Goal: Task Accomplishment & Management: Manage account settings

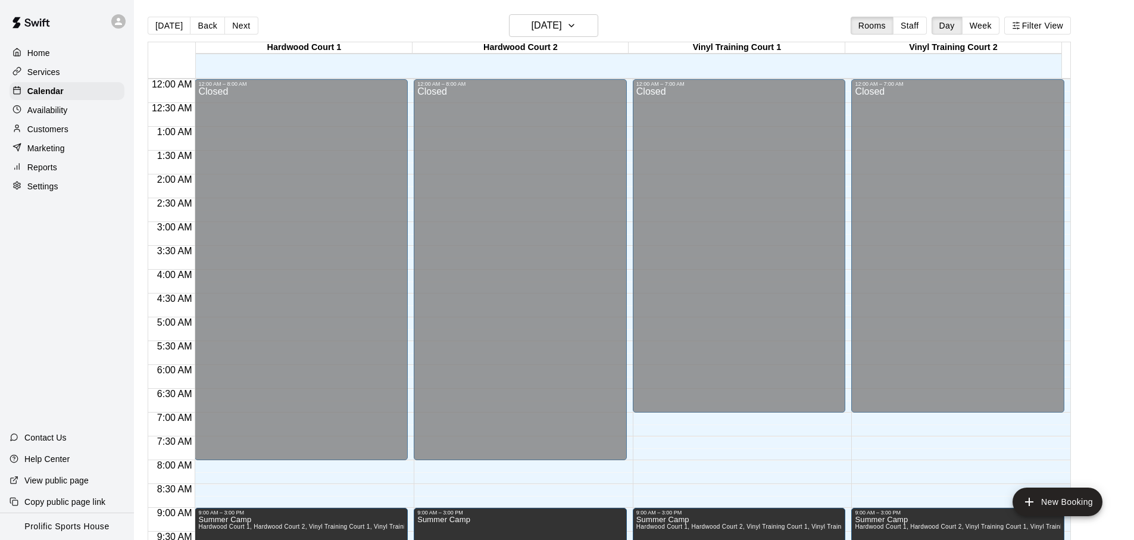
scroll to position [633, 0]
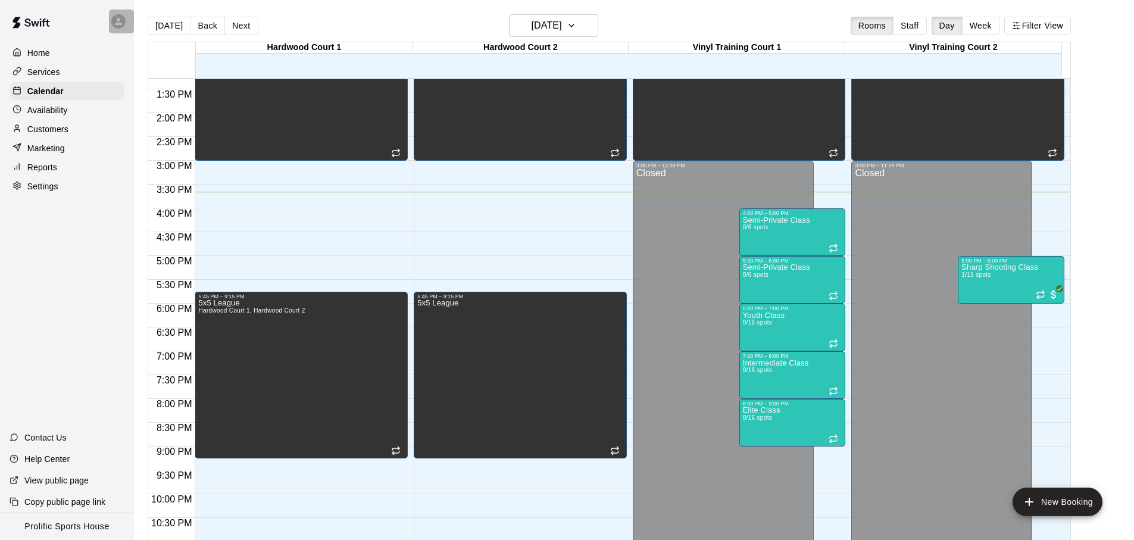
click at [112, 27] on div at bounding box center [121, 22] width 25 height 24
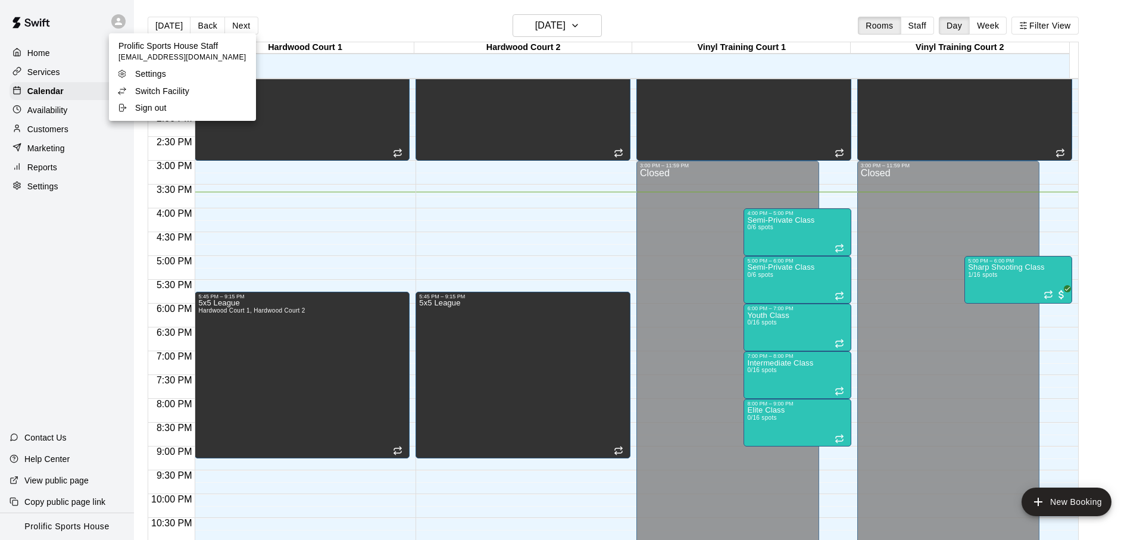
click at [146, 93] on p "Switch Facility" at bounding box center [162, 91] width 54 height 12
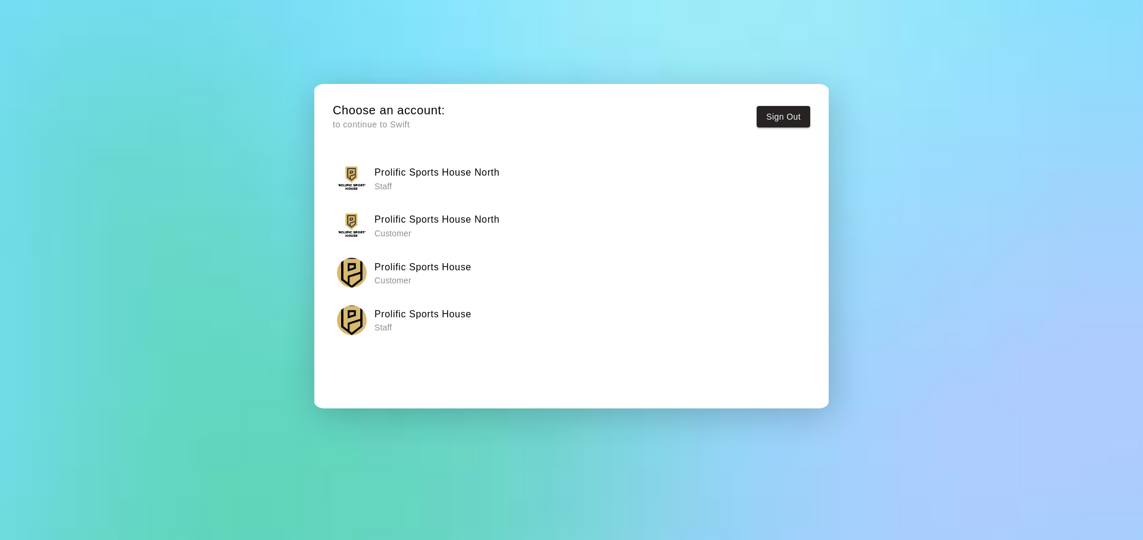
click at [454, 182] on p "Staff" at bounding box center [437, 186] width 125 height 12
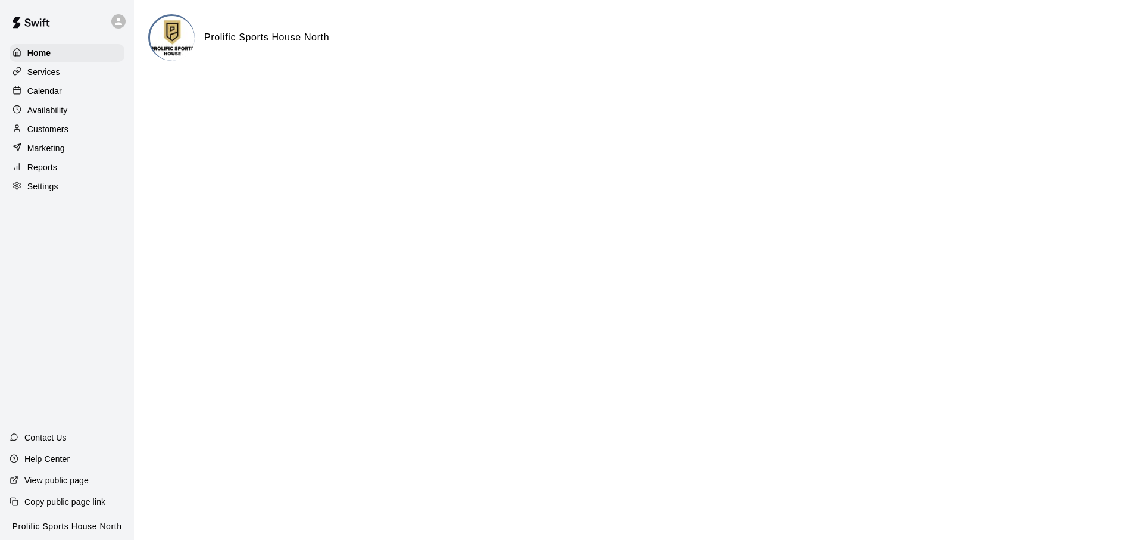
click at [80, 89] on div "Calendar" at bounding box center [67, 91] width 115 height 18
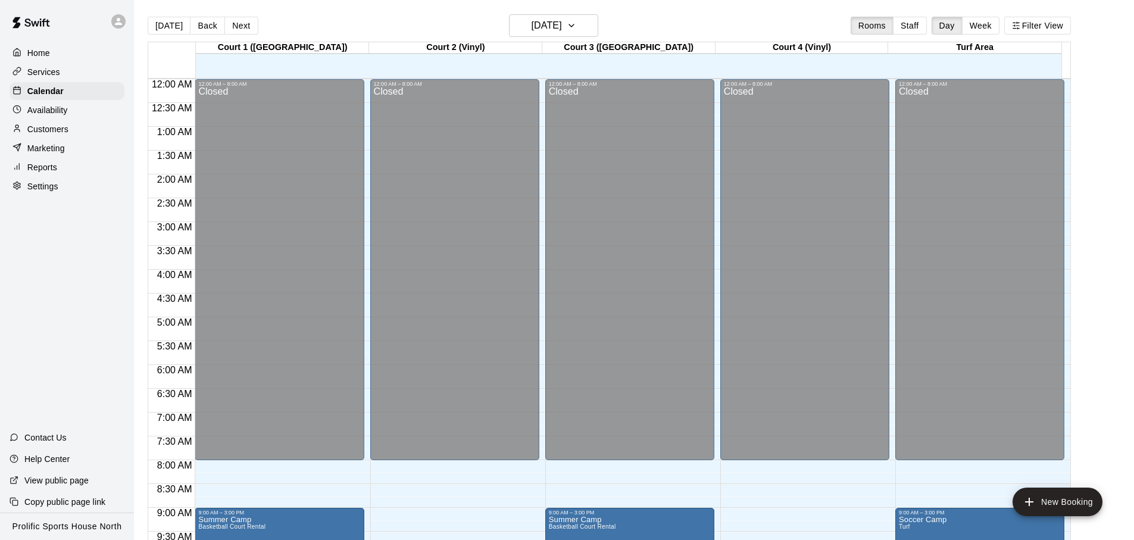
scroll to position [633, 0]
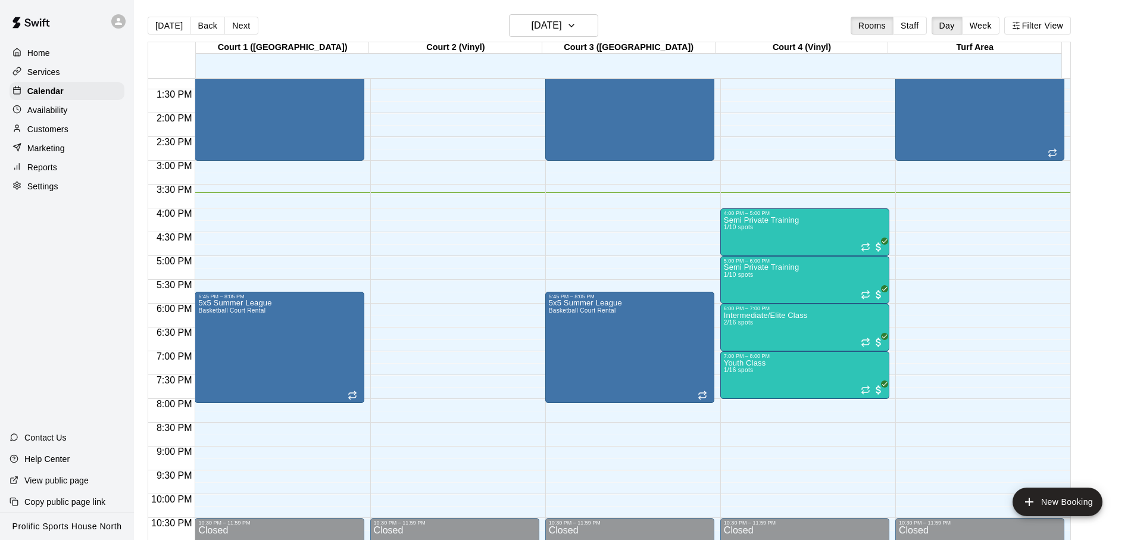
click at [58, 129] on p "Customers" at bounding box center [47, 129] width 41 height 12
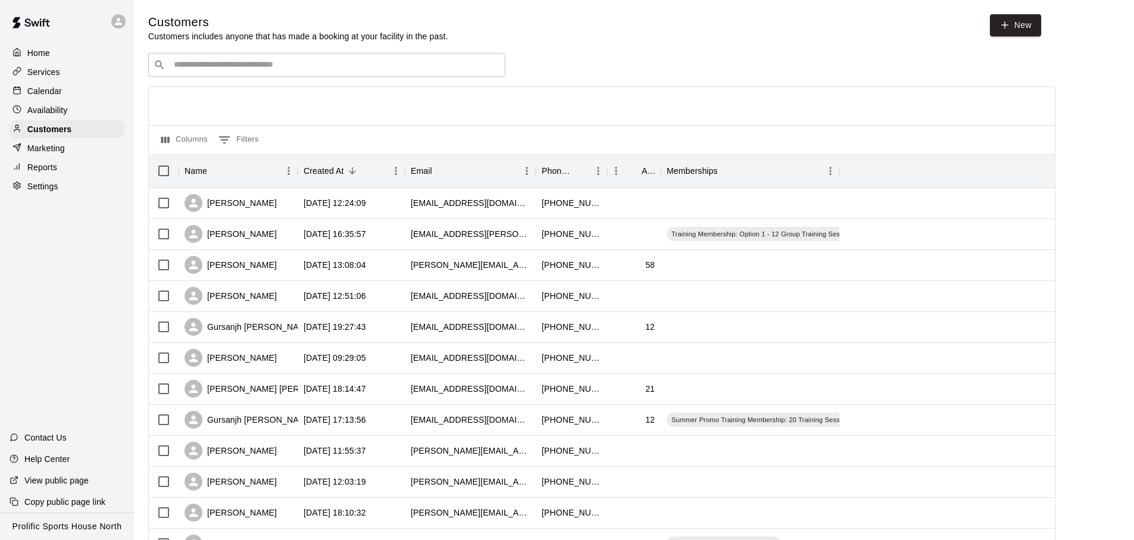
click at [311, 67] on input "Search customers by name or email" at bounding box center [335, 65] width 330 height 12
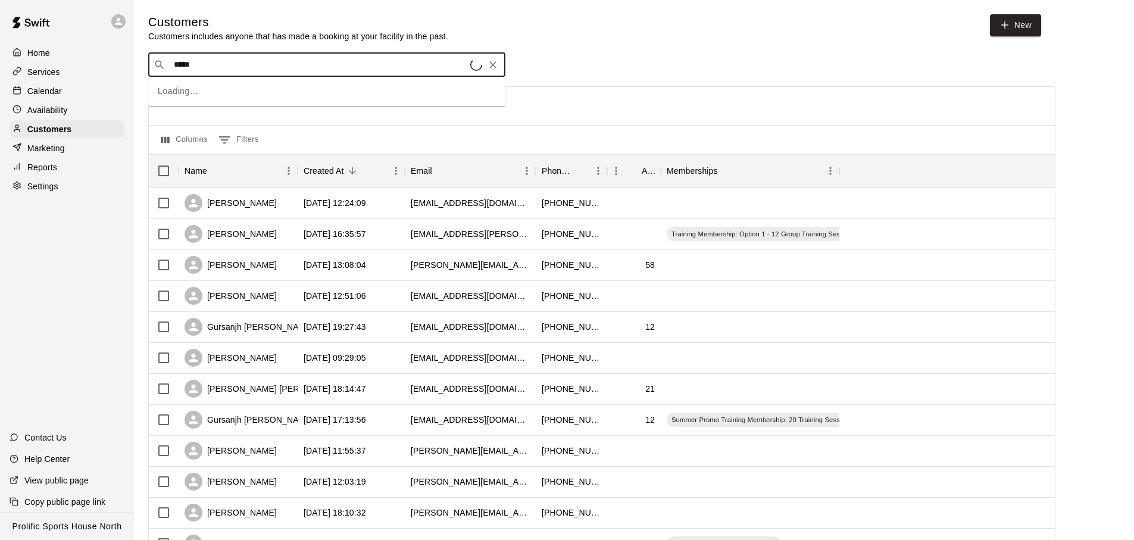
type input "******"
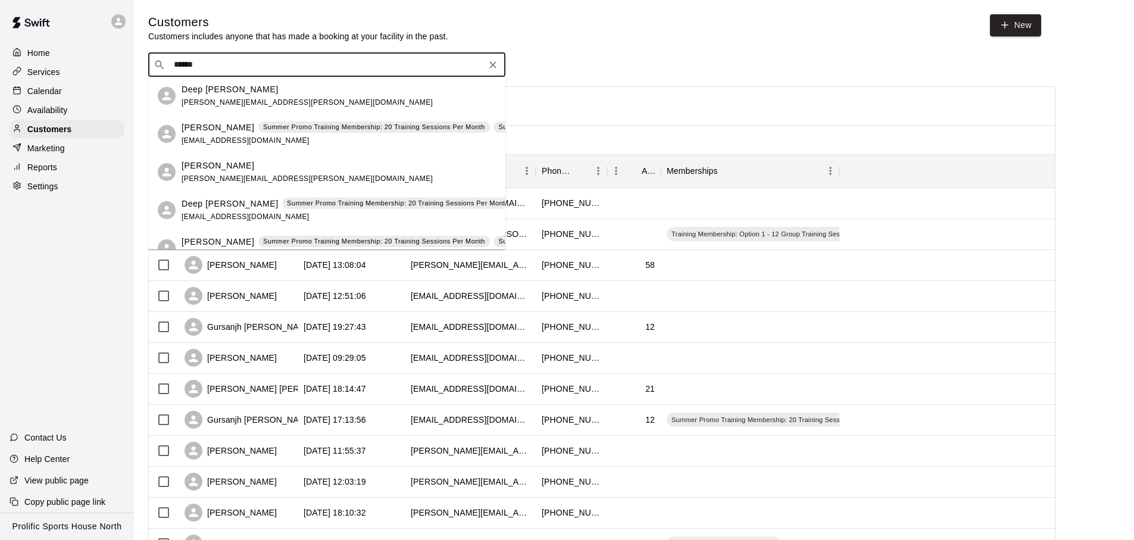
click at [317, 141] on div "[PERSON_NAME] Summer Promo Training Membership: 20 Training Sessions Per Month …" at bounding box center [571, 134] width 779 height 26
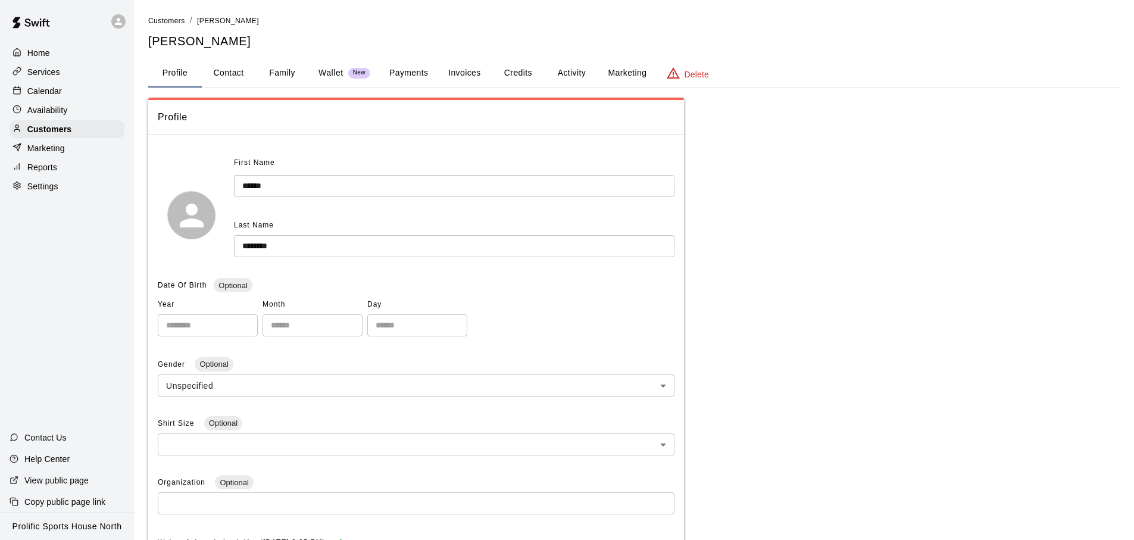
click at [516, 79] on button "Credits" at bounding box center [518, 73] width 54 height 29
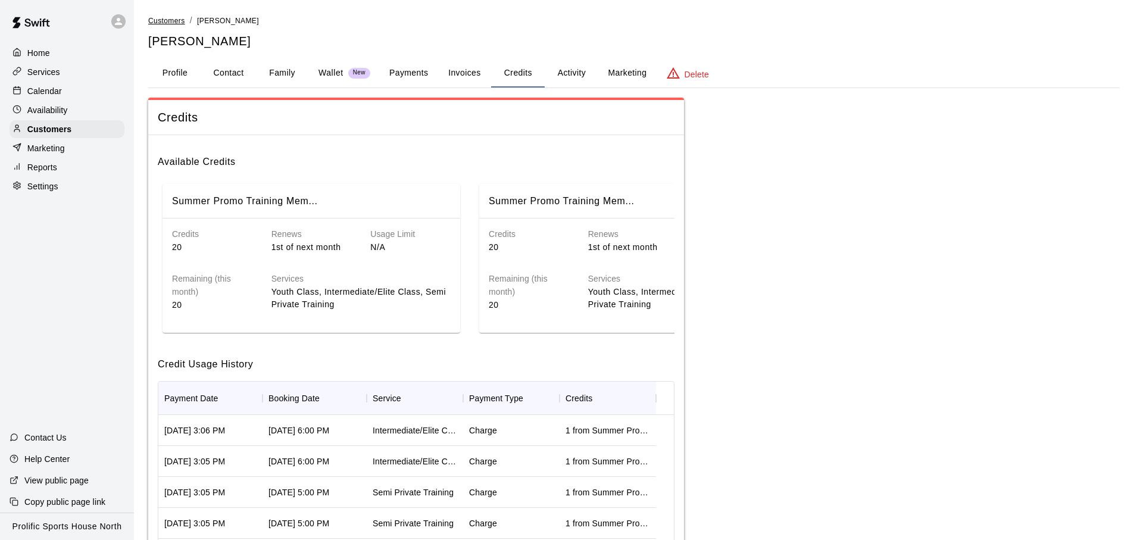
click at [168, 23] on span "Customers" at bounding box center [166, 21] width 37 height 8
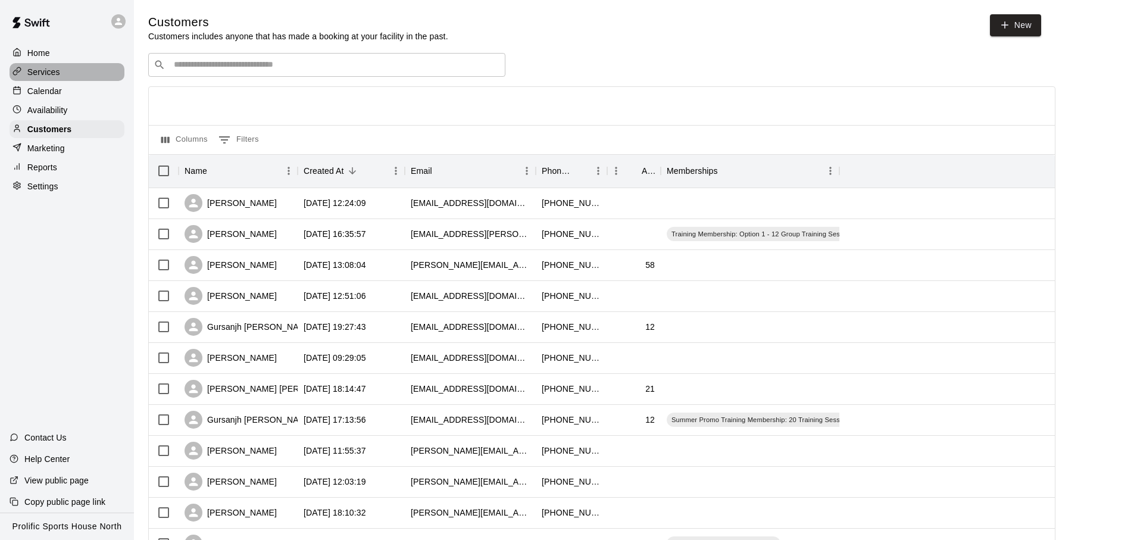
click at [70, 73] on div "Services" at bounding box center [67, 72] width 115 height 18
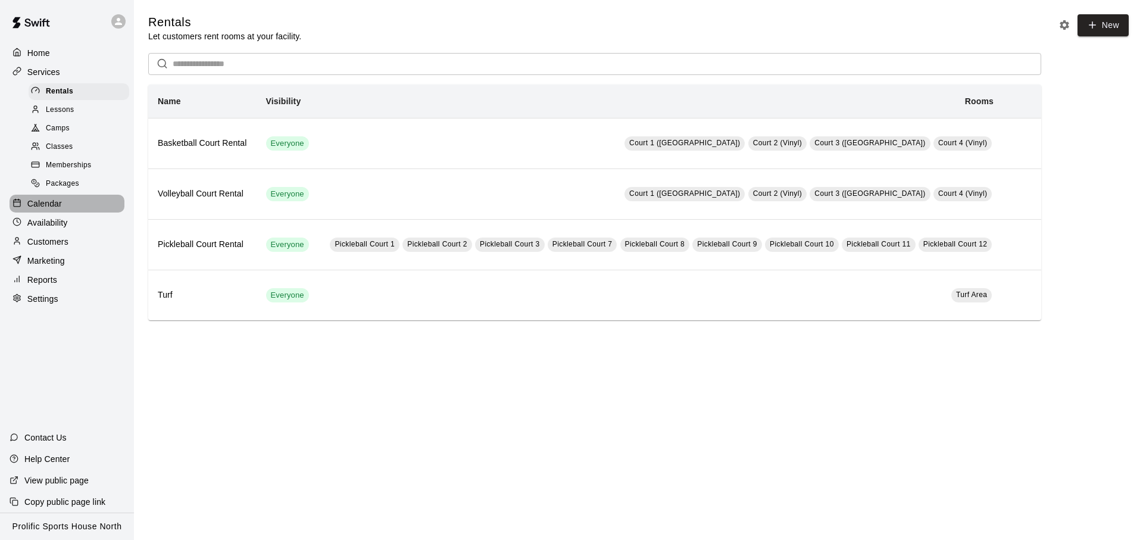
click at [54, 206] on p "Calendar" at bounding box center [44, 204] width 35 height 12
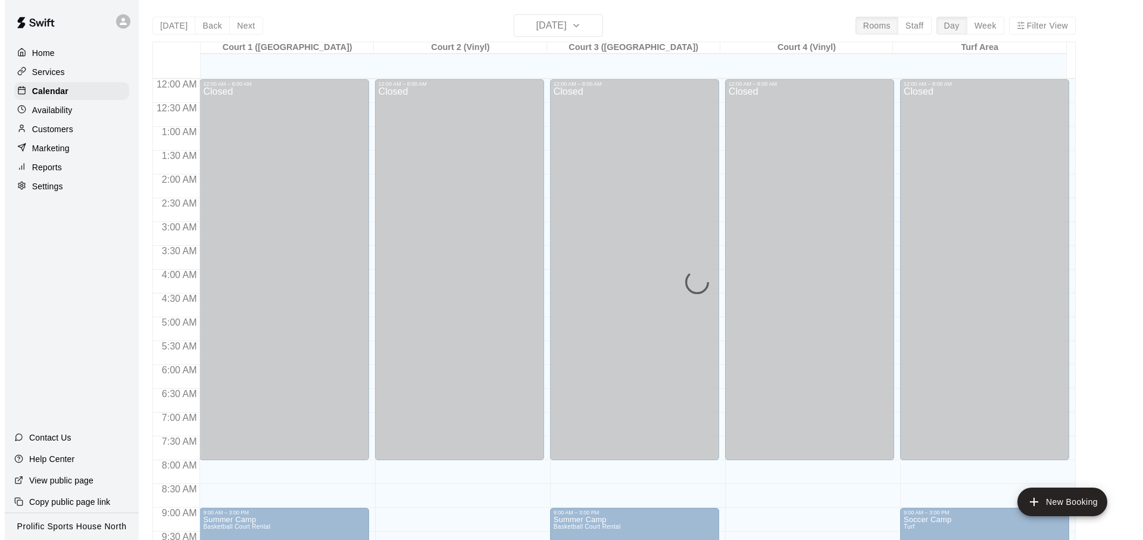
scroll to position [633, 0]
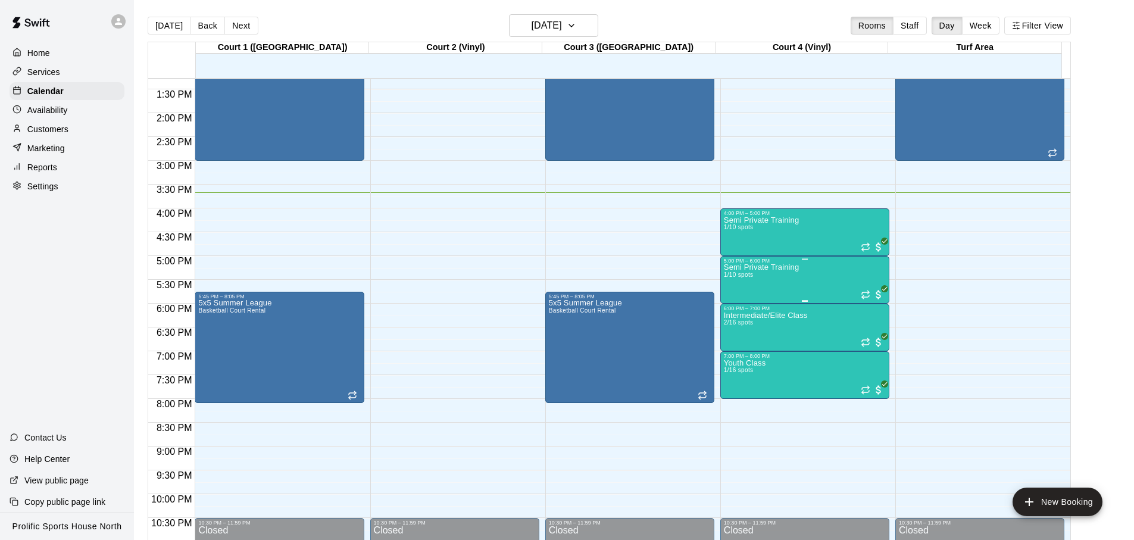
click at [777, 284] on div "Semi Private Training 1/10 spots" at bounding box center [761, 534] width 75 height 540
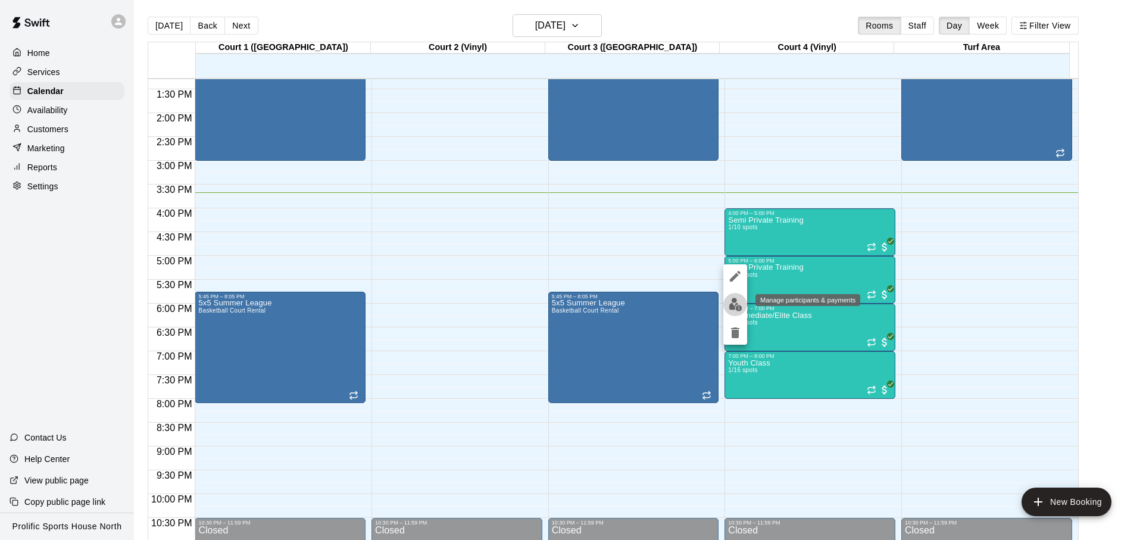
click at [738, 301] on img "edit" at bounding box center [736, 305] width 14 height 14
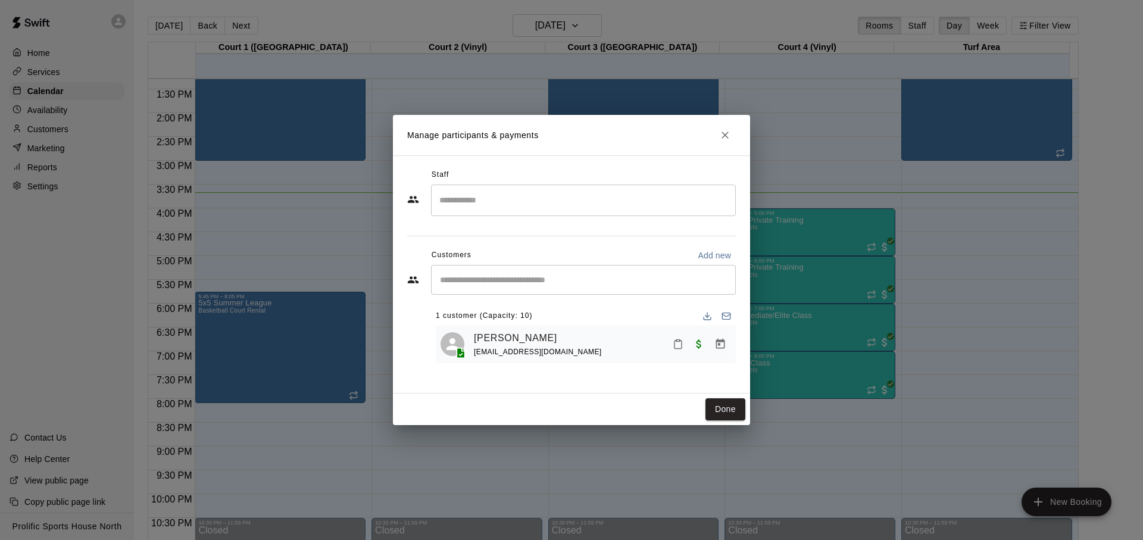
click at [614, 286] on div "​" at bounding box center [583, 280] width 305 height 30
type input "*****"
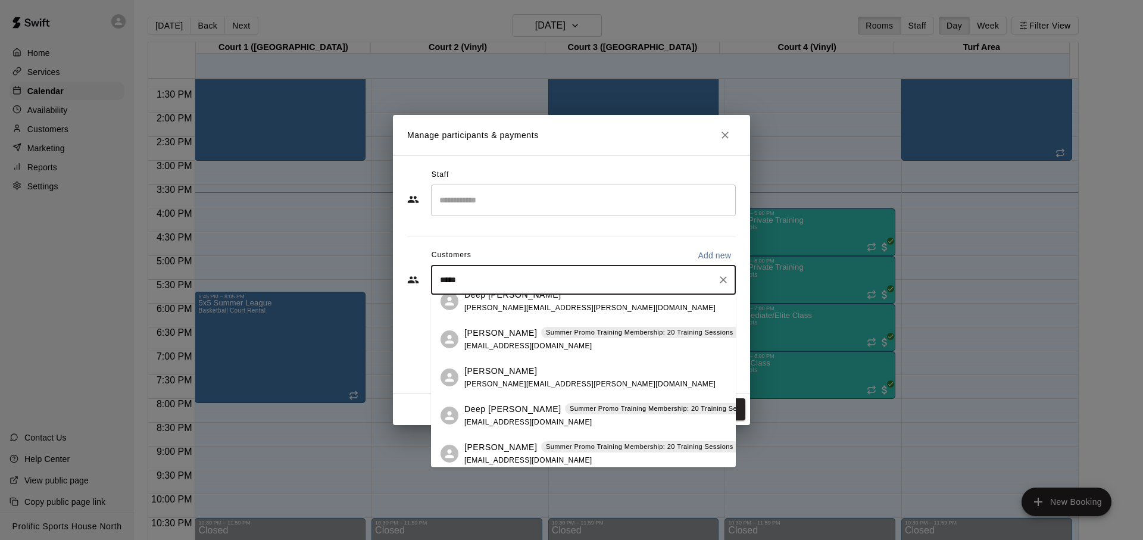
scroll to position [18, 0]
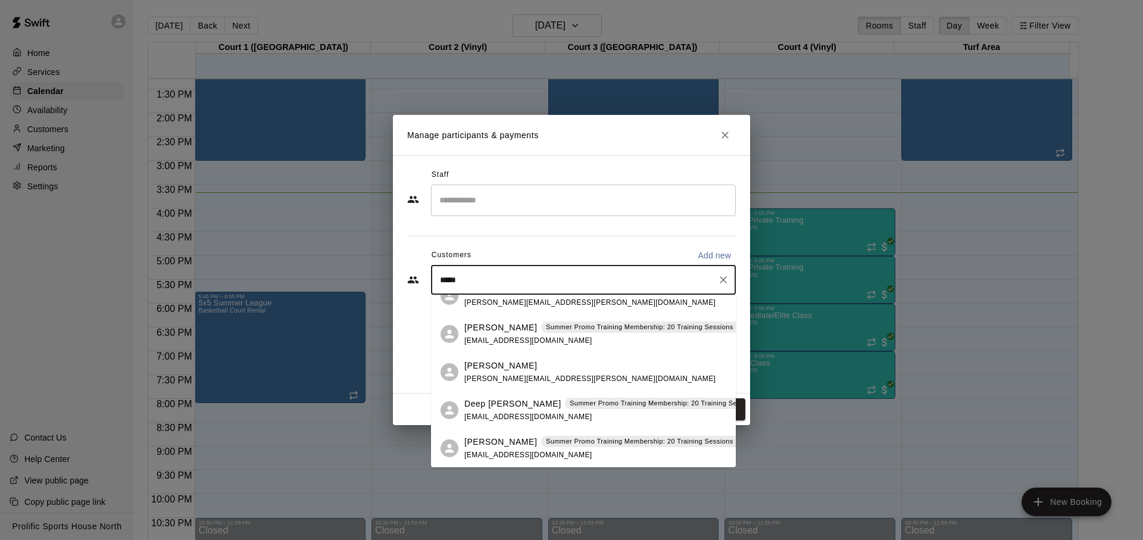
click at [600, 417] on div "Deep [PERSON_NAME] Summer Promo Training Membership: 20 Training Sessions Per M…" at bounding box center [865, 411] width 803 height 26
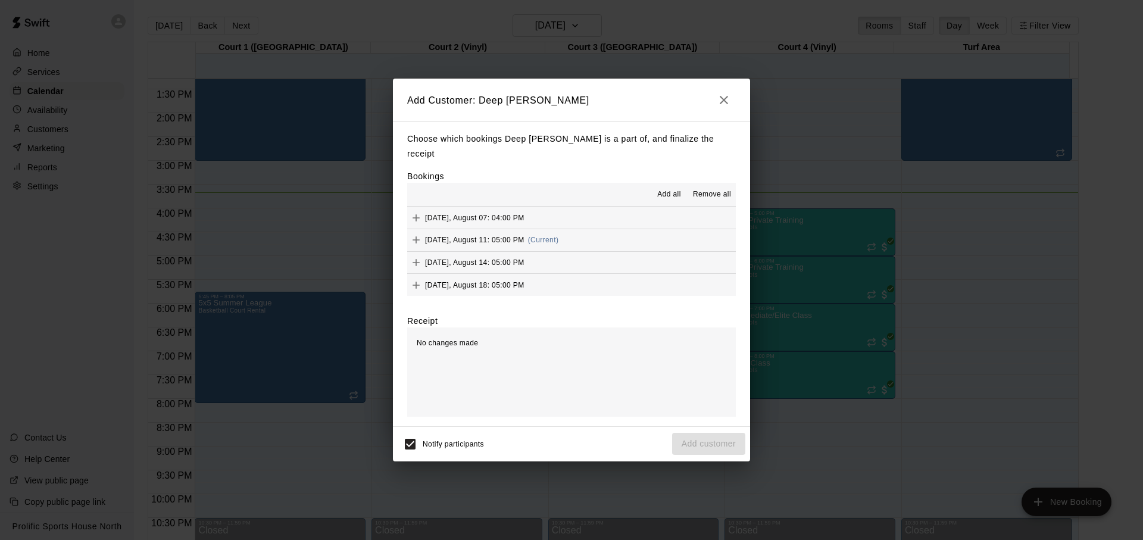
click at [575, 229] on button "[DATE], August 11: 05:00 PM (Current)" at bounding box center [571, 240] width 329 height 22
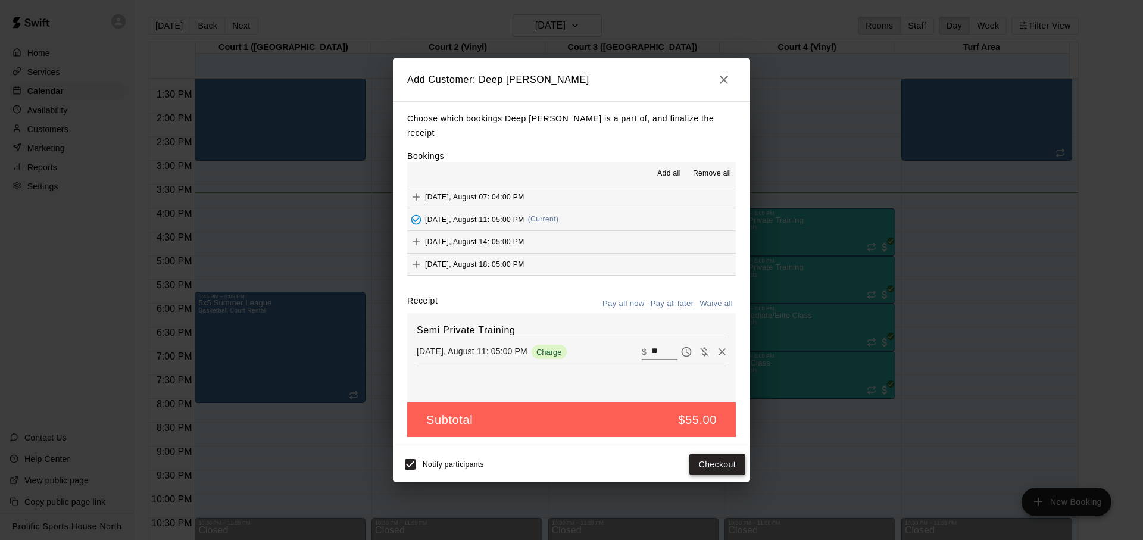
click at [713, 455] on button "Checkout" at bounding box center [717, 465] width 56 height 22
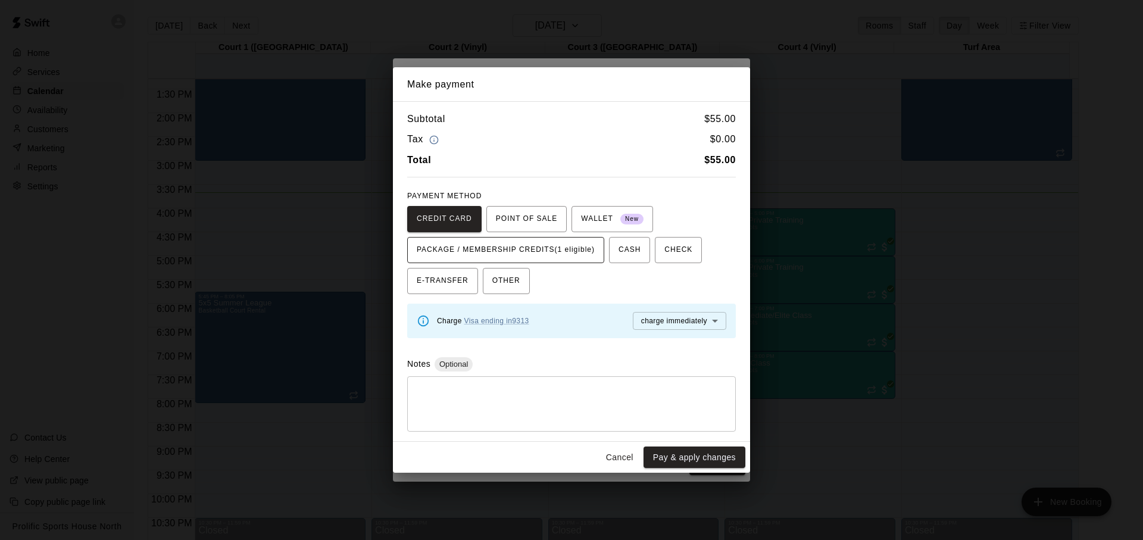
click at [536, 257] on span "PACKAGE / MEMBERSHIP CREDITS (1 eligible)" at bounding box center [506, 250] width 178 height 19
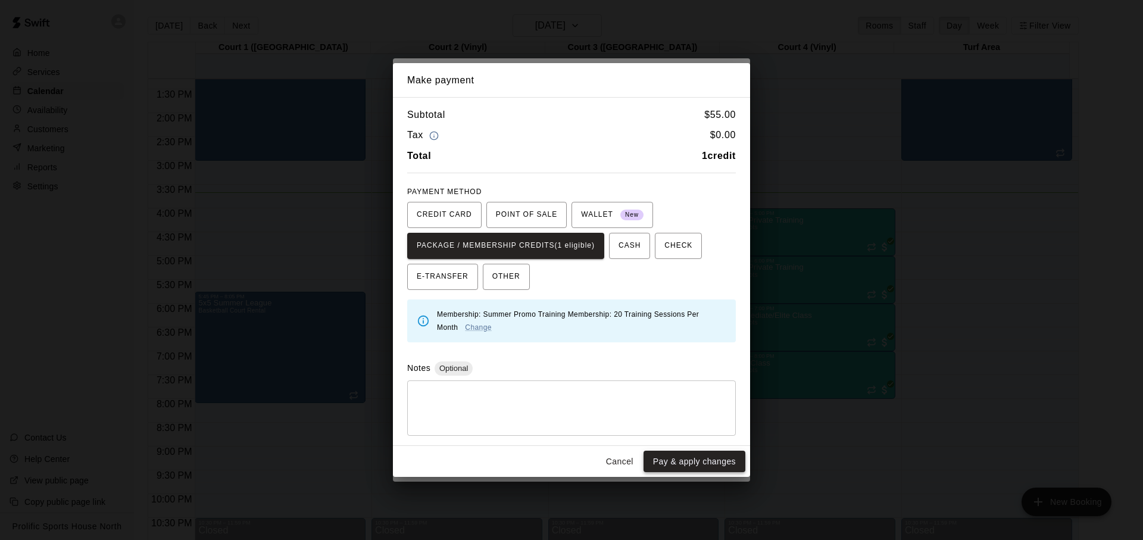
click at [697, 469] on button "Pay & apply changes" at bounding box center [695, 462] width 102 height 22
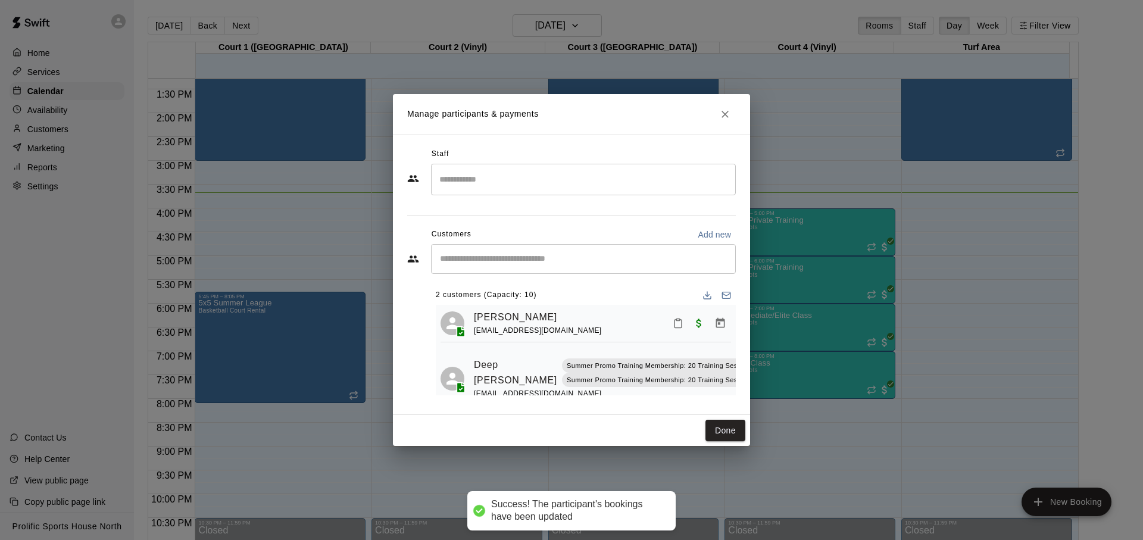
click at [560, 264] on input "Start typing to search customers..." at bounding box center [583, 259] width 294 height 12
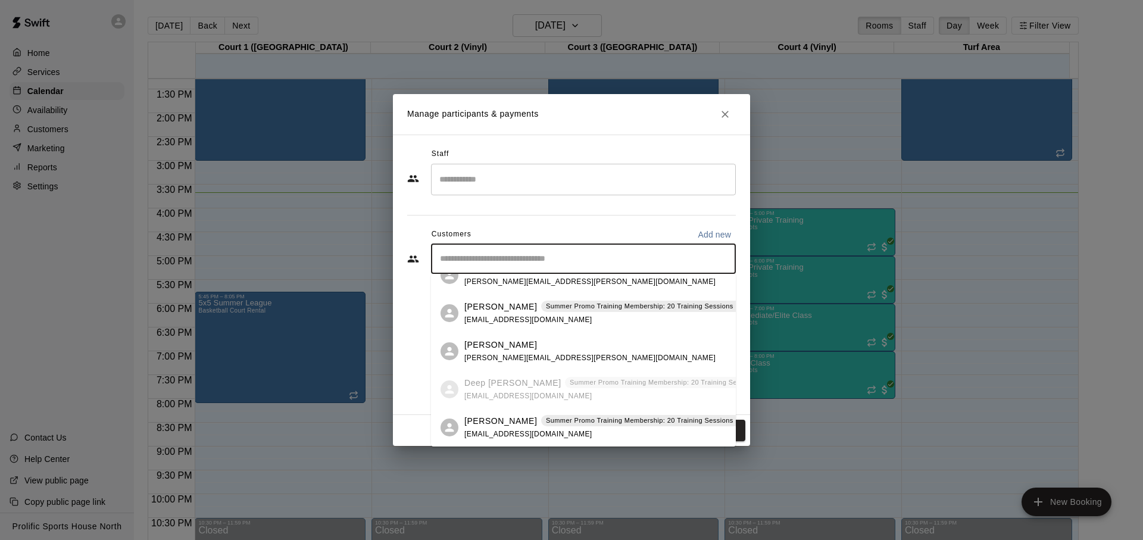
click at [530, 430] on span "[EMAIL_ADDRESS][DOMAIN_NAME]" at bounding box center [528, 434] width 128 height 8
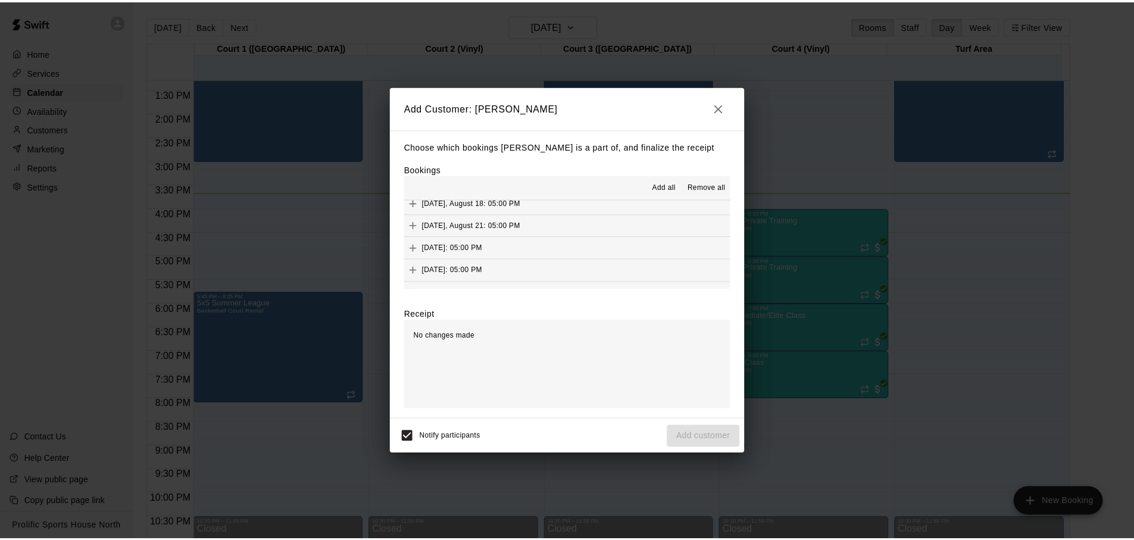
scroll to position [0, 0]
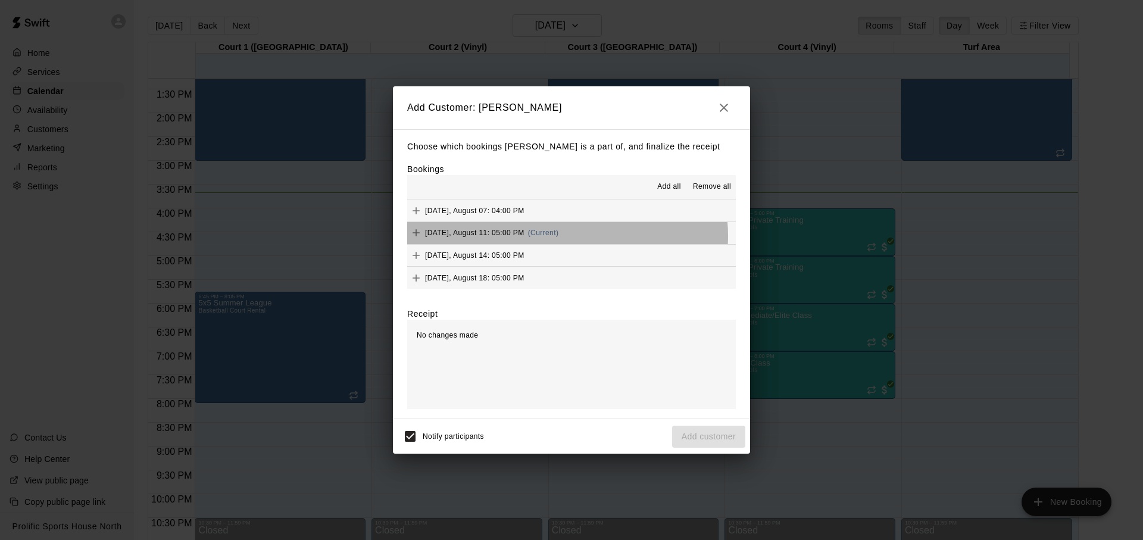
click at [567, 236] on button "[DATE], August 11: 05:00 PM (Current)" at bounding box center [571, 233] width 329 height 22
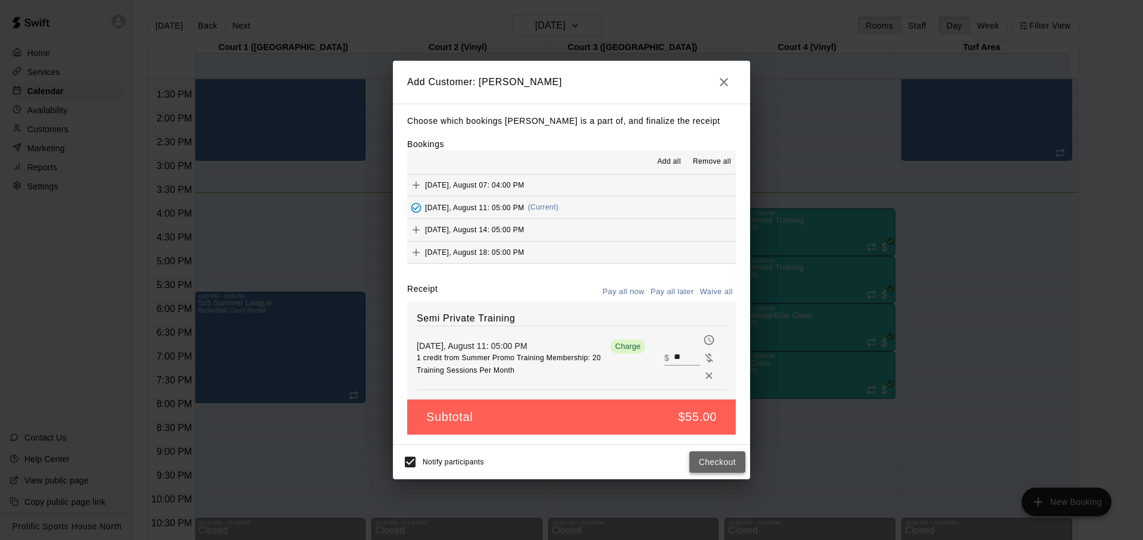
click at [710, 463] on button "Checkout" at bounding box center [717, 462] width 56 height 22
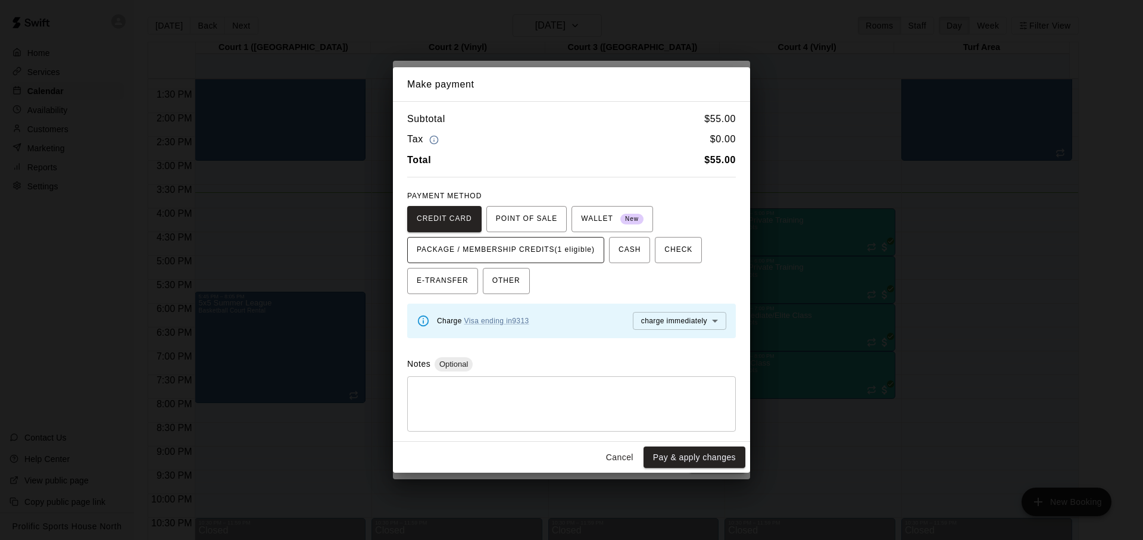
click at [541, 257] on span "PACKAGE / MEMBERSHIP CREDITS (1 eligible)" at bounding box center [506, 250] width 178 height 19
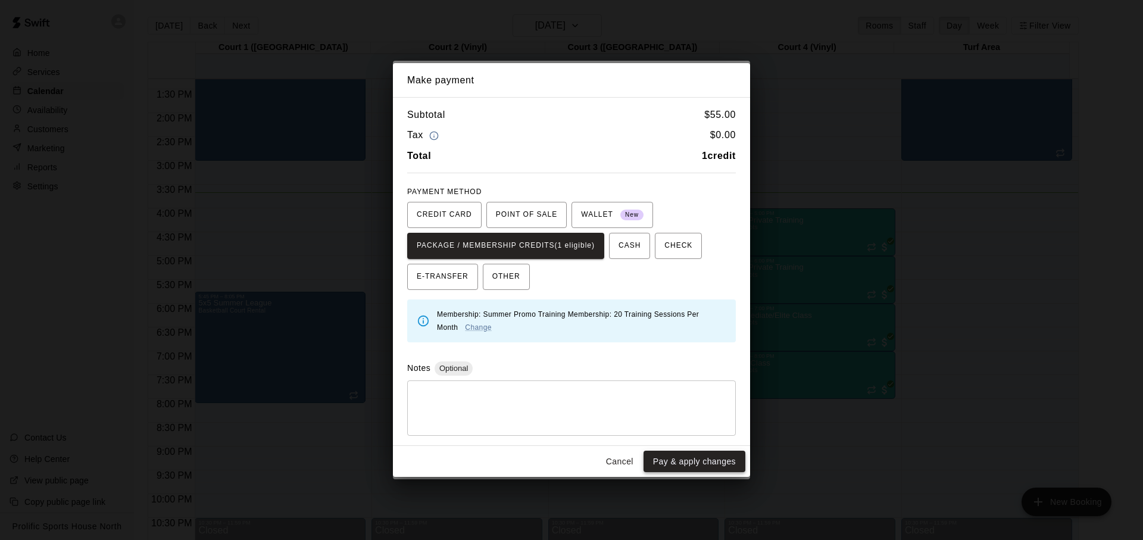
click at [691, 465] on button "Pay & apply changes" at bounding box center [695, 462] width 102 height 22
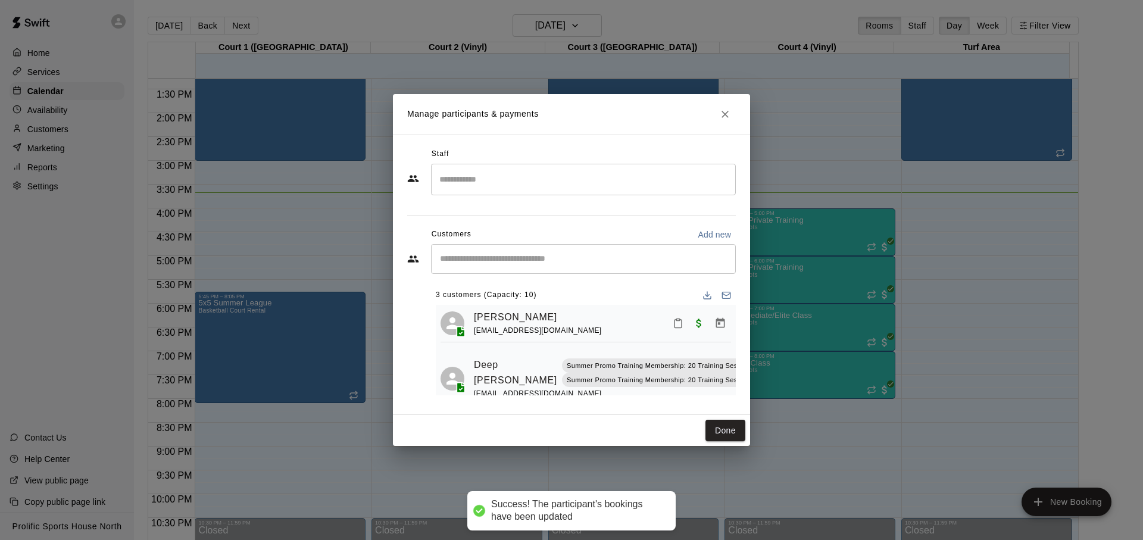
drag, startPoint x: 726, startPoint y: 427, endPoint x: 709, endPoint y: 412, distance: 23.3
click at [726, 427] on button "Done" at bounding box center [726, 431] width 40 height 22
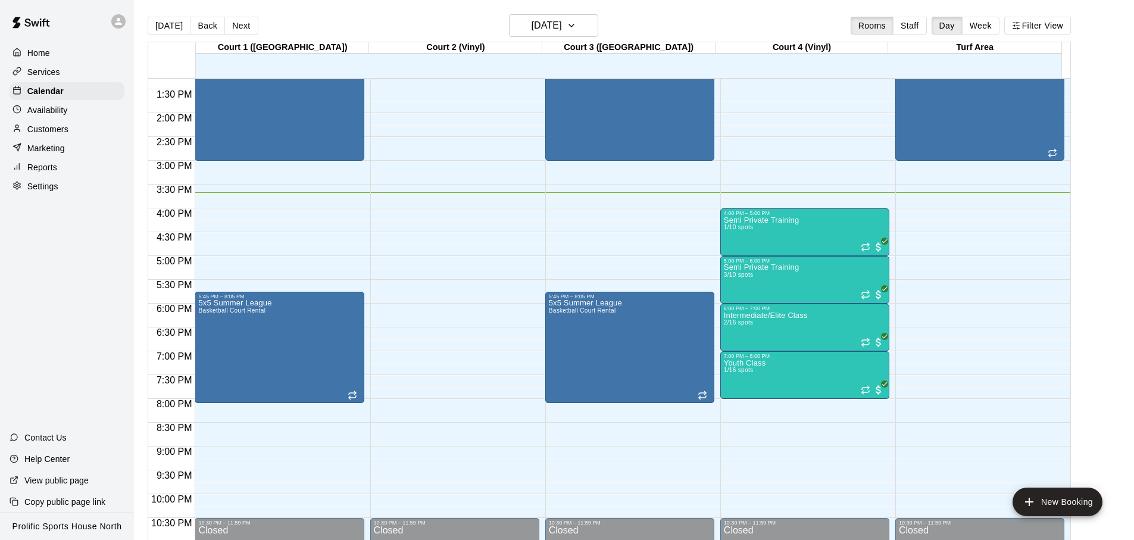
click at [119, 24] on icon at bounding box center [118, 21] width 7 height 7
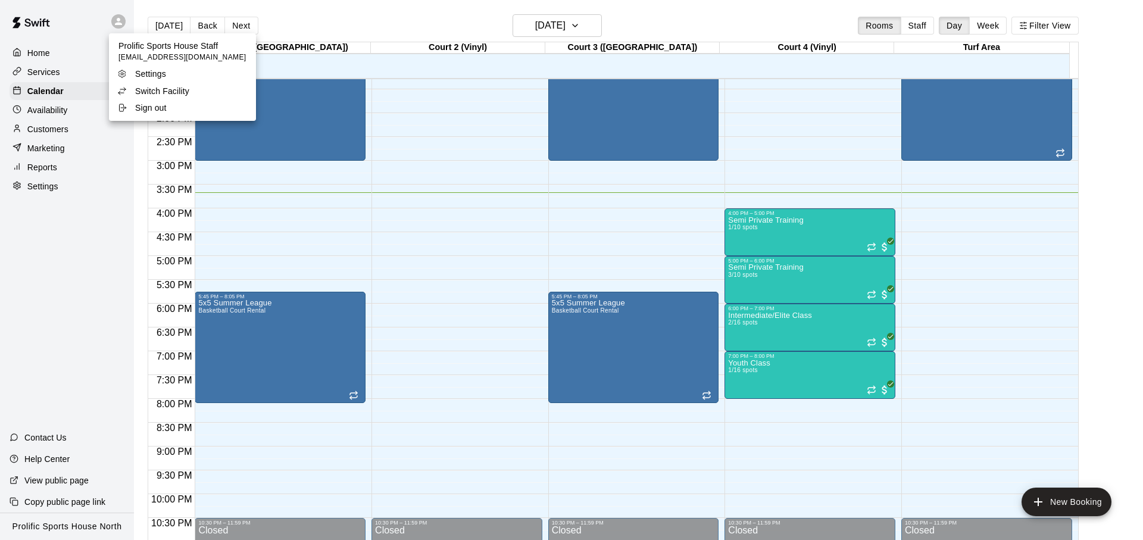
click at [144, 83] on li "Switch Facility" at bounding box center [182, 91] width 147 height 17
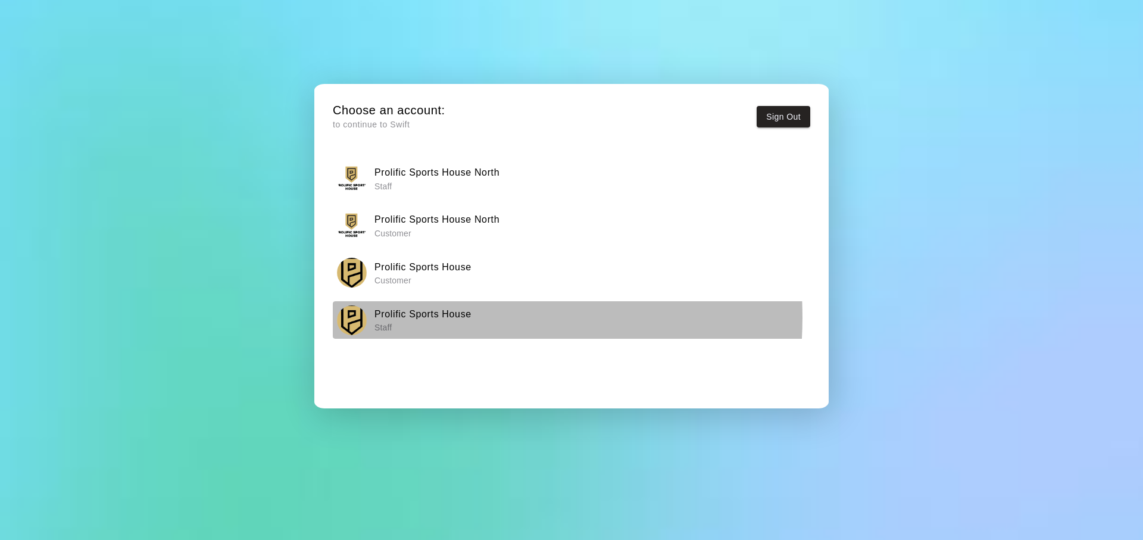
click at [423, 317] on h6 "Prolific Sports House" at bounding box center [423, 314] width 97 height 15
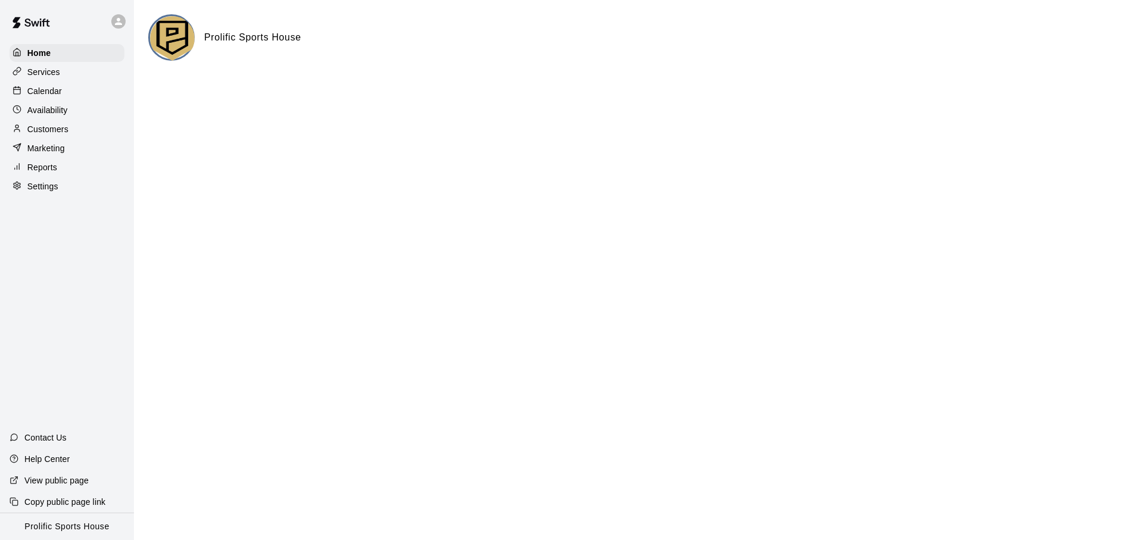
click at [125, 22] on div at bounding box center [118, 21] width 14 height 14
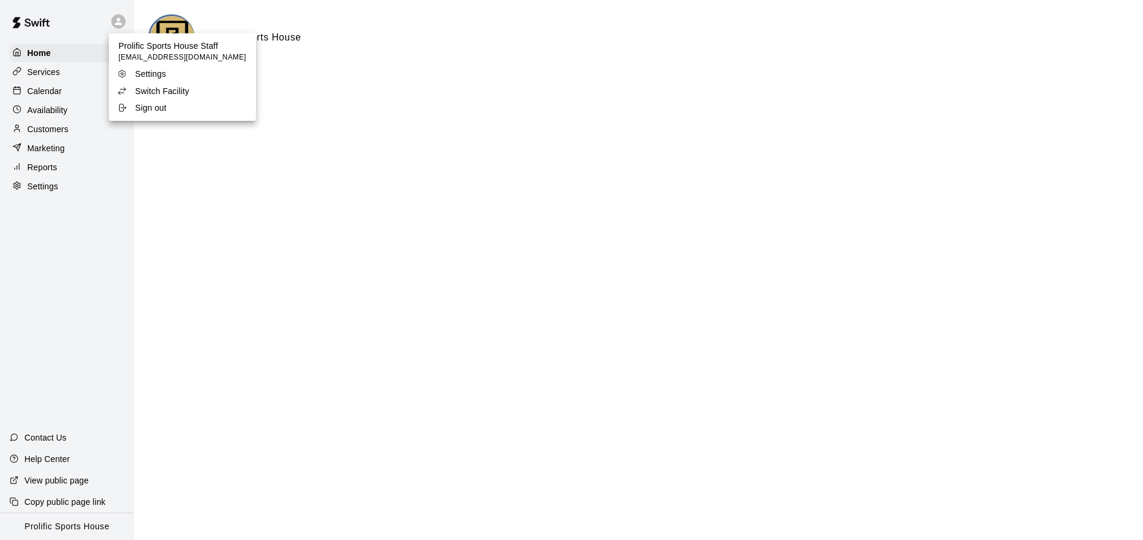
click at [152, 93] on p "Switch Facility" at bounding box center [162, 91] width 54 height 12
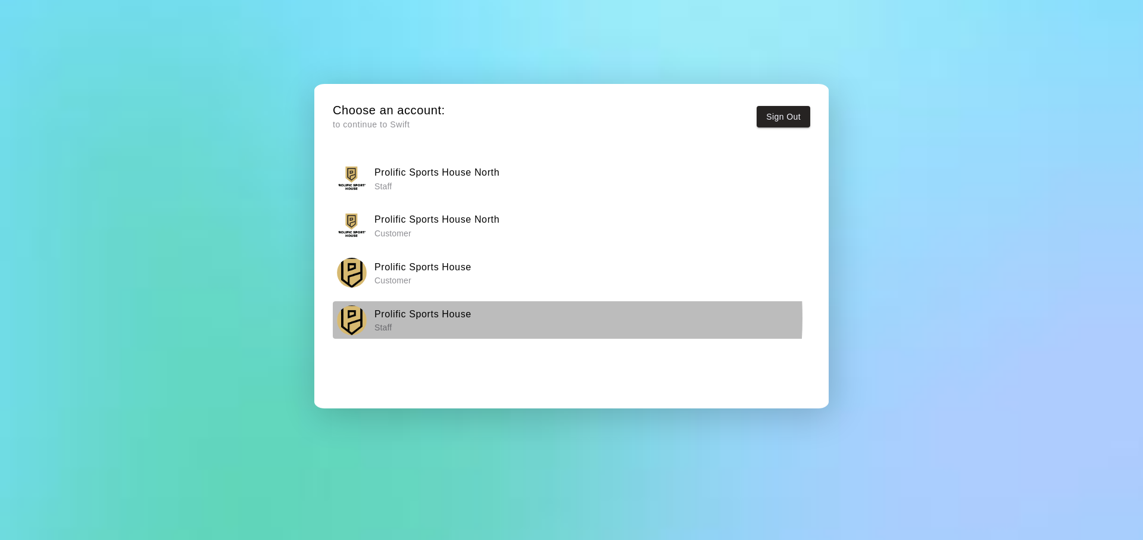
click at [445, 318] on h6 "Prolific Sports House" at bounding box center [423, 314] width 97 height 15
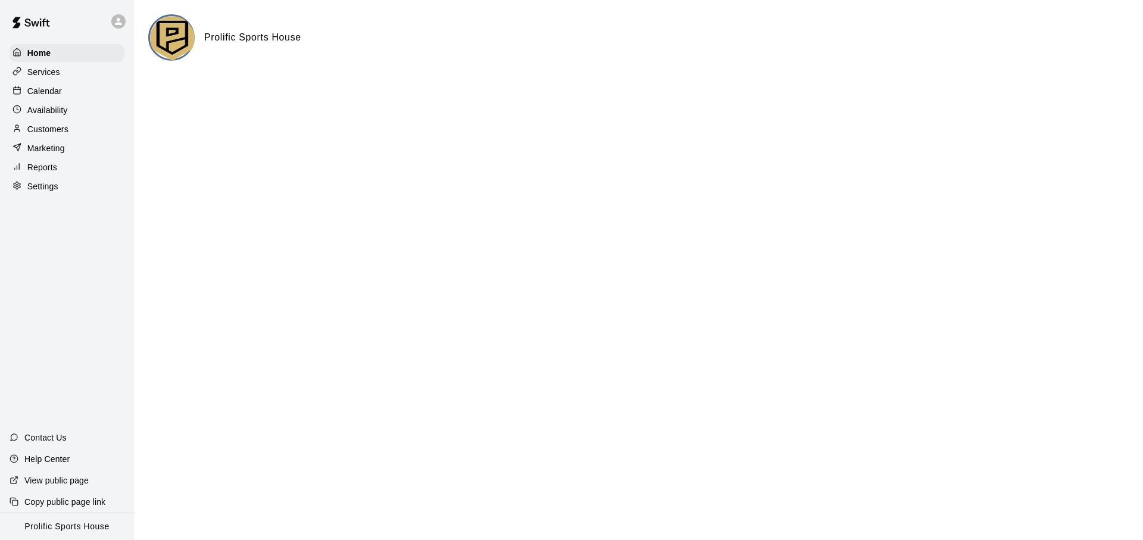
click at [66, 95] on div "Calendar" at bounding box center [67, 91] width 115 height 18
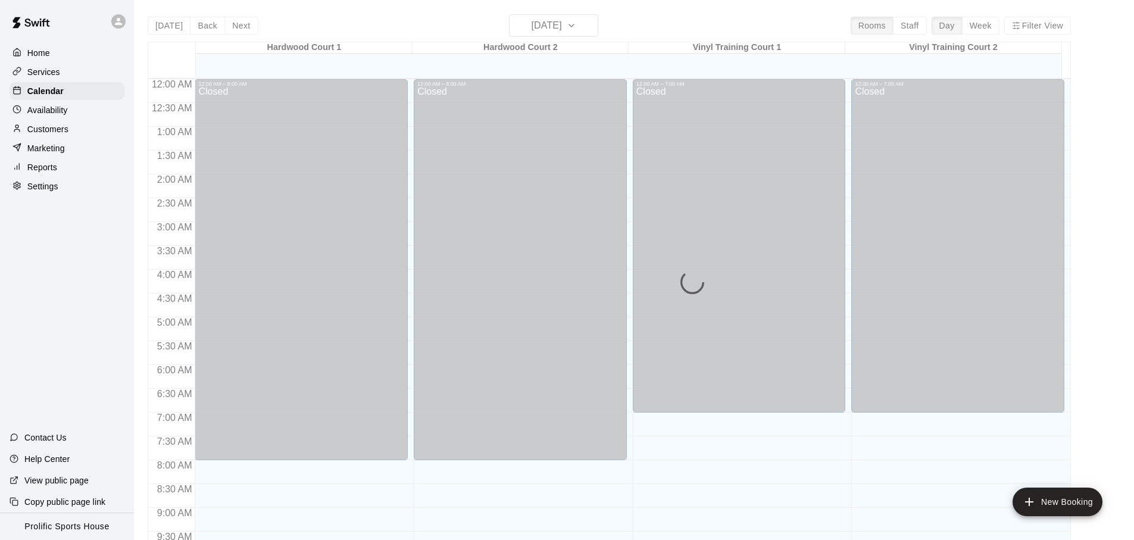
scroll to position [633, 0]
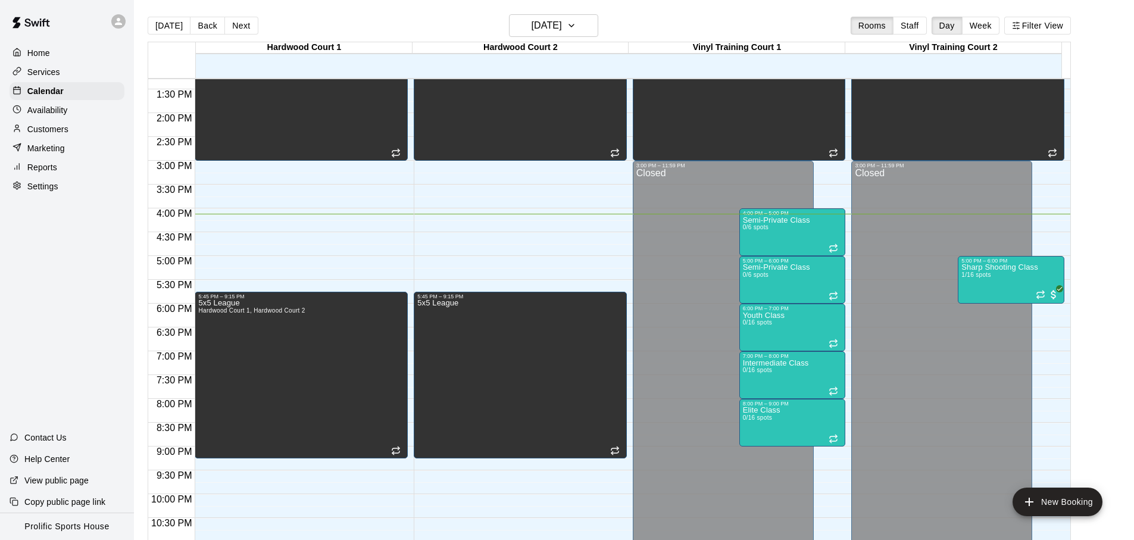
drag, startPoint x: 105, startPoint y: 22, endPoint x: 117, endPoint y: 22, distance: 11.3
click at [110, 22] on div at bounding box center [67, 21] width 134 height 43
click at [118, 22] on icon at bounding box center [118, 21] width 7 height 7
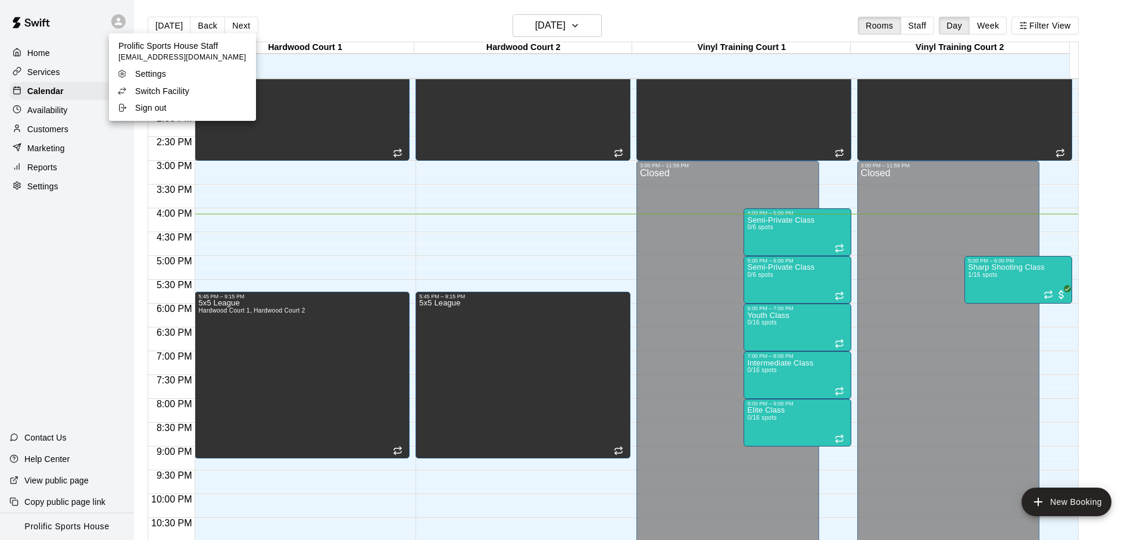
click at [164, 91] on p "Switch Facility" at bounding box center [162, 91] width 54 height 12
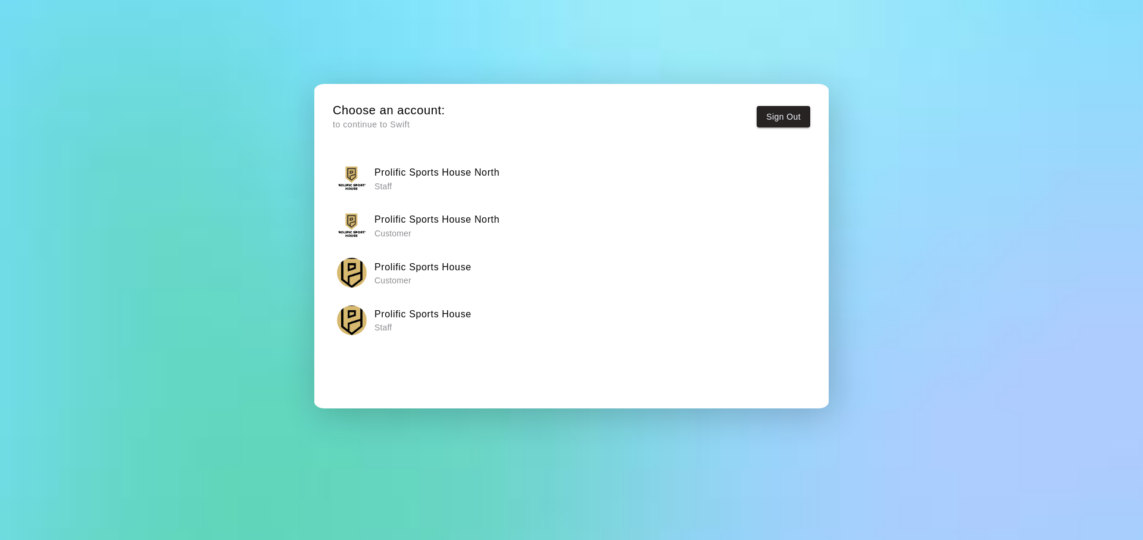
click at [421, 177] on h6 "Prolific Sports House North" at bounding box center [437, 172] width 125 height 15
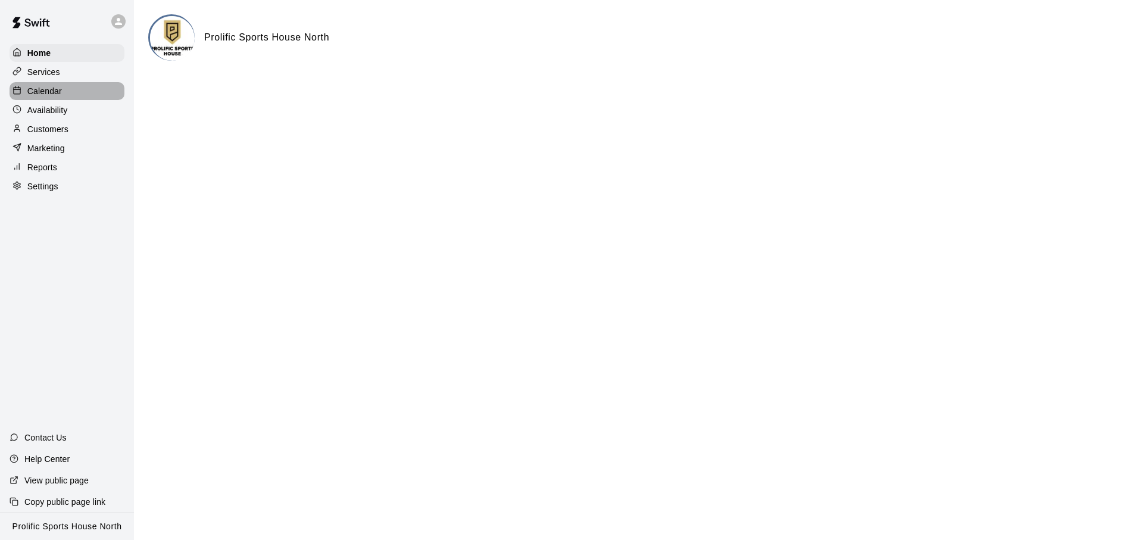
click at [78, 94] on div "Calendar" at bounding box center [67, 91] width 115 height 18
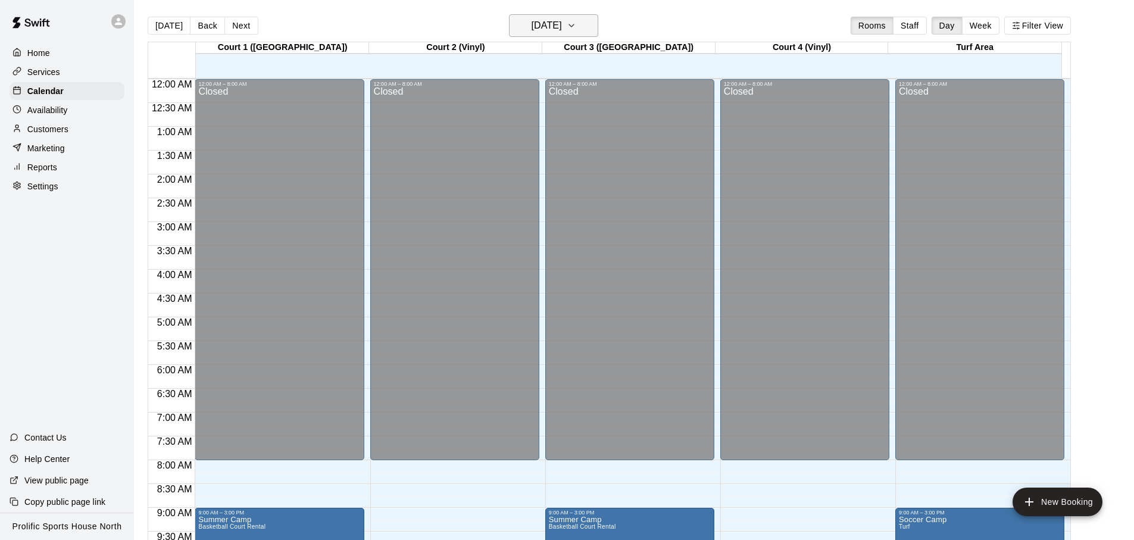
scroll to position [633, 0]
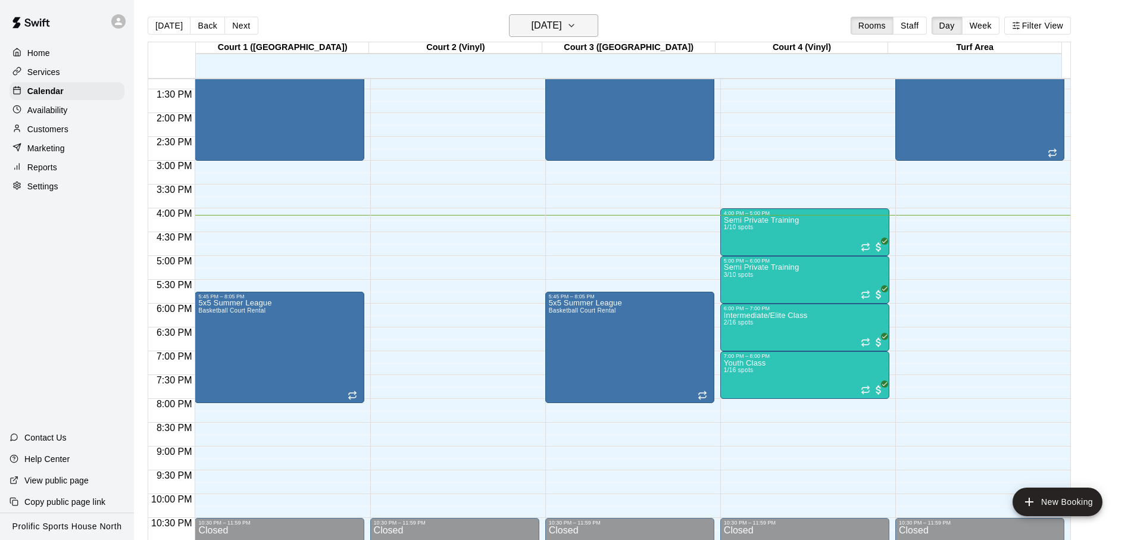
click at [576, 28] on icon "button" at bounding box center [572, 25] width 10 height 14
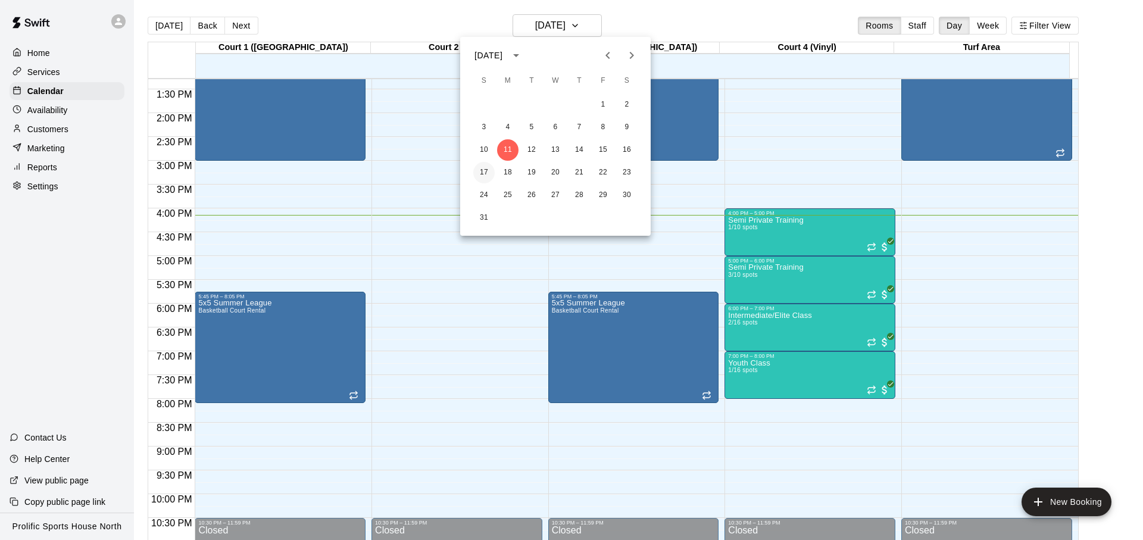
click at [493, 171] on button "17" at bounding box center [483, 172] width 21 height 21
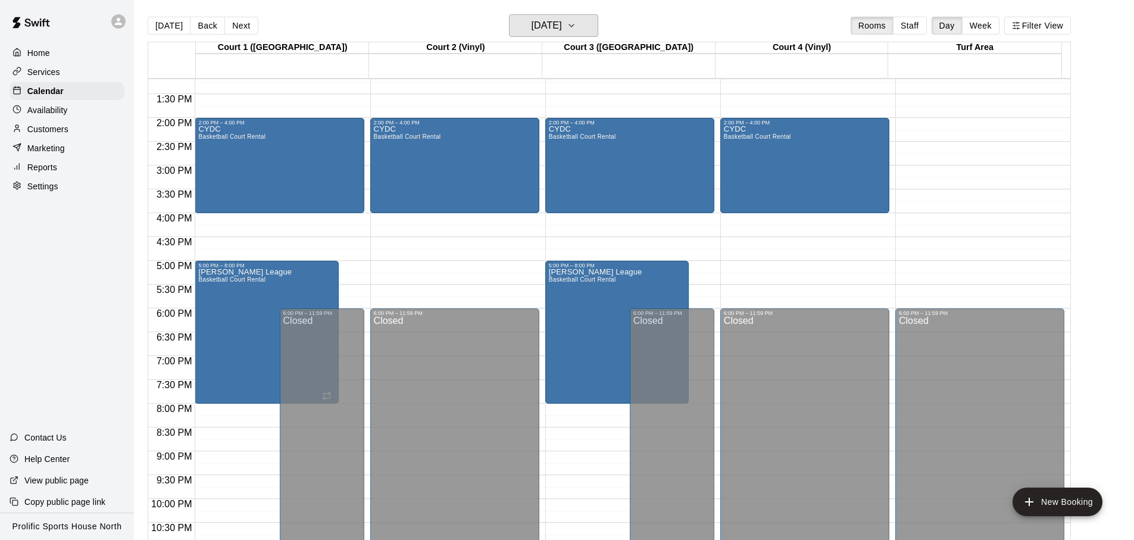
scroll to position [626, 0]
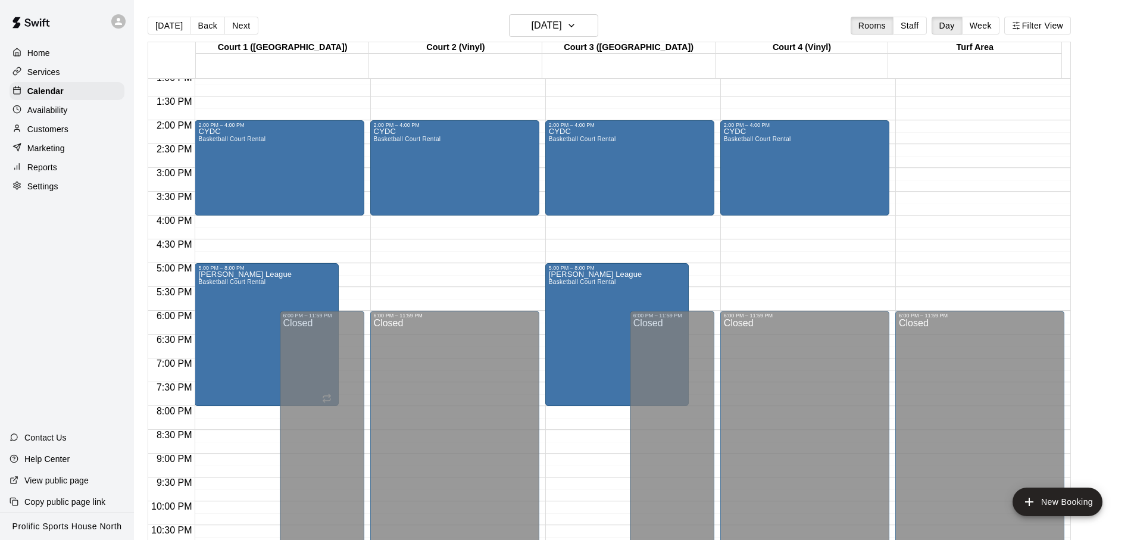
click at [64, 73] on div "Services" at bounding box center [67, 72] width 115 height 18
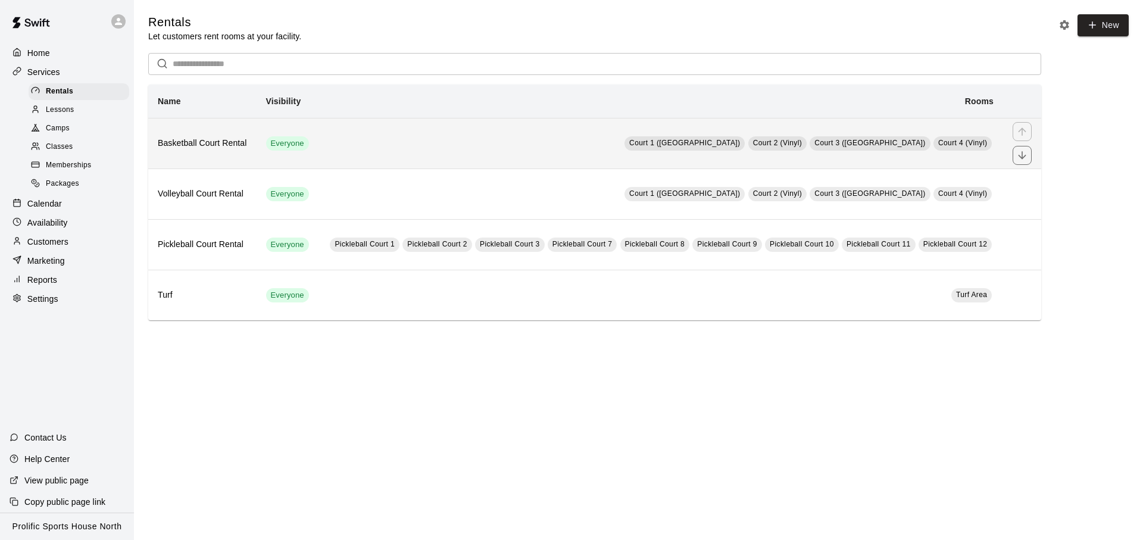
click at [363, 149] on td "Court 1 (Hardwood) Court 2 (Vinyl) Court 3 (Hardwood) Court 4 (Vinyl)" at bounding box center [661, 143] width 685 height 51
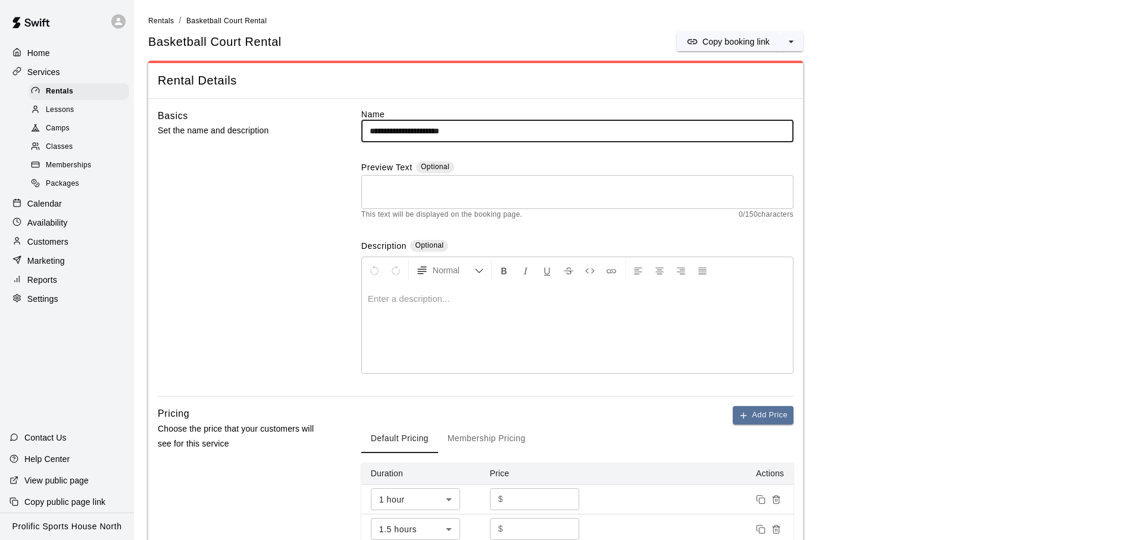
click at [83, 203] on div "Calendar" at bounding box center [67, 204] width 115 height 18
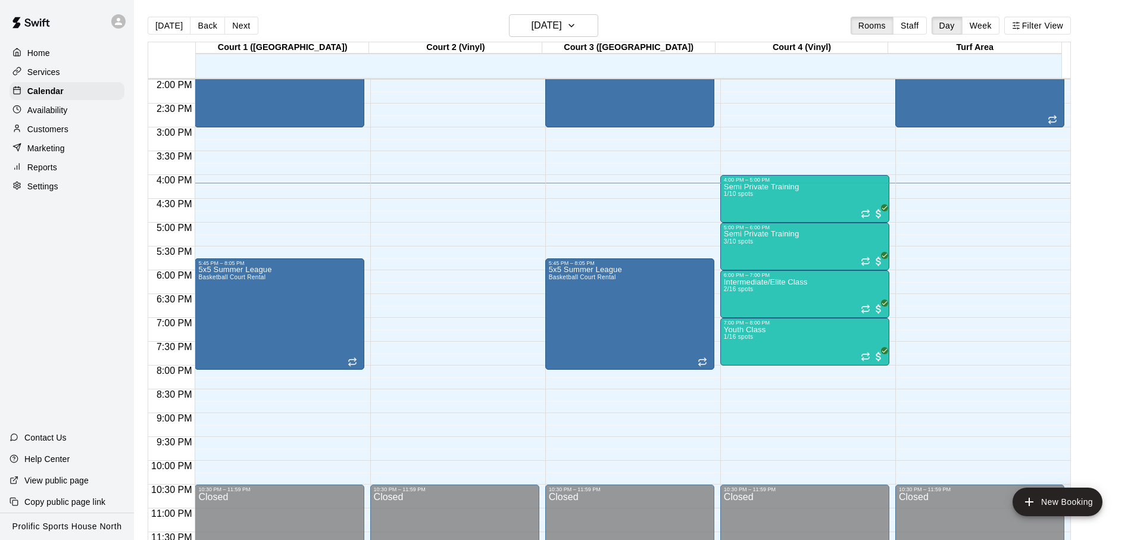
scroll to position [669, 0]
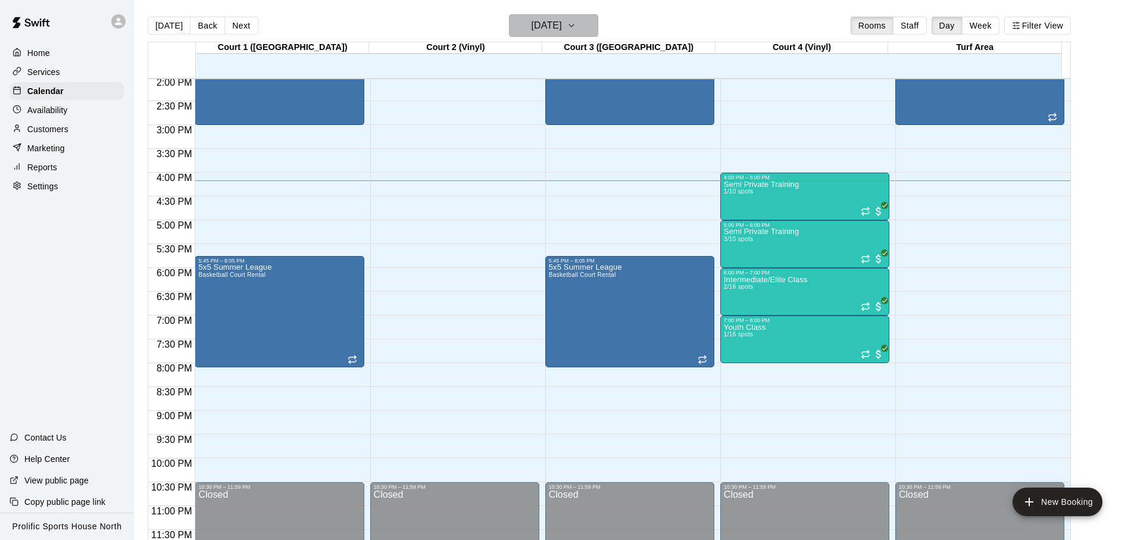
click at [545, 33] on h6 "[DATE]" at bounding box center [547, 25] width 30 height 17
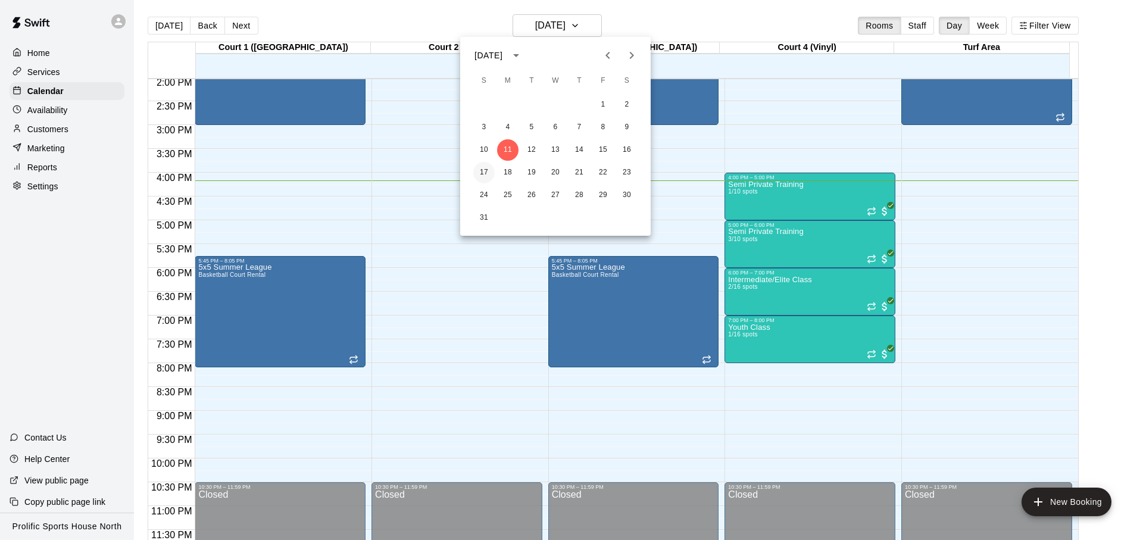
click at [476, 176] on button "17" at bounding box center [483, 172] width 21 height 21
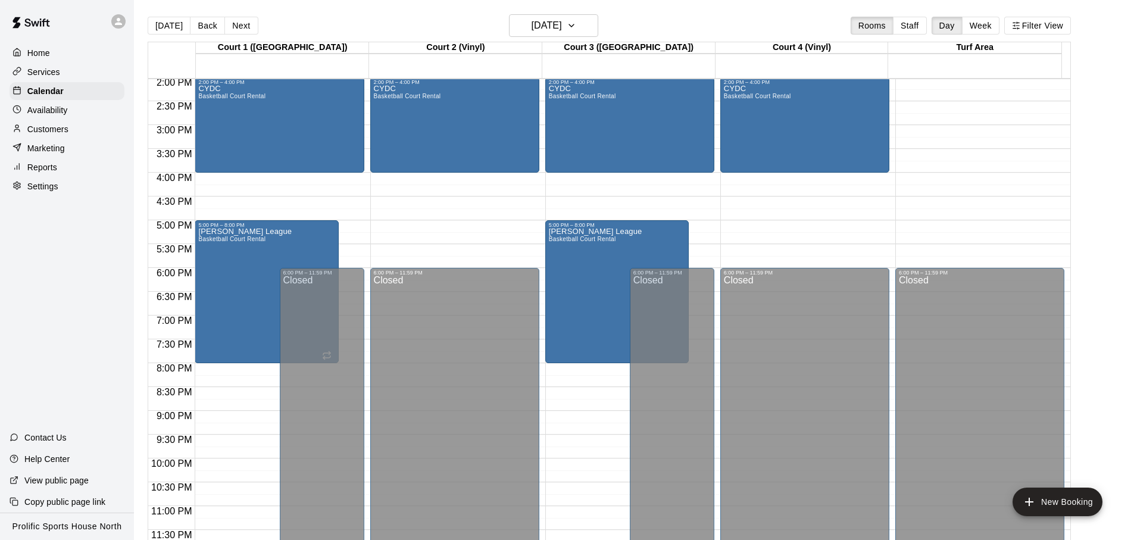
click at [391, 27] on div "[DATE] Back [DATE][DATE] Rooms Staff Day Week Filter View" at bounding box center [609, 27] width 923 height 27
click at [391, 28] on div "[DATE] Back [DATE][DATE] Rooms Staff Day Week Filter View" at bounding box center [609, 27] width 923 height 27
click at [532, 29] on h6 "[DATE]" at bounding box center [547, 25] width 30 height 17
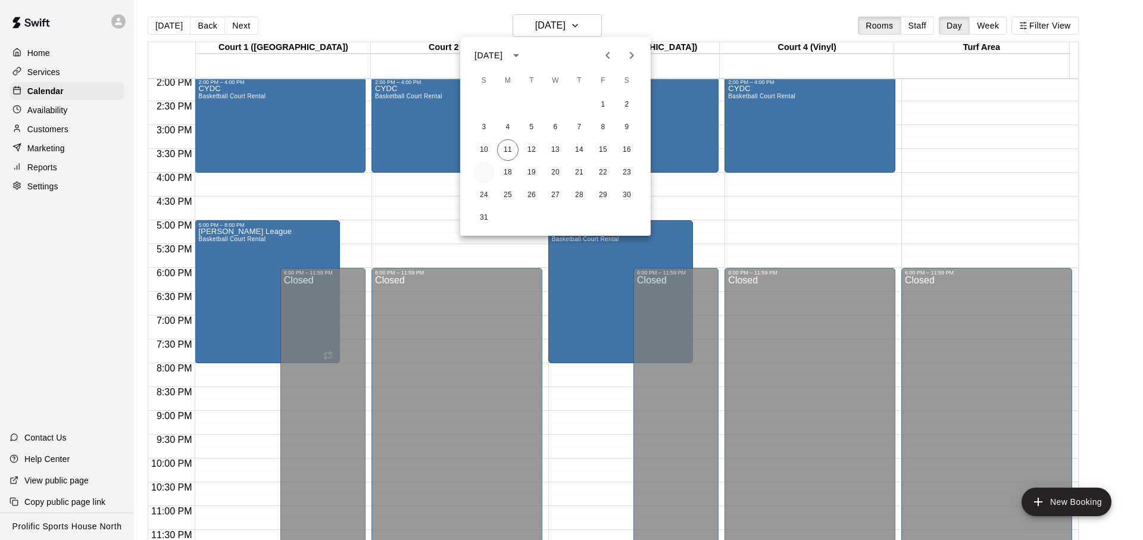
click at [488, 175] on button "17" at bounding box center [483, 172] width 21 height 21
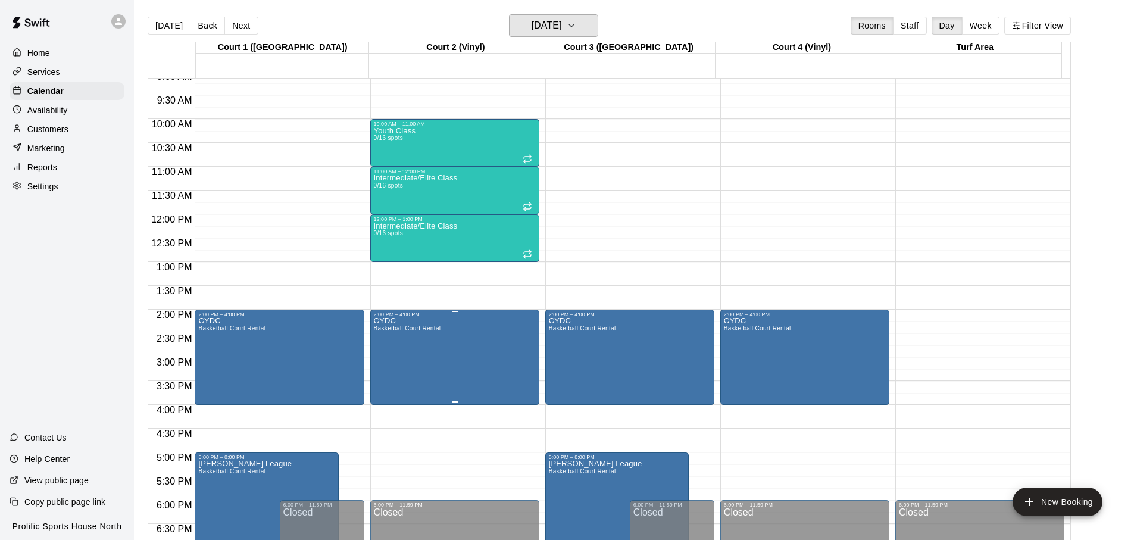
scroll to position [447, 0]
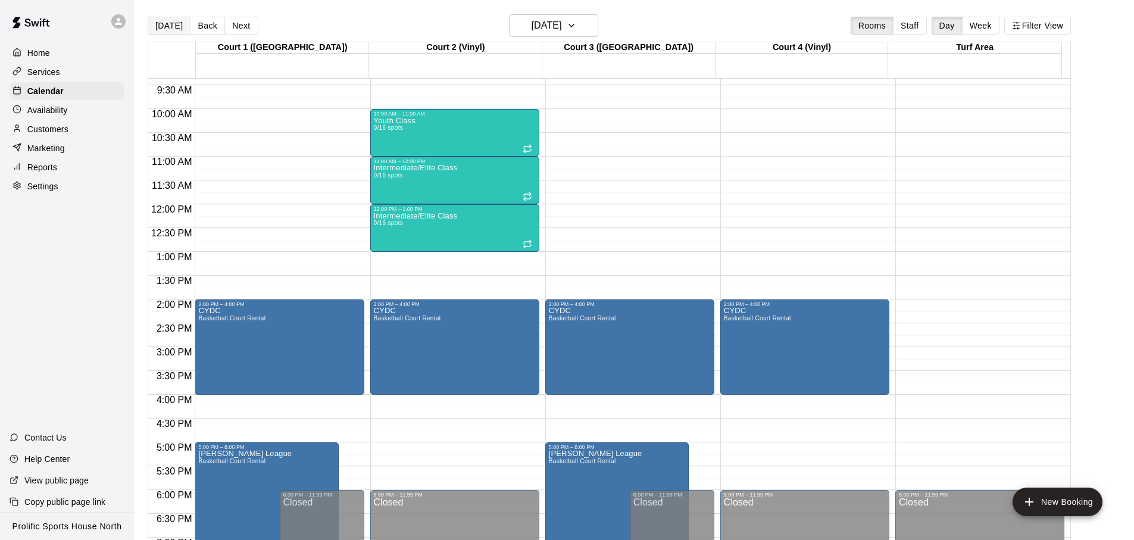
click at [171, 24] on button "[DATE]" at bounding box center [169, 26] width 43 height 18
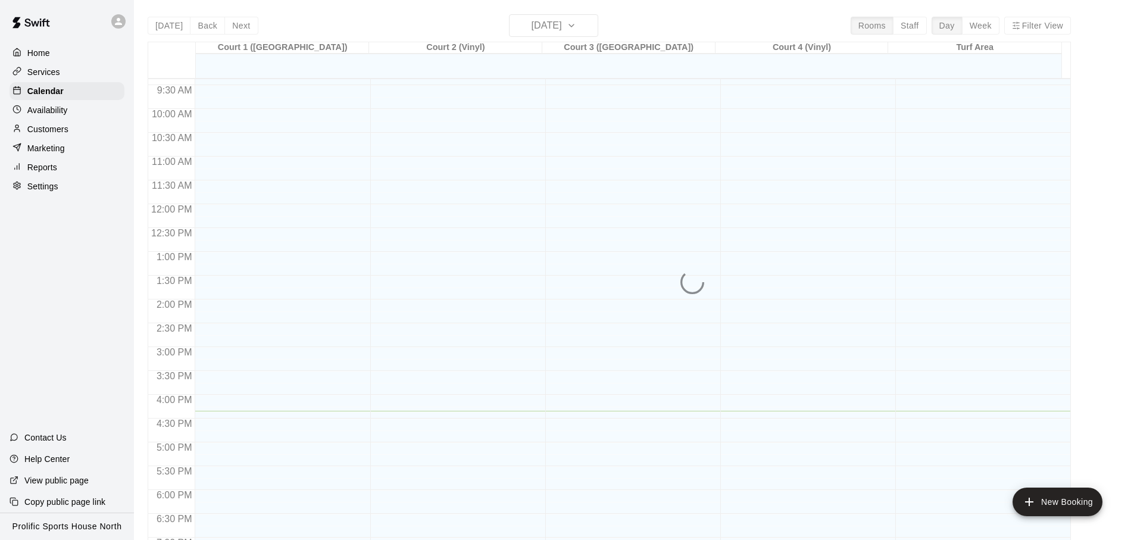
click at [115, 26] on div at bounding box center [118, 21] width 14 height 14
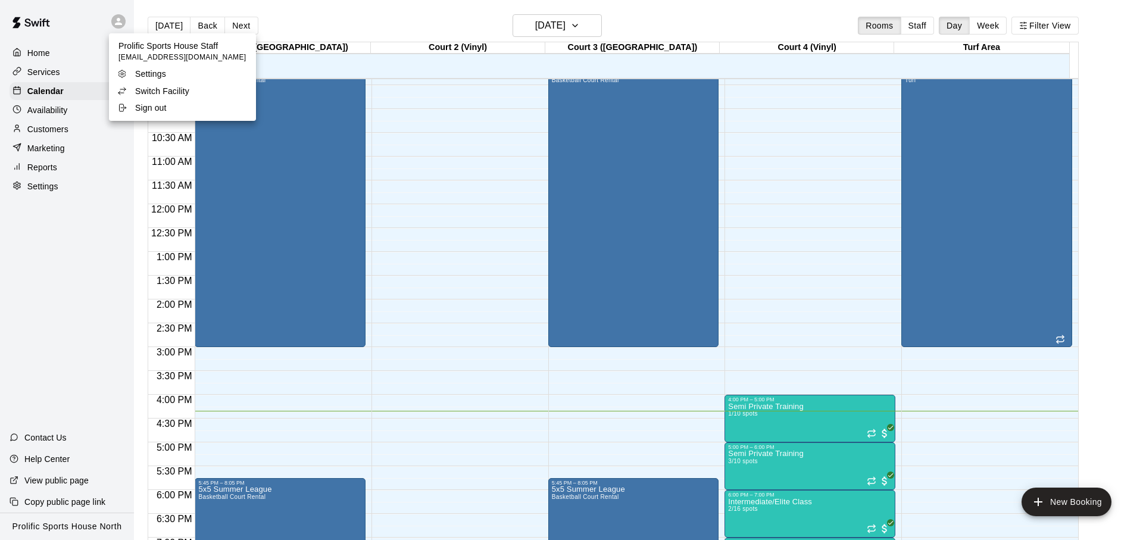
click at [140, 91] on p "Switch Facility" at bounding box center [162, 91] width 54 height 12
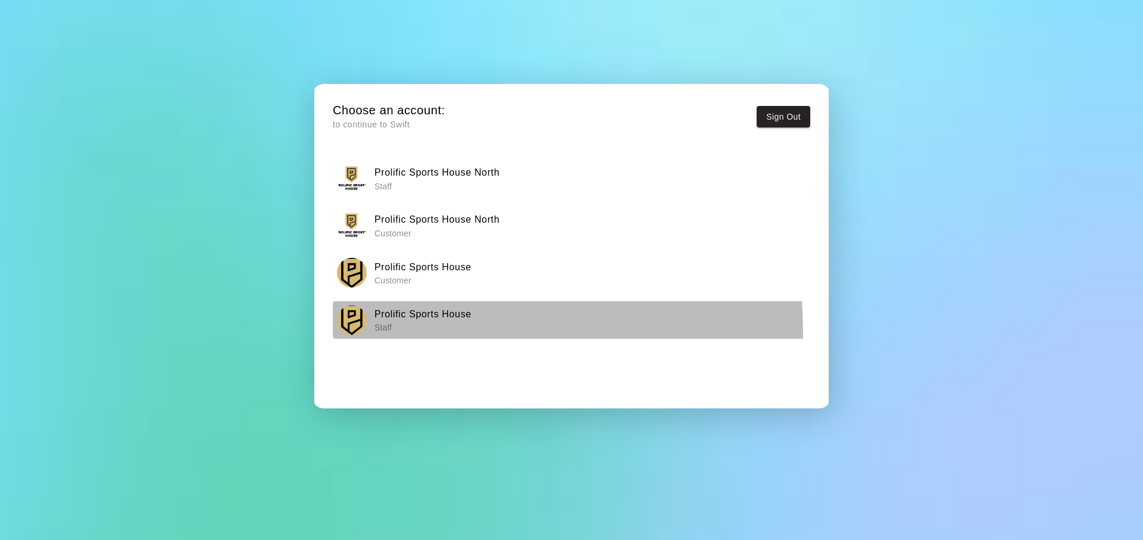
click at [409, 332] on p "Staff" at bounding box center [423, 328] width 97 height 12
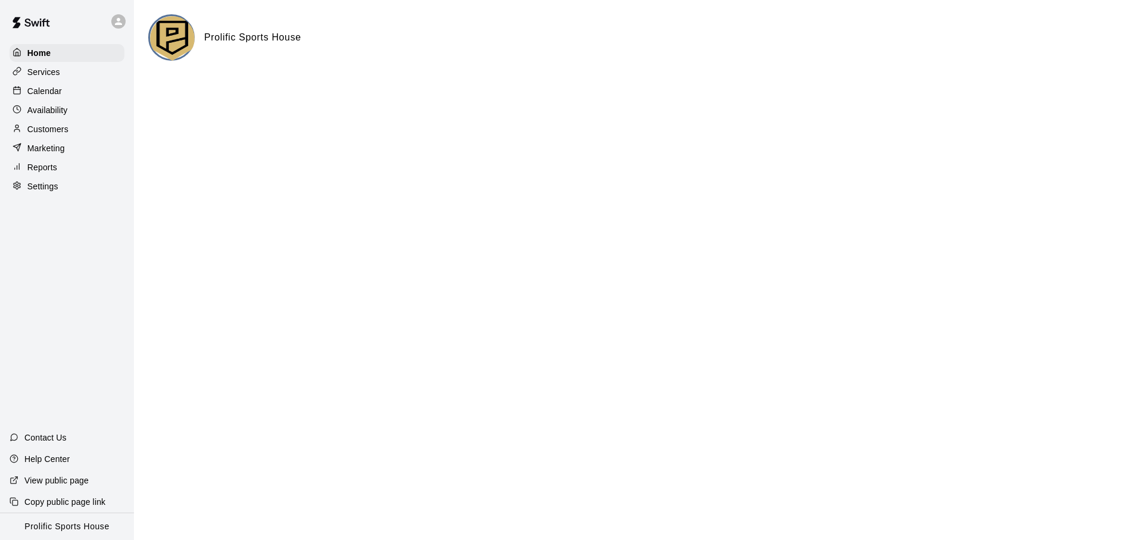
click at [60, 95] on p "Calendar" at bounding box center [44, 91] width 35 height 12
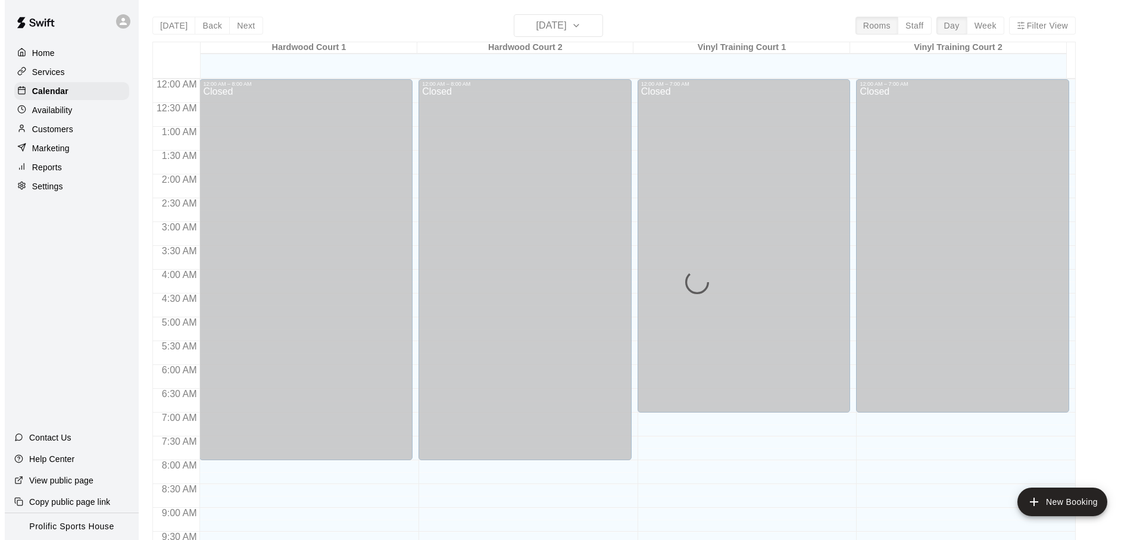
scroll to position [633, 0]
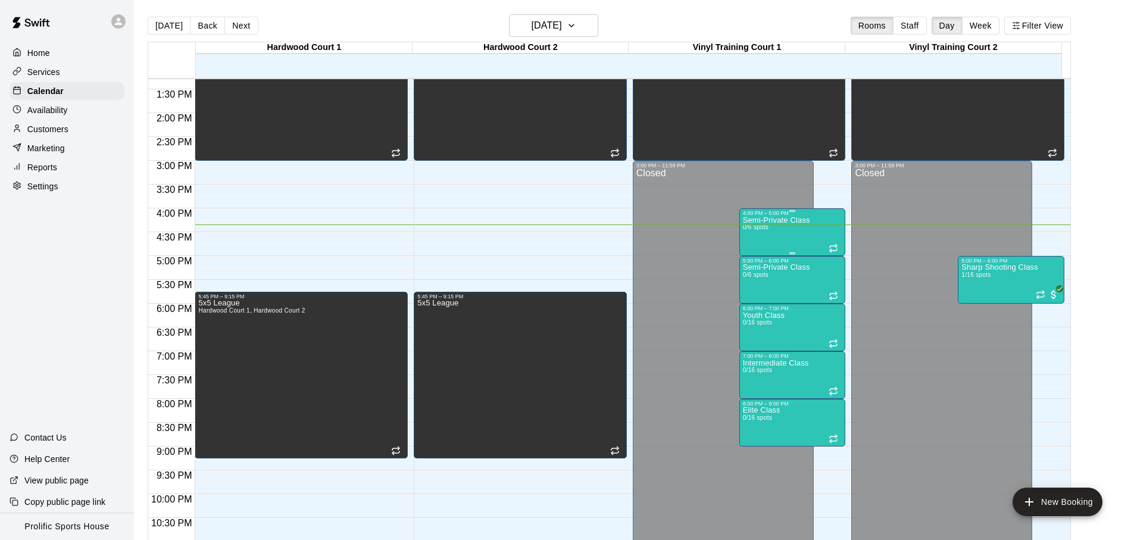
click at [804, 232] on div "Semi-Private Class 0/6 spots" at bounding box center [776, 486] width 67 height 540
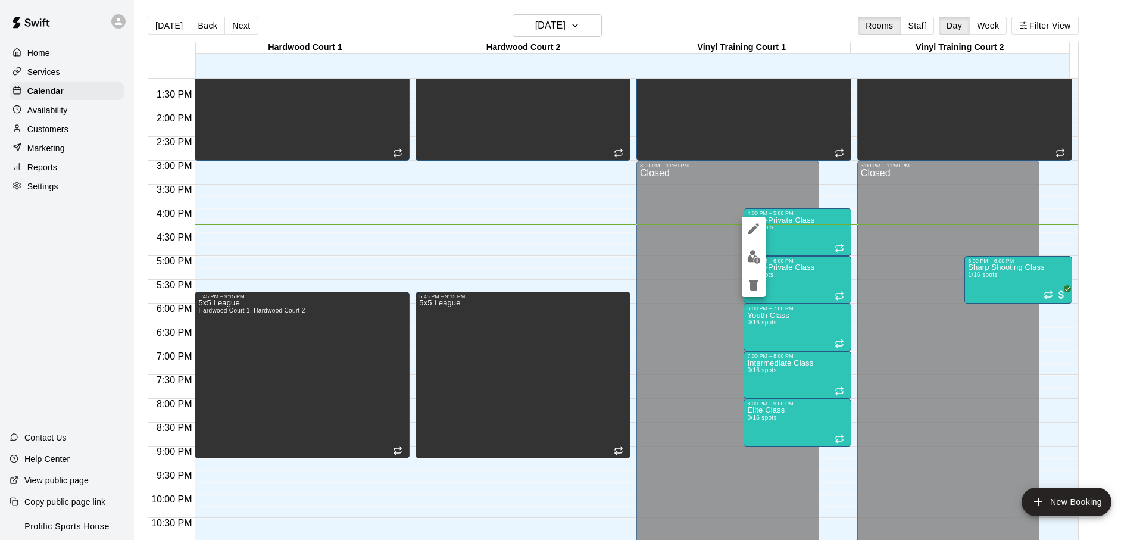
click at [745, 265] on button "edit" at bounding box center [754, 256] width 24 height 23
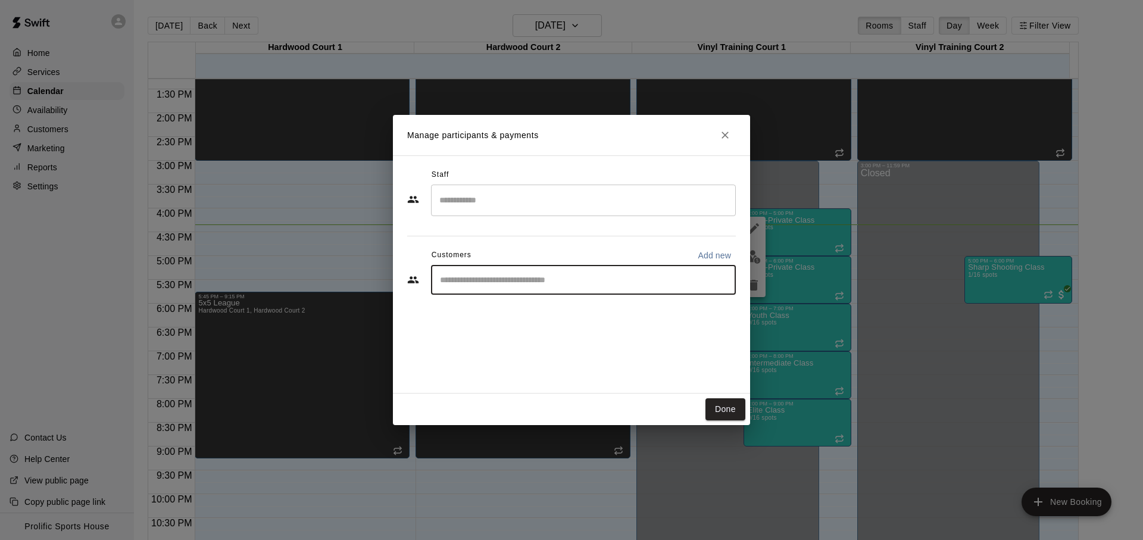
click at [533, 277] on input "Start typing to search customers..." at bounding box center [583, 280] width 294 height 12
type input "*******"
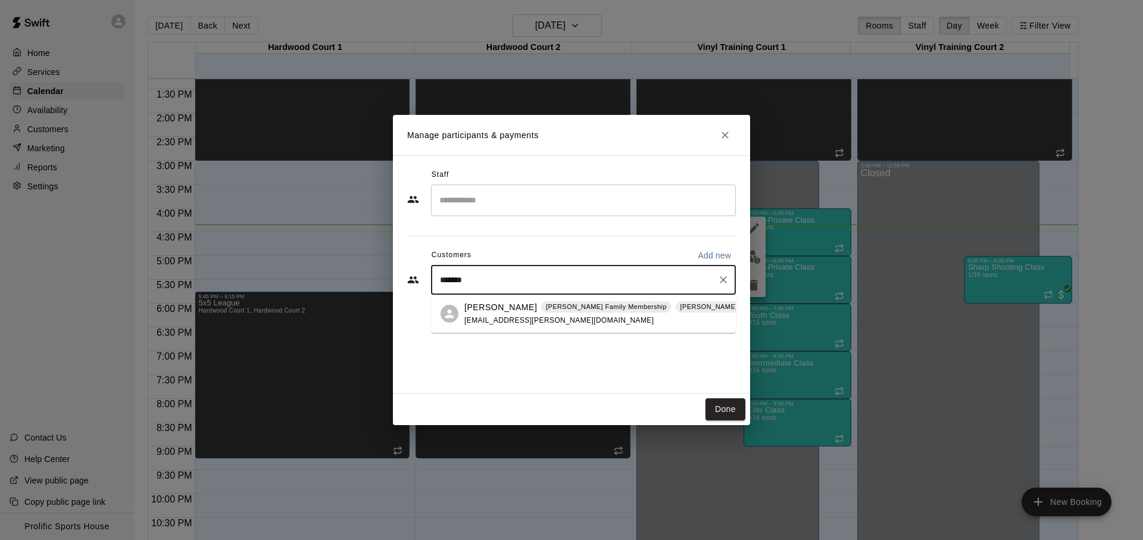
click at [575, 318] on div "[PERSON_NAME] Family Membership [PERSON_NAME] Family Membership [EMAIL_ADDRESS]…" at bounding box center [635, 314] width 342 height 26
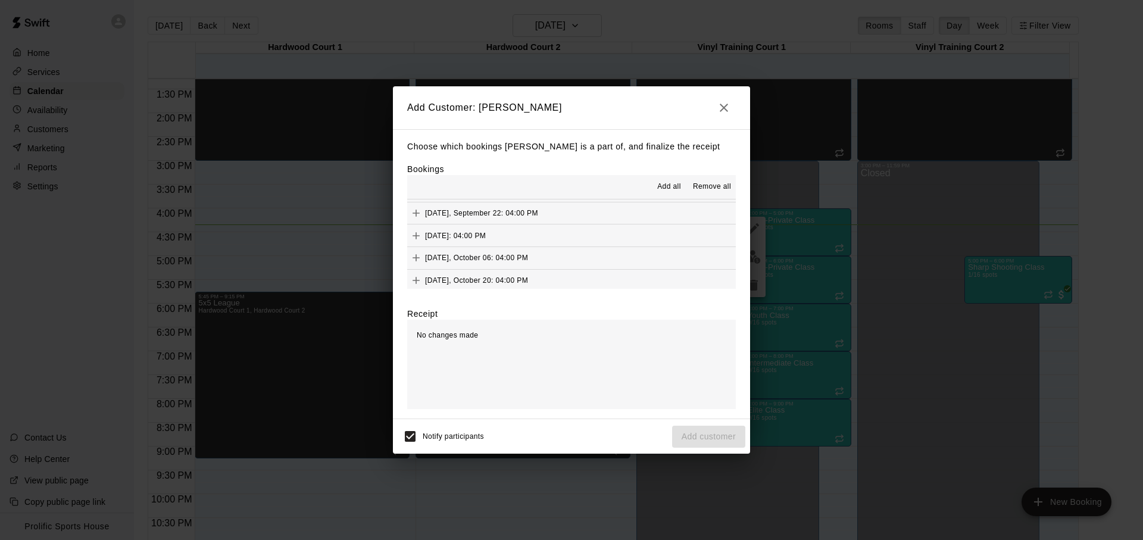
scroll to position [190, 0]
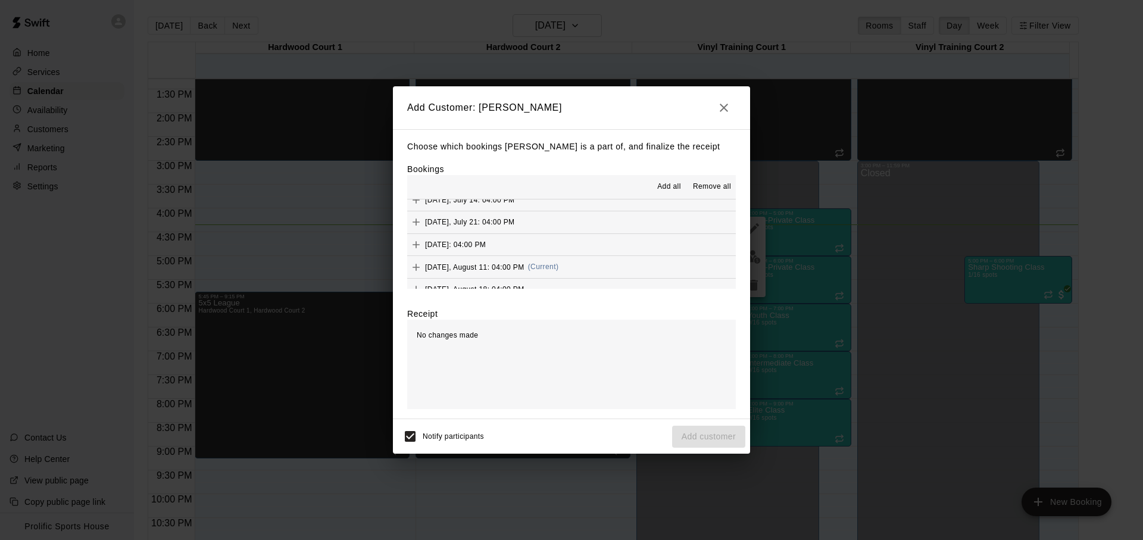
click at [558, 261] on div "[DATE], August 11: 04:00 PM (Current)" at bounding box center [482, 267] width 151 height 18
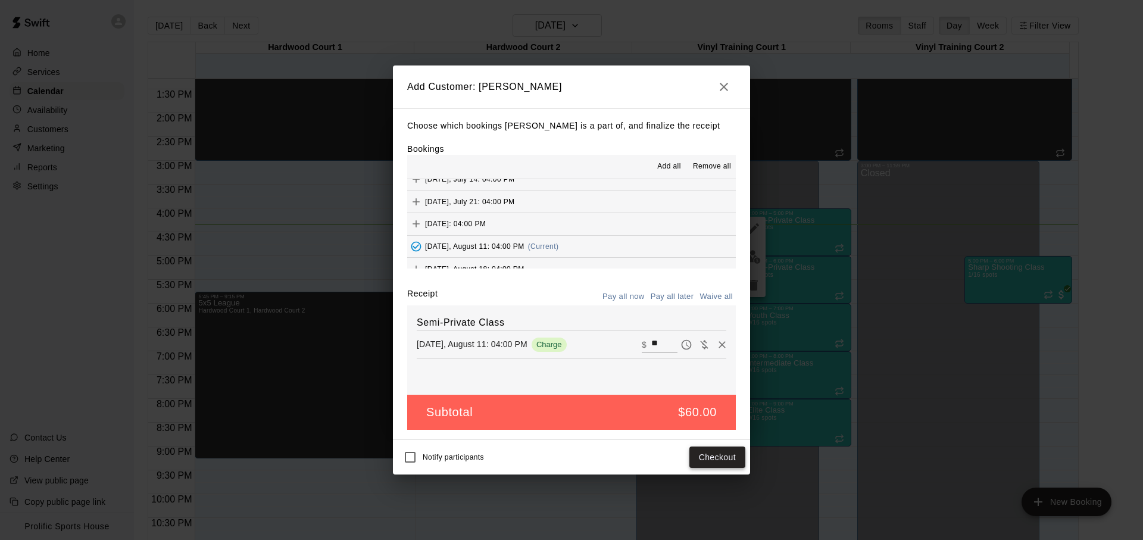
click at [714, 448] on button "Checkout" at bounding box center [717, 458] width 56 height 22
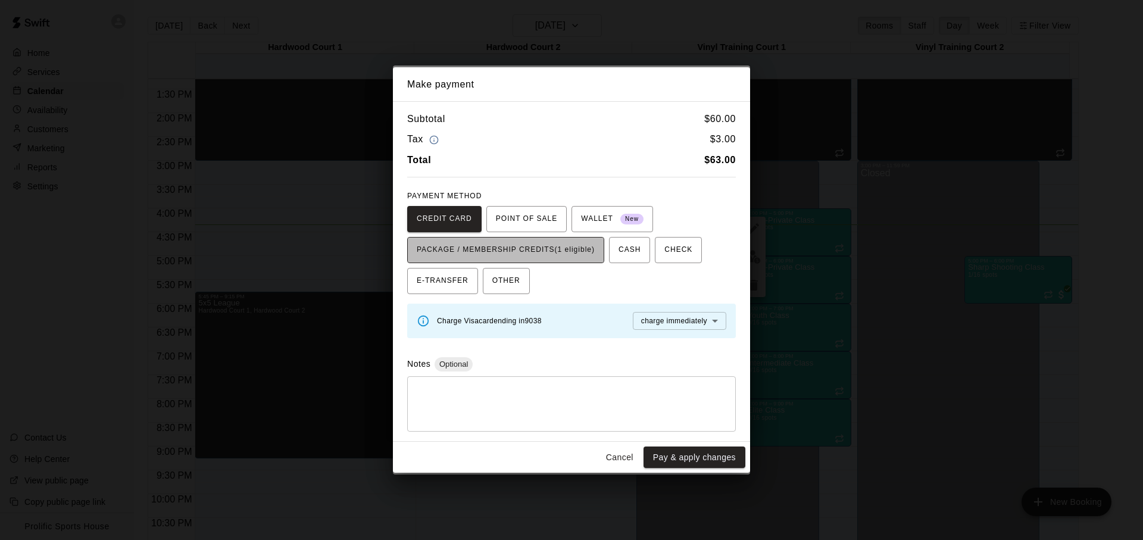
click at [522, 248] on span "PACKAGE / MEMBERSHIP CREDITS (1 eligible)" at bounding box center [506, 250] width 178 height 19
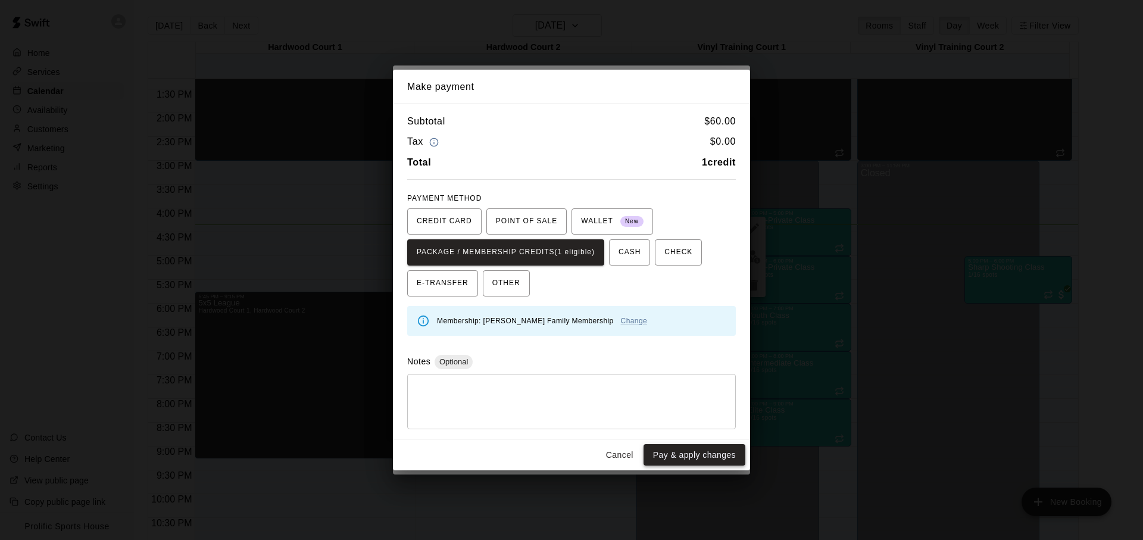
click at [694, 454] on button "Pay & apply changes" at bounding box center [695, 455] width 102 height 22
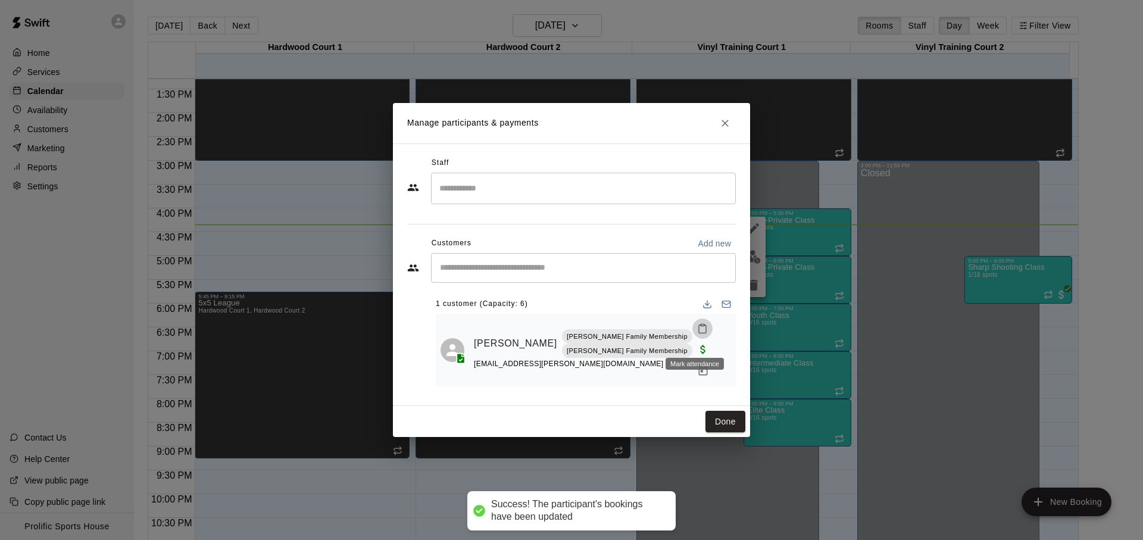
click at [692, 339] on button "Mark attendance" at bounding box center [702, 329] width 20 height 20
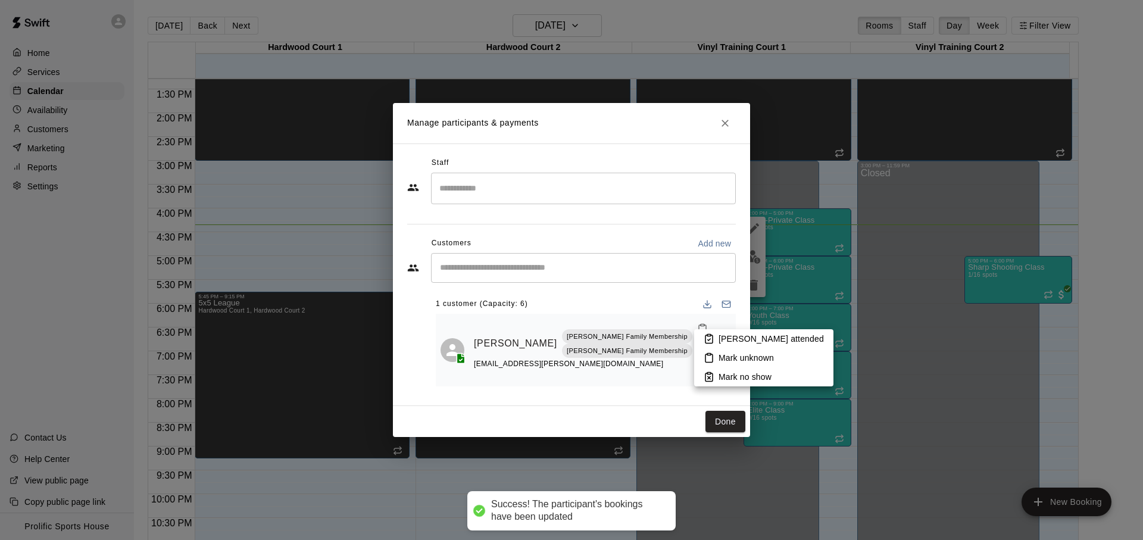
click at [712, 338] on icon at bounding box center [709, 338] width 11 height 11
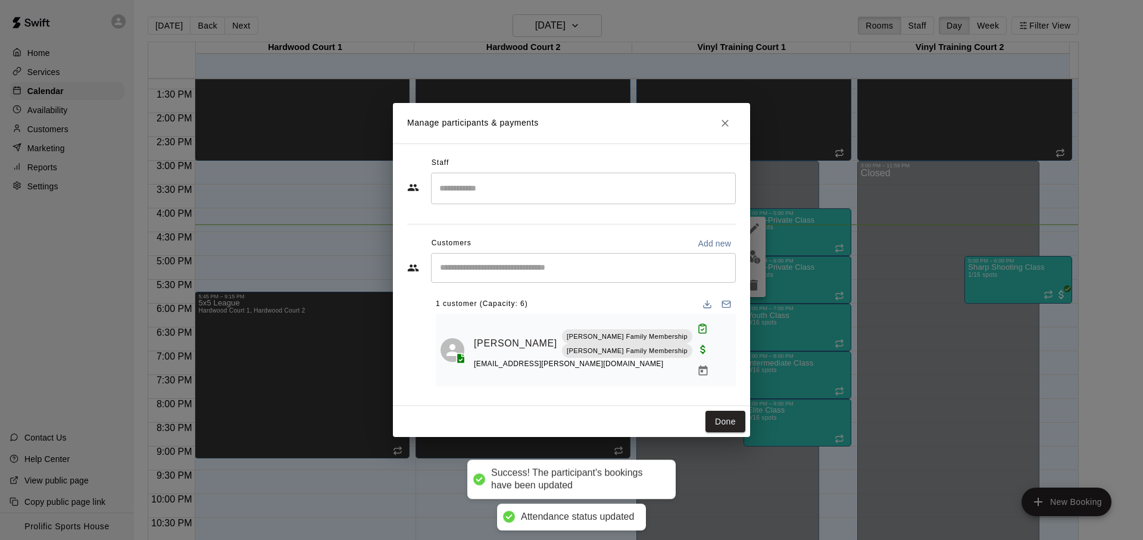
click at [567, 274] on input "Start typing to search customers..." at bounding box center [583, 268] width 294 height 12
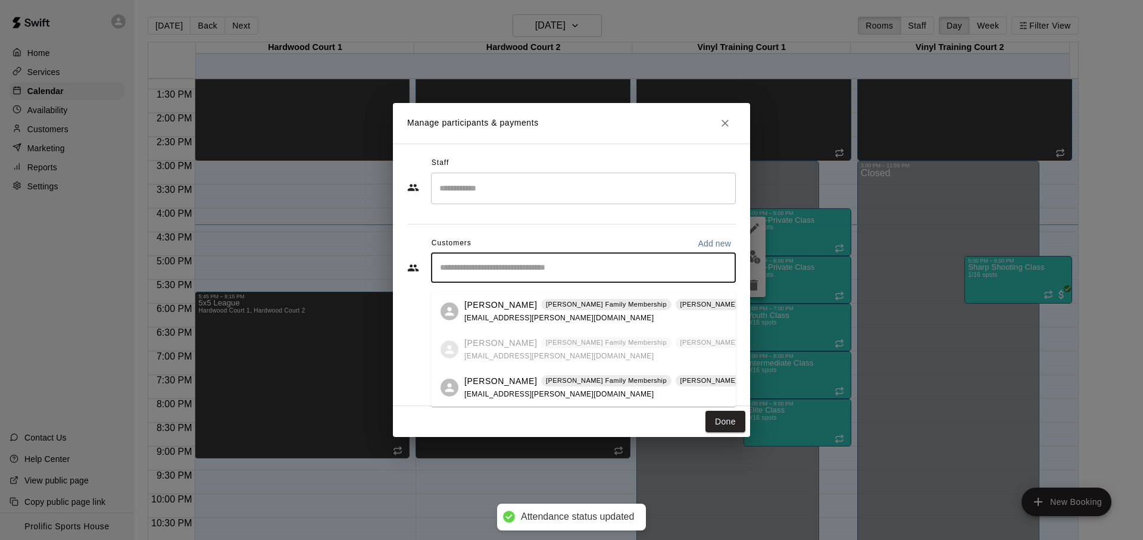
click at [541, 383] on span "[PERSON_NAME] Family Membership" at bounding box center [606, 381] width 130 height 10
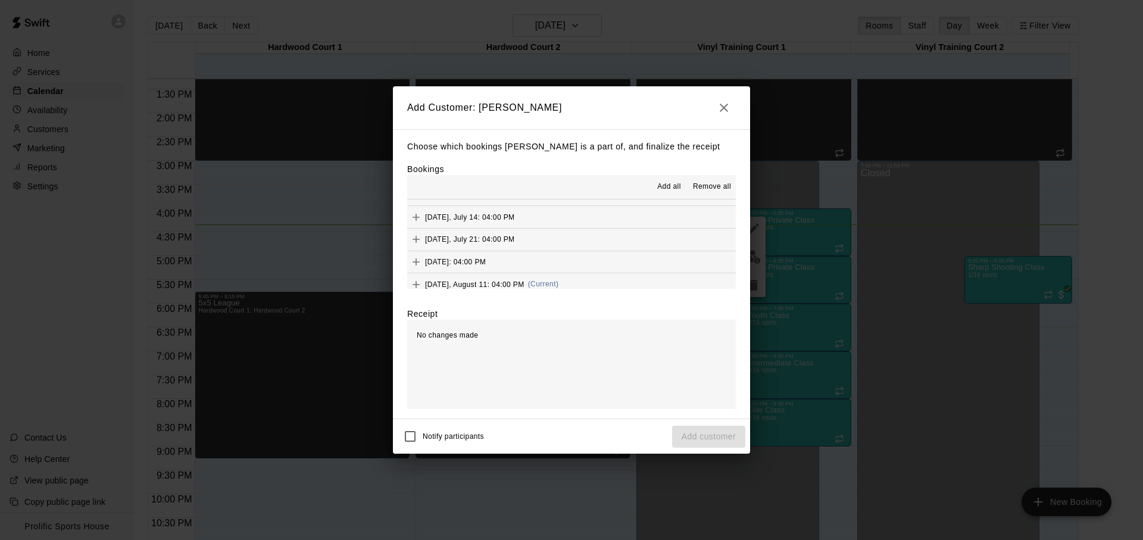
scroll to position [194, 0]
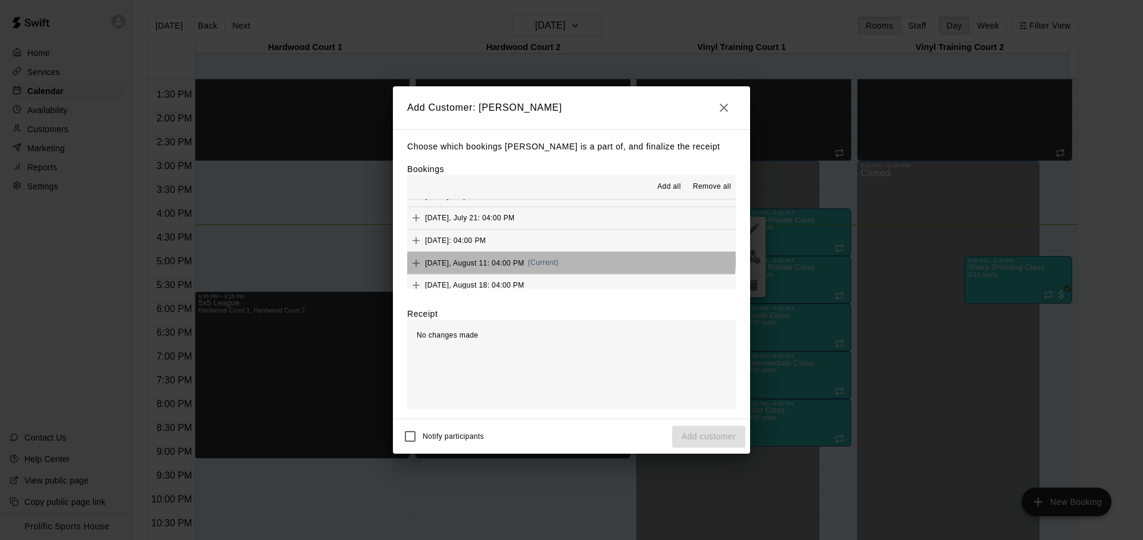
click at [571, 259] on button "[DATE], August 11: 04:00 PM (Current)" at bounding box center [571, 263] width 329 height 22
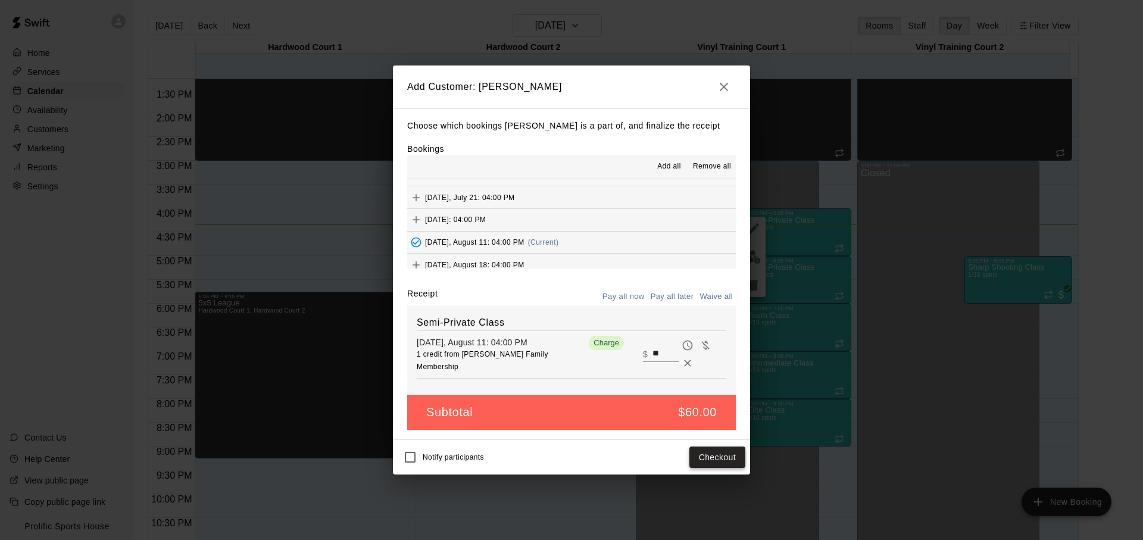
click at [726, 460] on button "Checkout" at bounding box center [717, 458] width 56 height 22
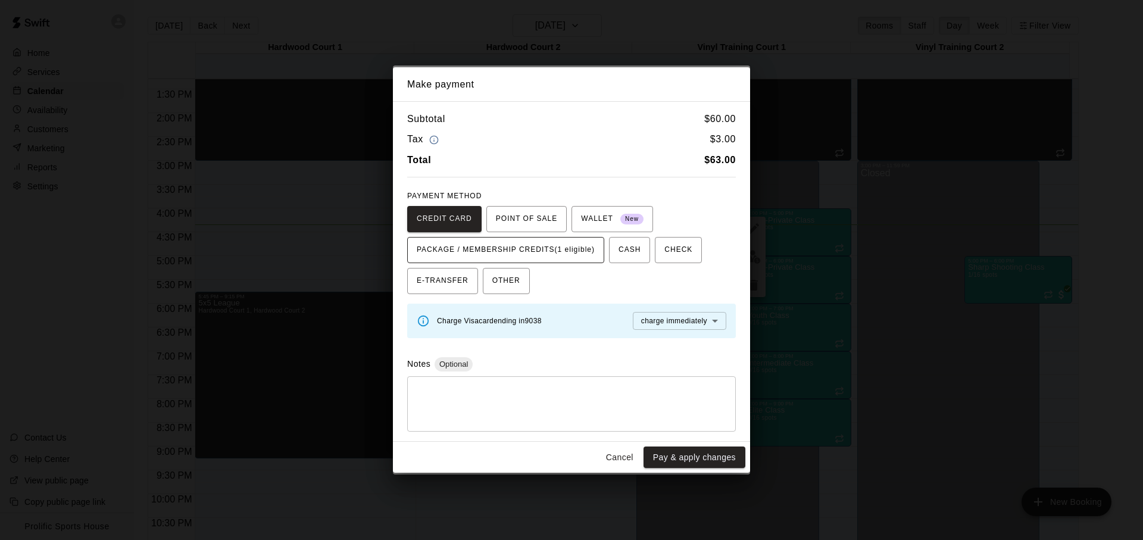
click at [508, 254] on span "PACKAGE / MEMBERSHIP CREDITS (1 eligible)" at bounding box center [506, 250] width 178 height 19
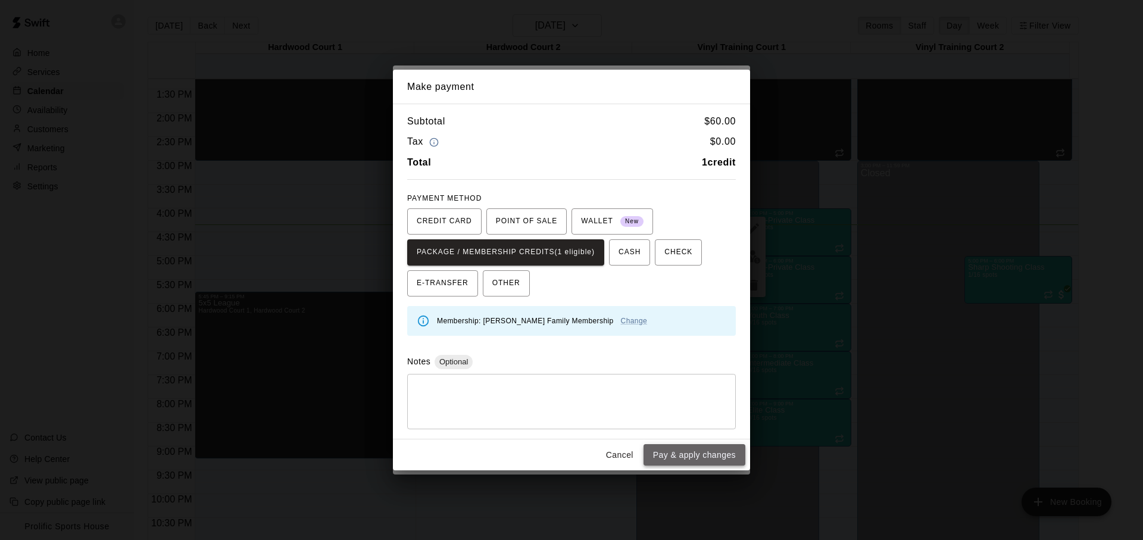
click at [704, 452] on button "Pay & apply changes" at bounding box center [695, 455] width 102 height 22
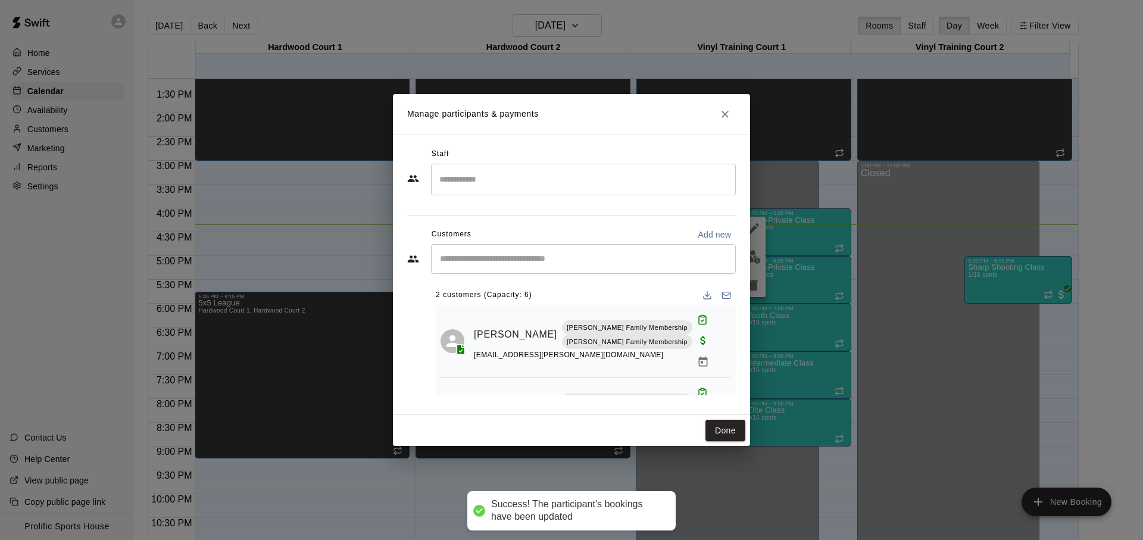
click at [586, 254] on input "Start typing to search customers..." at bounding box center [583, 259] width 294 height 12
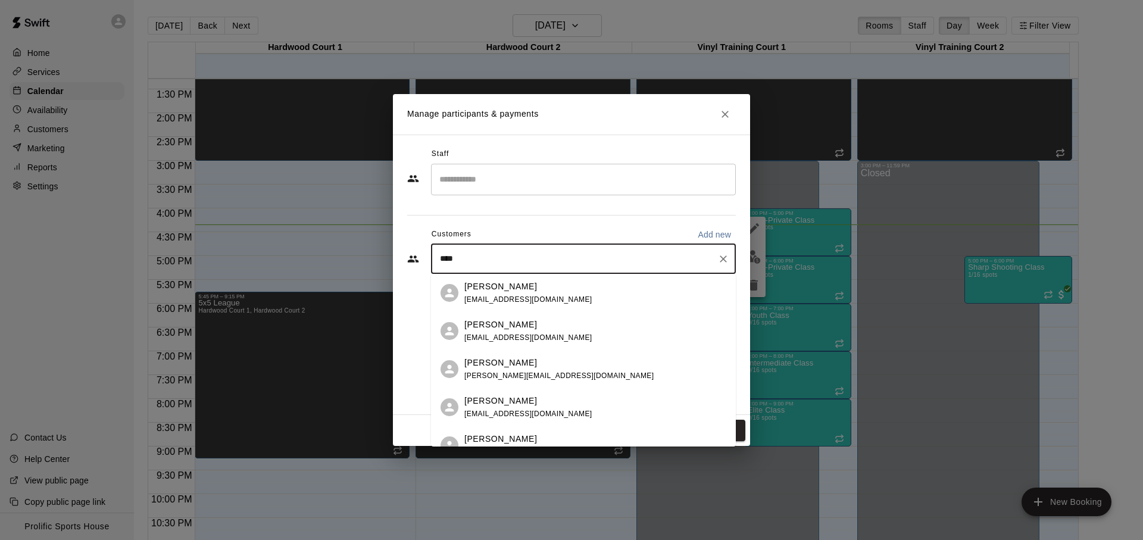
type input "*****"
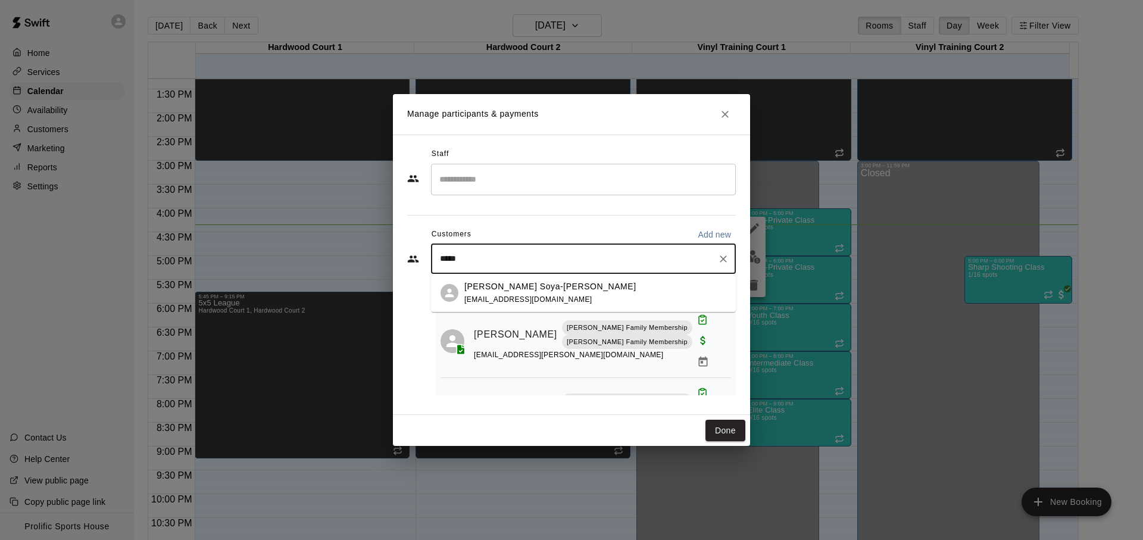
click at [580, 283] on div "[PERSON_NAME] Soya-[PERSON_NAME] [PERSON_NAME][EMAIL_ADDRESS][DOMAIN_NAME]" at bounding box center [595, 293] width 262 height 26
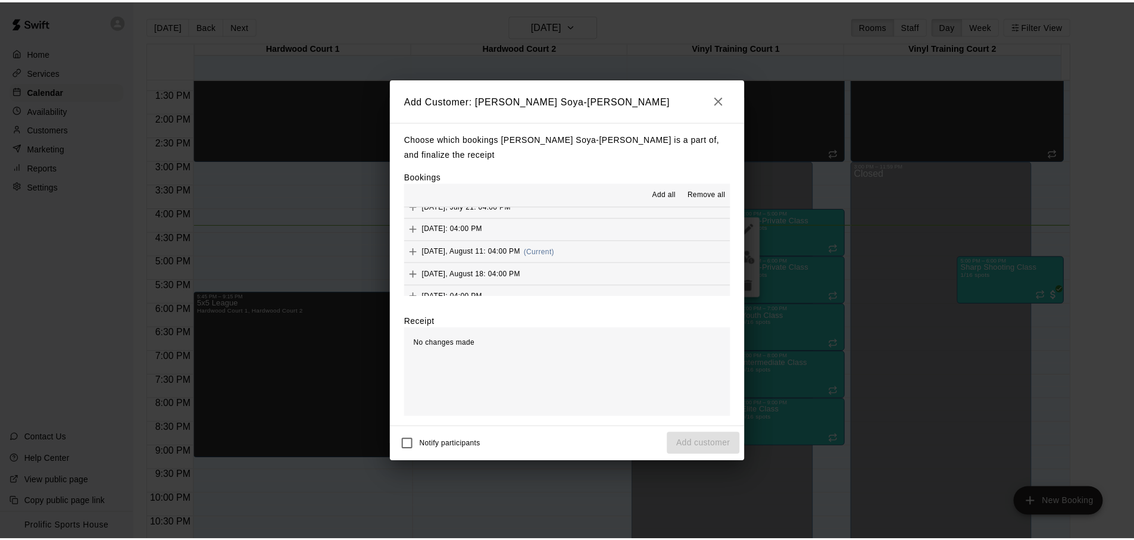
scroll to position [214, 0]
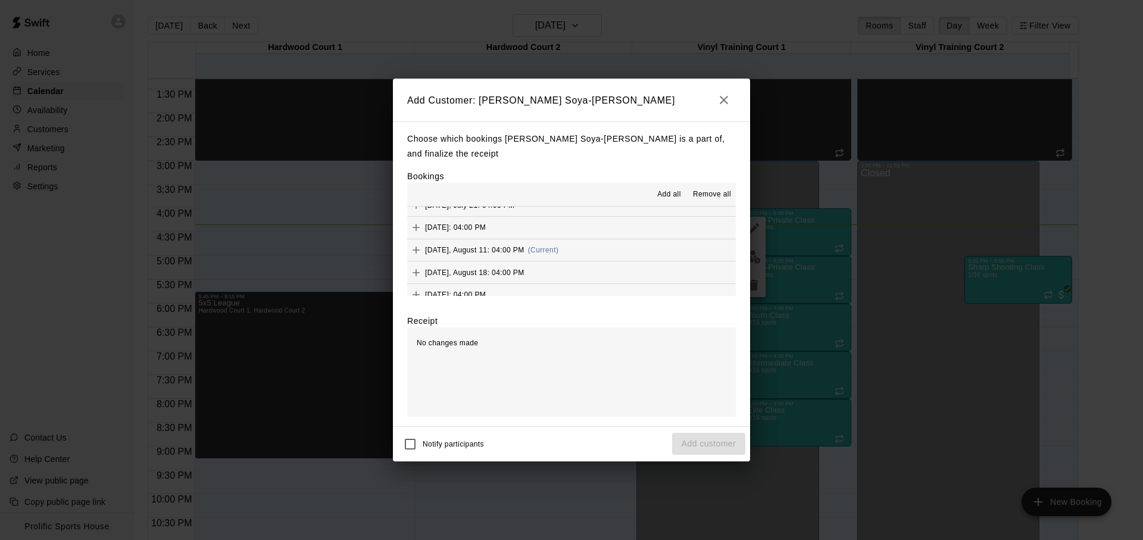
click at [603, 239] on button "[DATE], August 11: 04:00 PM (Current)" at bounding box center [571, 250] width 329 height 22
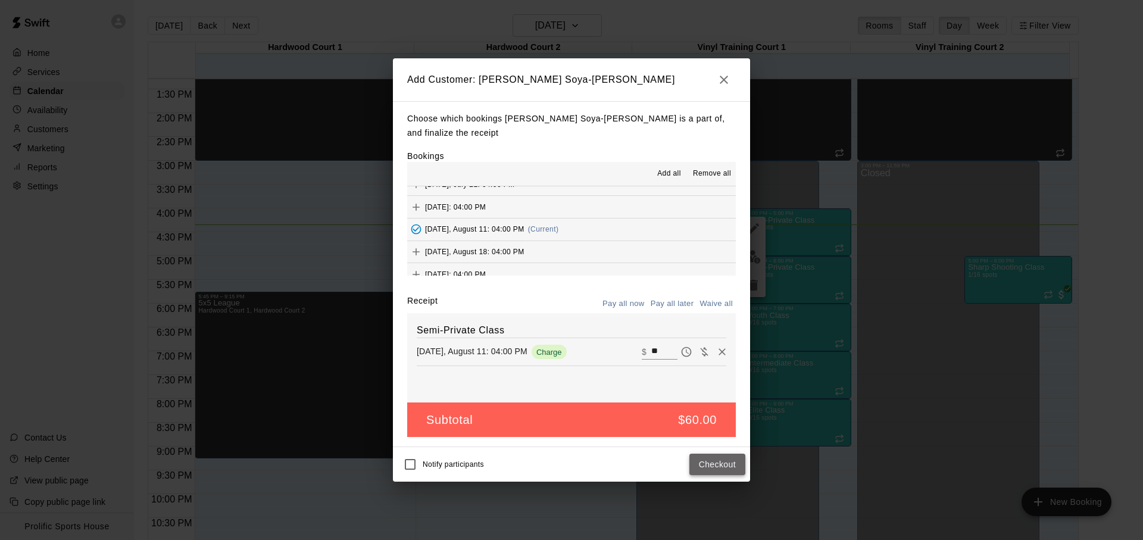
click at [709, 462] on button "Checkout" at bounding box center [717, 465] width 56 height 22
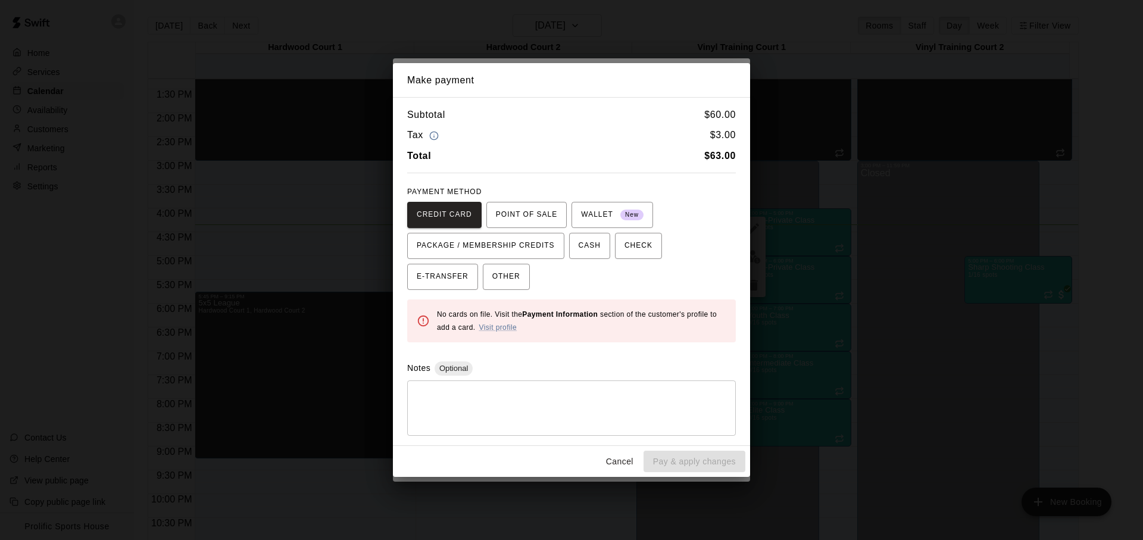
click at [860, 205] on div "Make payment Subtotal $ 60.00 Tax $ 3.00 Total $ 63.00 PAYMENT METHOD CREDIT CA…" at bounding box center [571, 270] width 1143 height 540
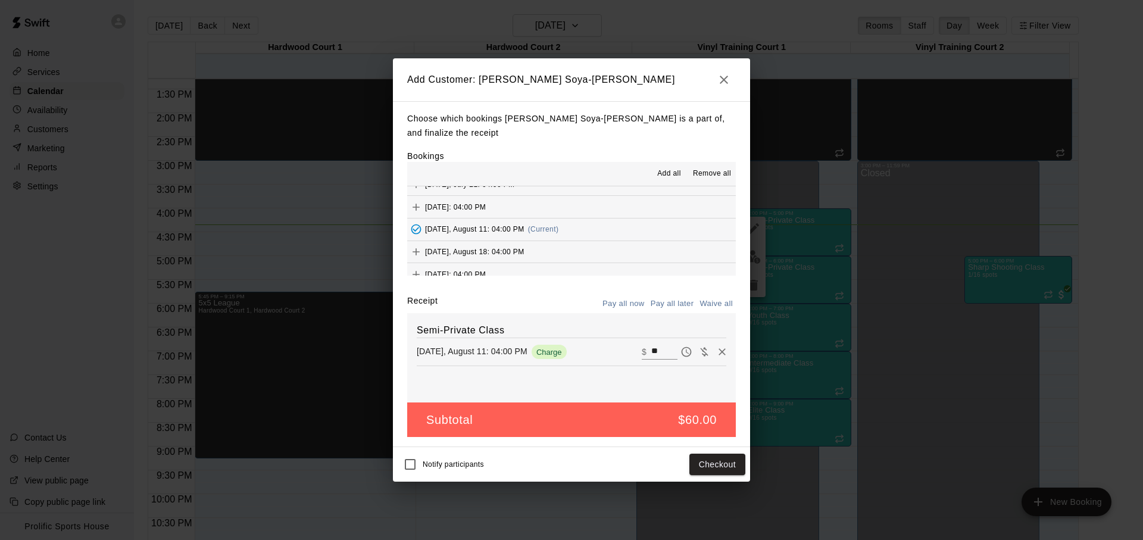
click at [950, 487] on div "Add Customer: [PERSON_NAME]-[PERSON_NAME] Choose which bookings [PERSON_NAME]-[…" at bounding box center [571, 270] width 1143 height 540
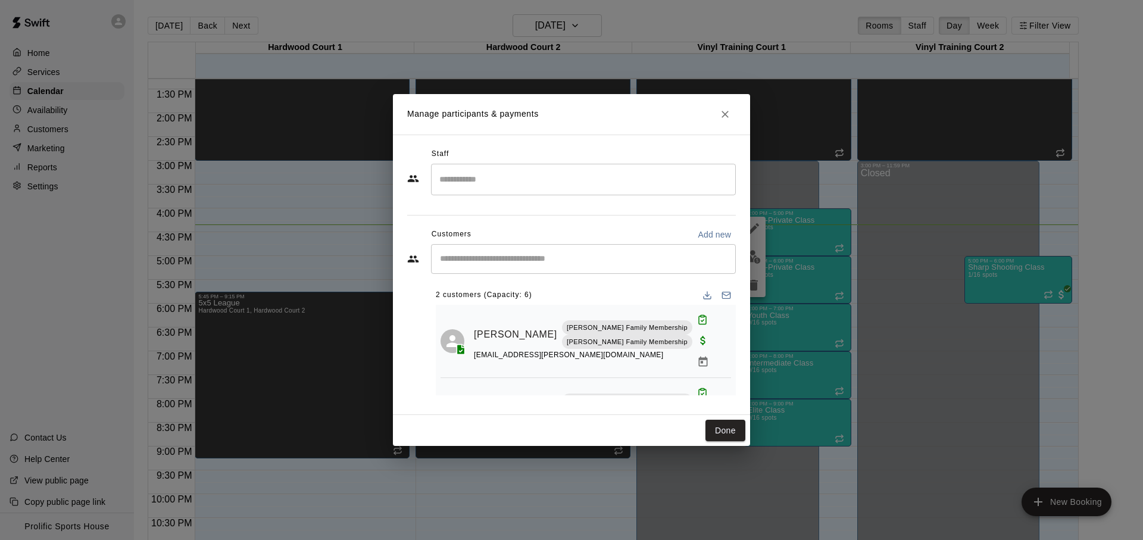
click at [816, 397] on div "Manage participants & payments Staff ​ Customers Add new ​ 2 customers (Capacit…" at bounding box center [571, 270] width 1143 height 540
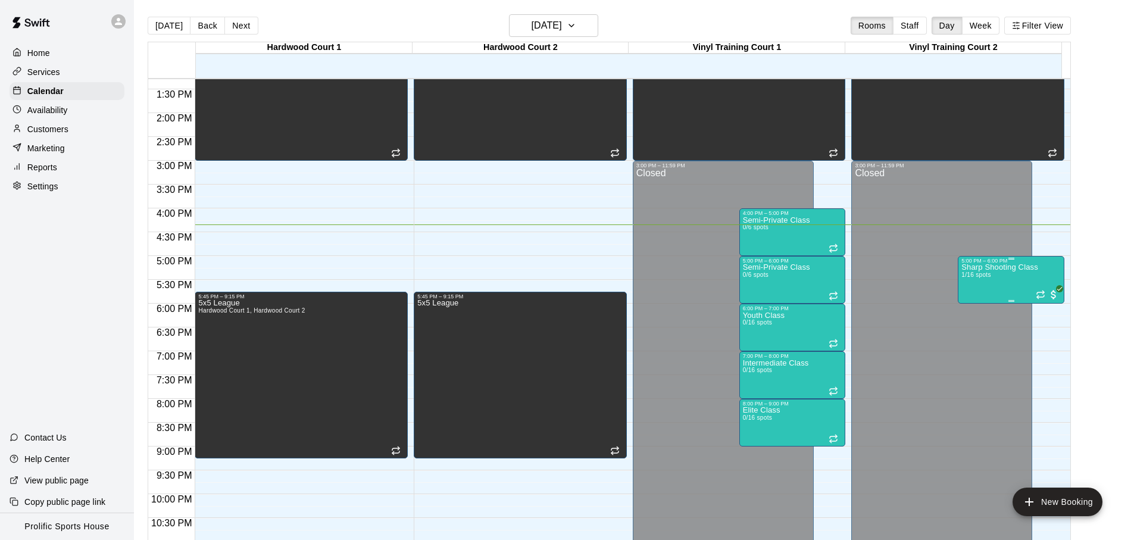
click at [981, 289] on div "Sharp Shooting Class 1/16 spots" at bounding box center [1000, 534] width 77 height 540
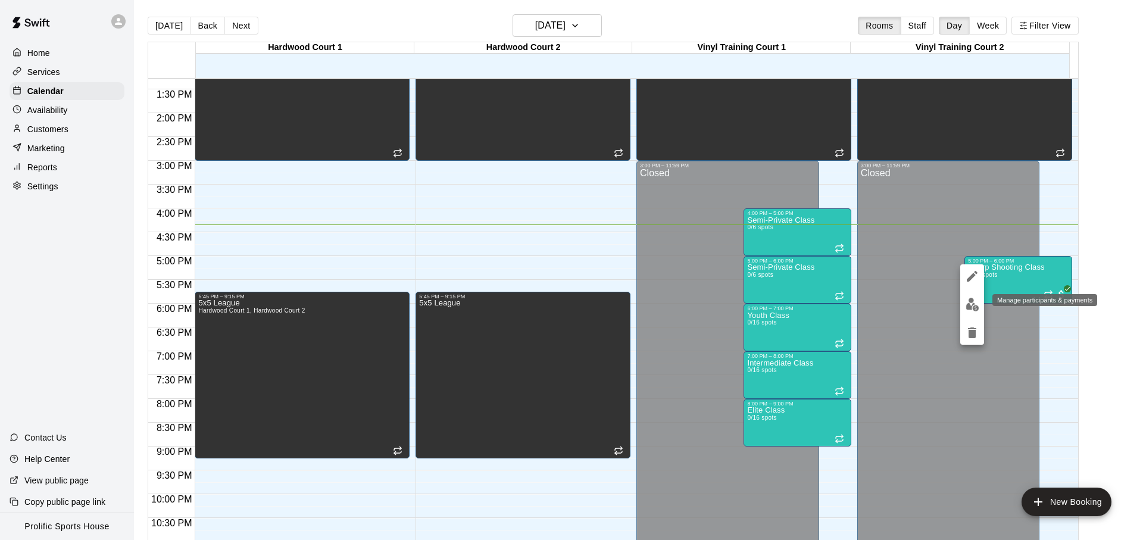
click at [972, 310] on img "edit" at bounding box center [973, 305] width 14 height 14
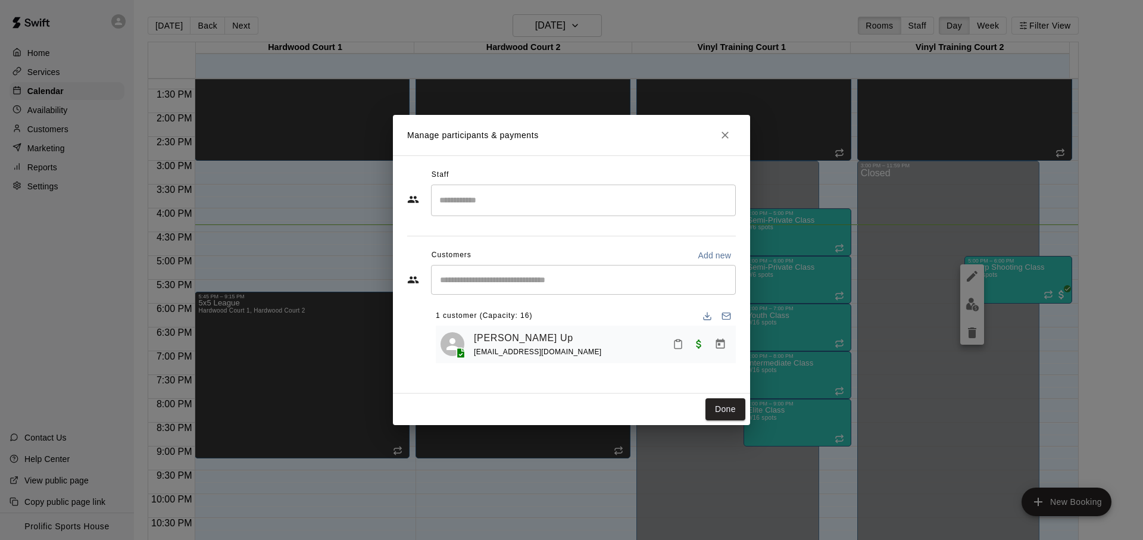
click at [821, 318] on div "Manage participants & payments Staff ​ Customers Add new ​ 1 customer (Capacity…" at bounding box center [571, 270] width 1143 height 540
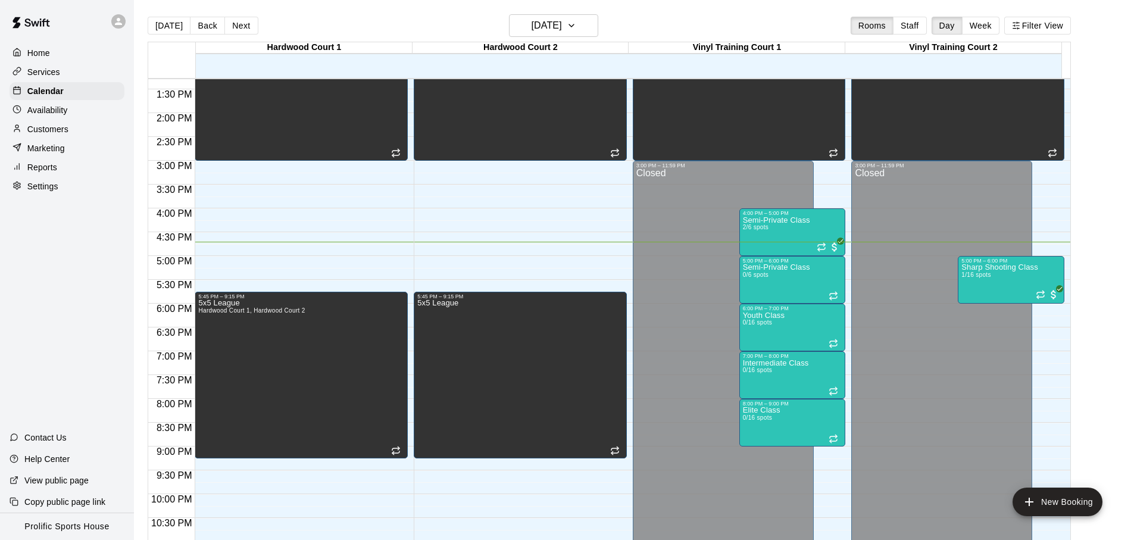
click at [79, 118] on div "Home Services Calendar Availability Customers Marketing Reports Settings" at bounding box center [67, 120] width 134 height 154
click at [75, 133] on div "Customers" at bounding box center [67, 129] width 115 height 18
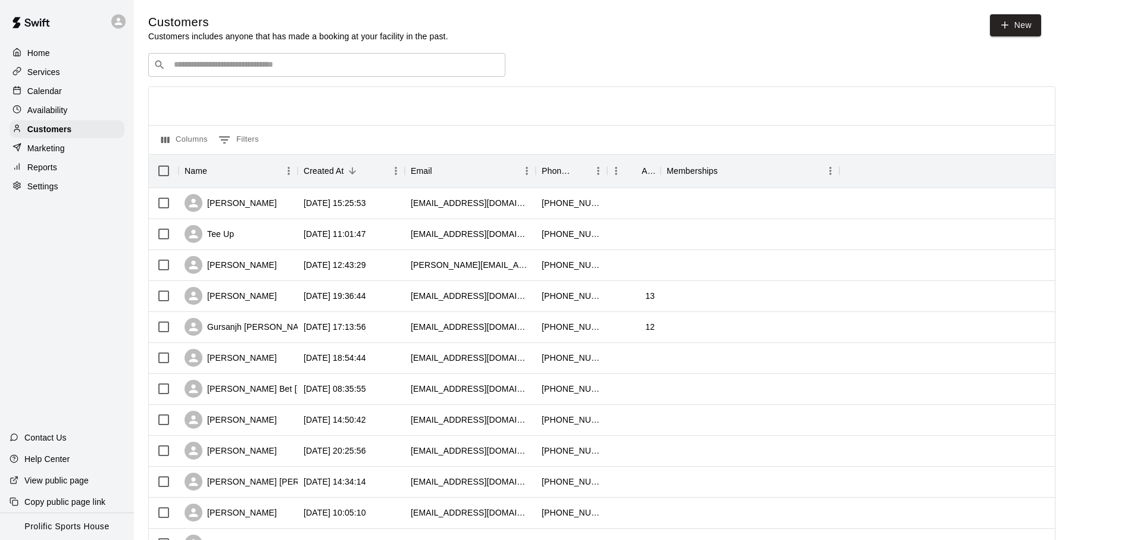
click at [270, 69] on input "Search customers by name or email" at bounding box center [335, 65] width 330 height 12
paste input "**********"
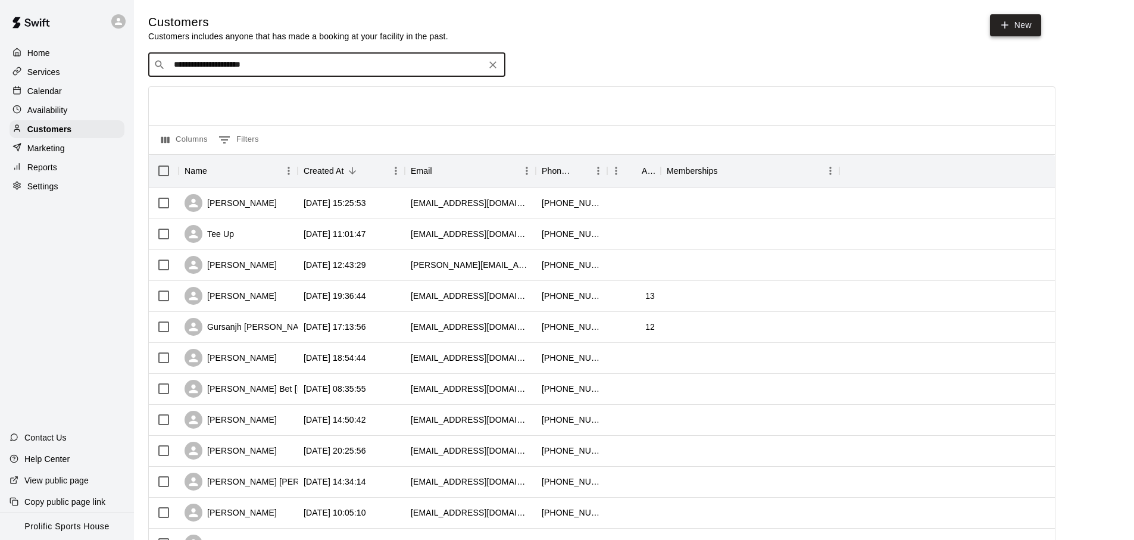
type input "**********"
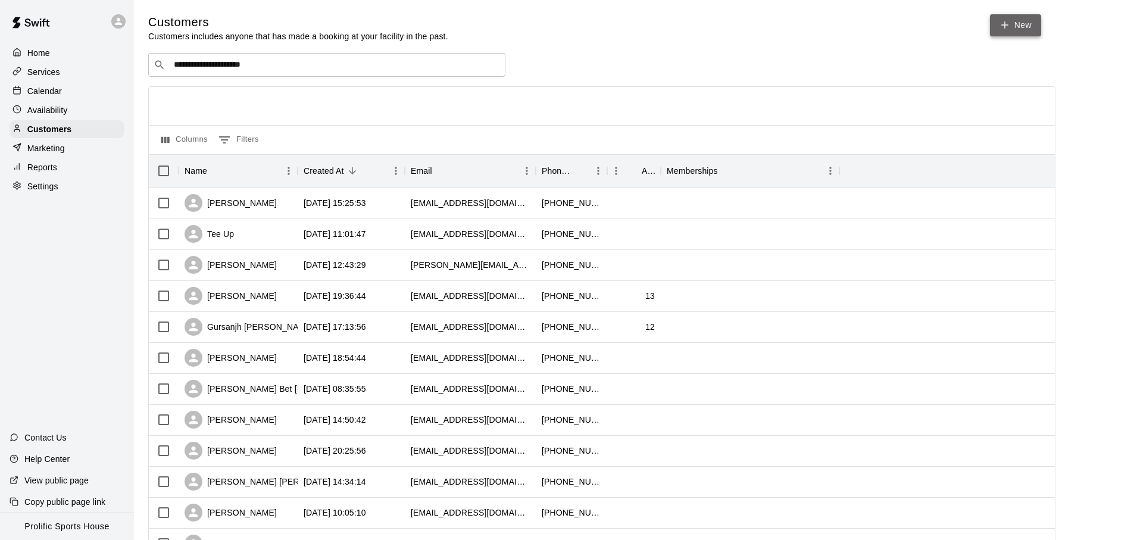
click at [1016, 27] on link "New" at bounding box center [1015, 25] width 51 height 22
select select "**"
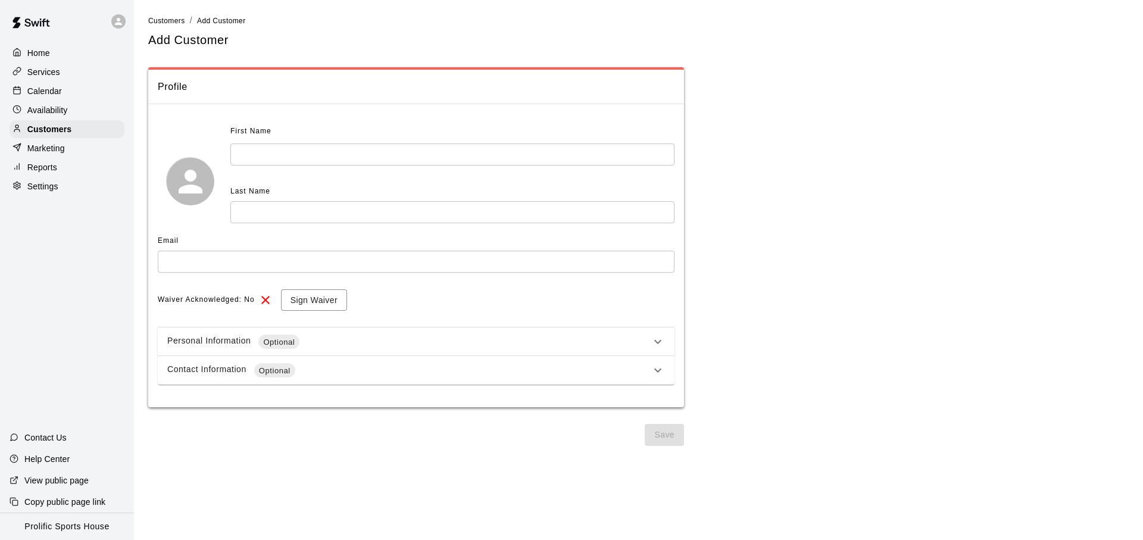
click at [282, 144] on input "text" at bounding box center [452, 154] width 444 height 22
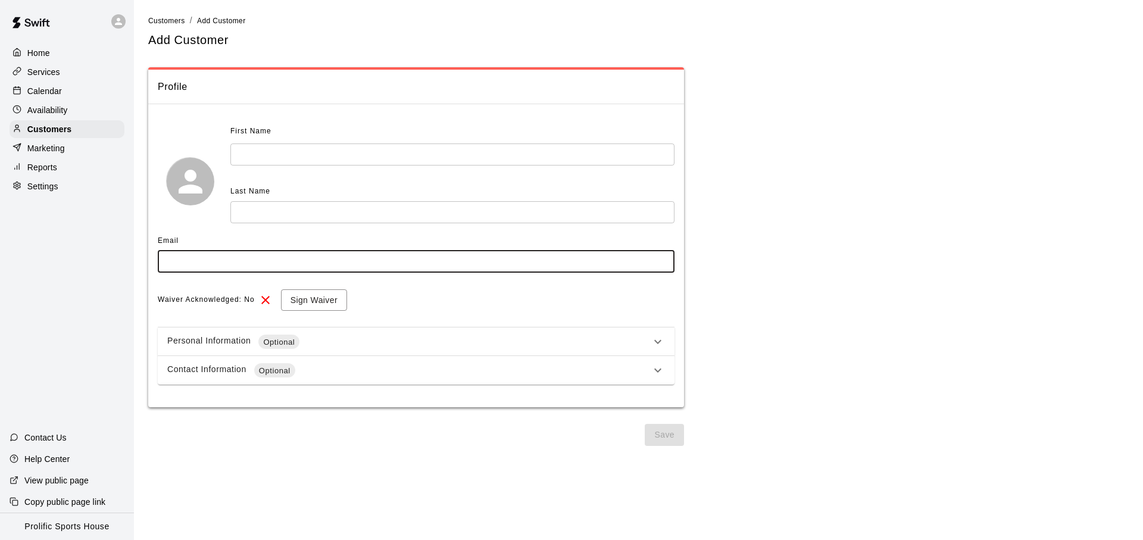
click at [261, 256] on input "text" at bounding box center [416, 262] width 517 height 22
paste input "**********"
type input "**********"
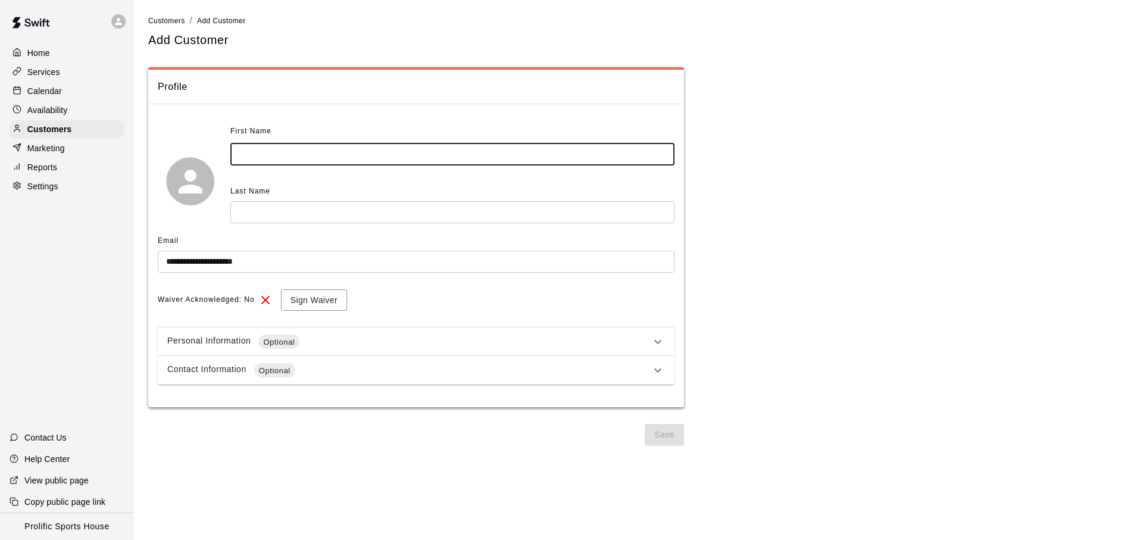
click at [285, 159] on input "text" at bounding box center [452, 154] width 444 height 22
type input "***"
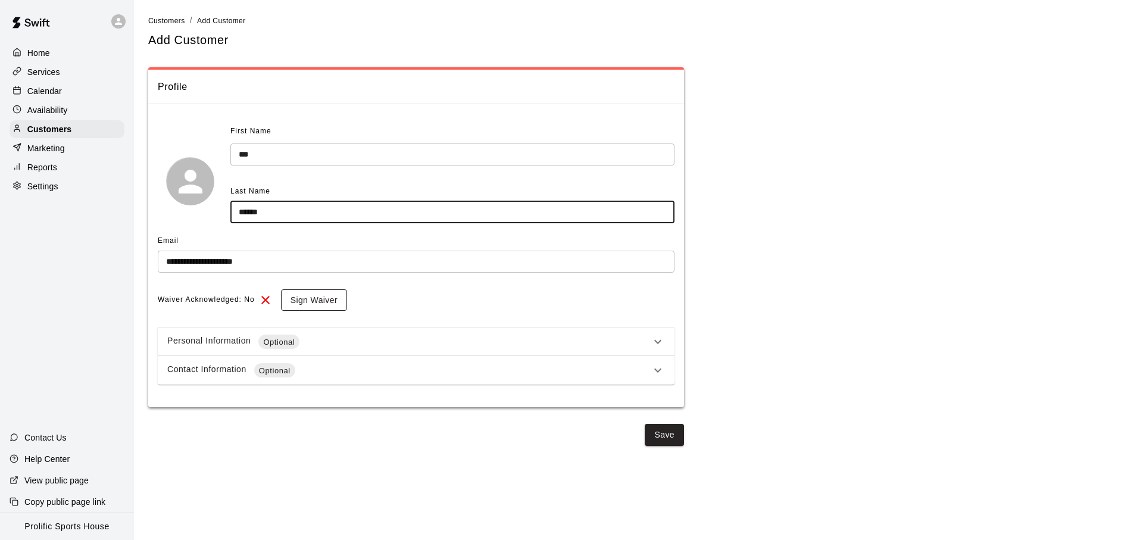
type input "******"
click at [315, 294] on button "Sign Waiver" at bounding box center [314, 300] width 66 height 22
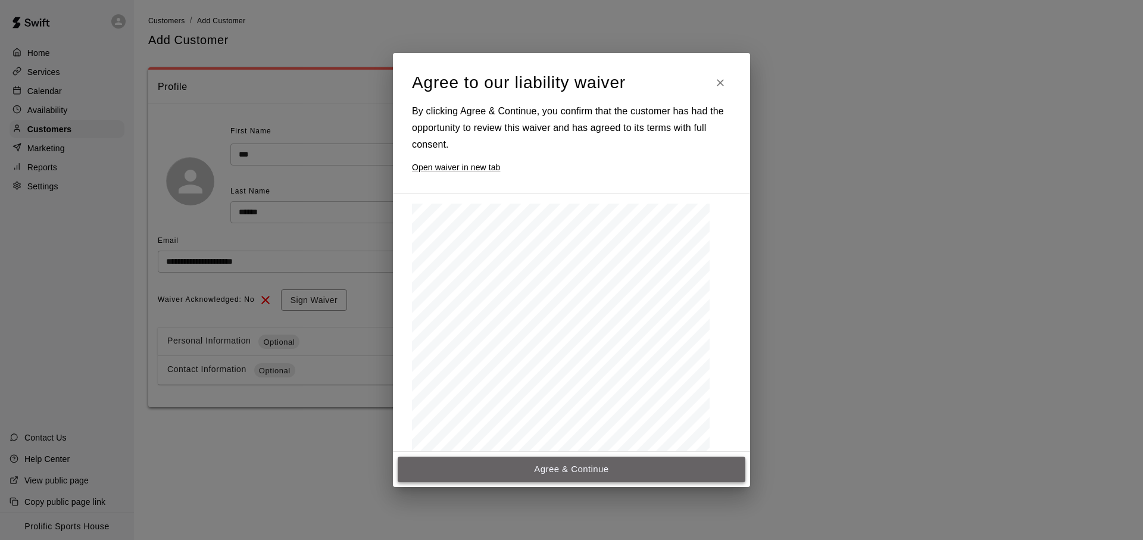
click at [541, 468] on button "Agree & Continue" at bounding box center [572, 469] width 348 height 25
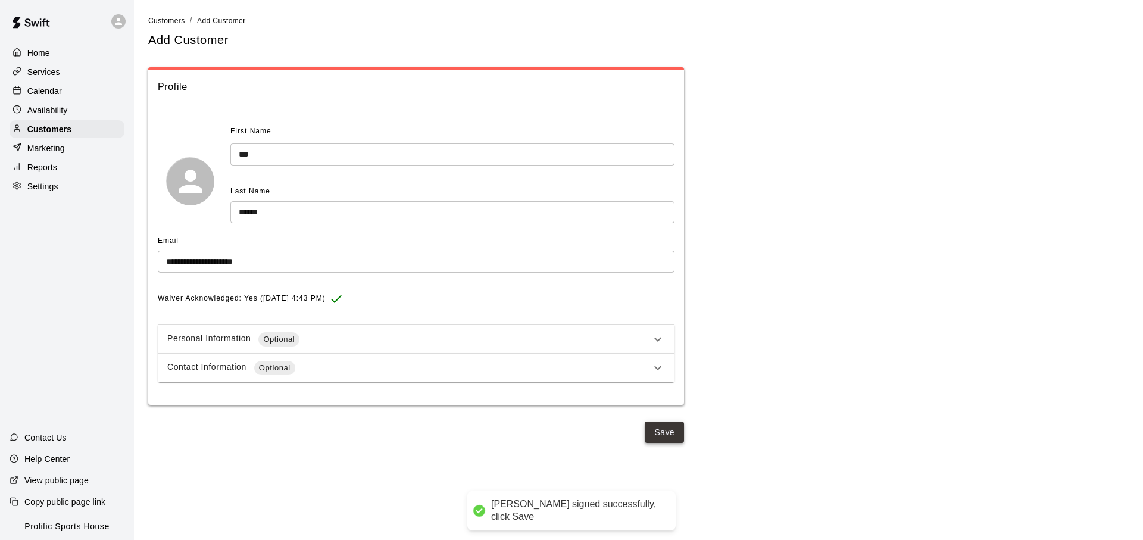
click at [674, 437] on button "Save" at bounding box center [664, 433] width 39 height 22
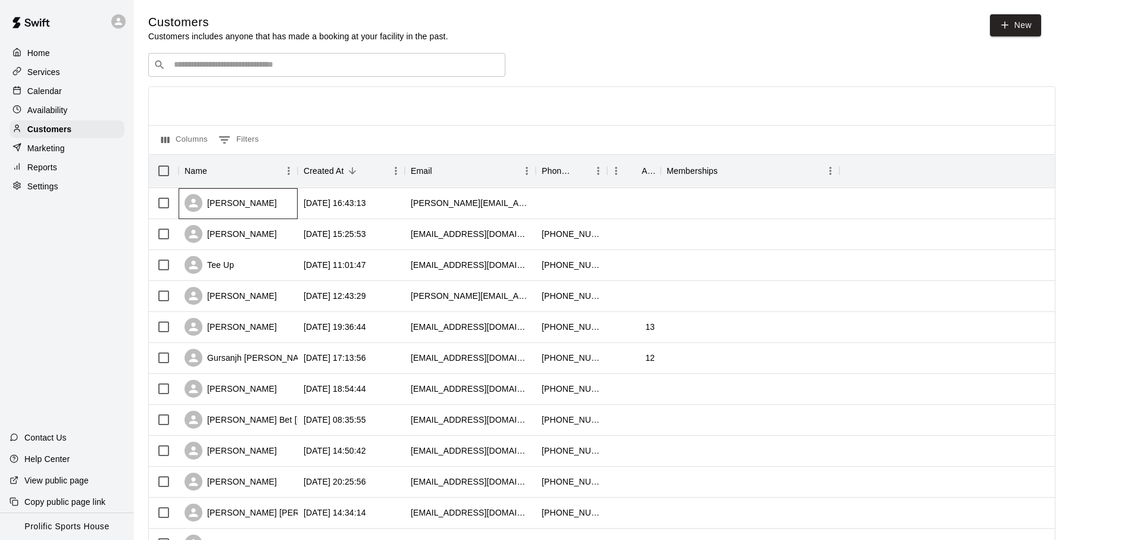
click at [288, 202] on div "[PERSON_NAME]" at bounding box center [238, 203] width 119 height 31
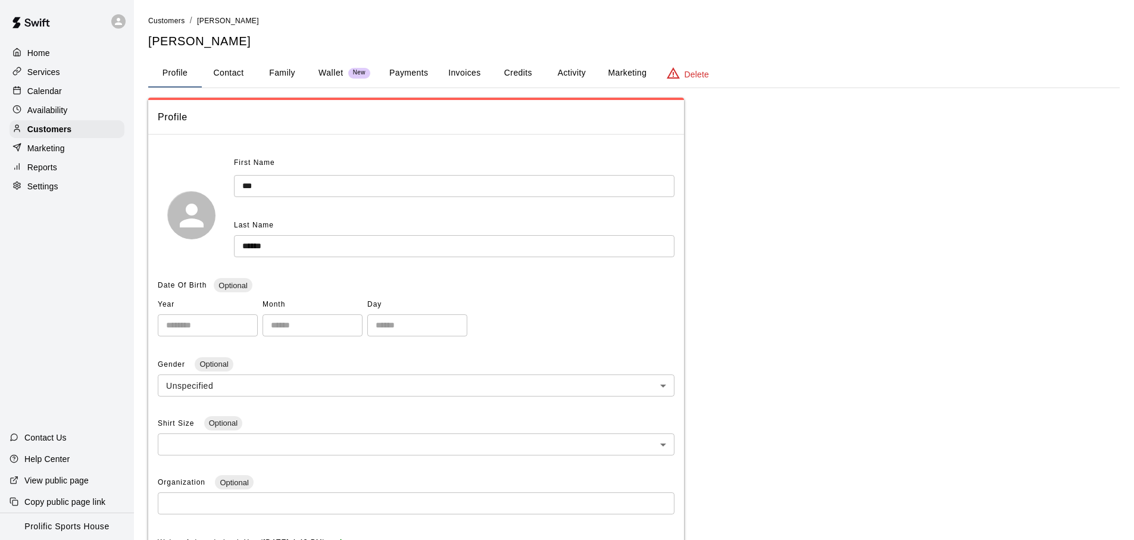
click at [334, 73] on p "Wallet" at bounding box center [331, 73] width 25 height 13
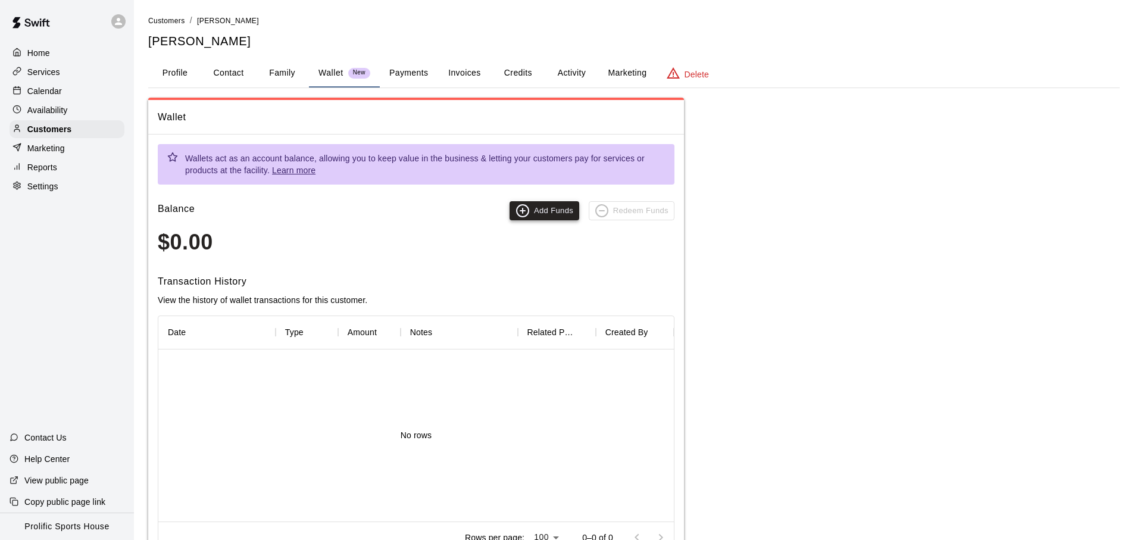
click at [549, 214] on button "Add Funds" at bounding box center [545, 210] width 70 height 19
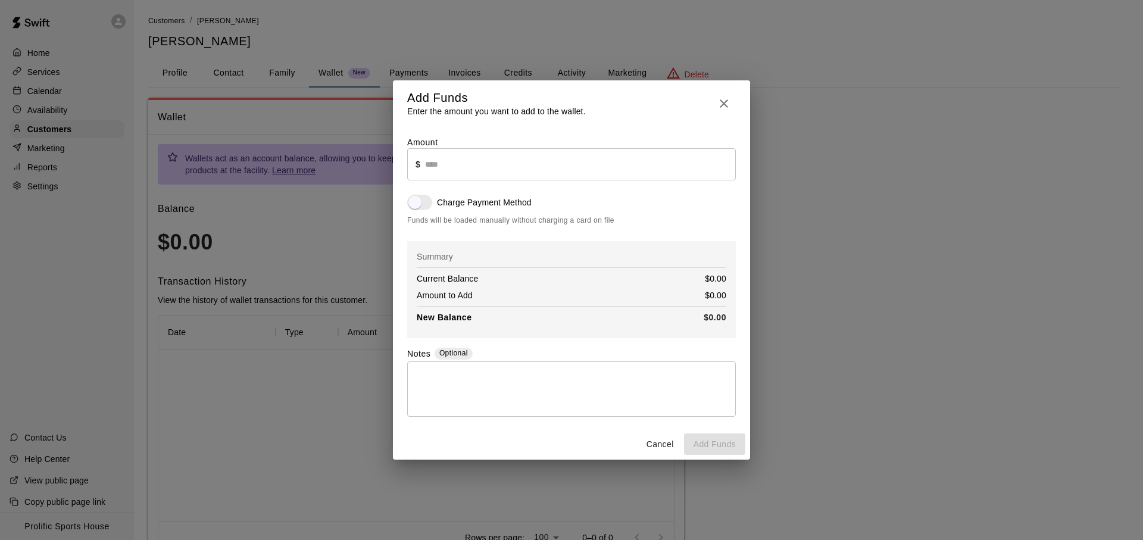
click at [438, 168] on input "text" at bounding box center [580, 164] width 311 height 32
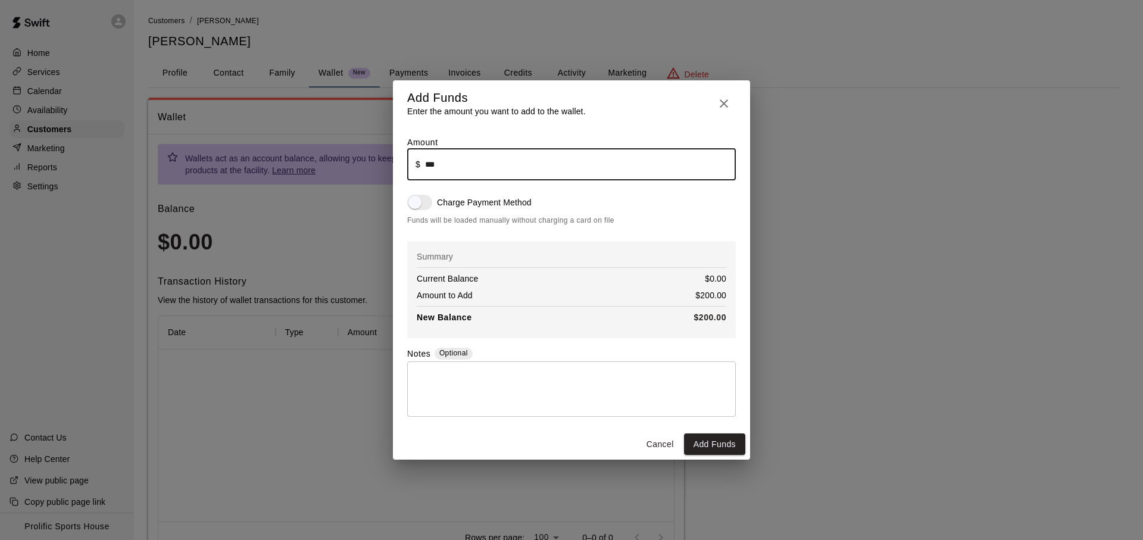
type input "******"
click at [663, 203] on div "Charge Payment Method" at bounding box center [571, 202] width 329 height 15
click at [495, 380] on textarea at bounding box center [572, 389] width 312 height 36
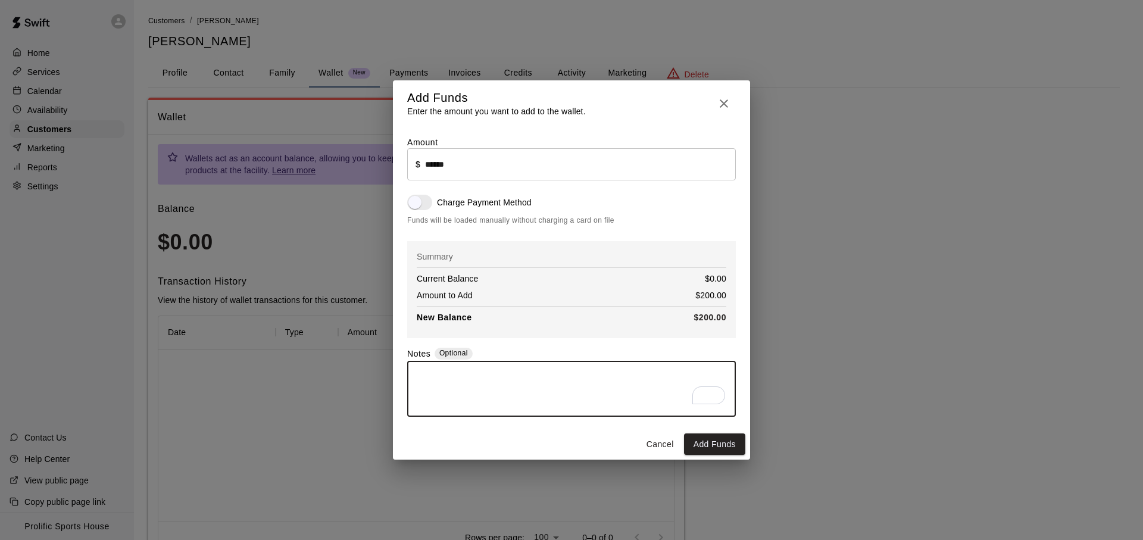
click at [498, 386] on textarea "To enrich screen reader interactions, please activate Accessibility in Grammarl…" at bounding box center [572, 389] width 312 height 36
click at [414, 188] on div "Amount ​ $ ****** ​ Charge Payment Method Funds will be loaded manually without…" at bounding box center [571, 276] width 329 height 280
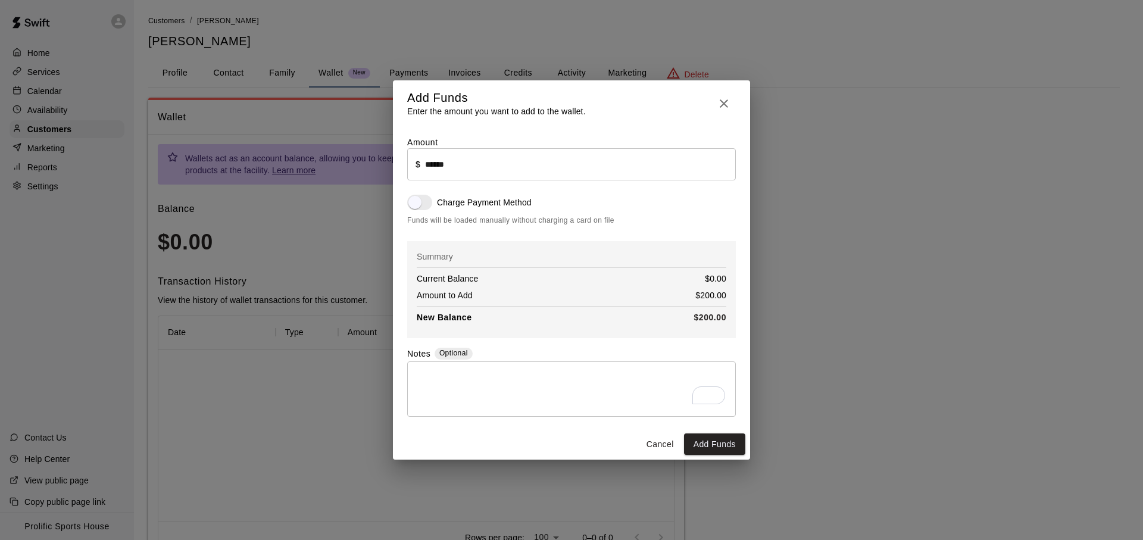
click at [414, 189] on div "Amount ​ $ ****** ​ Charge Payment Method Funds will be loaded manually without…" at bounding box center [571, 276] width 329 height 280
click at [483, 377] on textarea "To enrich screen reader interactions, please activate Accessibility in Grammarl…" at bounding box center [572, 389] width 312 height 36
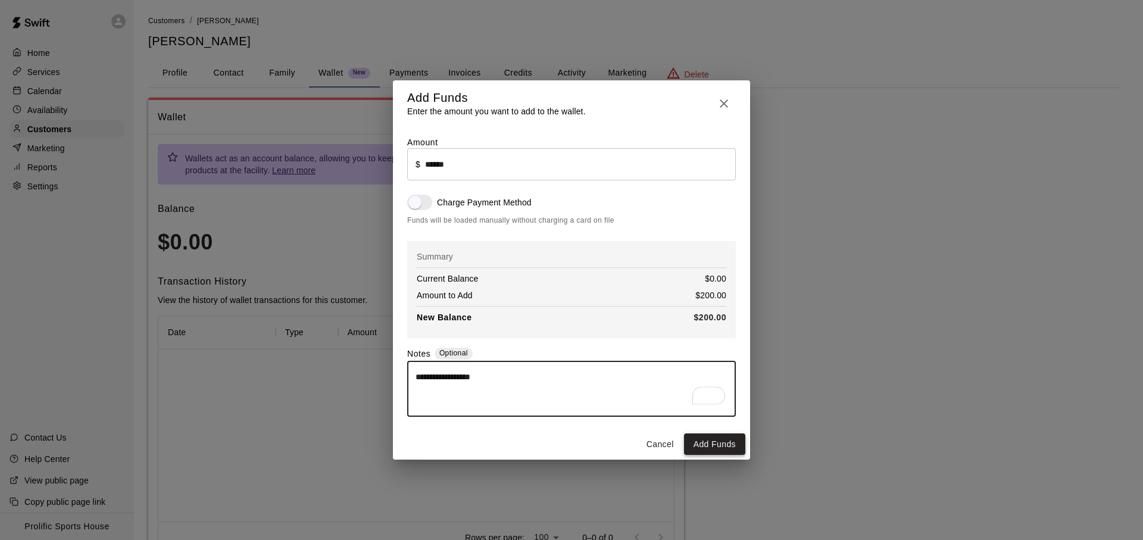
type textarea "**********"
click at [731, 436] on button "Add Funds" at bounding box center [714, 444] width 61 height 22
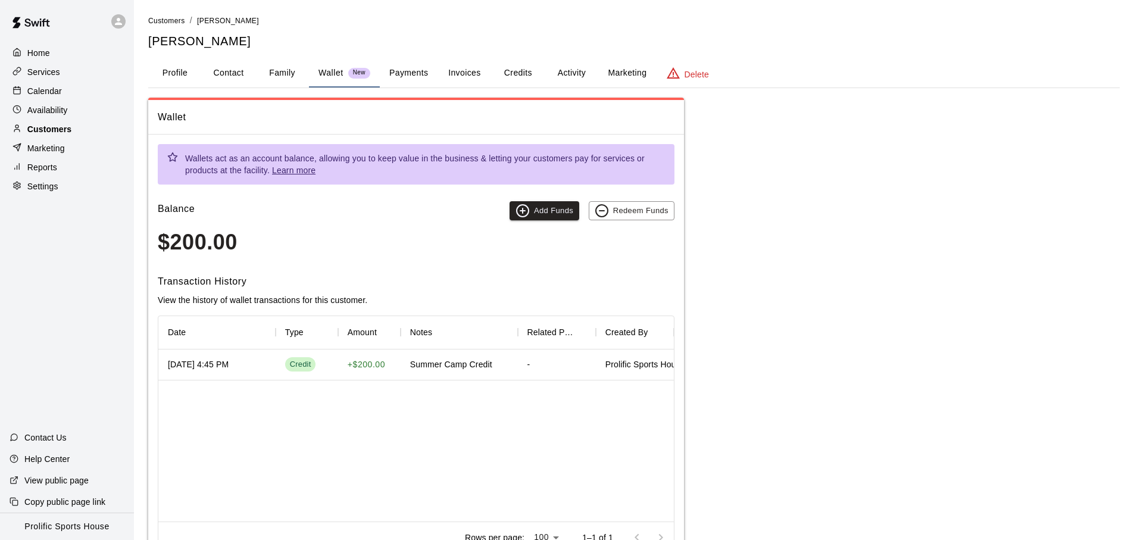
click at [79, 122] on div "Customers" at bounding box center [67, 129] width 115 height 18
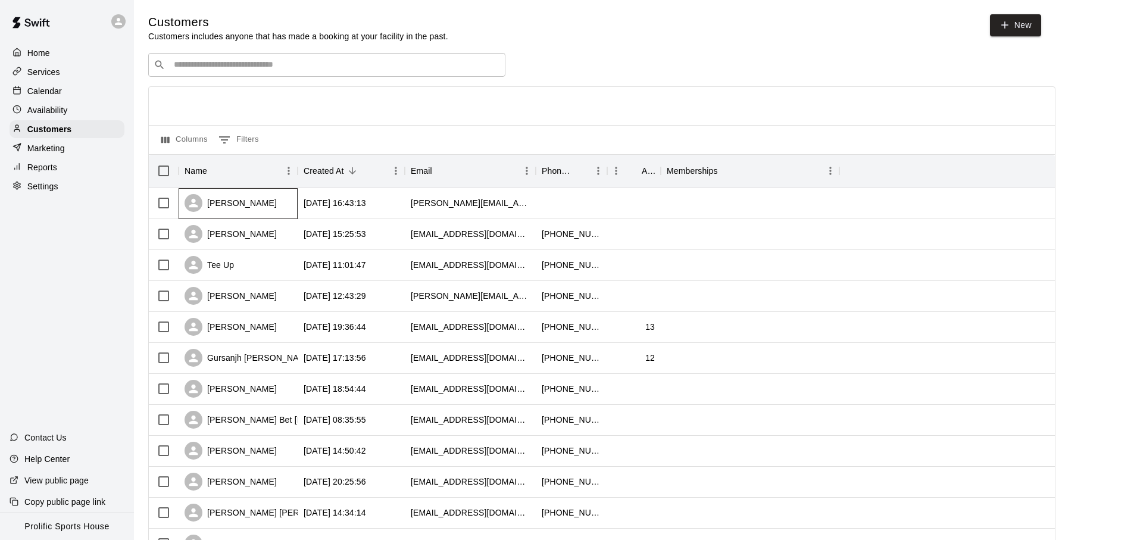
click at [258, 195] on div "[PERSON_NAME]" at bounding box center [238, 203] width 119 height 31
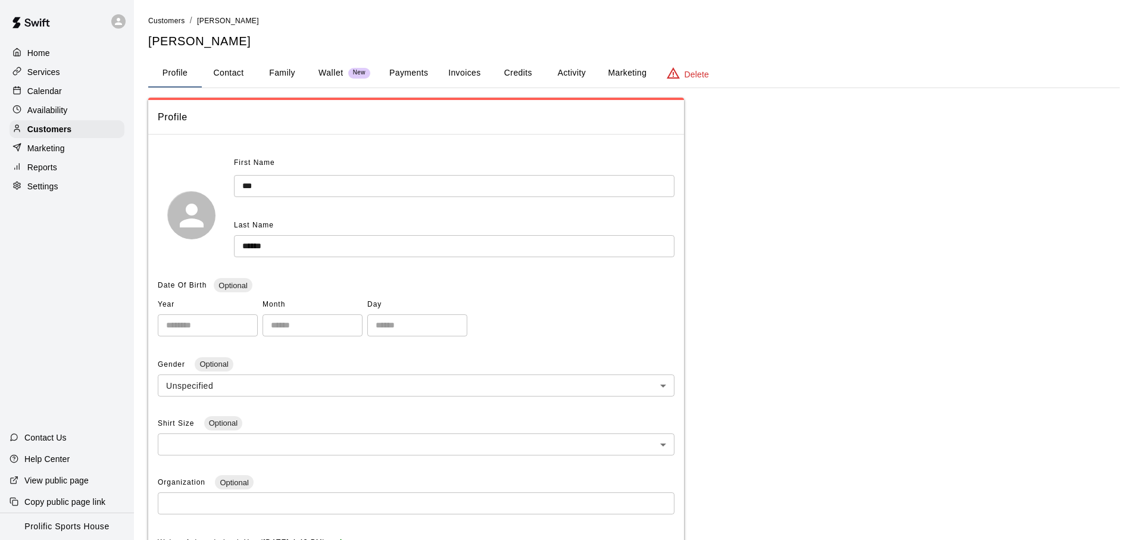
click at [314, 69] on button "Wallet New" at bounding box center [344, 73] width 71 height 29
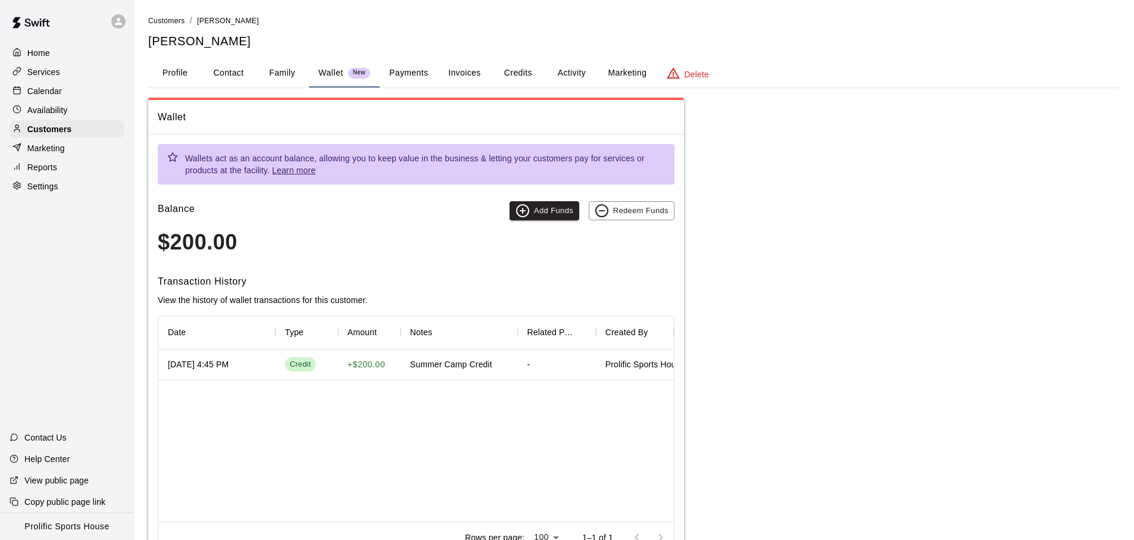
click at [61, 55] on div "Home" at bounding box center [67, 53] width 115 height 18
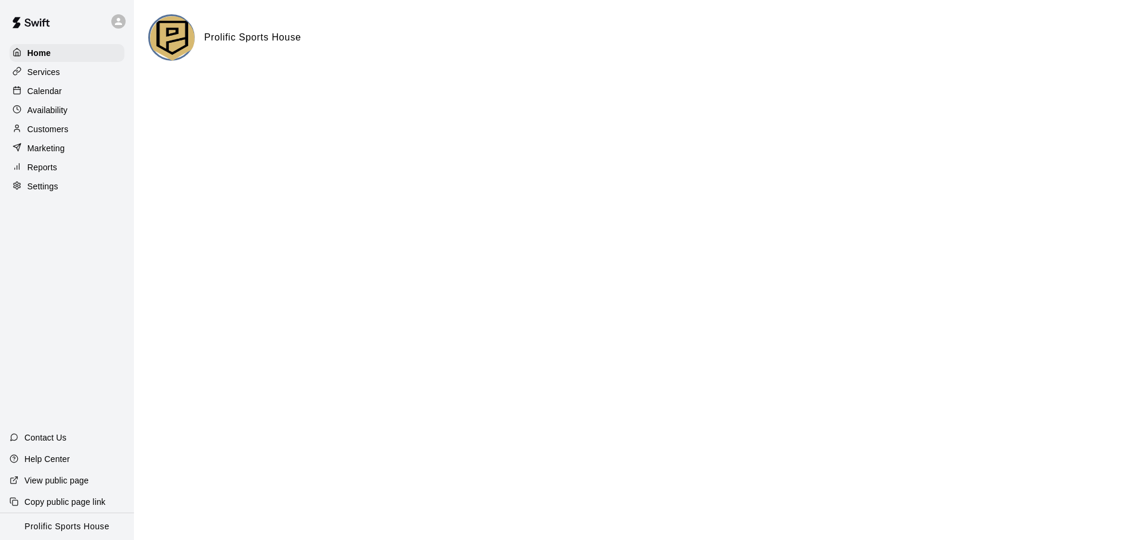
click at [71, 131] on div "Customers" at bounding box center [67, 129] width 115 height 18
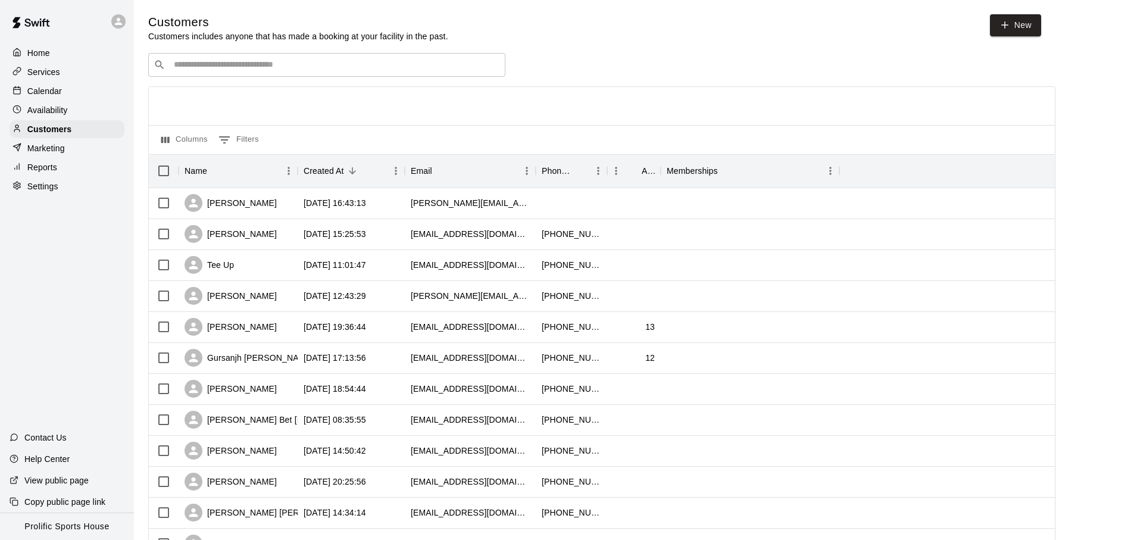
click at [110, 29] on div at bounding box center [121, 22] width 25 height 24
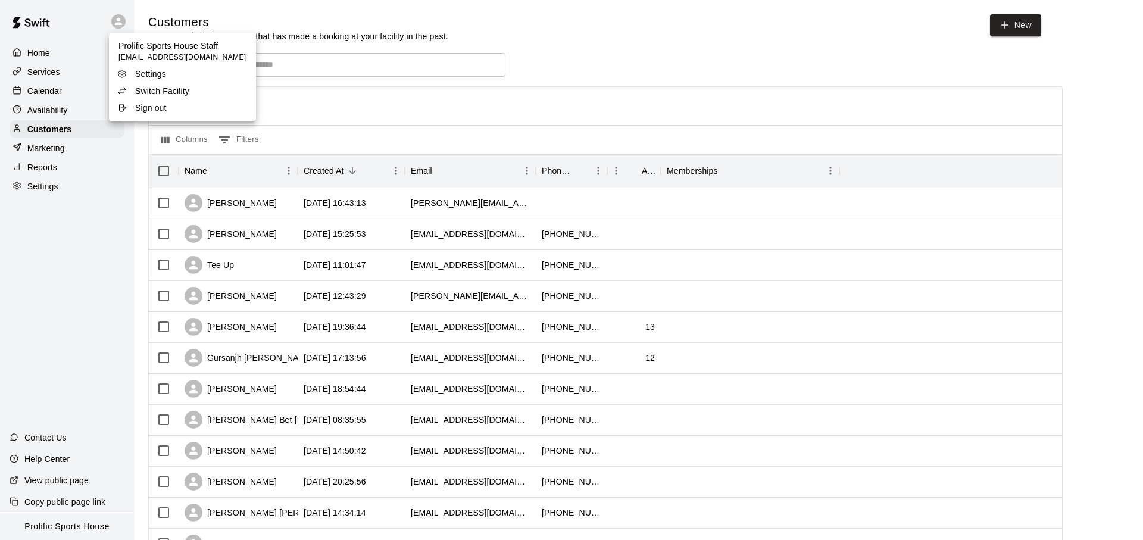
click at [79, 57] on div at bounding box center [571, 270] width 1143 height 540
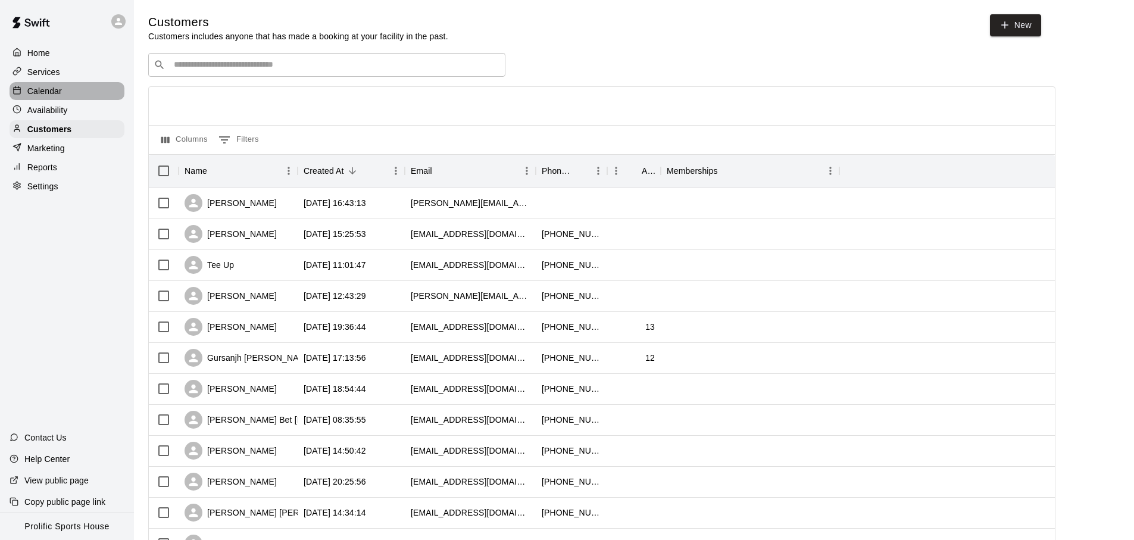
click at [73, 94] on div "Calendar" at bounding box center [67, 91] width 115 height 18
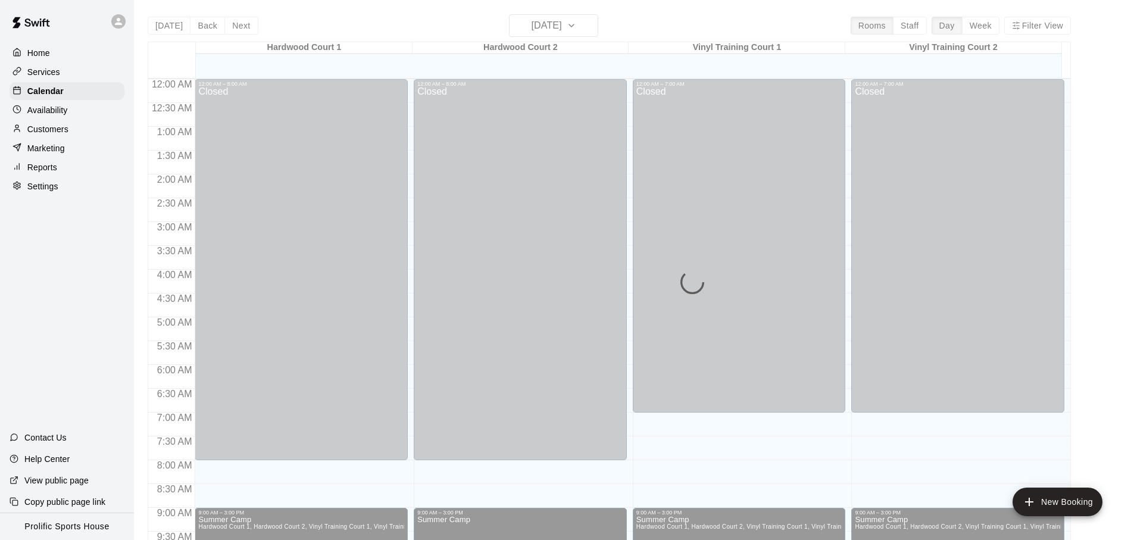
scroll to position [633, 0]
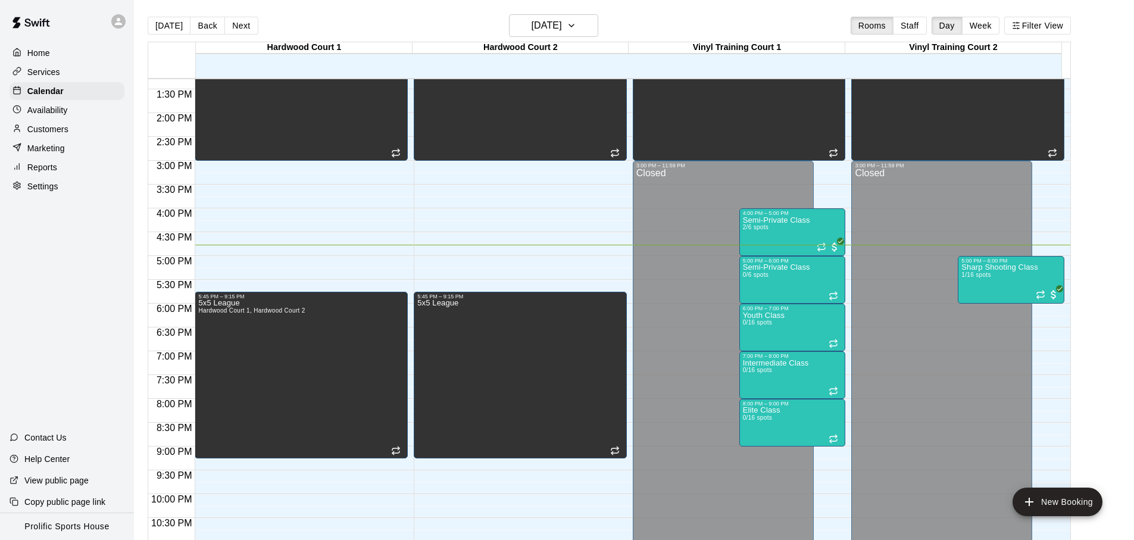
click at [83, 124] on div "Customers" at bounding box center [67, 129] width 115 height 18
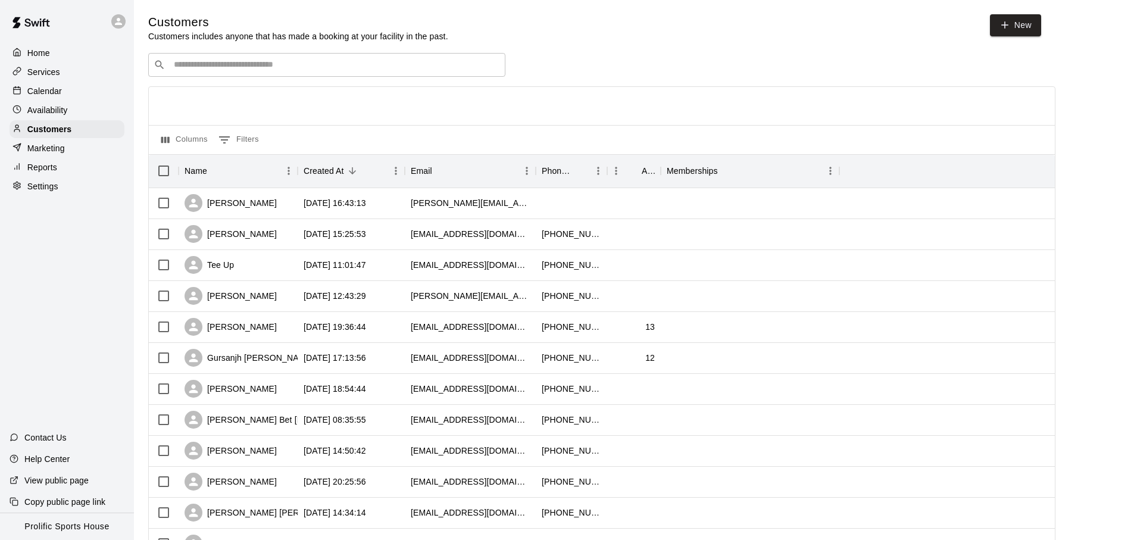
click at [235, 66] on input "Search customers by name or email" at bounding box center [335, 65] width 330 height 12
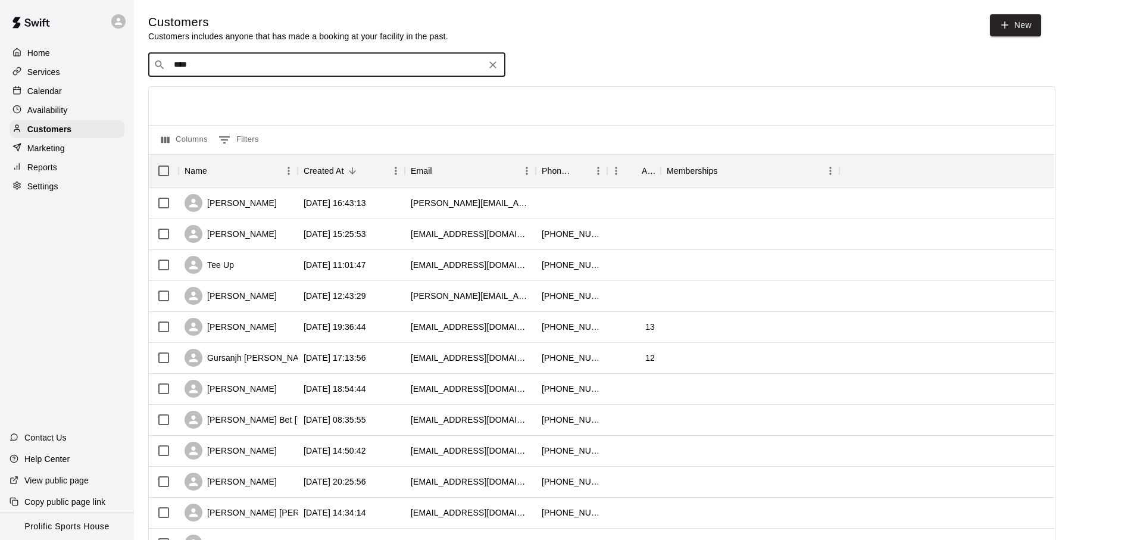
type input "*****"
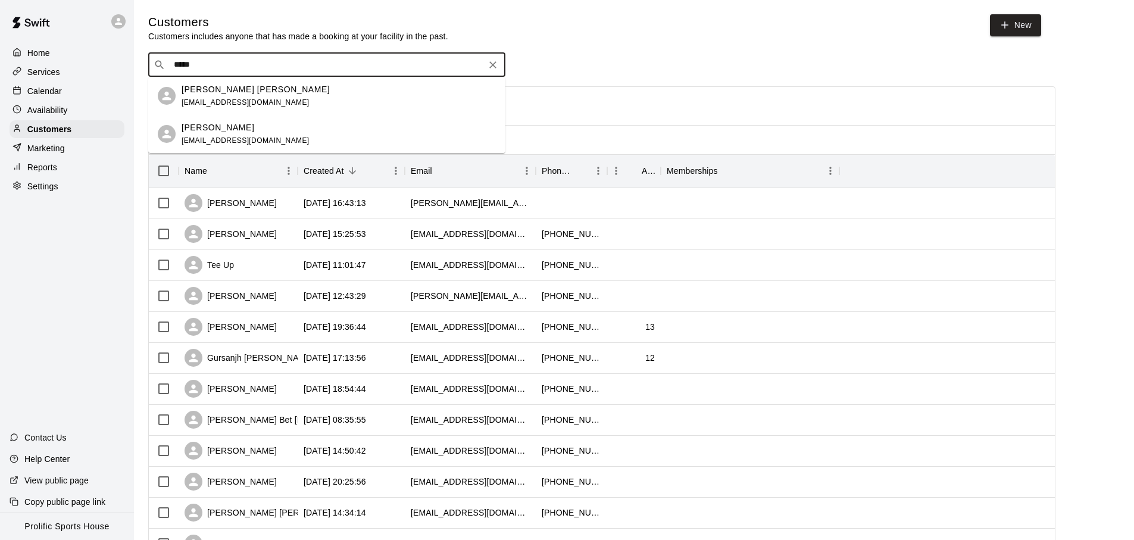
click at [283, 125] on div "[PERSON_NAME] [EMAIL_ADDRESS][DOMAIN_NAME]" at bounding box center [339, 134] width 314 height 26
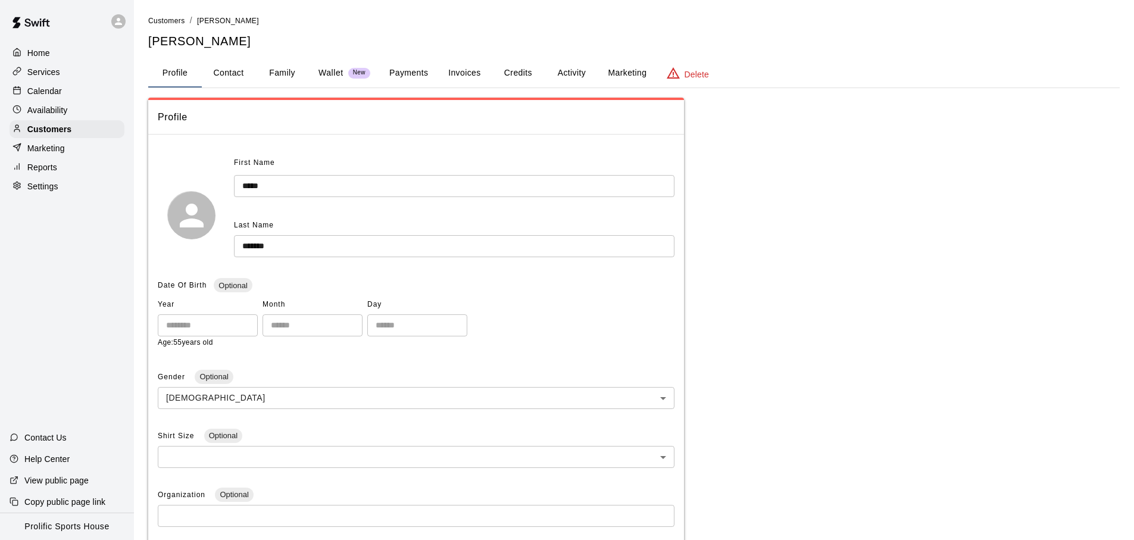
click at [569, 79] on button "Activity" at bounding box center [572, 73] width 54 height 29
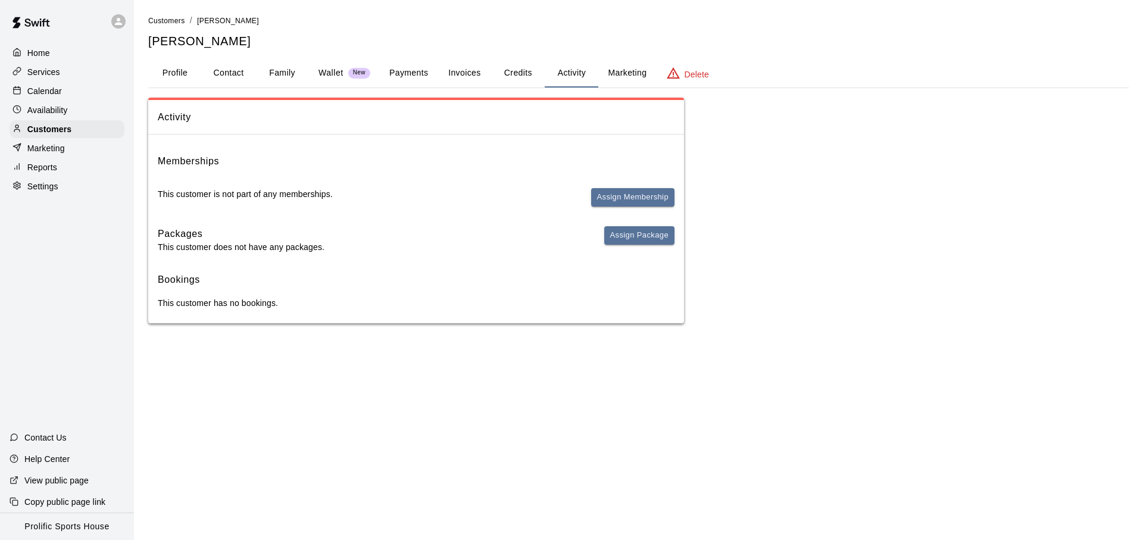
click at [118, 23] on icon at bounding box center [118, 21] width 7 height 7
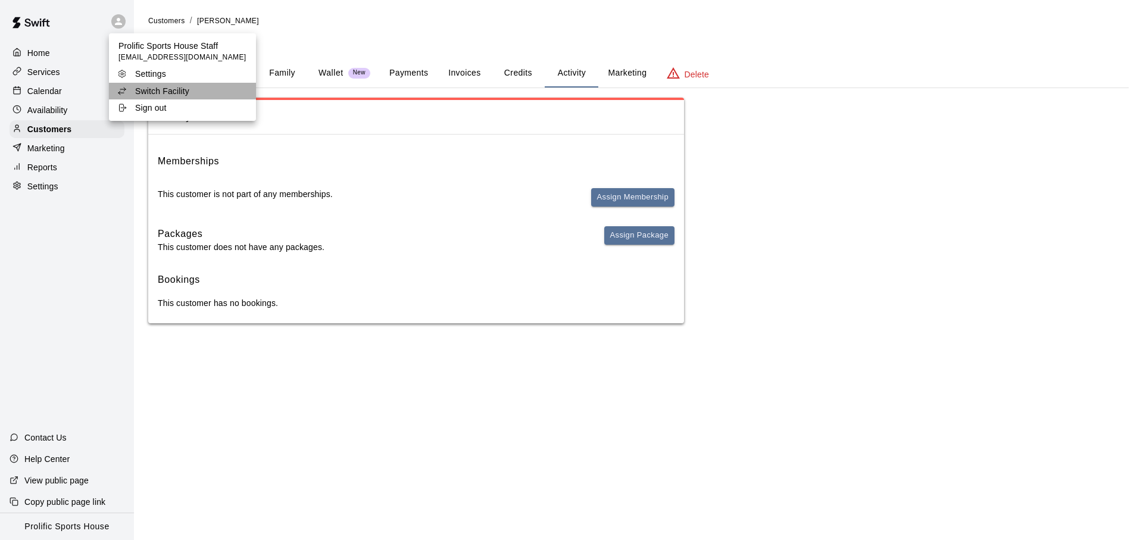
click at [193, 98] on li "Switch Facility" at bounding box center [182, 91] width 147 height 17
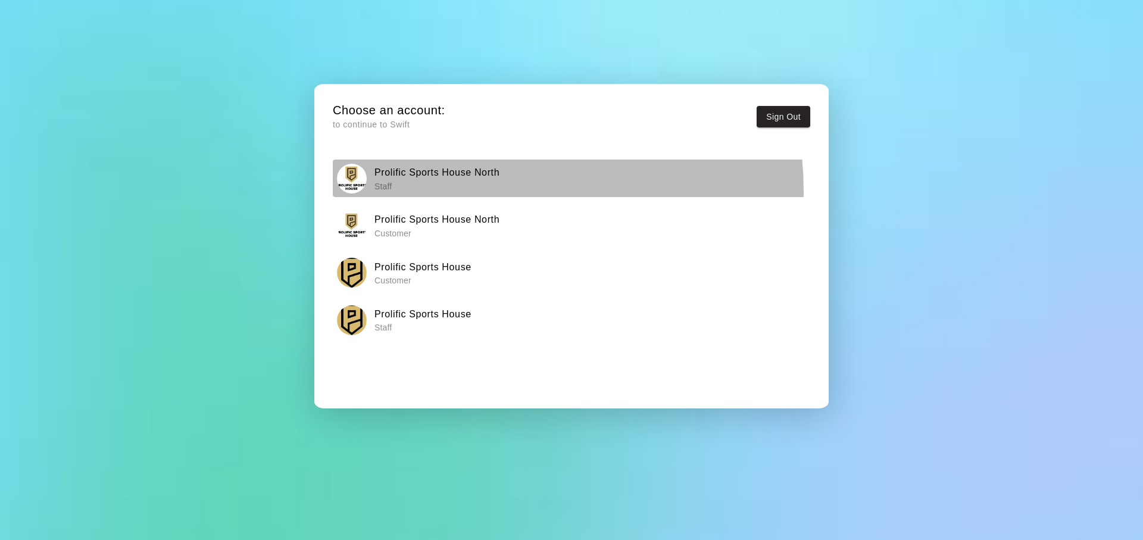
click at [476, 191] on p "Staff" at bounding box center [437, 186] width 125 height 12
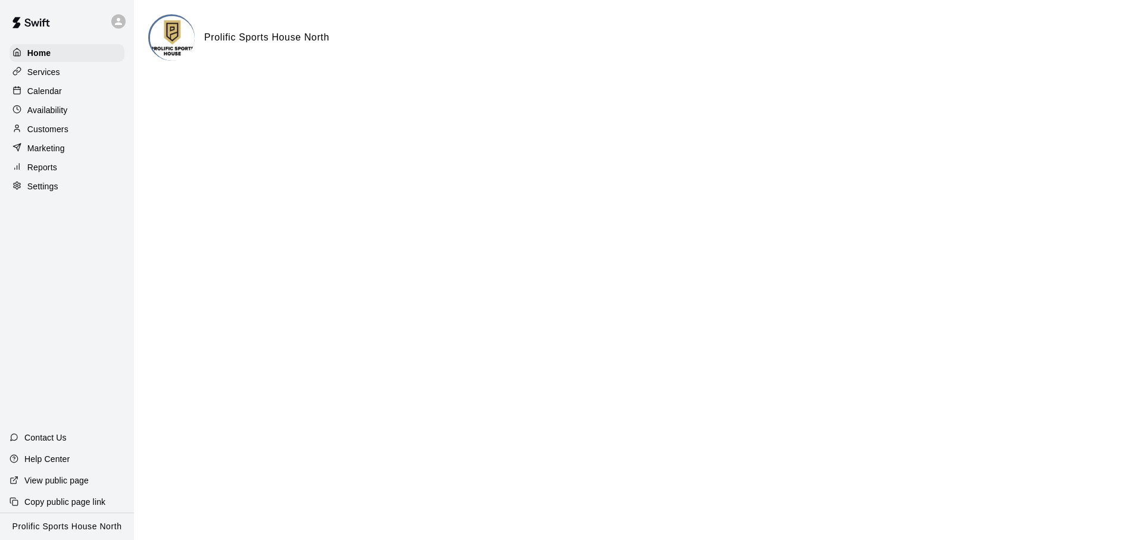
click at [82, 94] on div "Calendar" at bounding box center [67, 91] width 115 height 18
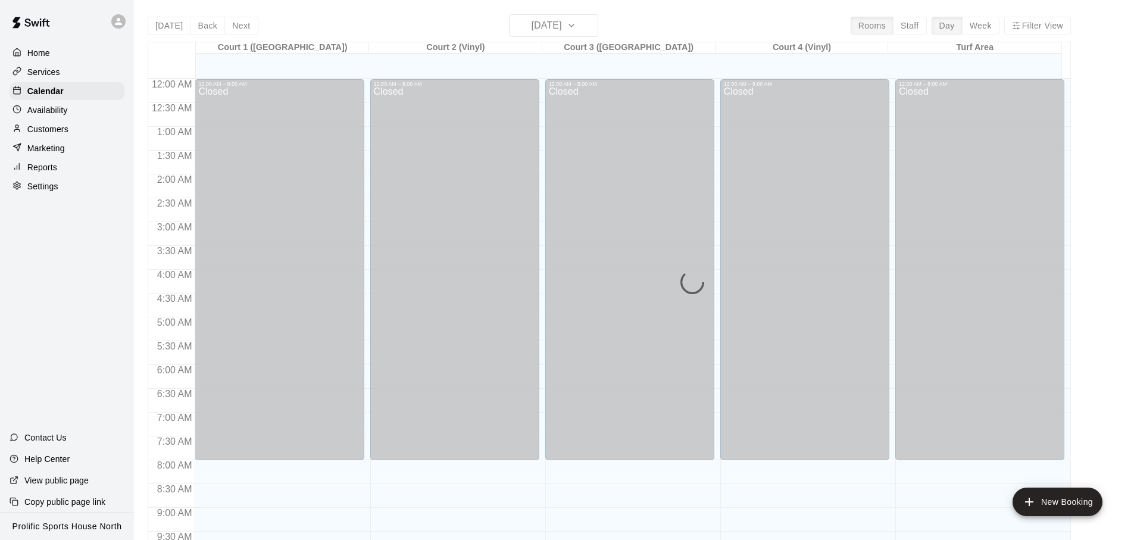
scroll to position [633, 0]
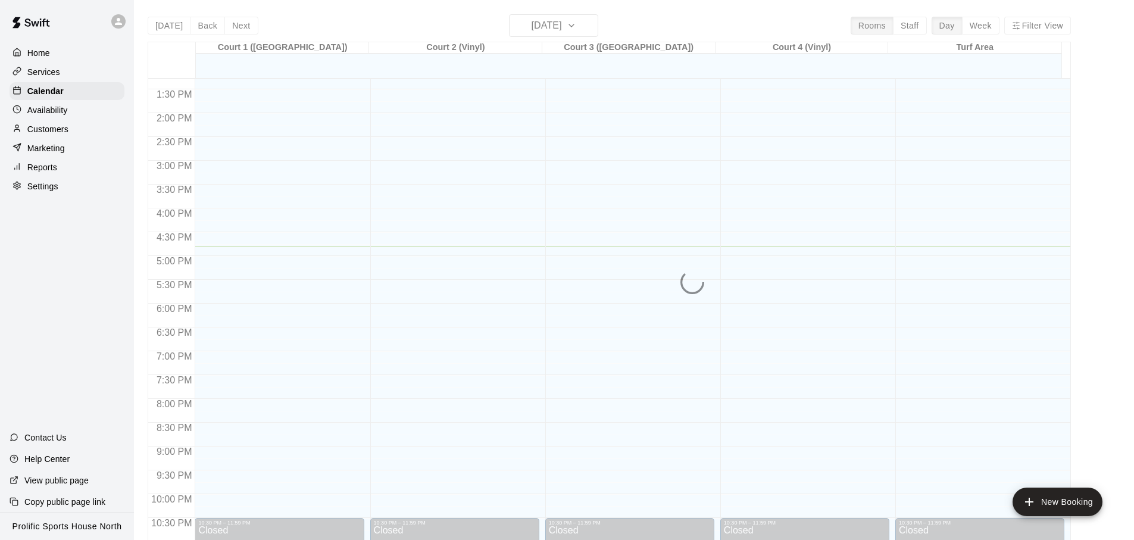
click at [64, 147] on p "Marketing" at bounding box center [46, 148] width 38 height 12
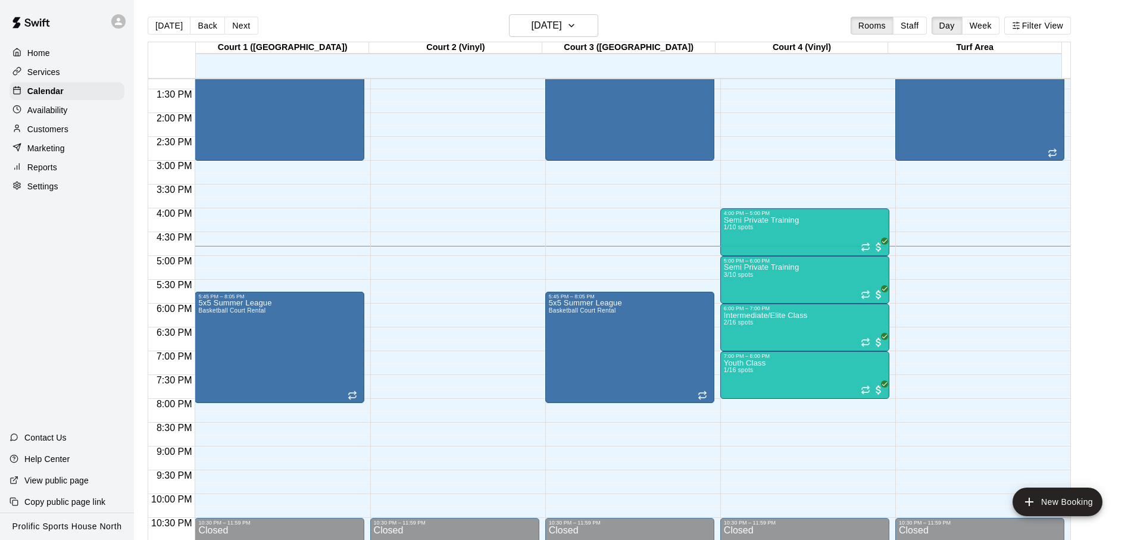
click at [72, 127] on div "Customers" at bounding box center [67, 129] width 115 height 18
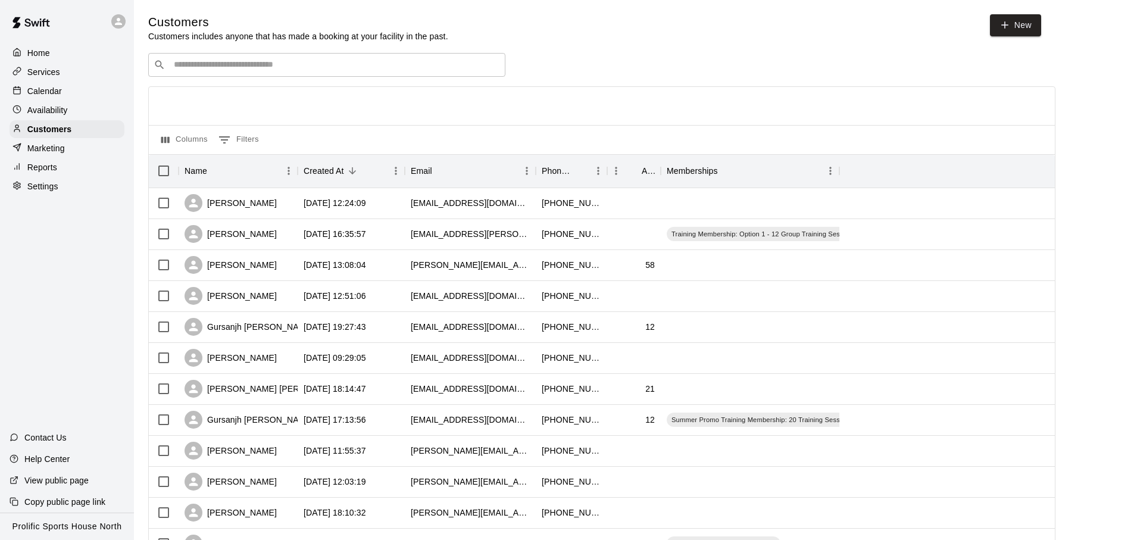
click at [317, 74] on div "​ ​" at bounding box center [326, 65] width 357 height 24
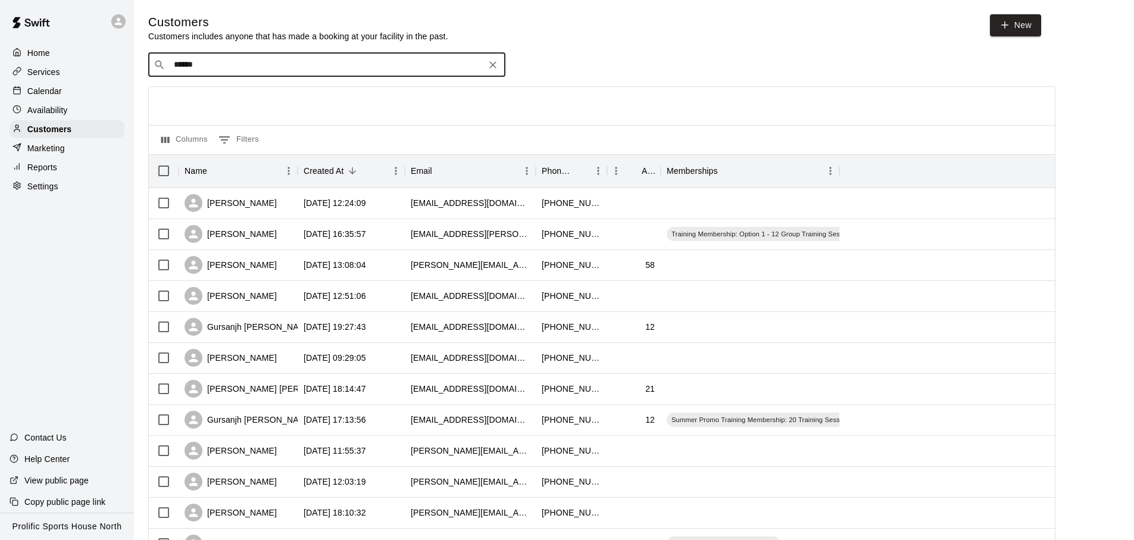
type input "*******"
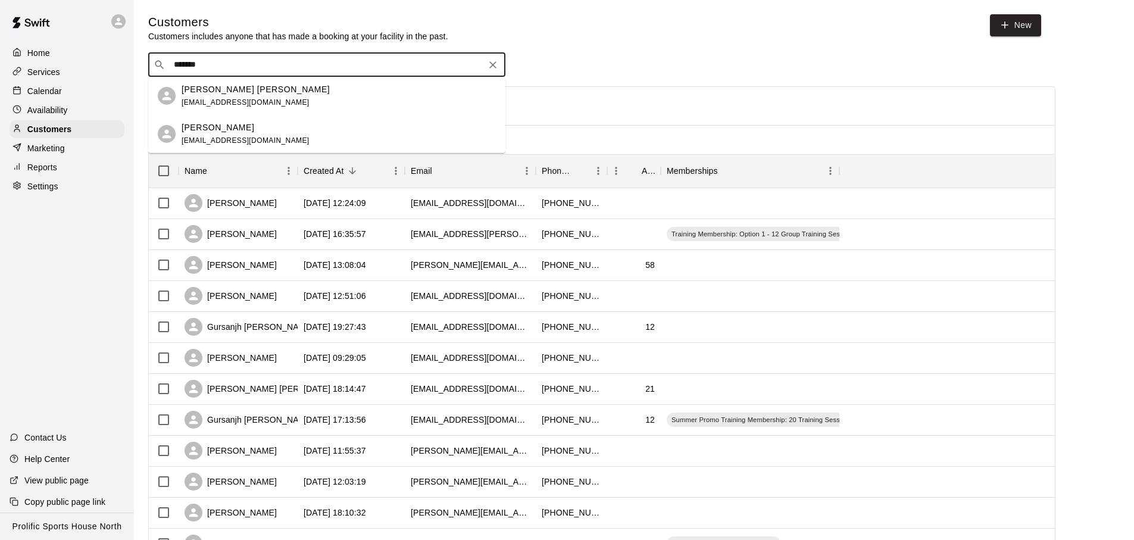
click at [258, 139] on span "[EMAIL_ADDRESS][DOMAIN_NAME]" at bounding box center [246, 140] width 128 height 8
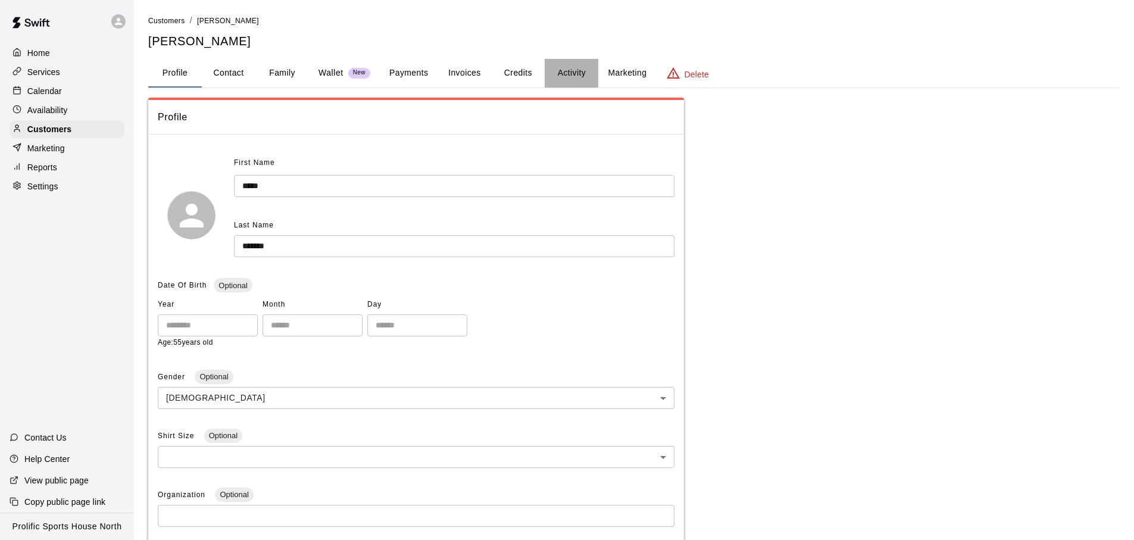
click at [571, 72] on button "Activity" at bounding box center [572, 73] width 54 height 29
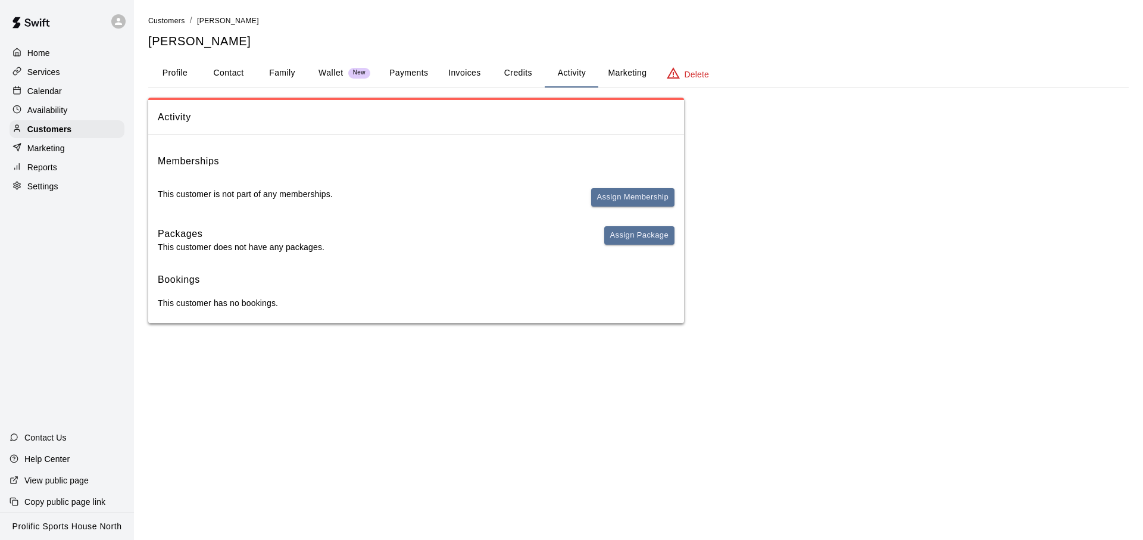
click at [514, 76] on button "Credits" at bounding box center [518, 73] width 54 height 29
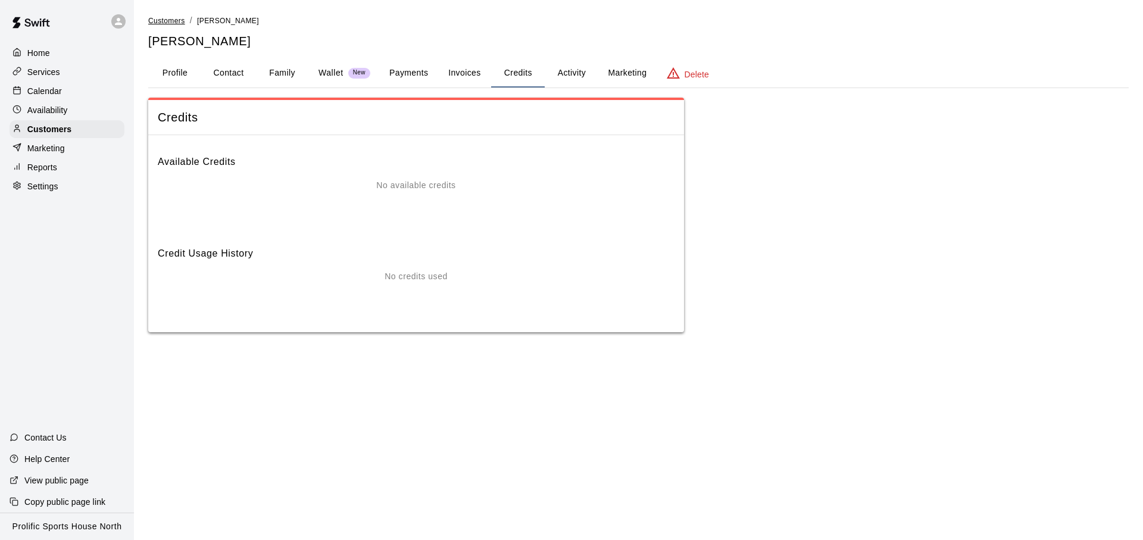
drag, startPoint x: 156, startPoint y: 30, endPoint x: 164, endPoint y: 23, distance: 10.5
click at [156, 29] on div "Customers / [PERSON_NAME] [PERSON_NAME]" at bounding box center [638, 31] width 981 height 35
click at [164, 23] on span "Customers" at bounding box center [166, 21] width 37 height 8
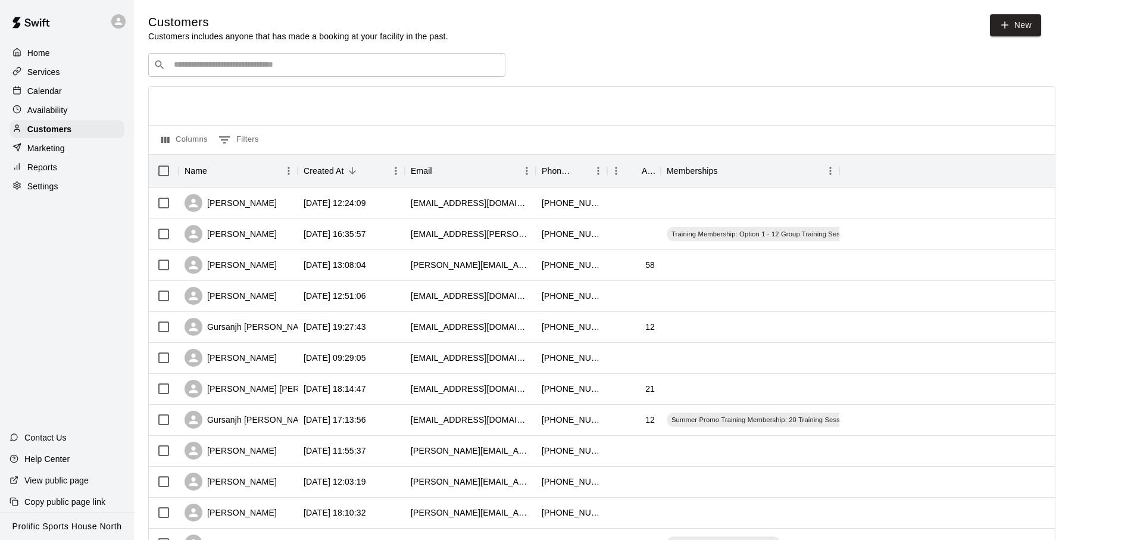
click at [115, 23] on icon at bounding box center [118, 21] width 11 height 11
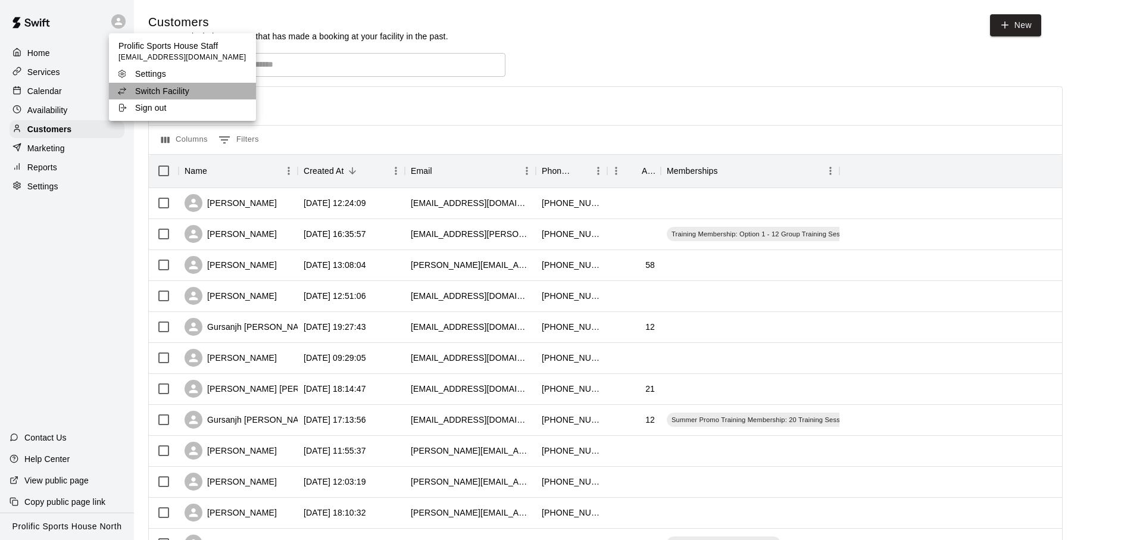
click at [216, 91] on li "Switch Facility" at bounding box center [182, 91] width 147 height 17
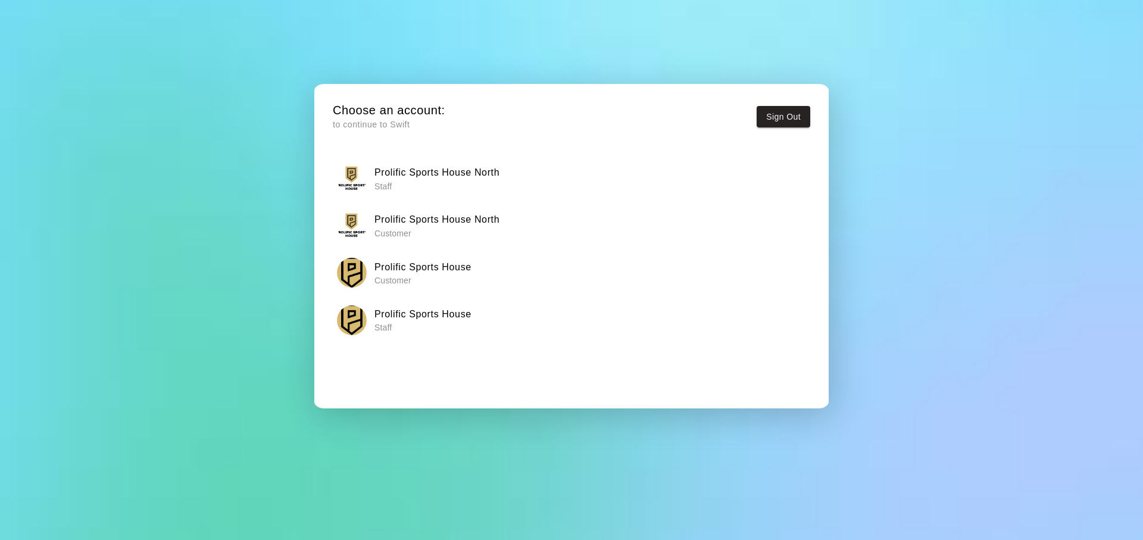
click at [421, 327] on p "Staff" at bounding box center [423, 328] width 97 height 12
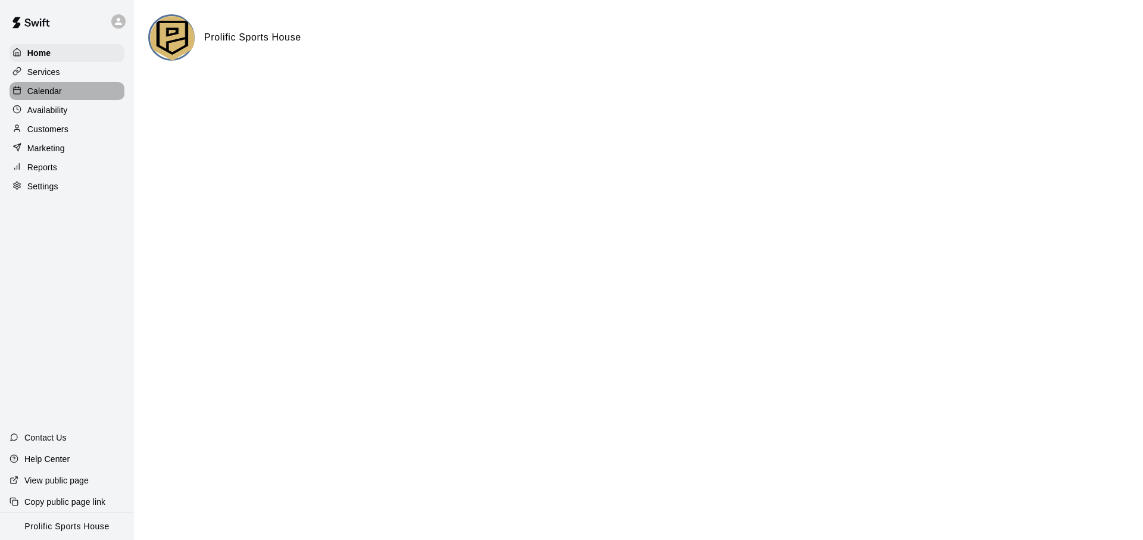
click at [64, 92] on div "Calendar" at bounding box center [67, 91] width 115 height 18
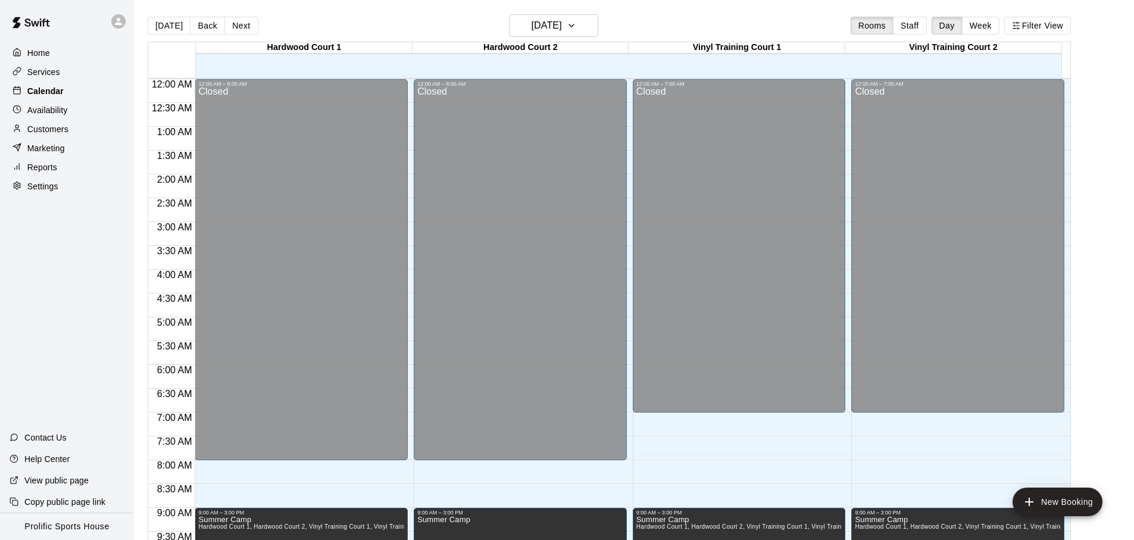
scroll to position [633, 0]
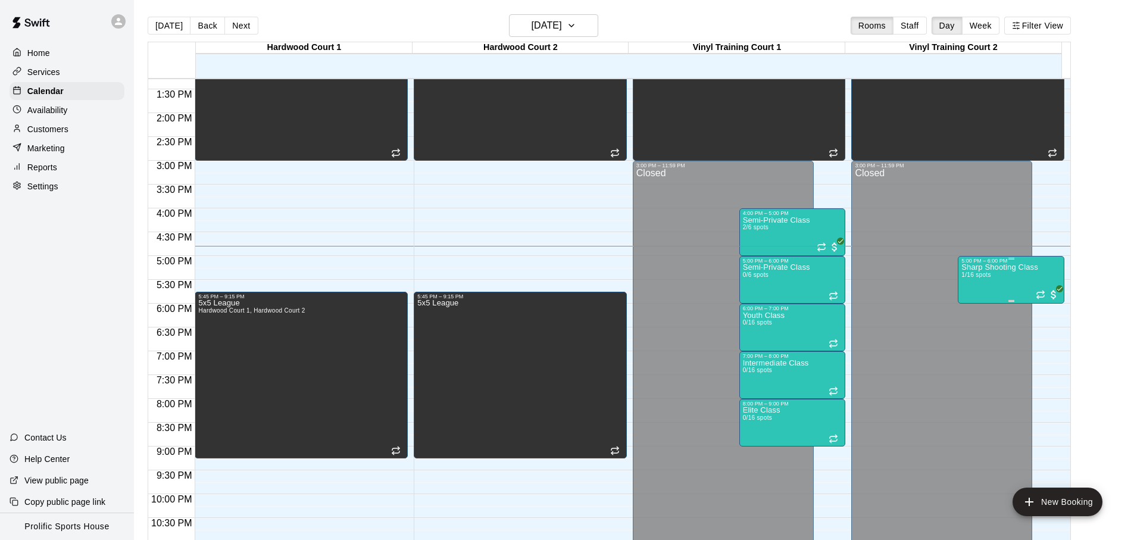
click at [991, 291] on div "Sharp Shooting Class 1/16 spots" at bounding box center [1000, 534] width 77 height 540
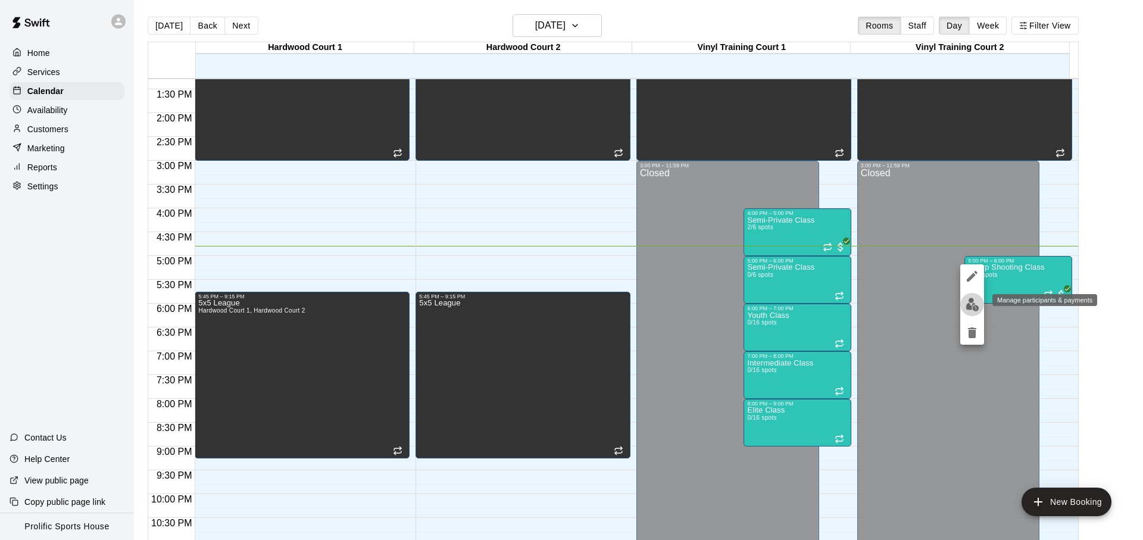
click at [976, 298] on img "edit" at bounding box center [973, 305] width 14 height 14
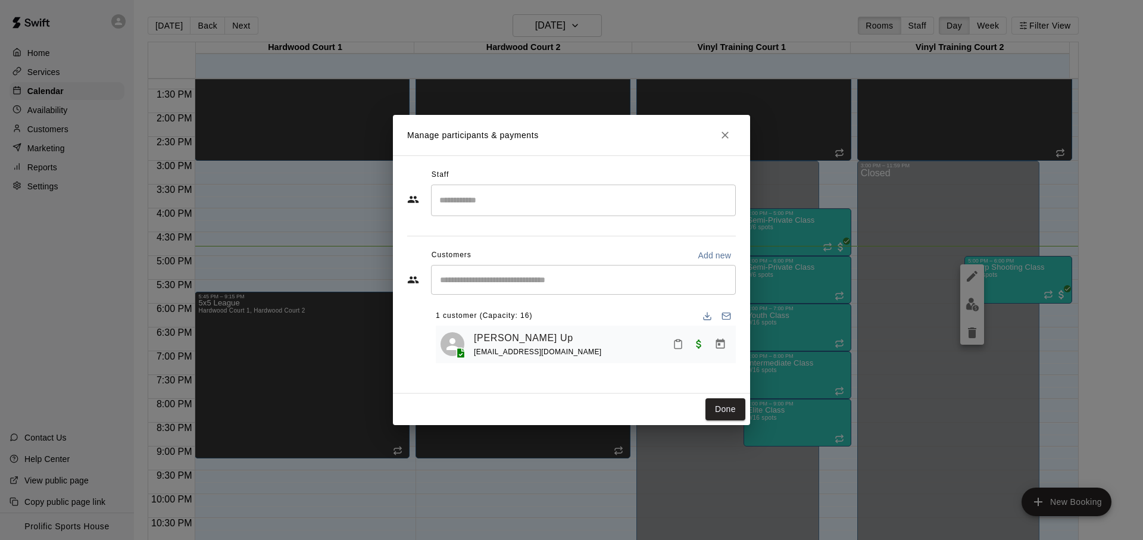
click at [513, 338] on div "[PERSON_NAME] Up" at bounding box center [538, 337] width 128 height 15
click at [682, 346] on icon "Mark attendance" at bounding box center [678, 345] width 7 height 8
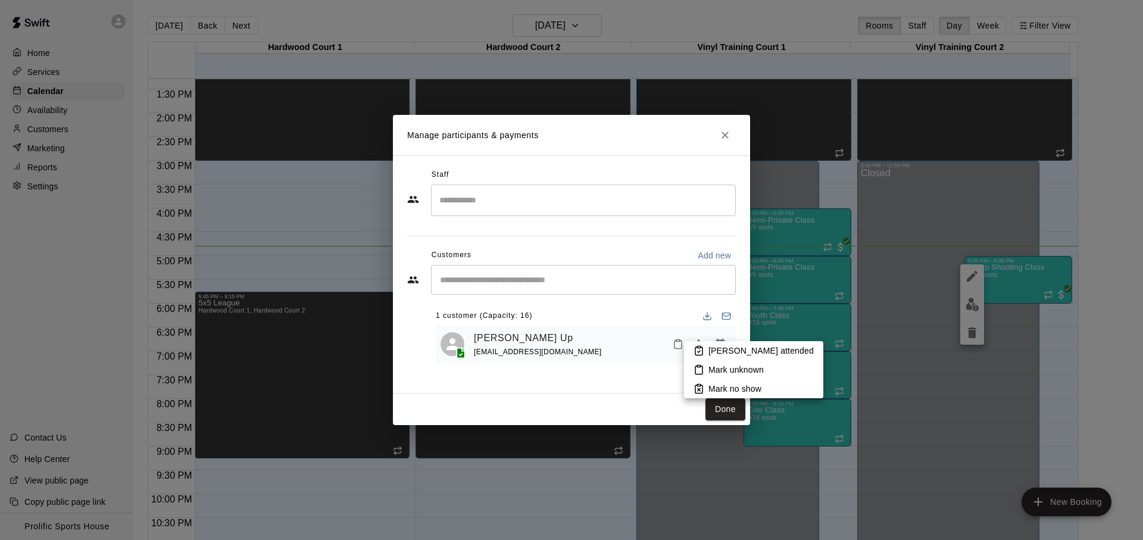
click at [698, 354] on icon at bounding box center [698, 351] width 7 height 8
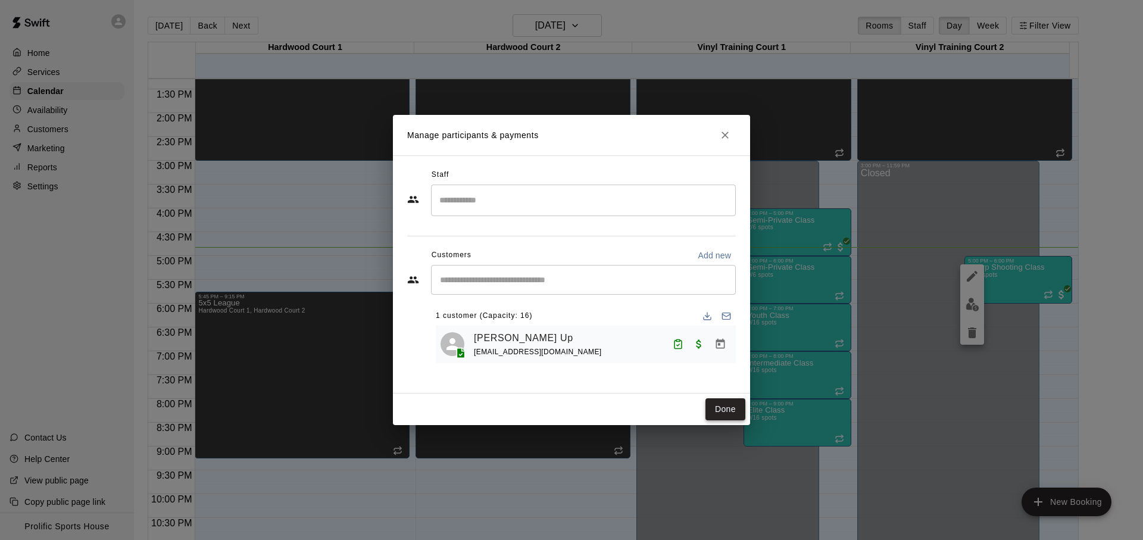
click at [714, 402] on button "Done" at bounding box center [726, 409] width 40 height 22
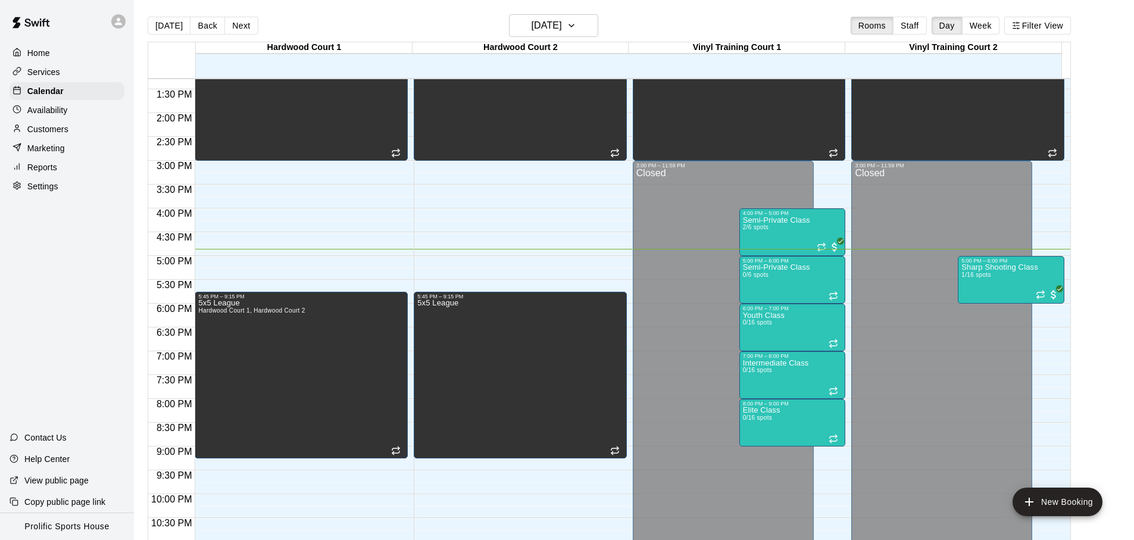
click at [127, 24] on div at bounding box center [121, 22] width 25 height 24
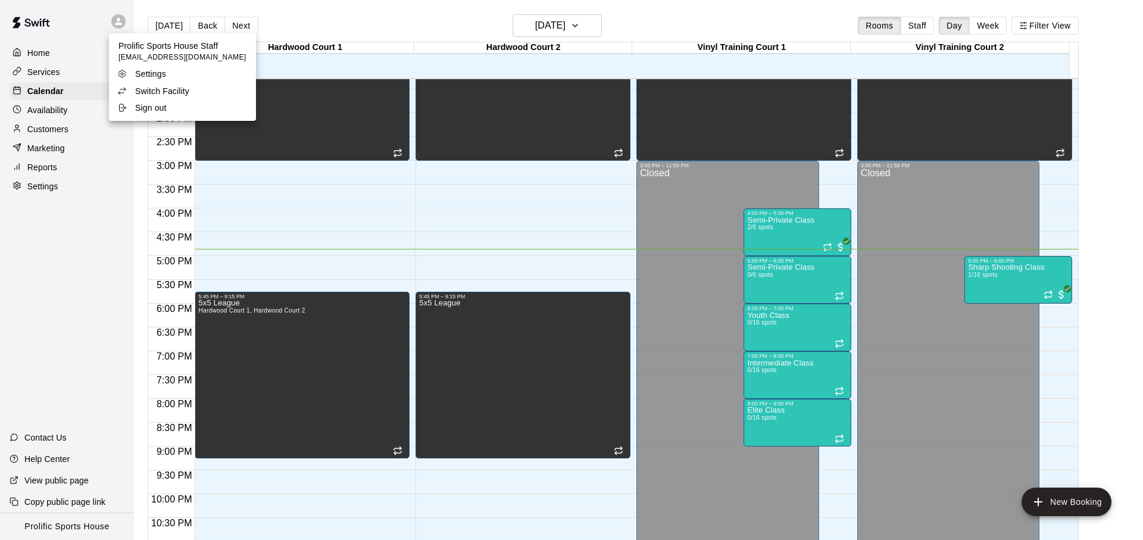
click at [166, 95] on p "Switch Facility" at bounding box center [162, 91] width 54 height 12
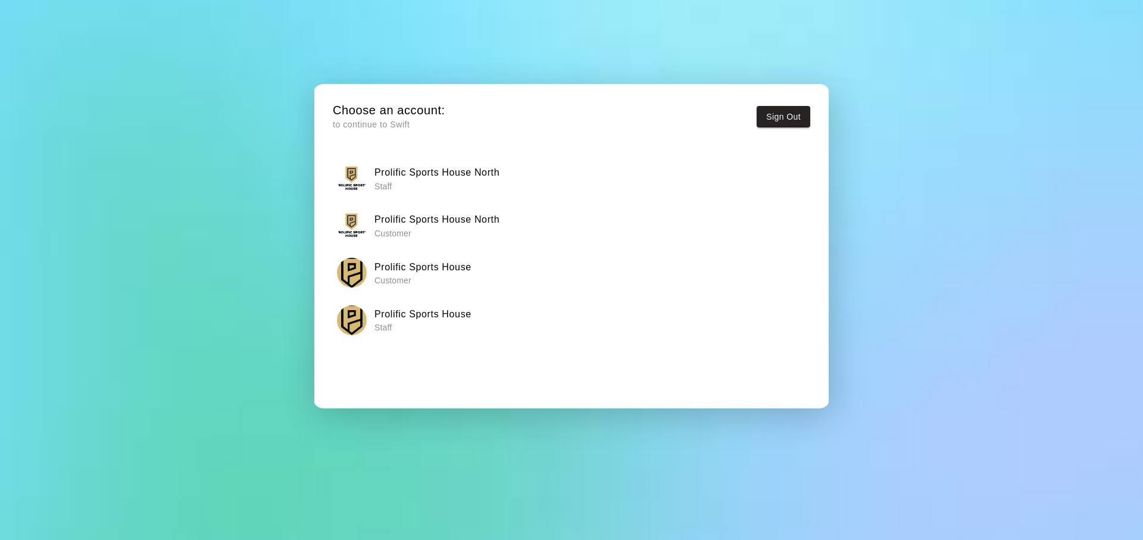
click at [464, 176] on h6 "Prolific Sports House North" at bounding box center [437, 172] width 125 height 15
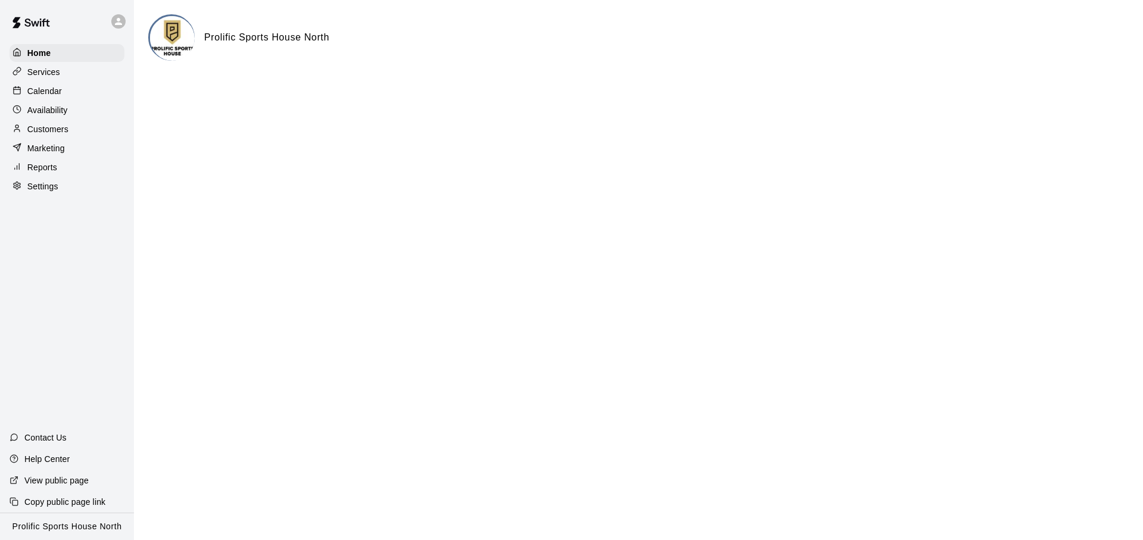
click at [74, 91] on div "Calendar" at bounding box center [67, 91] width 115 height 18
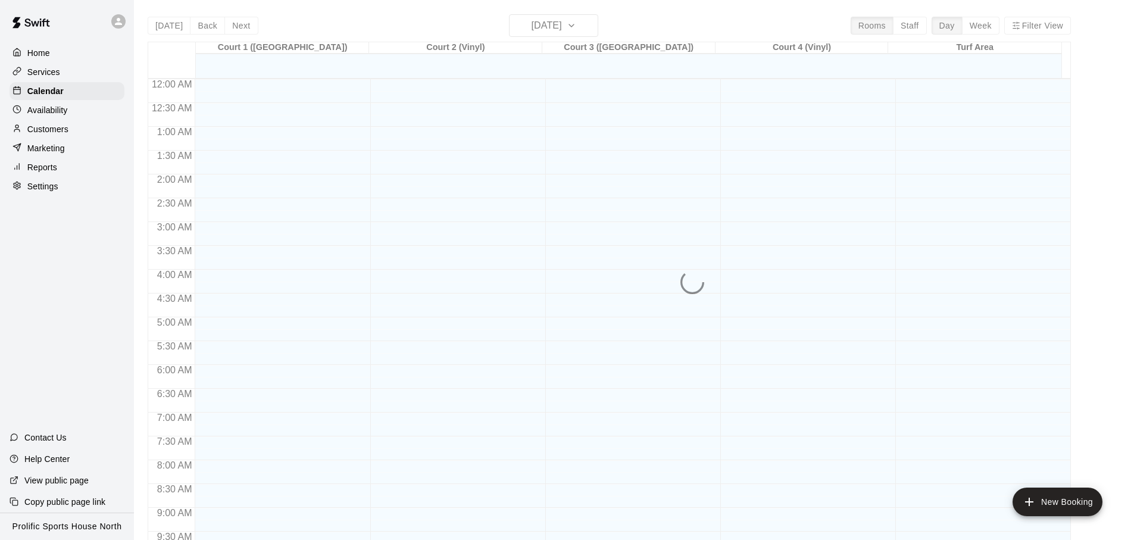
scroll to position [633, 0]
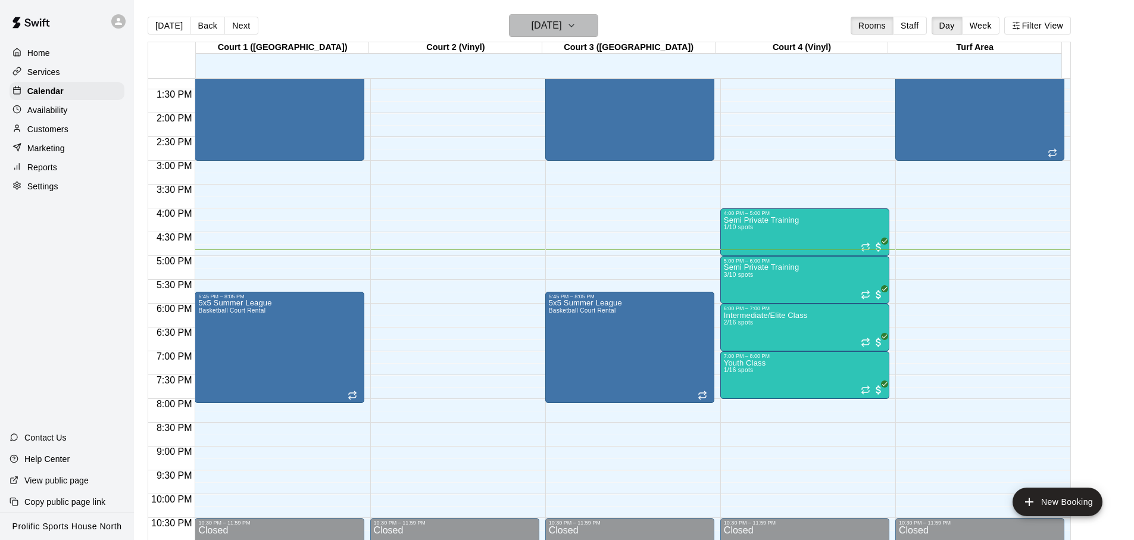
click at [556, 26] on h6 "[DATE]" at bounding box center [547, 25] width 30 height 17
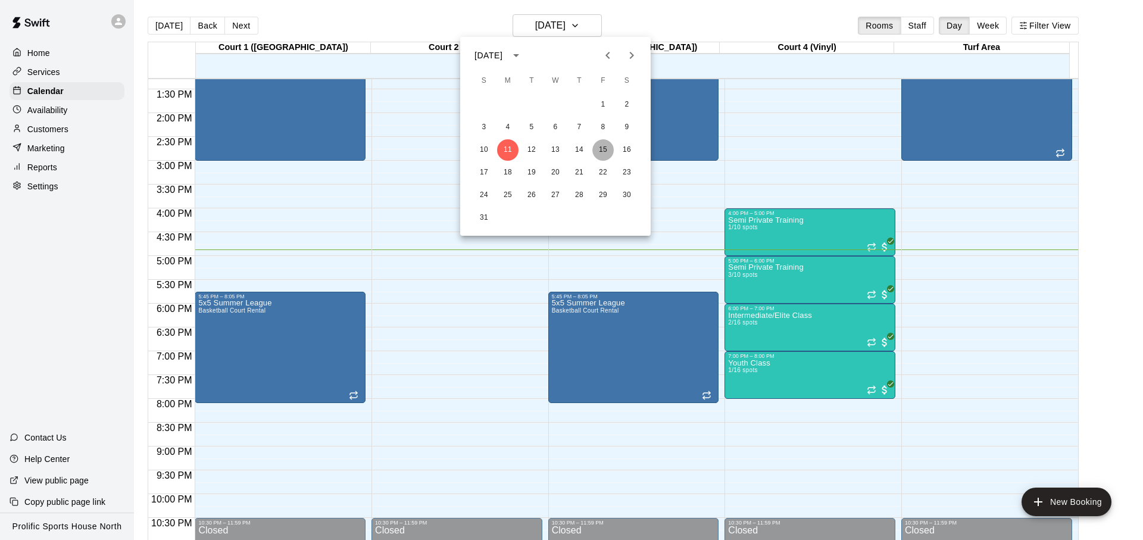
click at [609, 152] on button "15" at bounding box center [602, 149] width 21 height 21
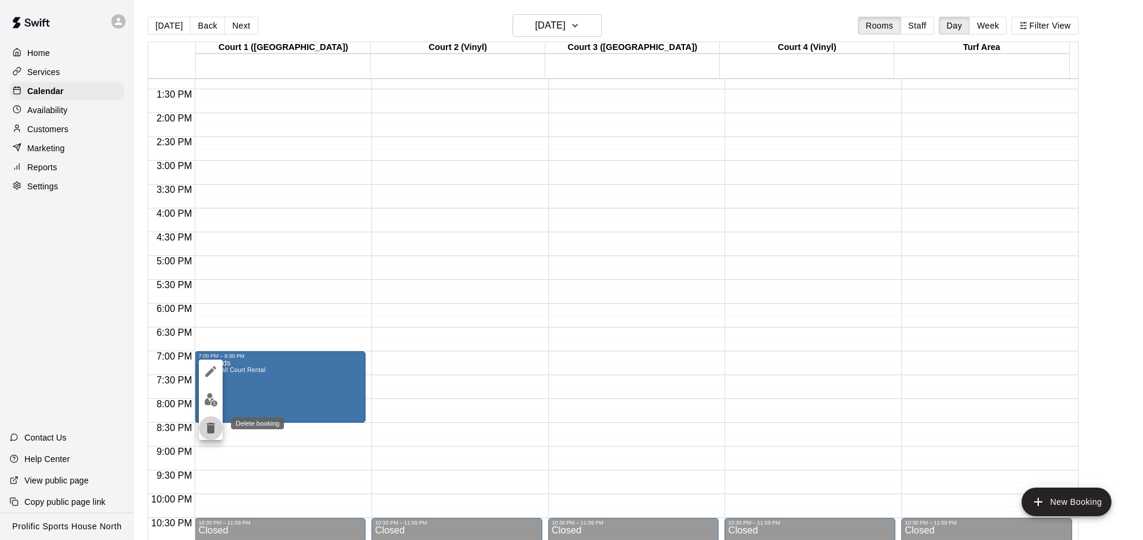
click at [218, 425] on button "delete" at bounding box center [211, 428] width 24 height 24
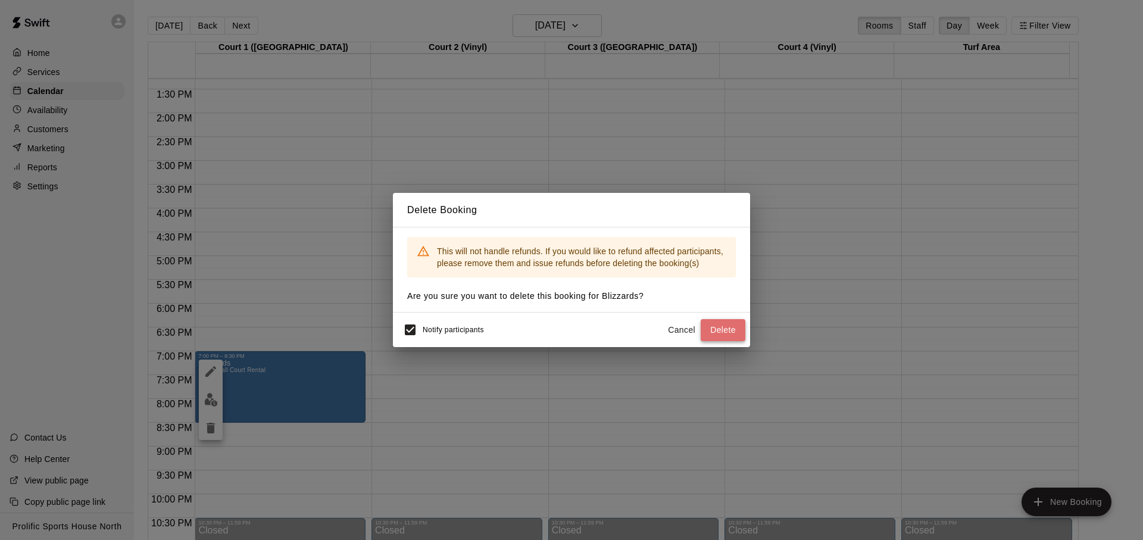
click at [739, 329] on button "Delete" at bounding box center [723, 330] width 45 height 22
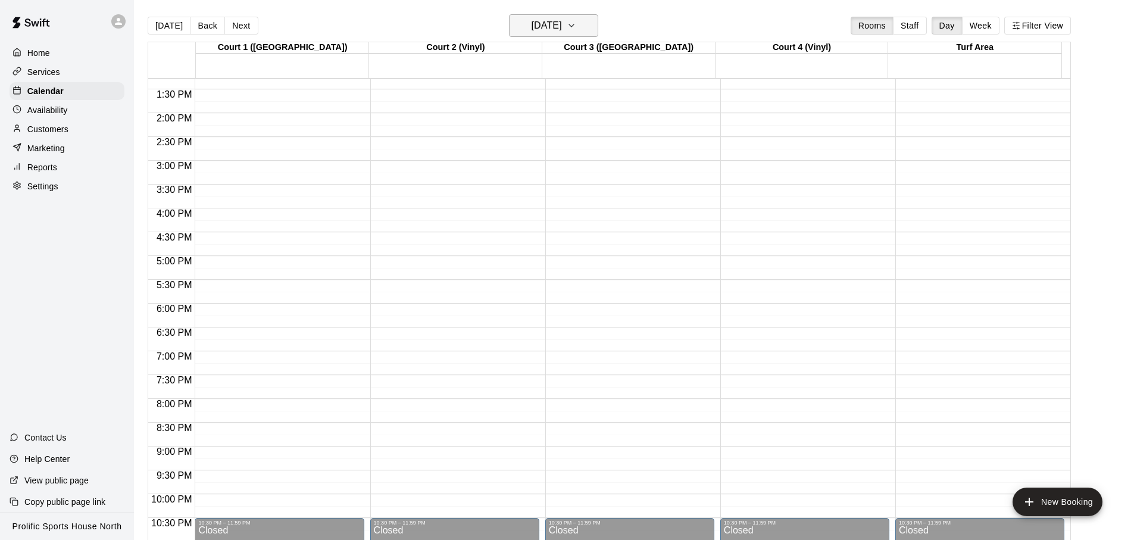
click at [562, 30] on h6 "[DATE]" at bounding box center [547, 25] width 30 height 17
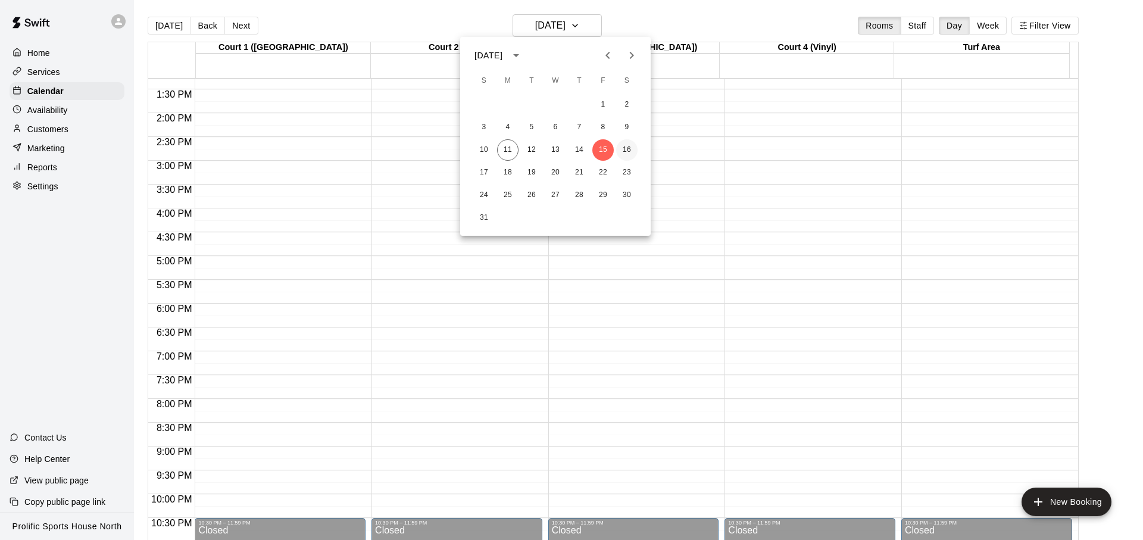
click at [622, 142] on button "16" at bounding box center [626, 149] width 21 height 21
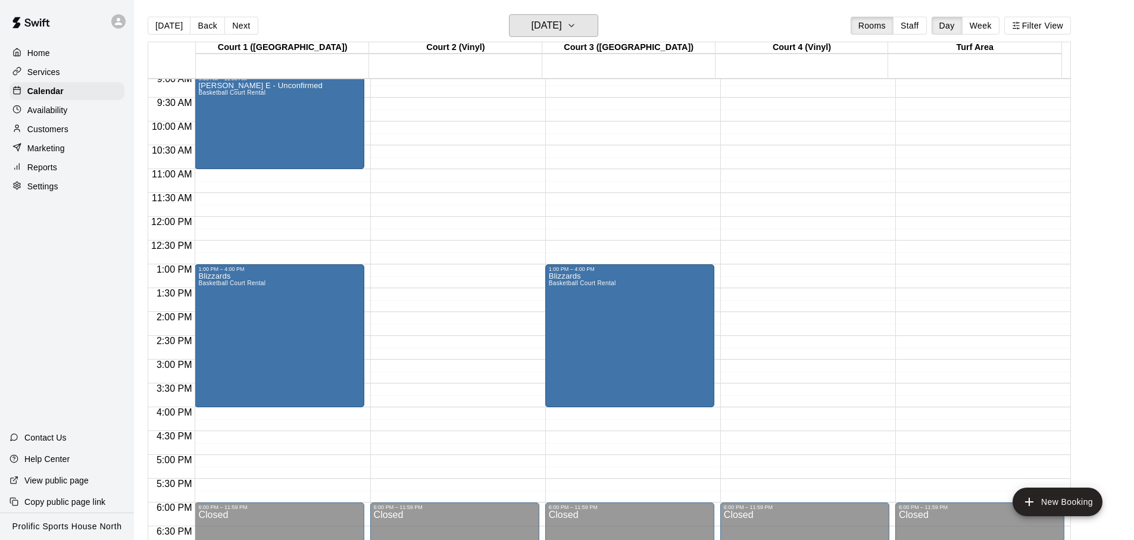
scroll to position [436, 0]
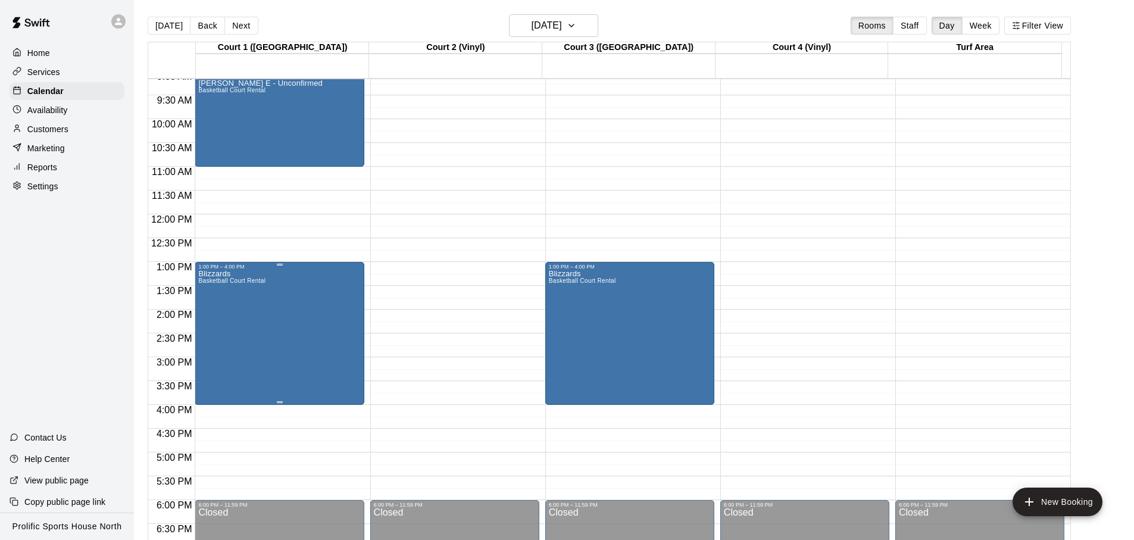
click at [312, 317] on div "Blizzards Basketball Court Rental" at bounding box center [279, 540] width 162 height 540
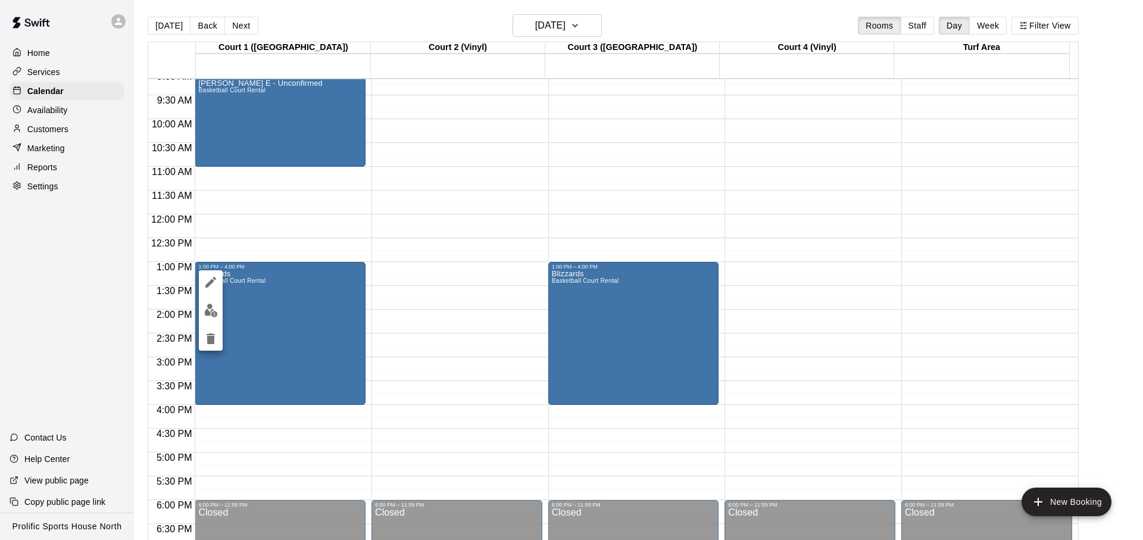
click at [207, 282] on icon "edit" at bounding box center [211, 282] width 14 height 14
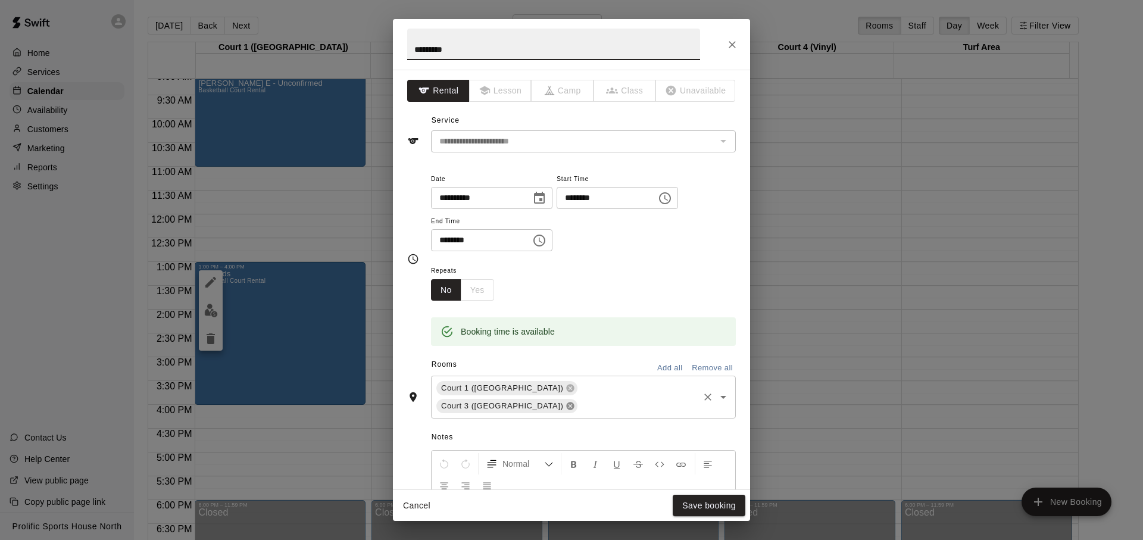
click at [575, 401] on icon at bounding box center [571, 406] width 10 height 10
click at [731, 506] on button "Save booking" at bounding box center [709, 506] width 73 height 22
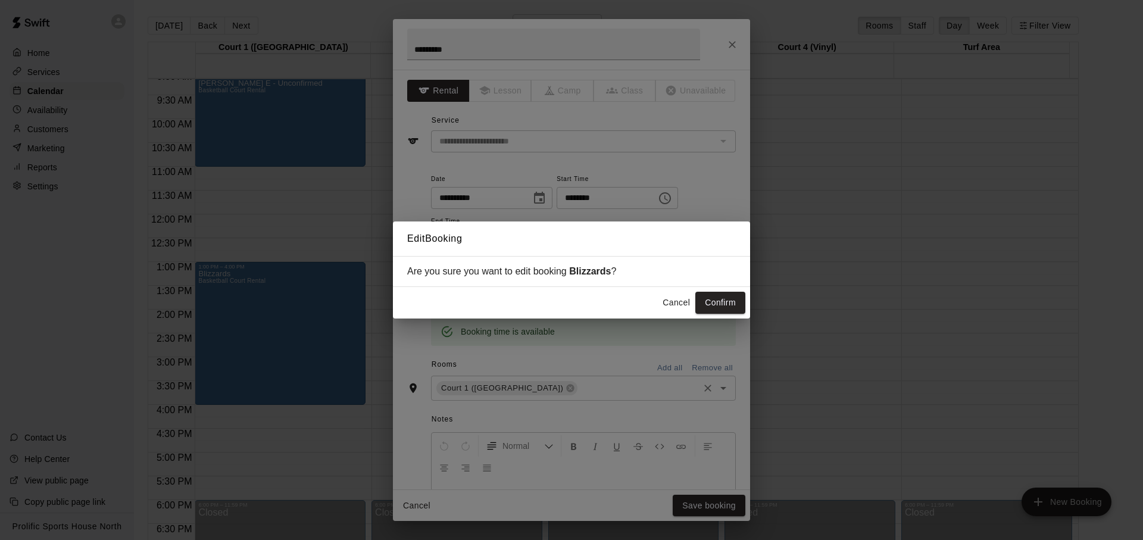
click at [673, 307] on button "Cancel" at bounding box center [676, 303] width 38 height 22
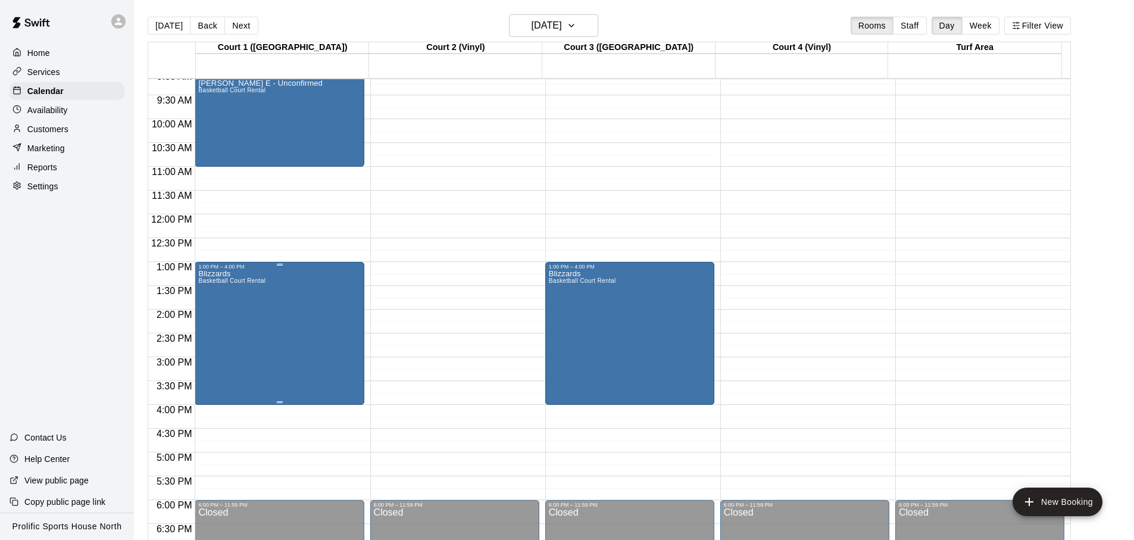
click at [354, 314] on div "Blizzards Basketball Court Rental" at bounding box center [279, 540] width 162 height 540
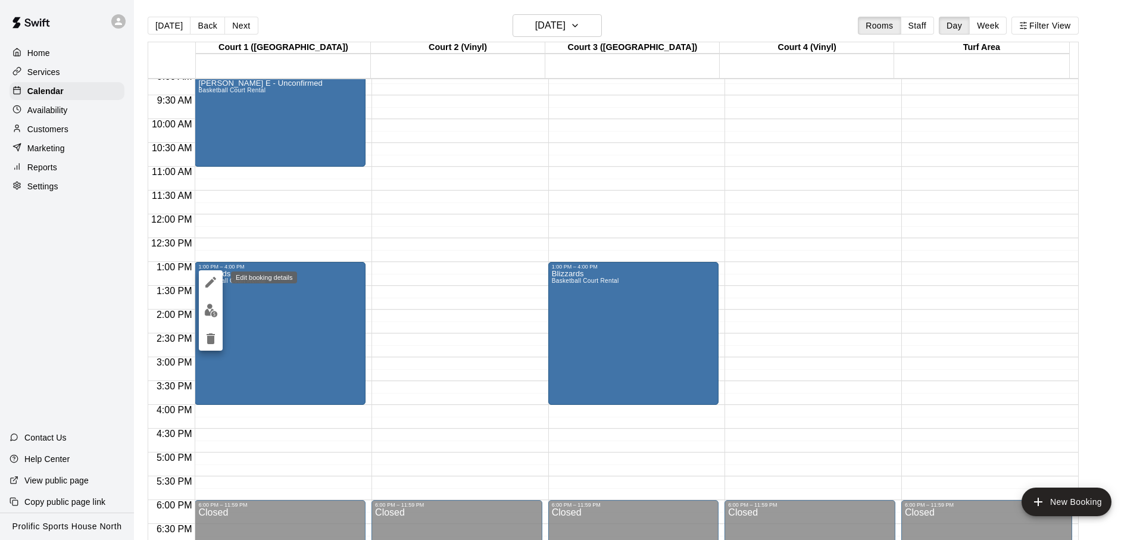
click at [211, 283] on icon "edit" at bounding box center [210, 282] width 11 height 11
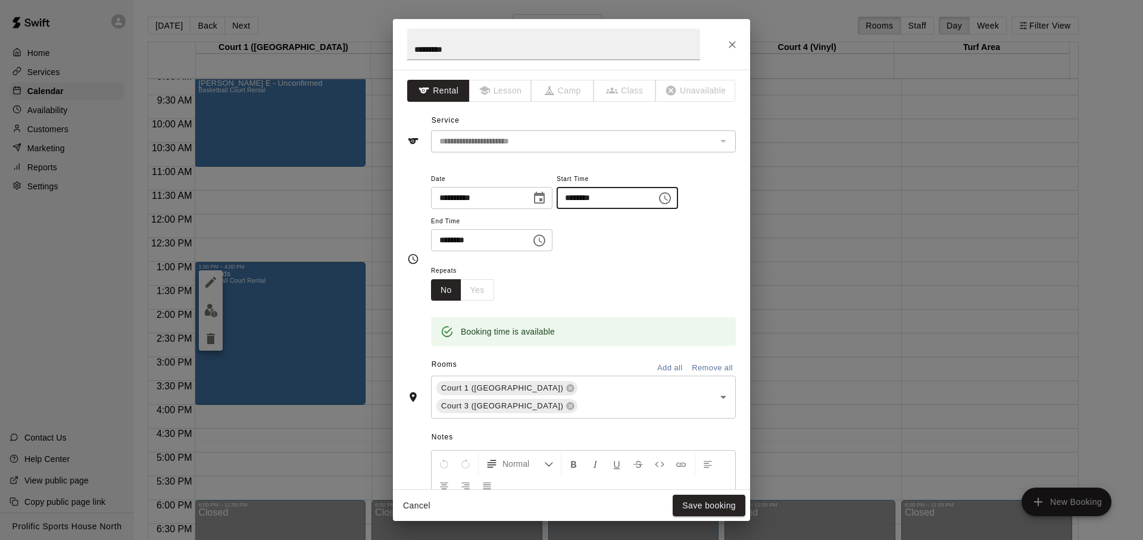
click at [570, 199] on input "********" at bounding box center [603, 198] width 92 height 22
click at [575, 402] on icon at bounding box center [571, 406] width 8 height 8
type input "********"
click at [693, 510] on button "Save booking" at bounding box center [709, 506] width 73 height 22
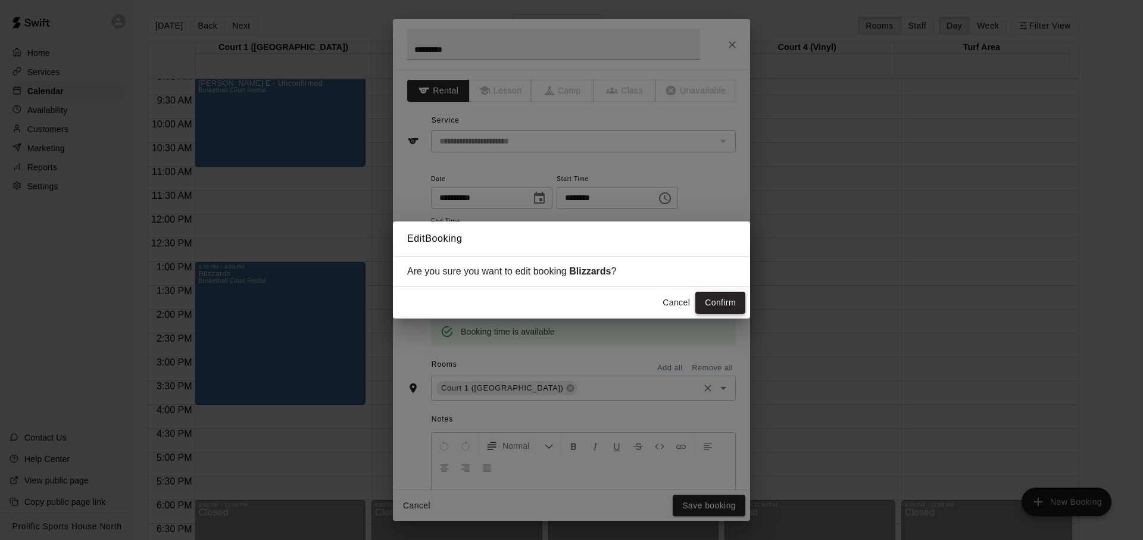
click at [720, 297] on button "Confirm" at bounding box center [720, 303] width 50 height 22
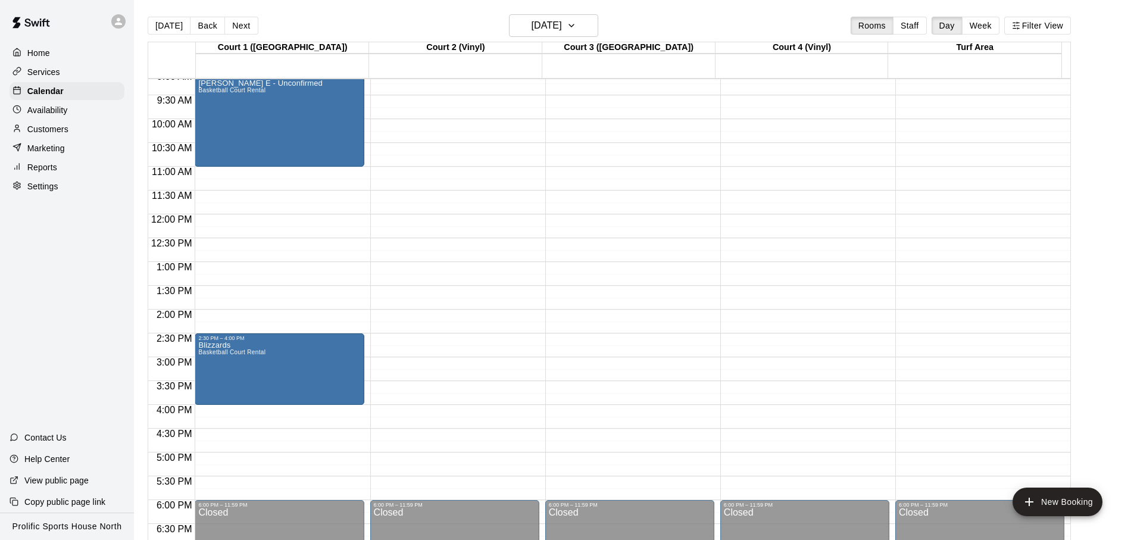
click at [127, 18] on div at bounding box center [121, 22] width 25 height 24
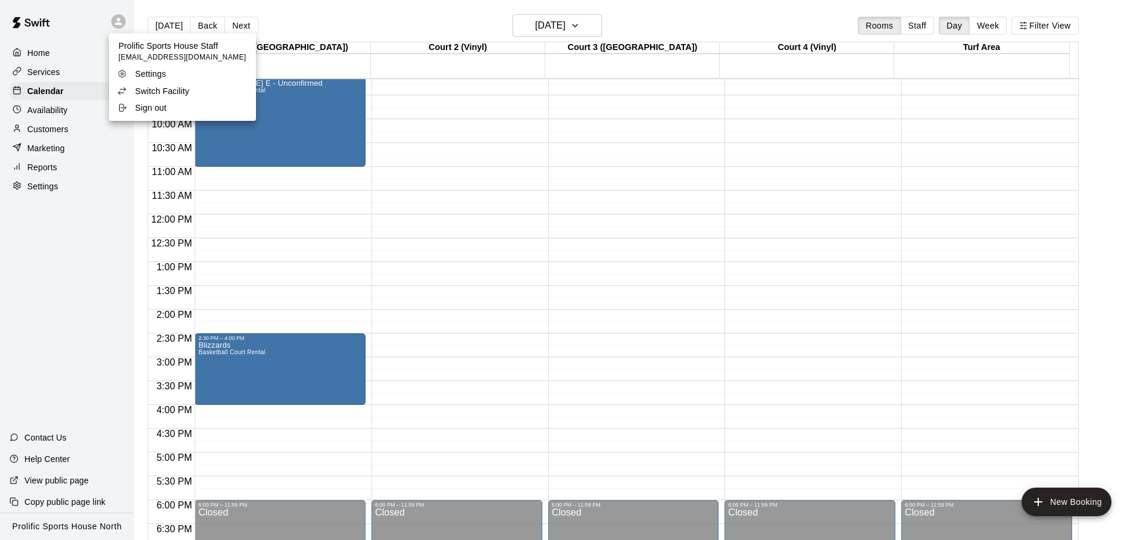
click at [154, 86] on p "Switch Facility" at bounding box center [162, 91] width 54 height 12
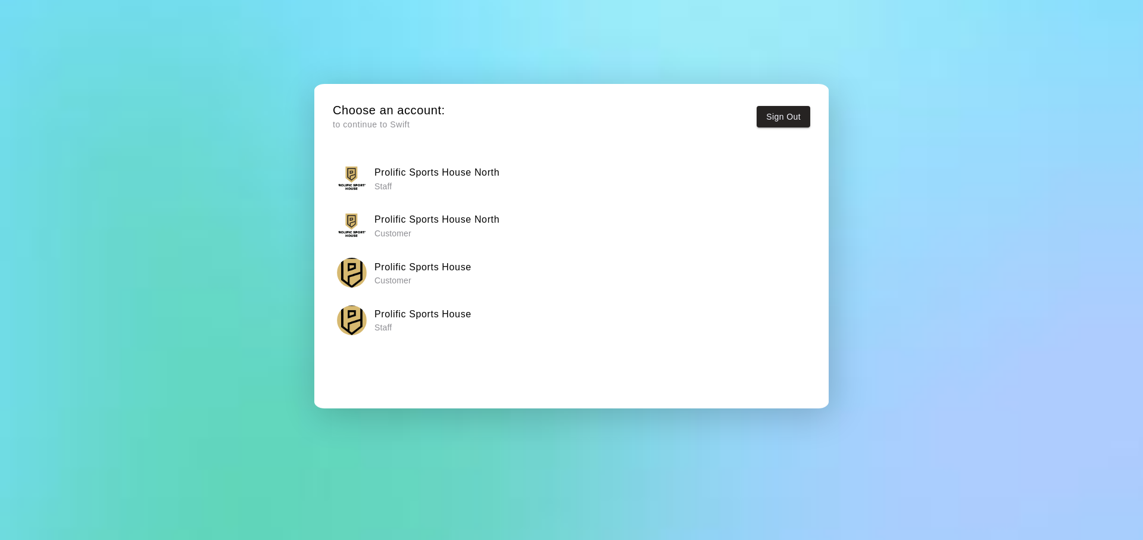
click at [435, 322] on p "Staff" at bounding box center [423, 328] width 97 height 12
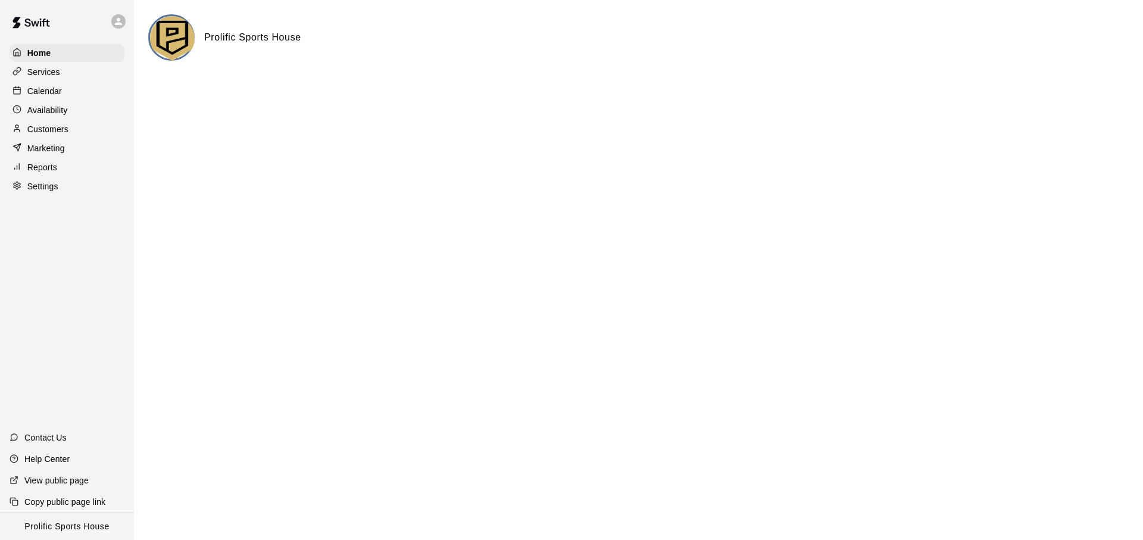
click at [82, 91] on div "Calendar" at bounding box center [67, 91] width 115 height 18
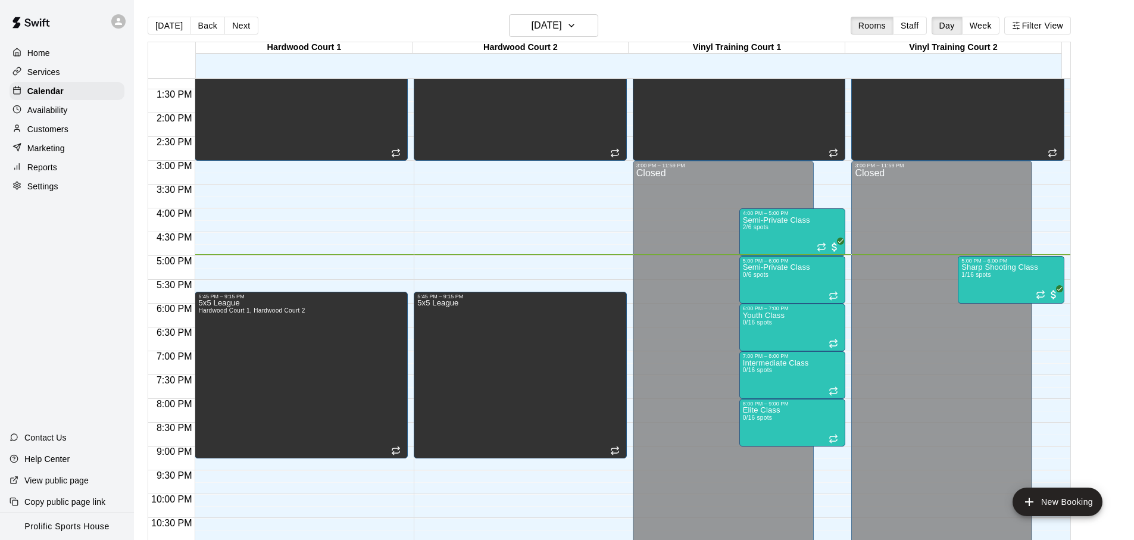
scroll to position [2, 0]
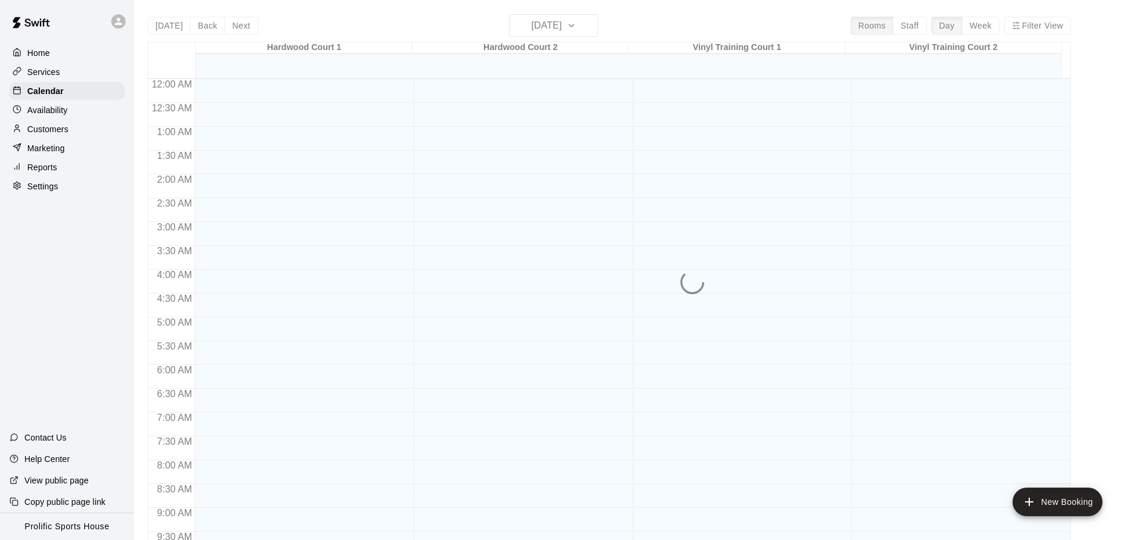
scroll to position [633, 0]
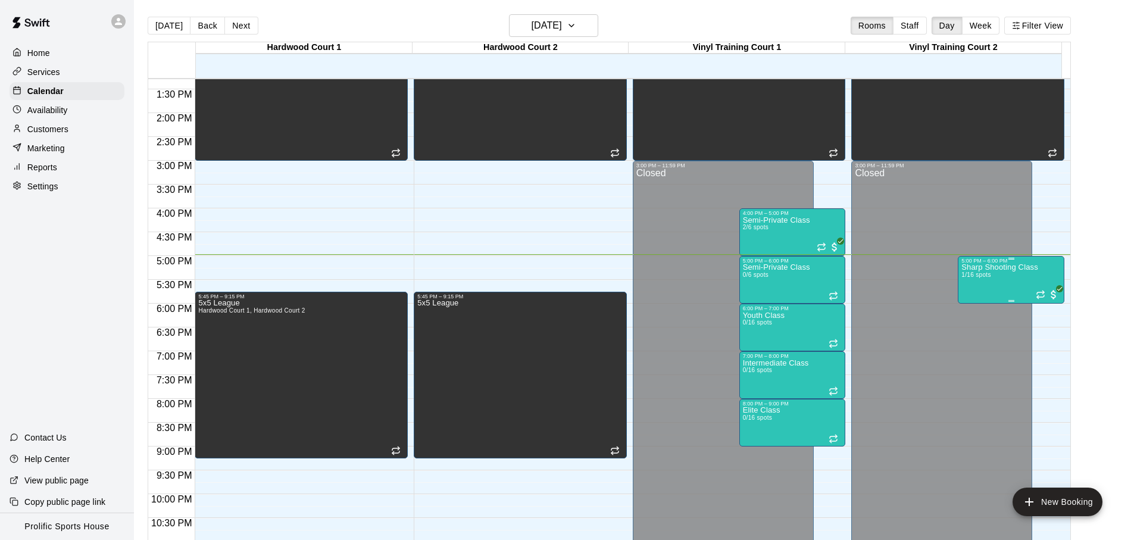
click at [1006, 278] on div "Sharp Shooting Class 1/16 spots" at bounding box center [1000, 534] width 77 height 540
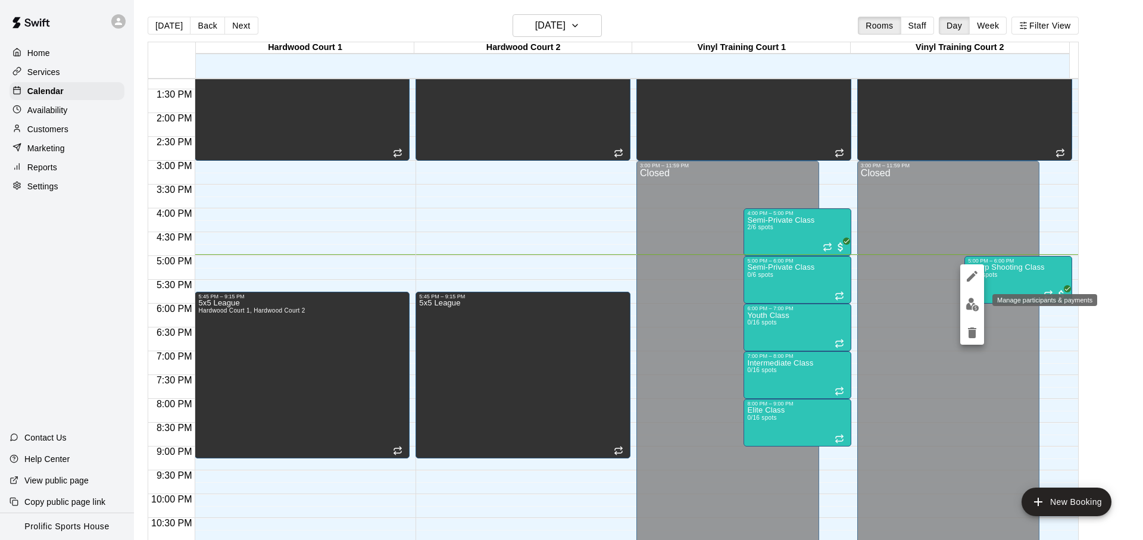
click at [964, 298] on button "edit" at bounding box center [972, 304] width 24 height 23
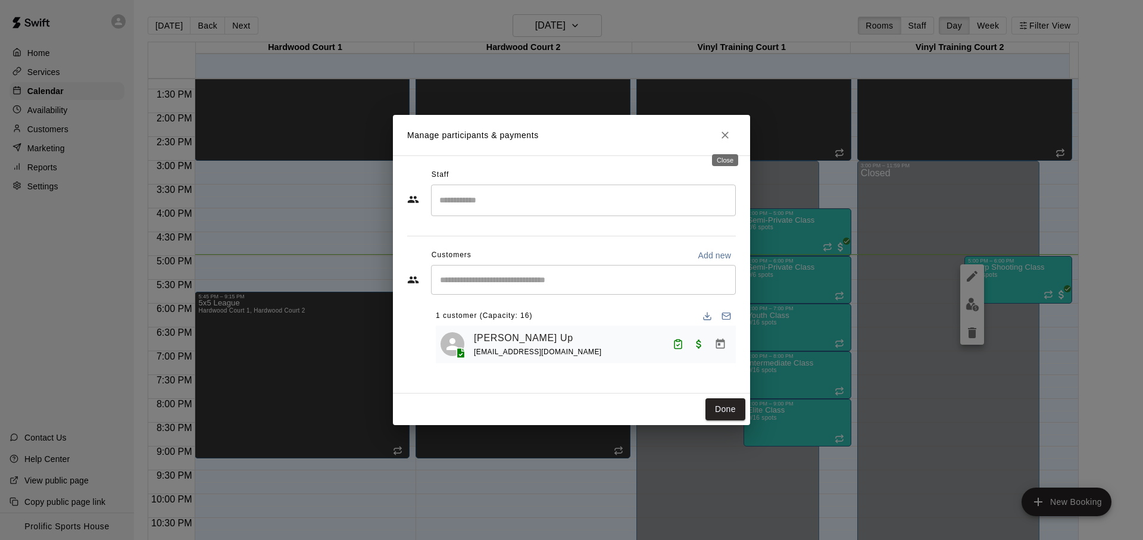
click at [731, 139] on icon "Close" at bounding box center [725, 135] width 12 height 12
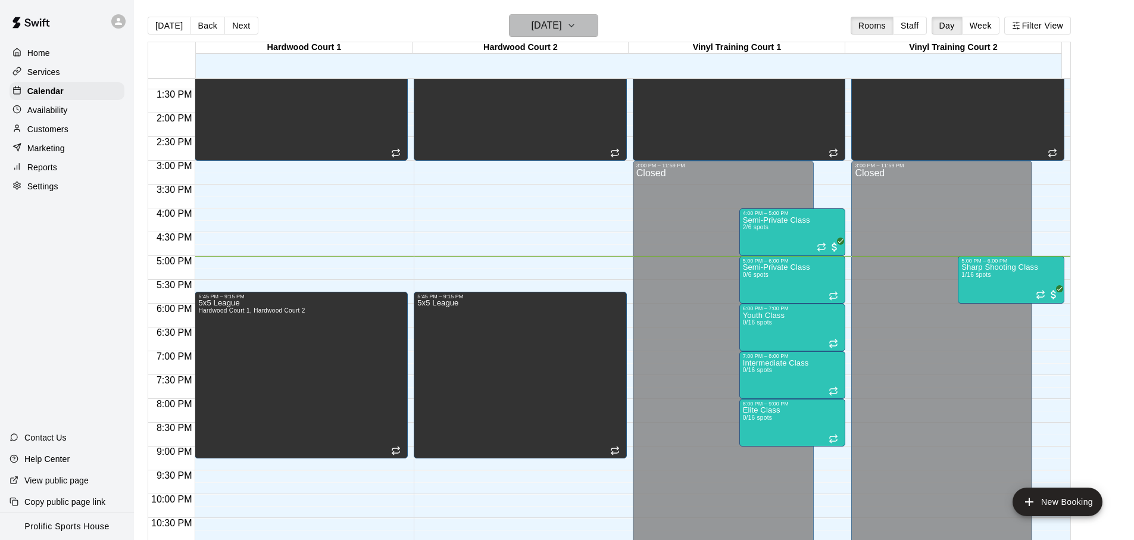
click at [582, 33] on button "[DATE]" at bounding box center [553, 25] width 89 height 23
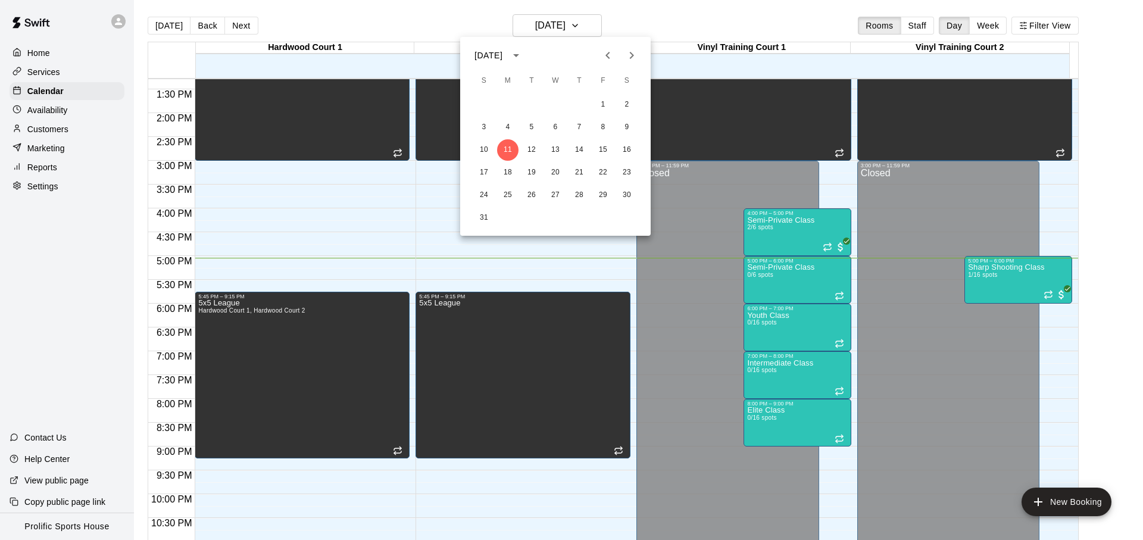
click at [997, 299] on div at bounding box center [571, 270] width 1143 height 540
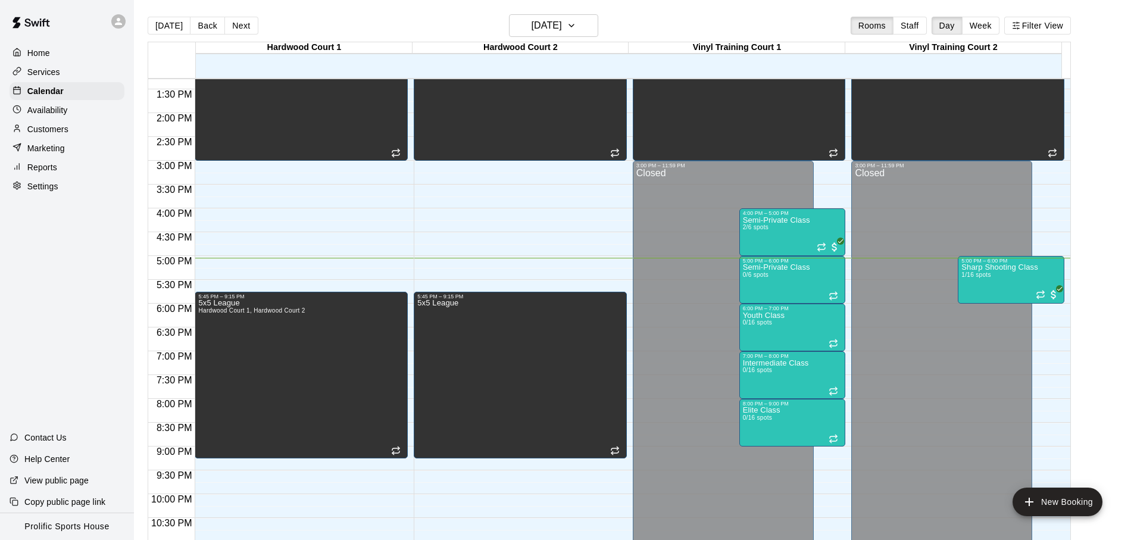
click at [992, 295] on div "August 2025 S M T W T F S 1 2 3 4 5 6 7 8 9 10 11 12 13 14 15 16 17 18 19 20 21…" at bounding box center [567, 270] width 1134 height 540
click at [978, 289] on div "Sharp Shooting Class 1/16 spots" at bounding box center [1000, 534] width 77 height 540
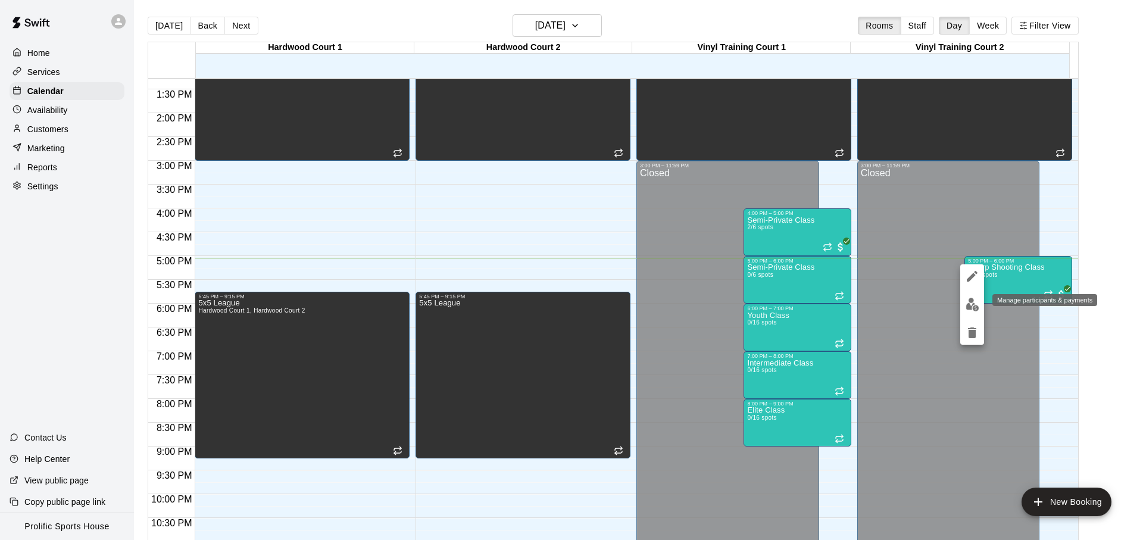
click at [963, 306] on button "edit" at bounding box center [972, 304] width 24 height 23
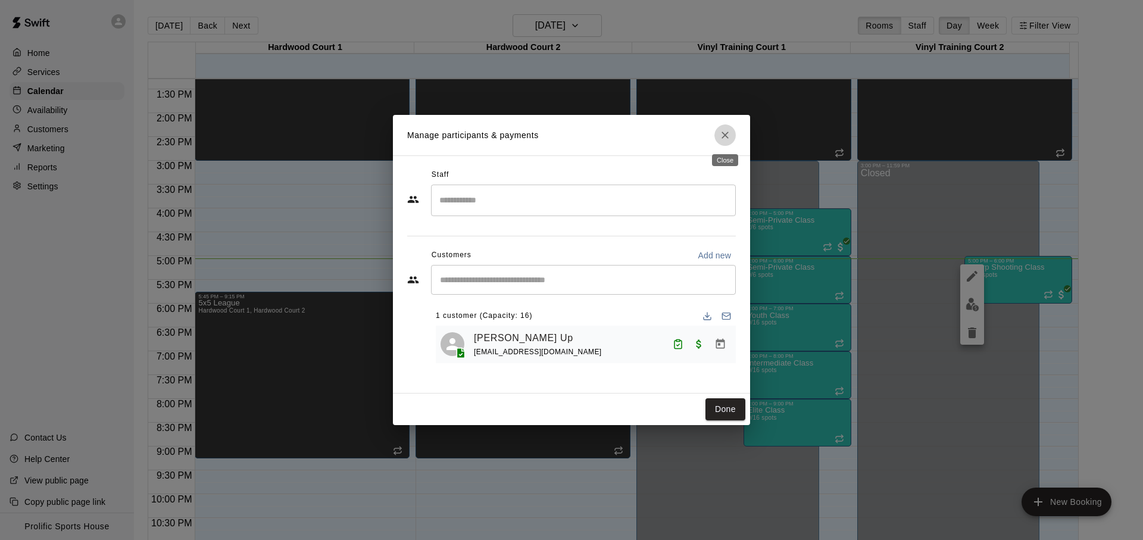
click at [723, 135] on icon "Close" at bounding box center [725, 135] width 12 height 12
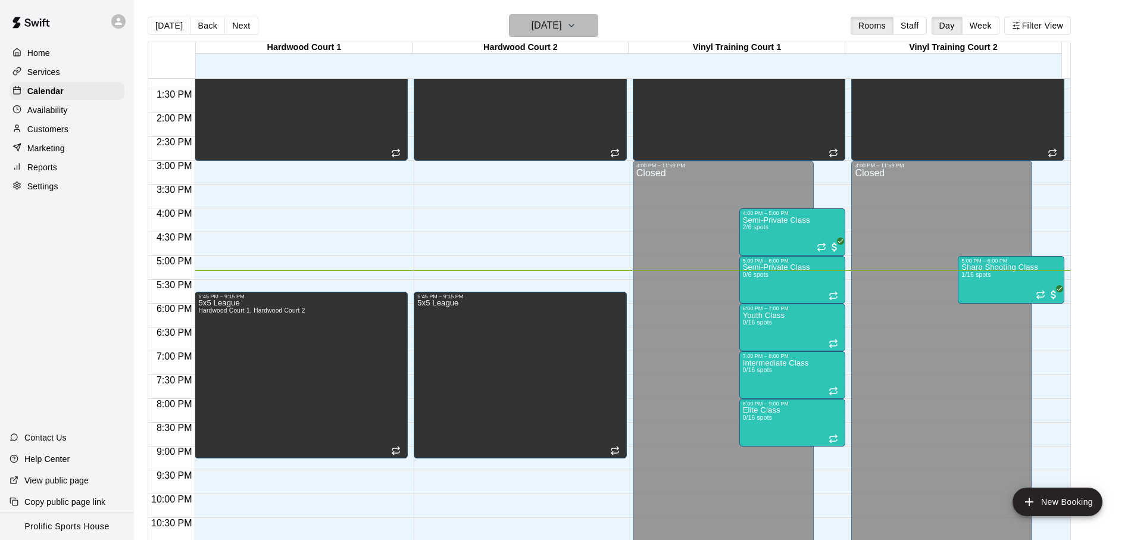
click at [544, 32] on h6 "[DATE]" at bounding box center [547, 25] width 30 height 17
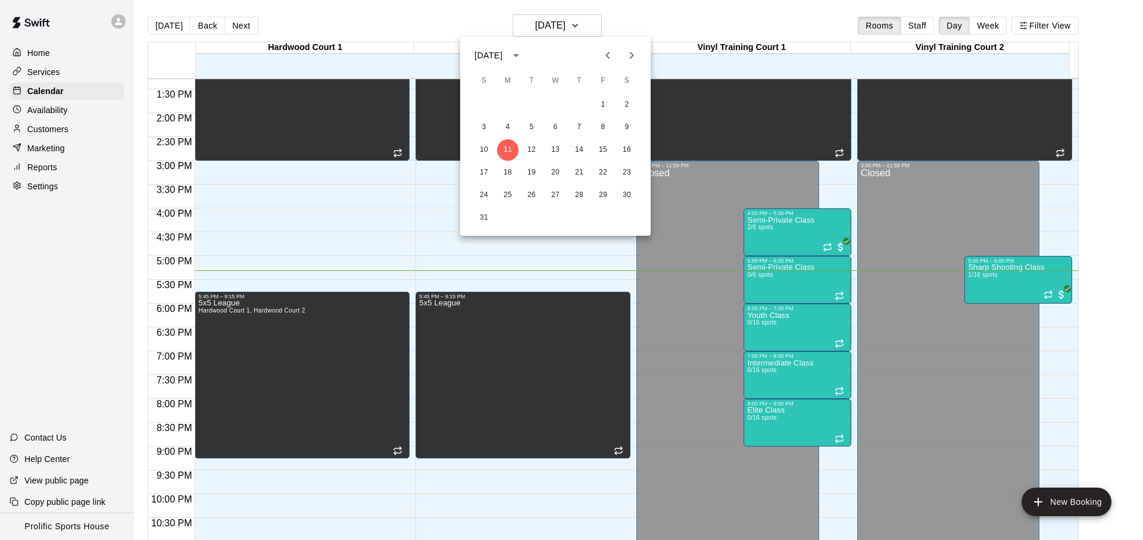
click at [127, 34] on div at bounding box center [571, 270] width 1143 height 540
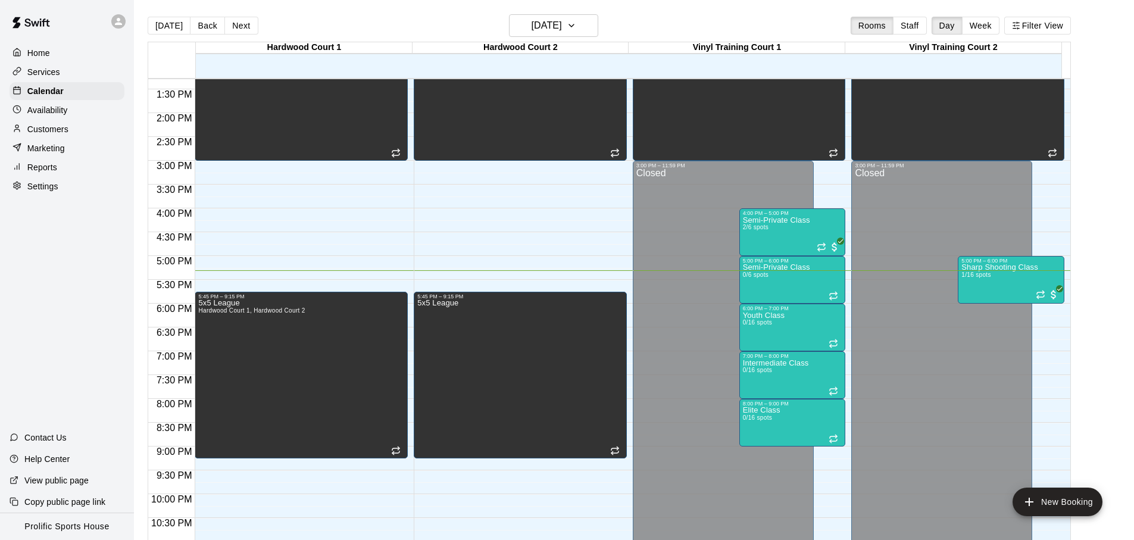
click at [123, 27] on div "August 2025 S M T W T F S 1 2 3 4 5 6 7 8 9 10 11 12 13 14 15 16 17 18 19 20 21…" at bounding box center [567, 270] width 1134 height 540
click at [117, 24] on icon at bounding box center [118, 21] width 7 height 7
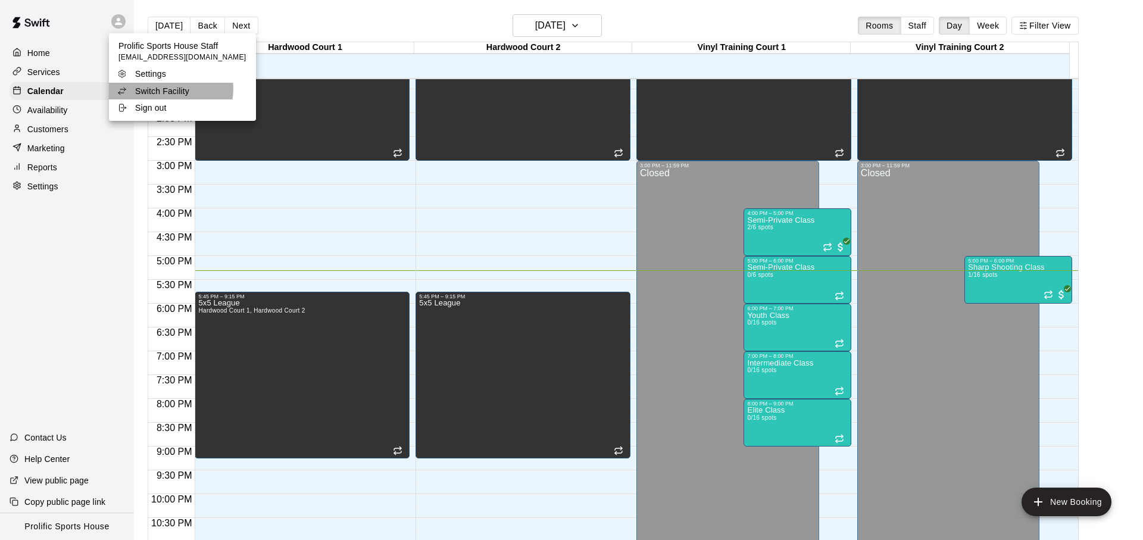
click at [170, 89] on p "Switch Facility" at bounding box center [162, 91] width 54 height 12
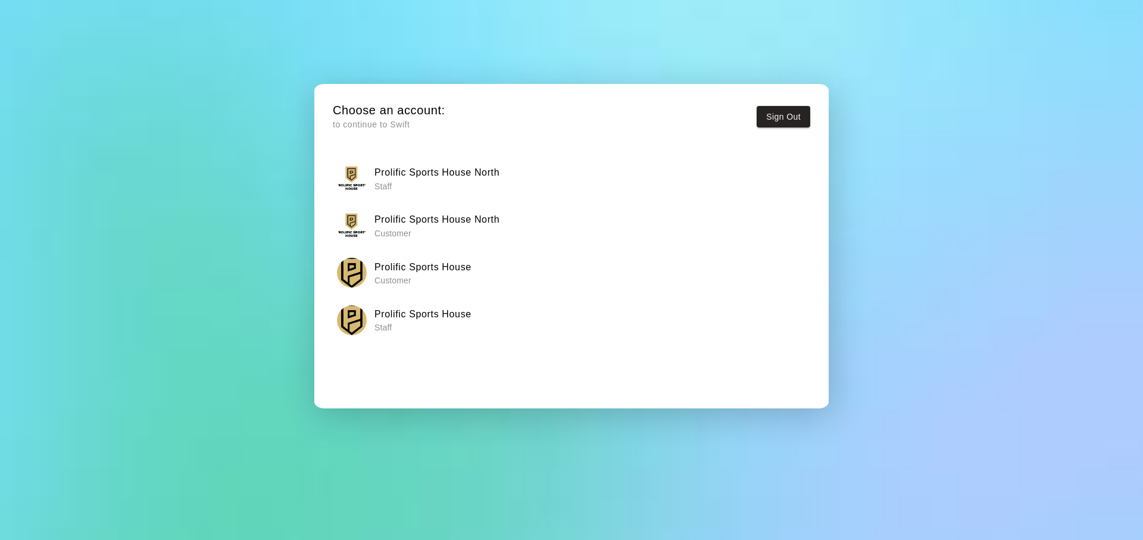
click at [467, 185] on p "Staff" at bounding box center [437, 186] width 125 height 12
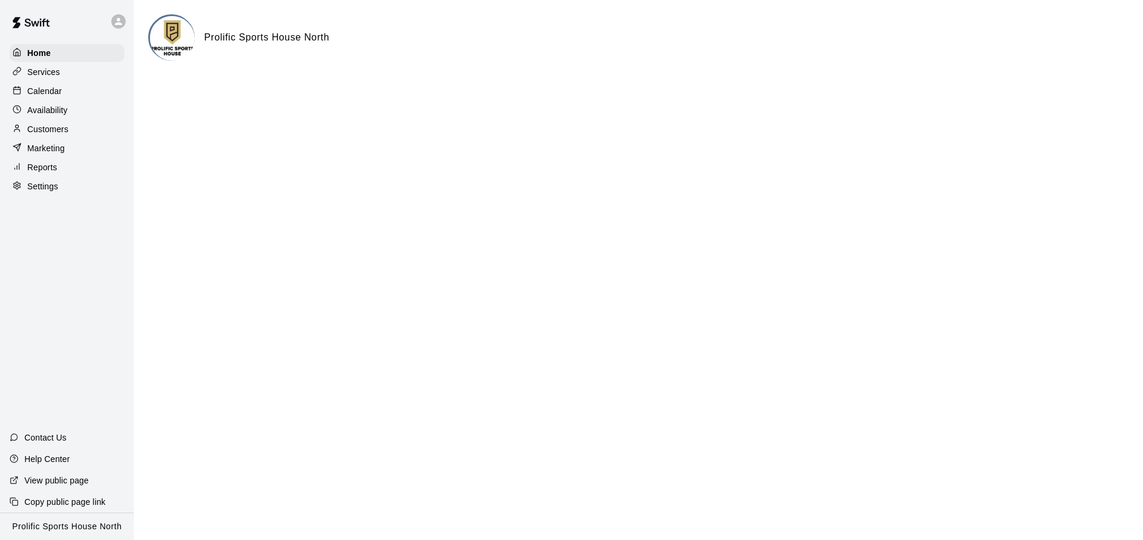
click at [73, 95] on div "Calendar" at bounding box center [67, 91] width 115 height 18
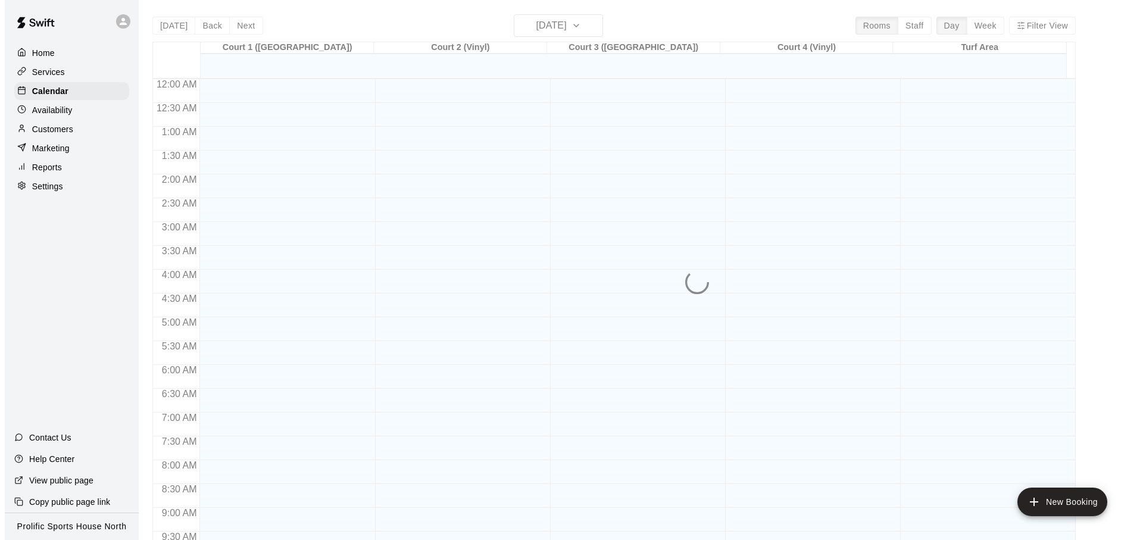
scroll to position [633, 0]
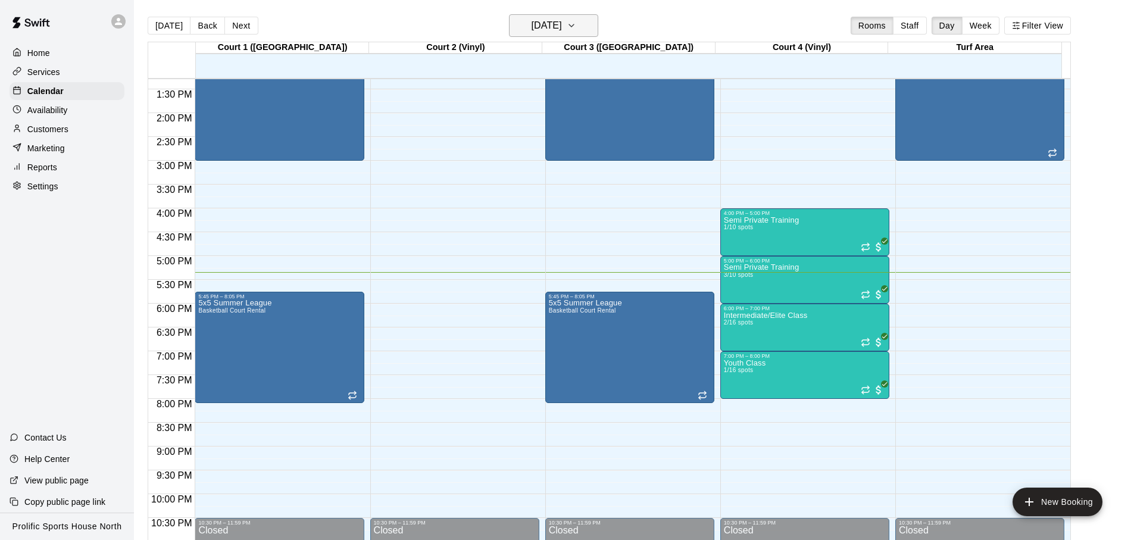
click at [562, 24] on h6 "[DATE]" at bounding box center [547, 25] width 30 height 17
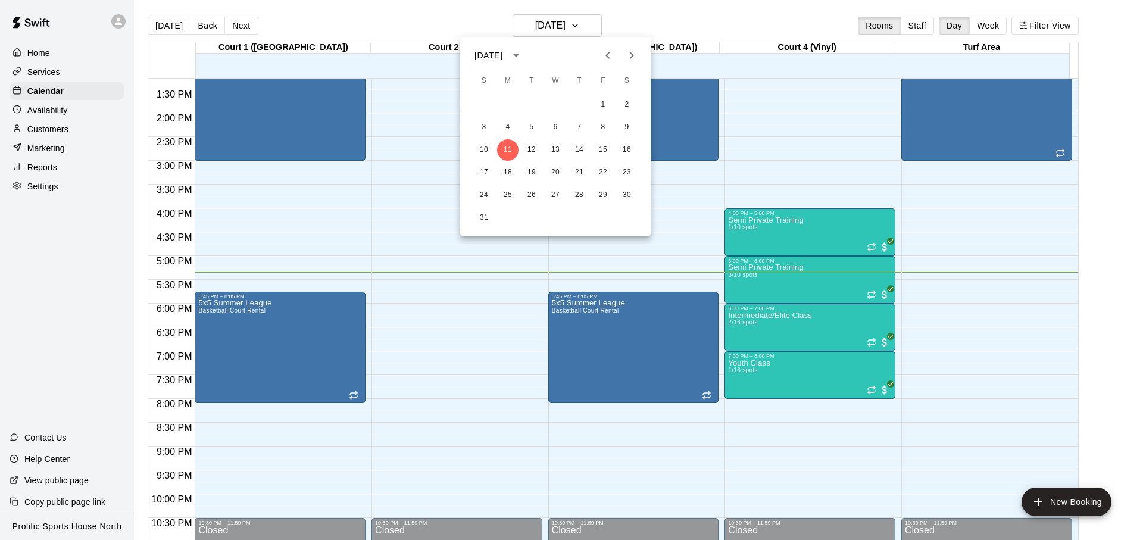
click at [628, 56] on icon "Next month" at bounding box center [632, 55] width 14 height 14
click at [609, 49] on icon "Previous month" at bounding box center [608, 55] width 14 height 14
click at [631, 55] on icon "Next month" at bounding box center [632, 55] width 14 height 14
click at [513, 154] on button "15" at bounding box center [507, 149] width 21 height 21
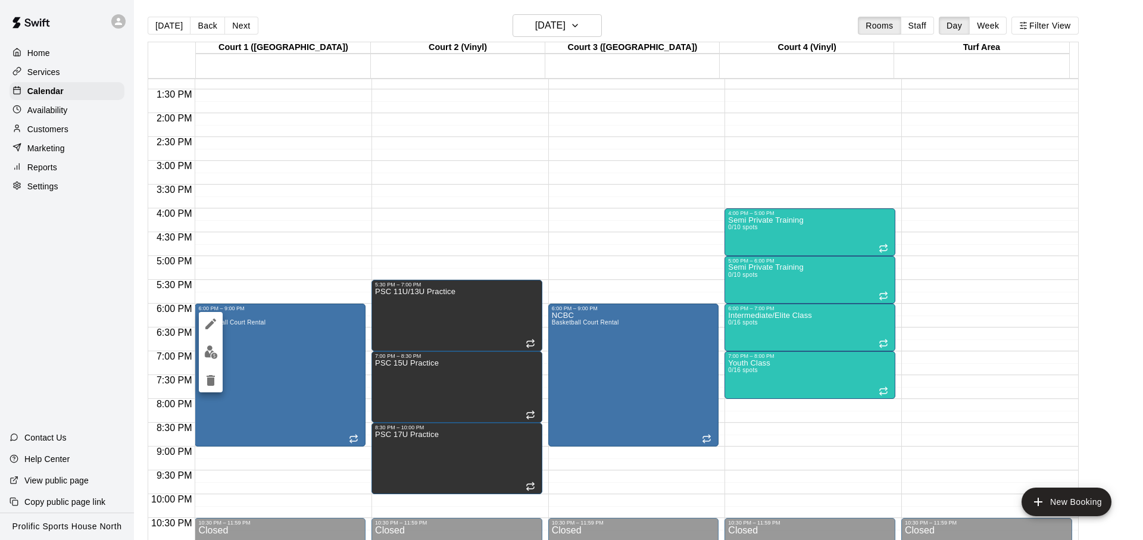
click at [214, 327] on icon "edit" at bounding box center [211, 324] width 14 height 14
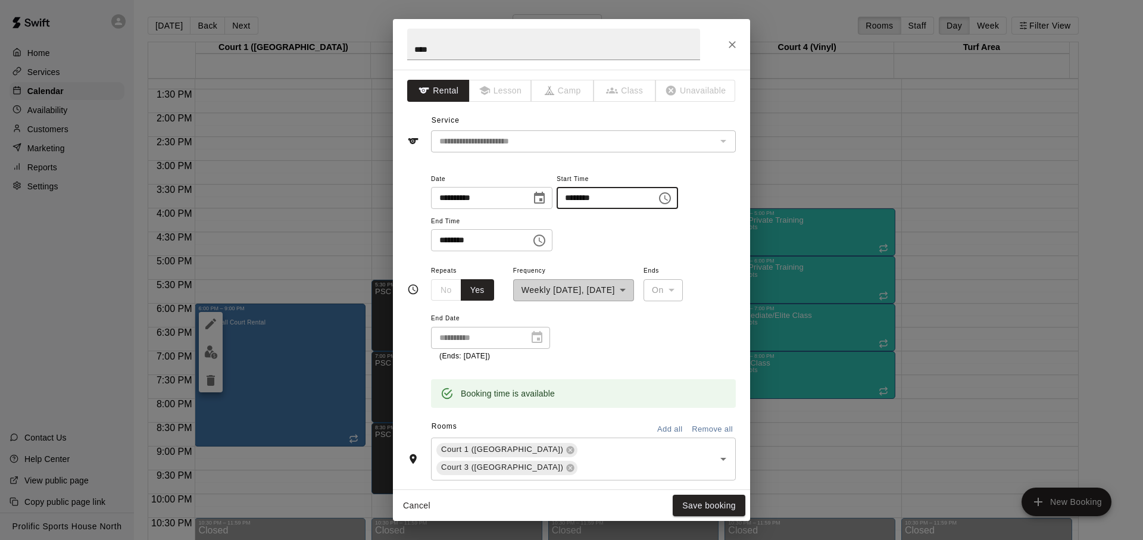
click at [586, 200] on input "********" at bounding box center [603, 198] width 92 height 22
type input "********"
click at [451, 236] on input "********" at bounding box center [477, 240] width 92 height 22
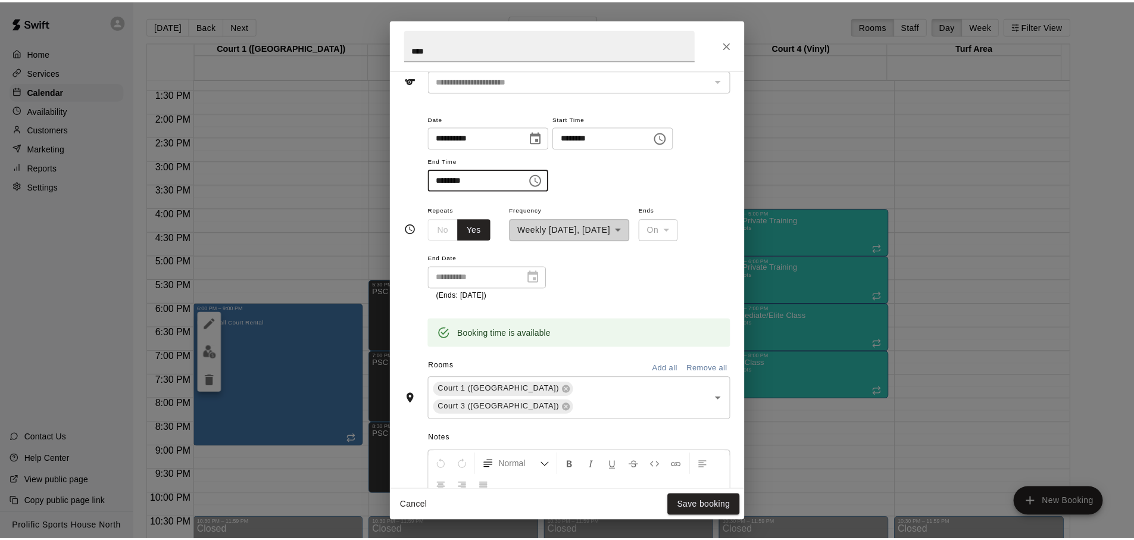
scroll to position [148, 0]
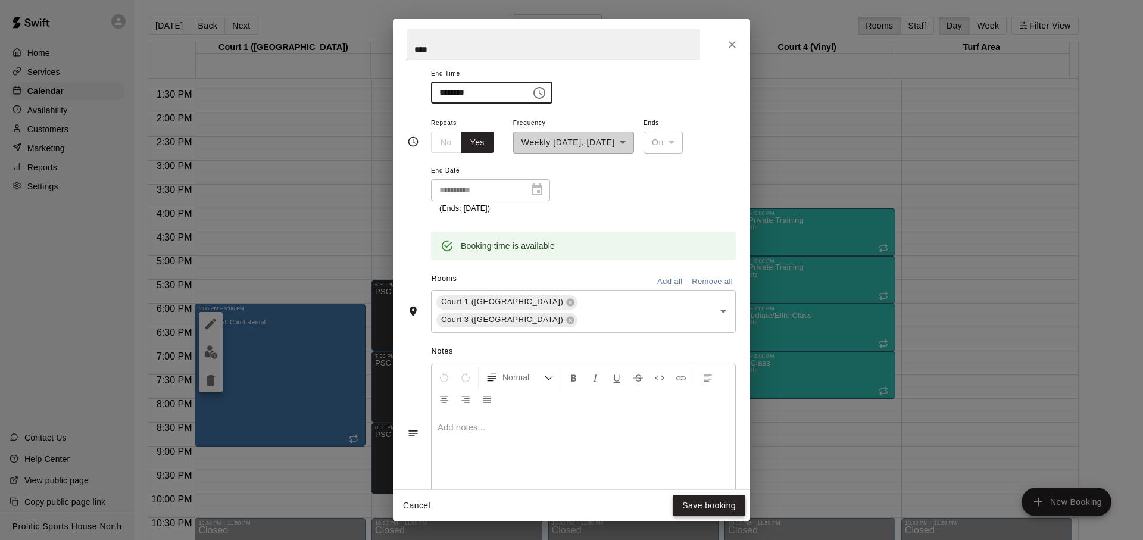
type input "********"
click at [710, 506] on button "Save booking" at bounding box center [709, 506] width 73 height 22
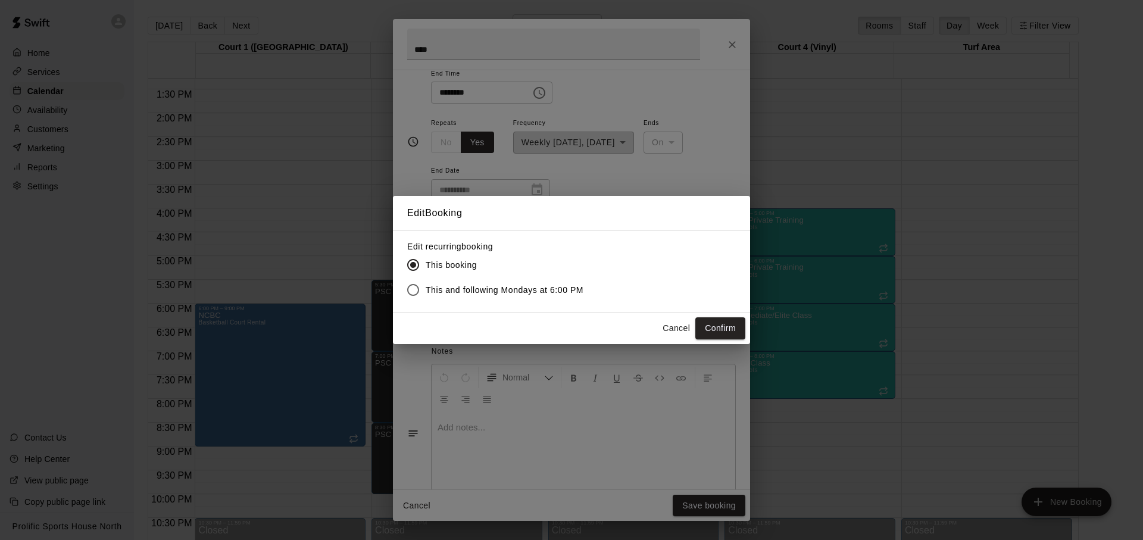
click at [497, 288] on span "This and following Mondays at 6:00 PM" at bounding box center [505, 290] width 158 height 13
click at [717, 332] on button "Confirm" at bounding box center [720, 328] width 50 height 22
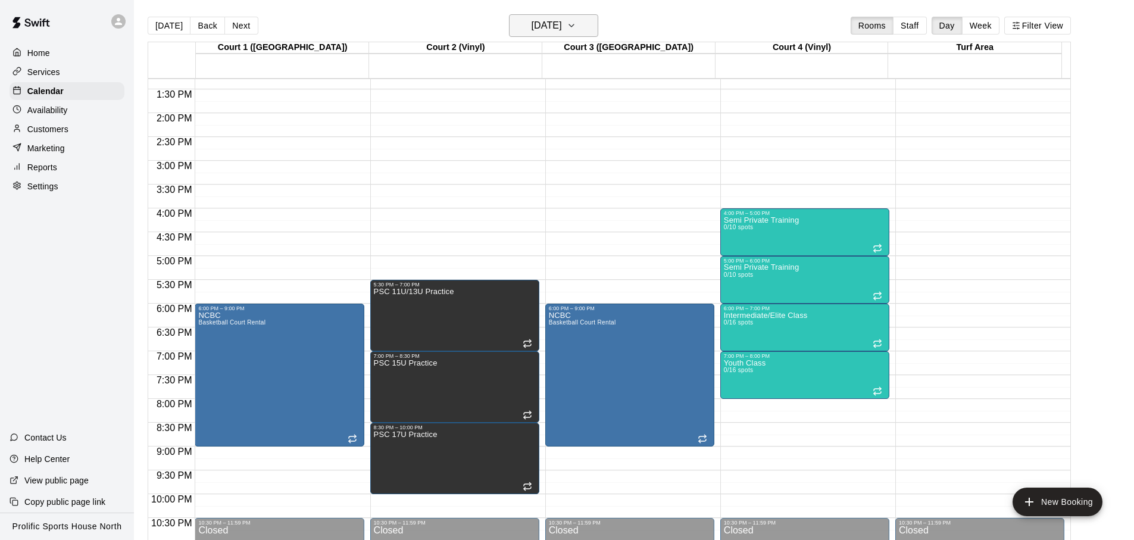
click at [562, 21] on h6 "Monday Sep 15" at bounding box center [547, 25] width 30 height 17
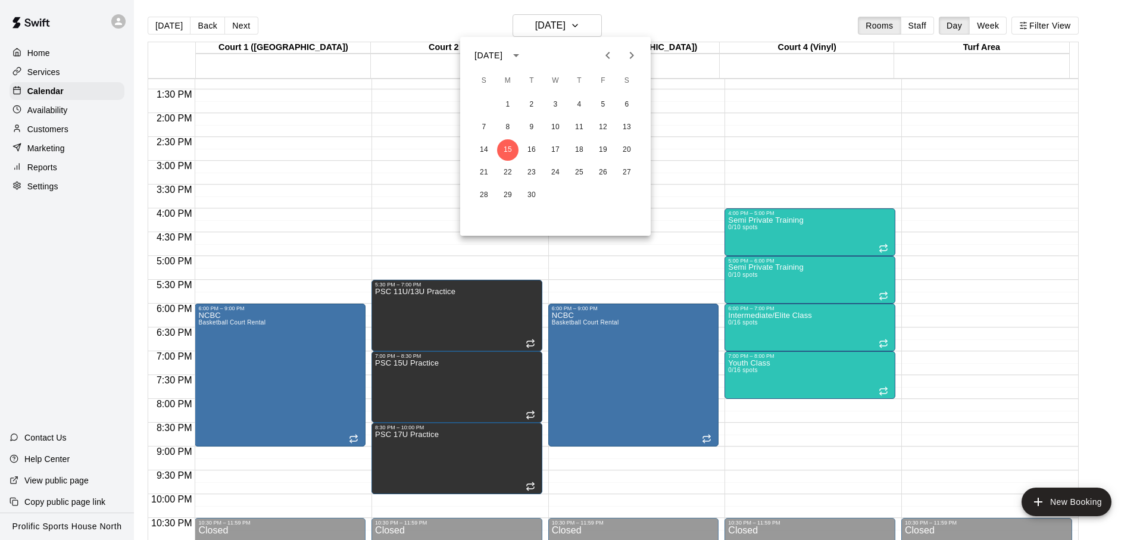
click at [636, 58] on icon "Next month" at bounding box center [632, 55] width 14 height 14
click at [508, 124] on button "6" at bounding box center [507, 127] width 21 height 21
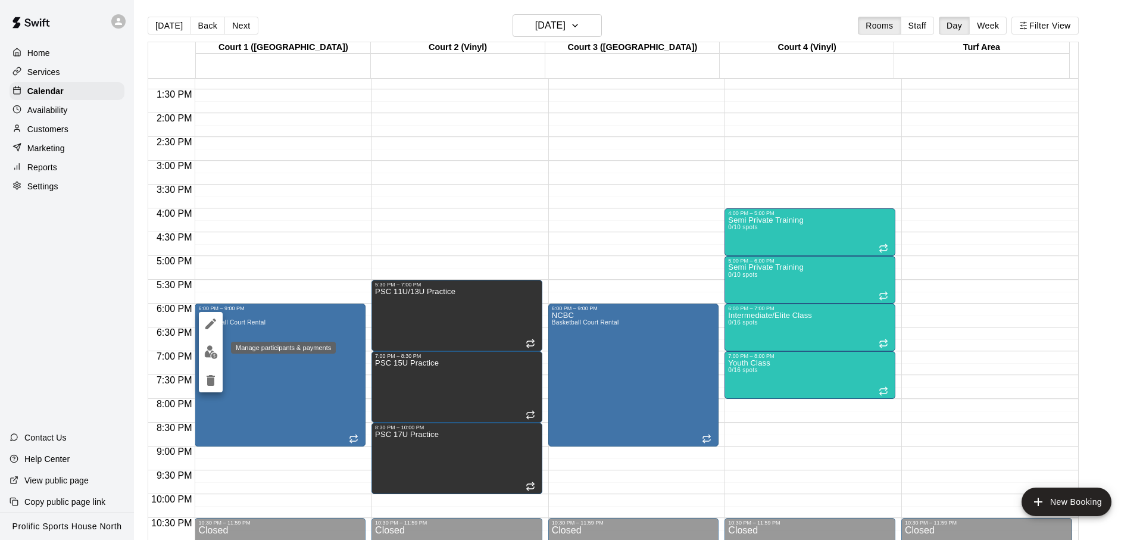
click at [208, 350] on img "edit" at bounding box center [211, 352] width 14 height 14
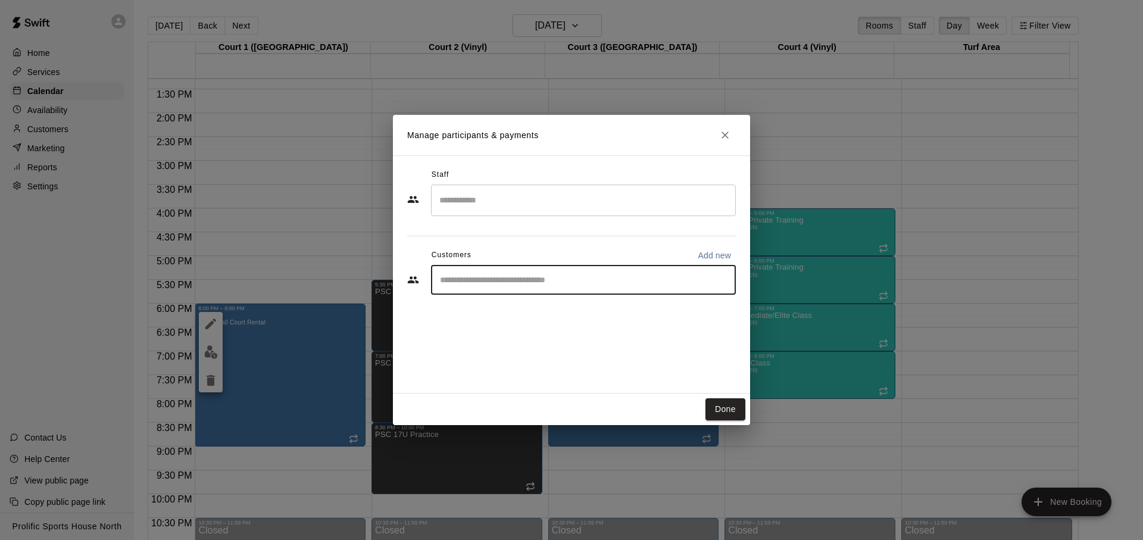
click at [485, 281] on input "Start typing to search customers..." at bounding box center [583, 280] width 294 height 12
click at [741, 129] on h2 "Manage participants & payments" at bounding box center [571, 135] width 357 height 40
click at [720, 136] on icon "Close" at bounding box center [725, 135] width 12 height 12
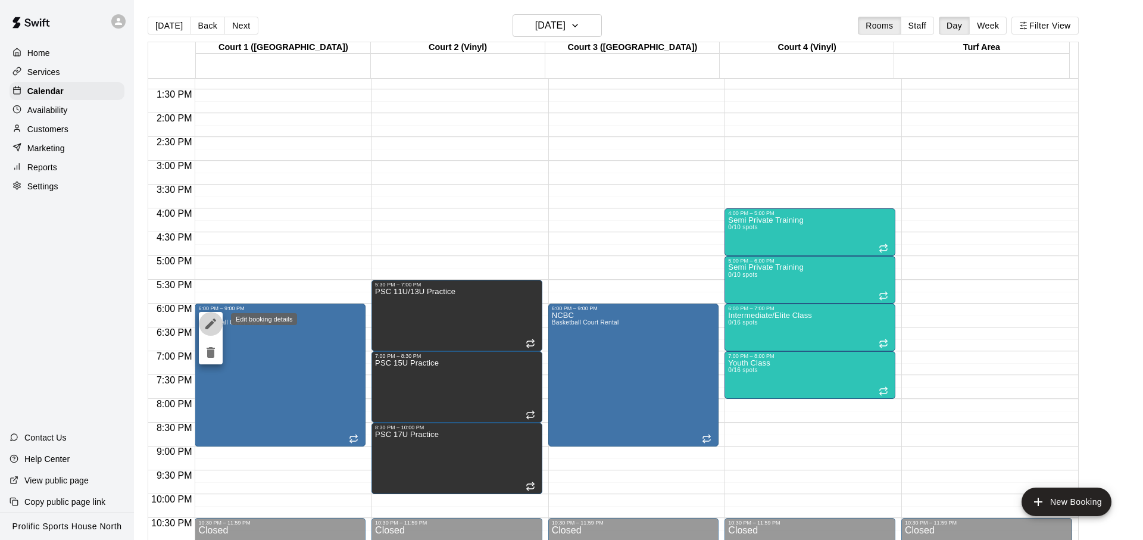
click at [216, 326] on icon "edit" at bounding box center [211, 324] width 14 height 14
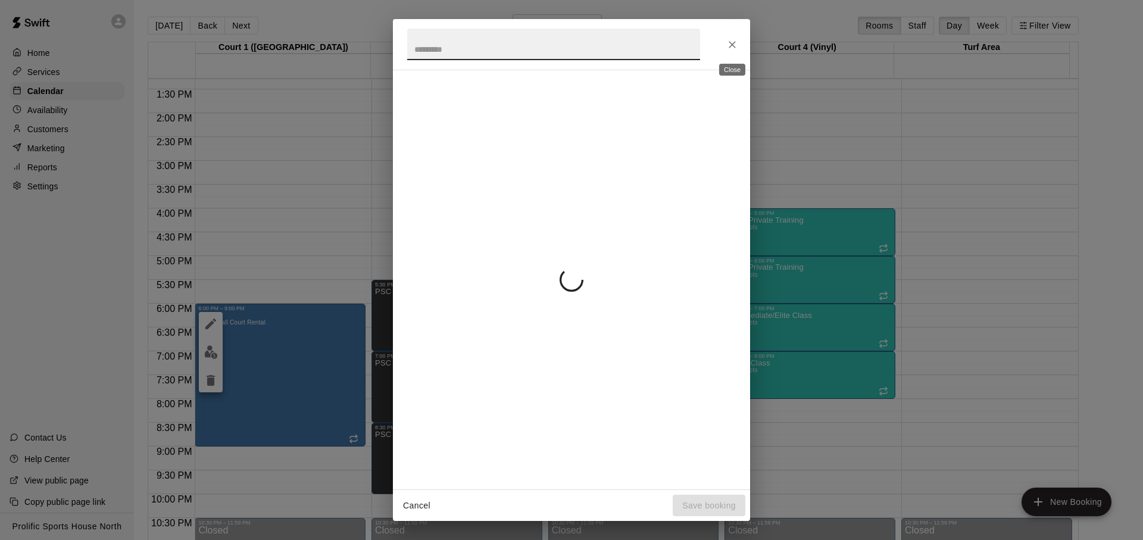
click at [729, 48] on icon "Close" at bounding box center [732, 45] width 12 height 12
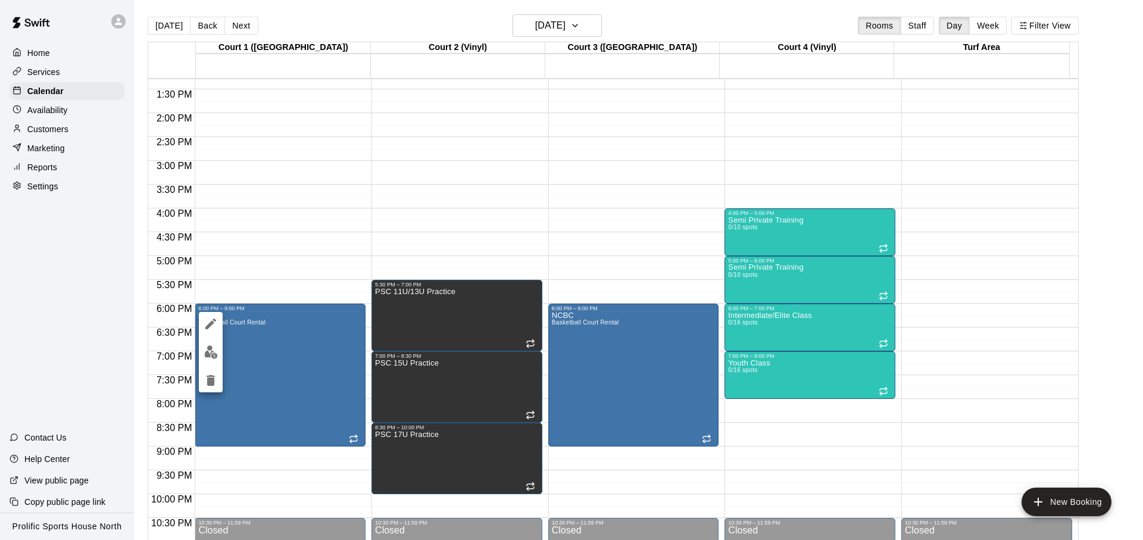
click at [220, 322] on button "edit" at bounding box center [211, 324] width 24 height 24
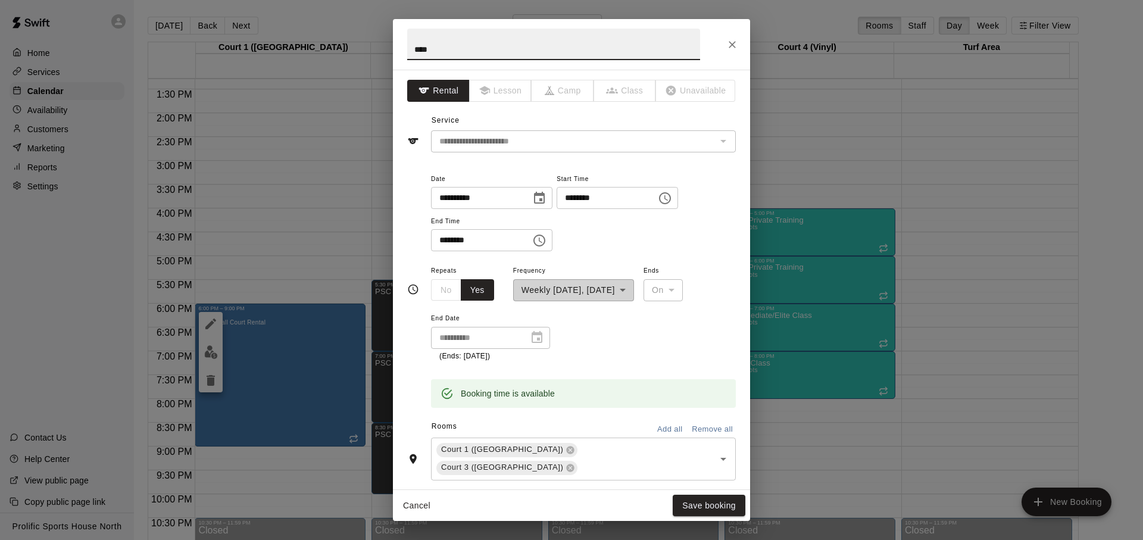
click at [578, 199] on input "********" at bounding box center [603, 198] width 92 height 22
click at [586, 199] on input "********" at bounding box center [603, 198] width 92 height 22
type input "********"
click at [453, 240] on input "********" at bounding box center [477, 240] width 92 height 22
type input "********"
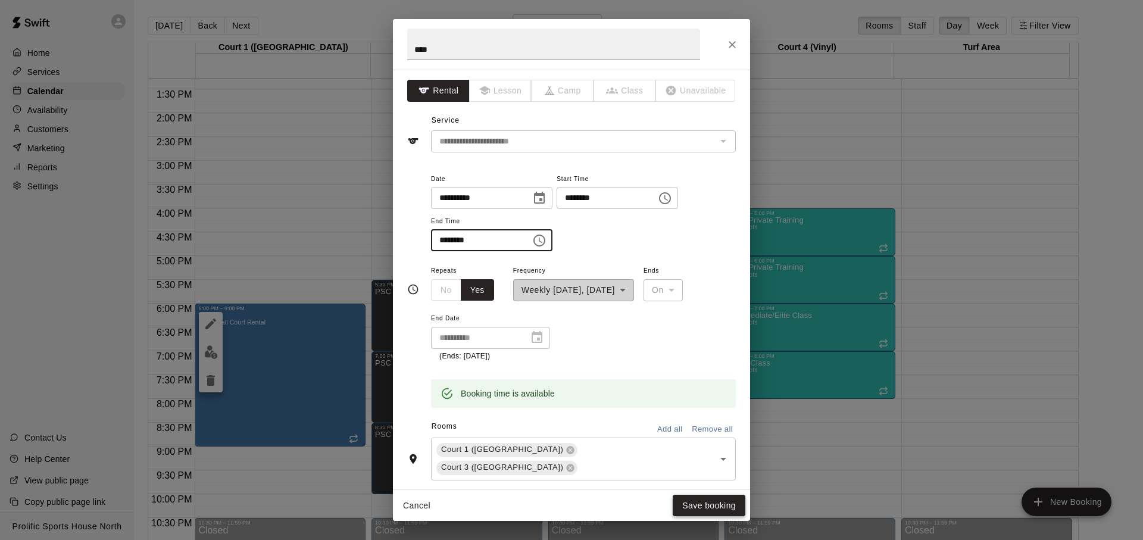
click at [697, 501] on button "Save booking" at bounding box center [709, 506] width 73 height 22
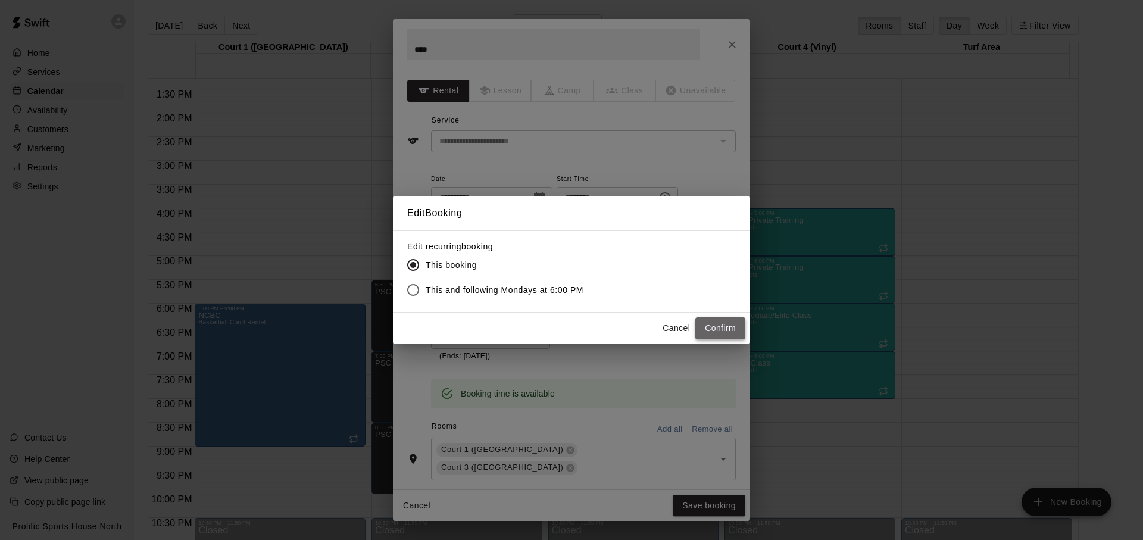
click at [735, 323] on button "Confirm" at bounding box center [720, 328] width 50 height 22
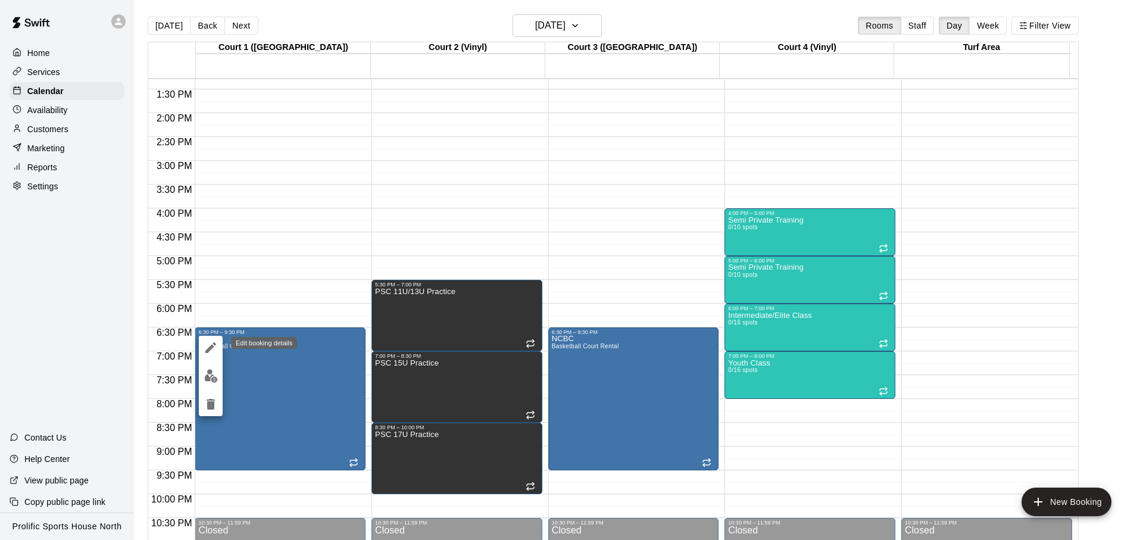
click at [219, 347] on button "edit" at bounding box center [211, 348] width 24 height 24
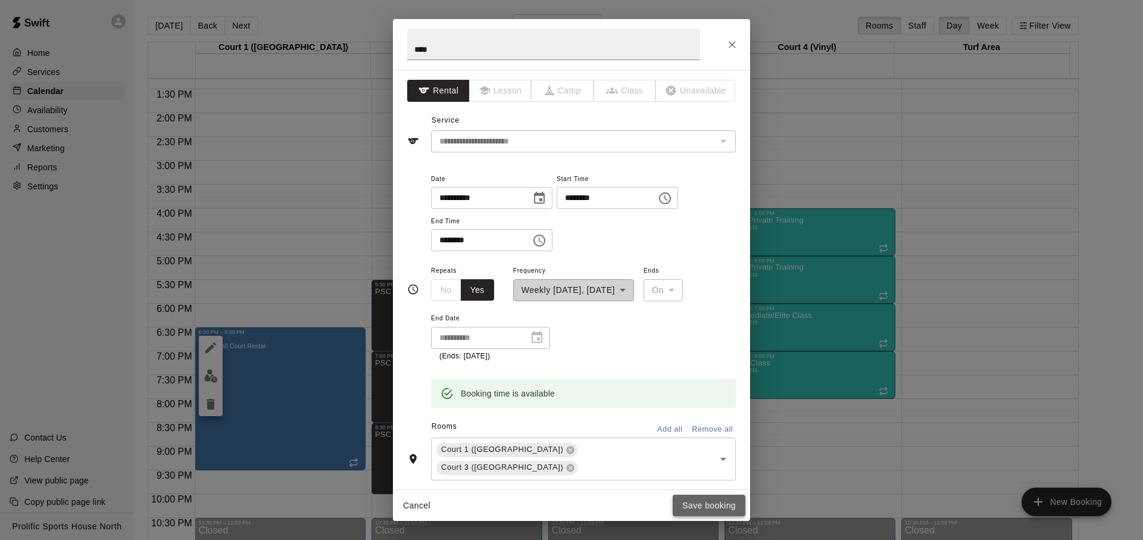
click at [699, 504] on button "Save booking" at bounding box center [709, 506] width 73 height 22
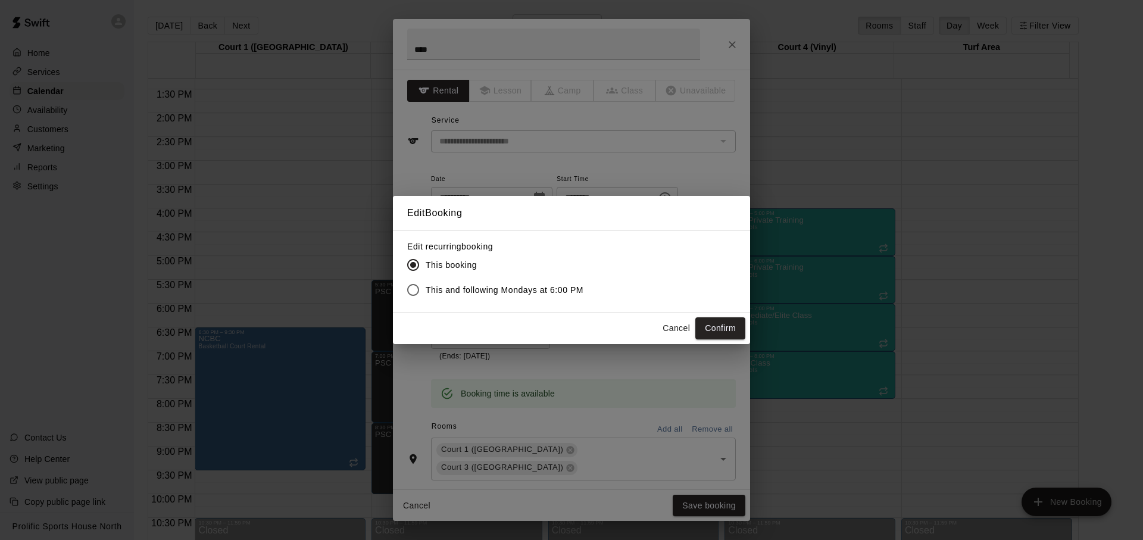
click at [533, 292] on span "This and following Mondays at 6:00 PM" at bounding box center [505, 290] width 158 height 13
click at [707, 326] on button "Confirm" at bounding box center [720, 328] width 50 height 22
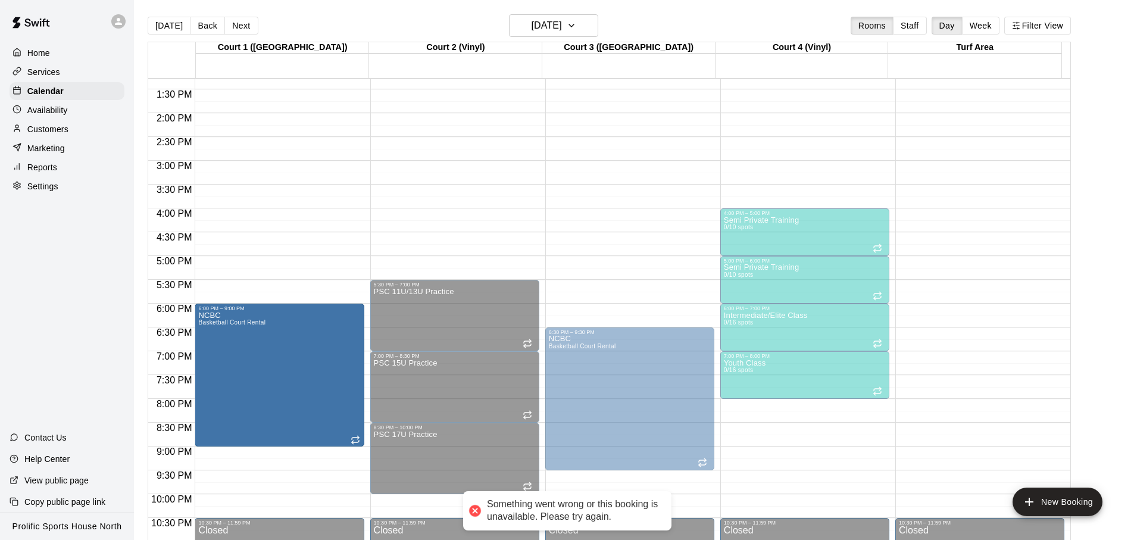
drag, startPoint x: 289, startPoint y: 397, endPoint x: 287, endPoint y: 376, distance: 21.6
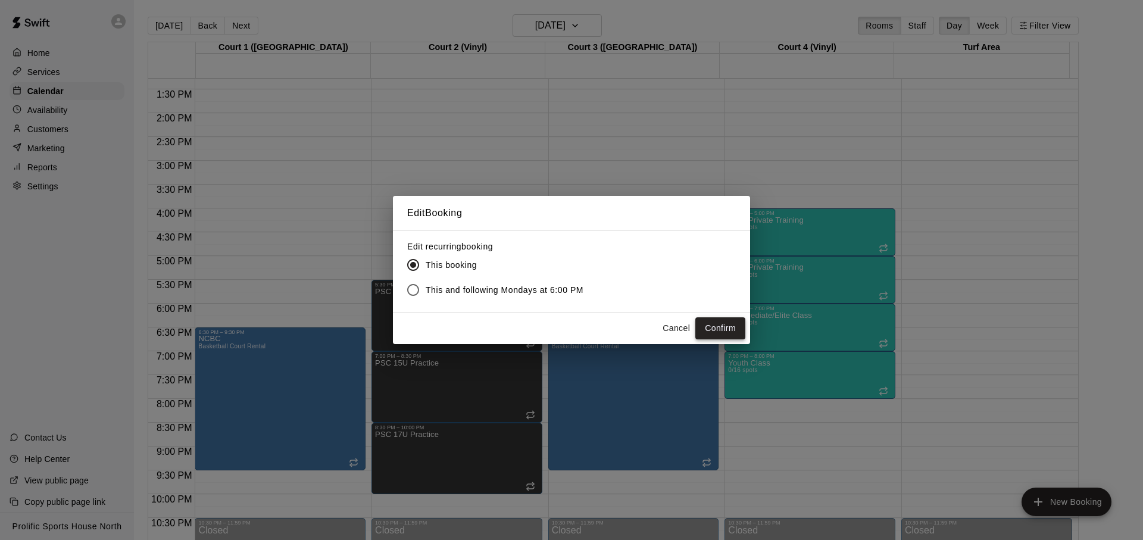
click at [715, 337] on button "Confirm" at bounding box center [720, 328] width 50 height 22
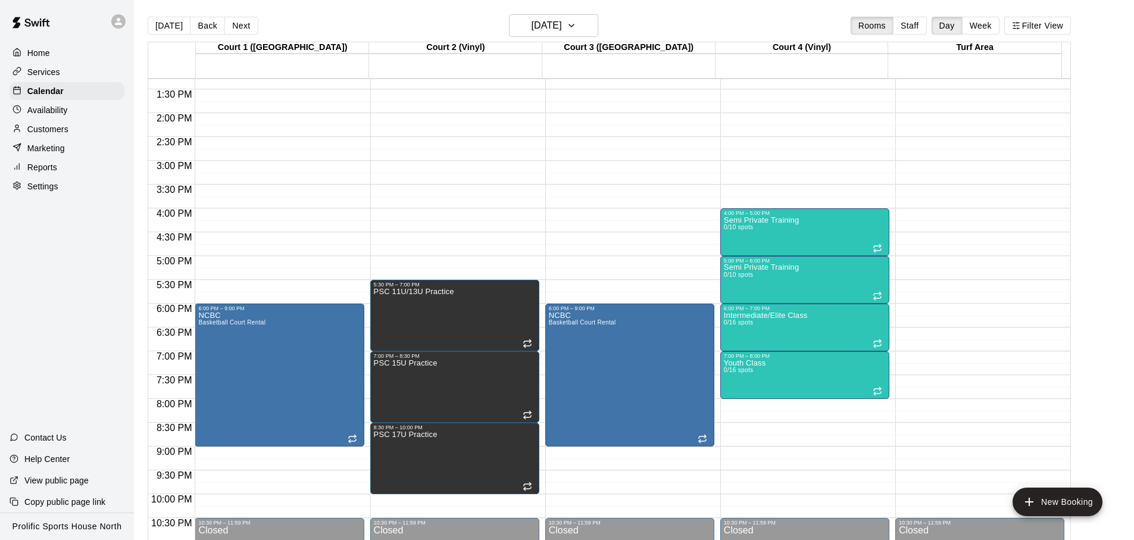
click at [577, 37] on div "Today Back Next Monday Oct 06 Rooms Staff Day Week Filter View" at bounding box center [609, 27] width 923 height 27
click at [582, 33] on button "Monday Oct 06" at bounding box center [553, 25] width 89 height 23
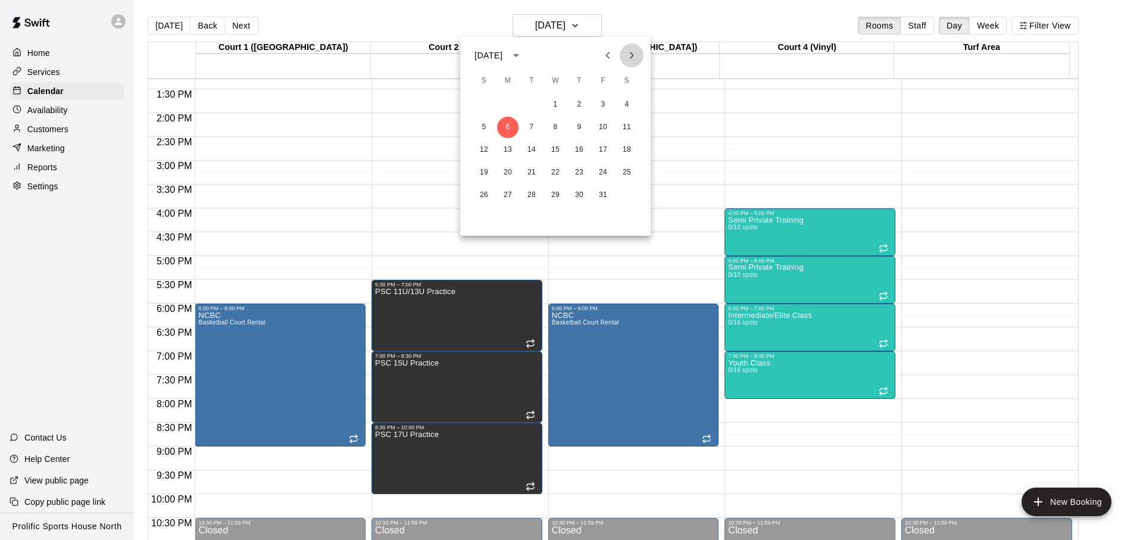
click at [636, 61] on icon "Next month" at bounding box center [632, 55] width 14 height 14
click at [513, 132] on button "3" at bounding box center [507, 127] width 21 height 21
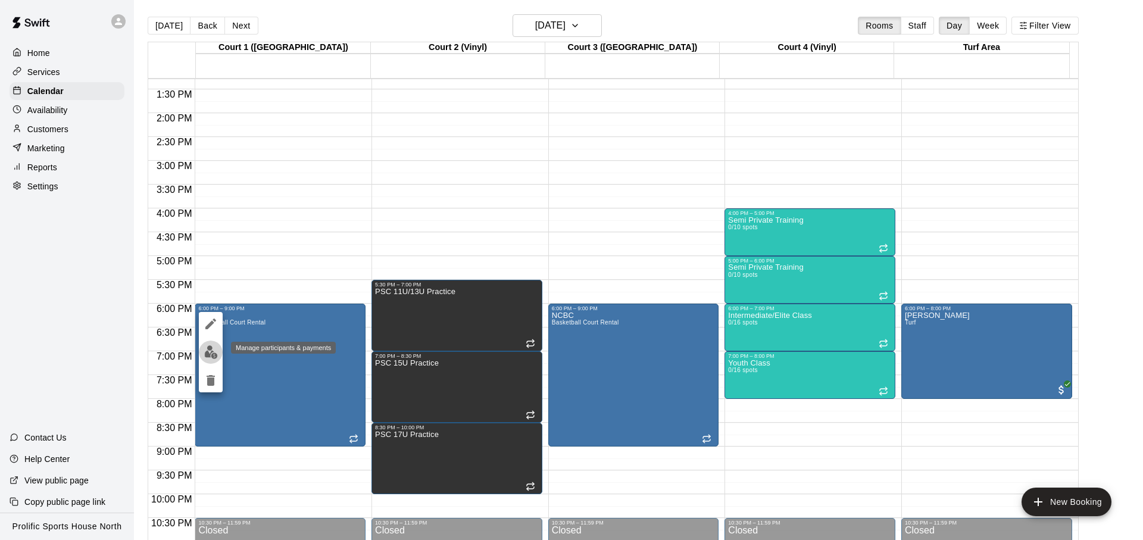
click at [214, 355] on img "edit" at bounding box center [211, 352] width 14 height 14
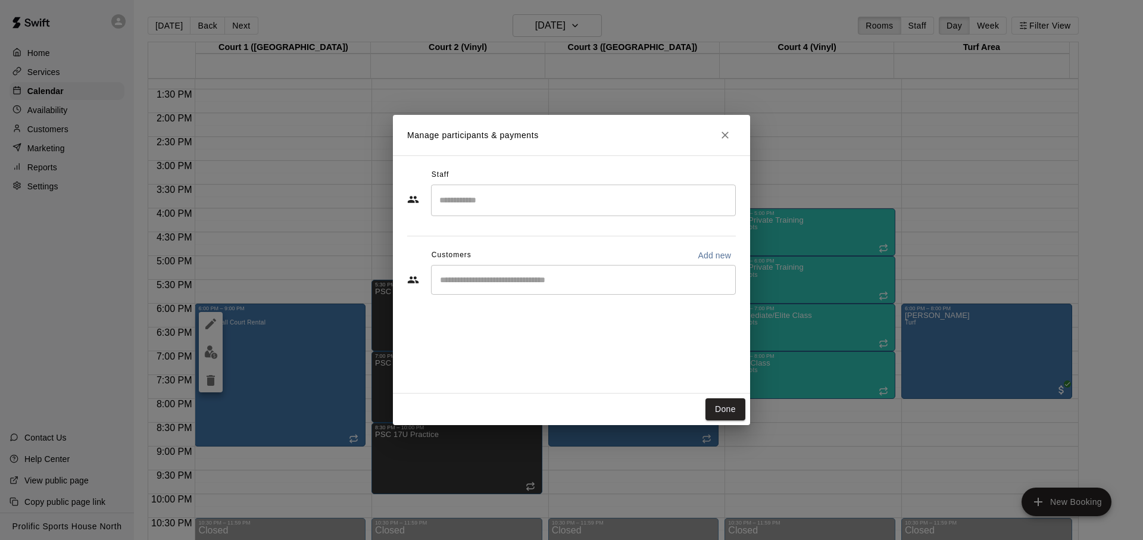
click at [720, 135] on icon "Close" at bounding box center [725, 135] width 12 height 12
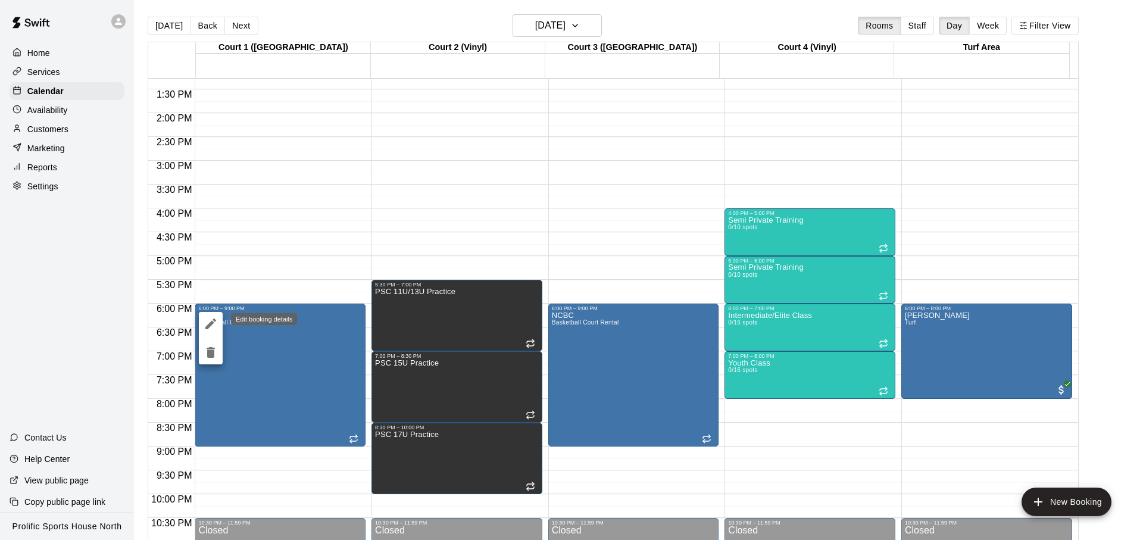
click at [213, 324] on icon "edit" at bounding box center [211, 324] width 14 height 14
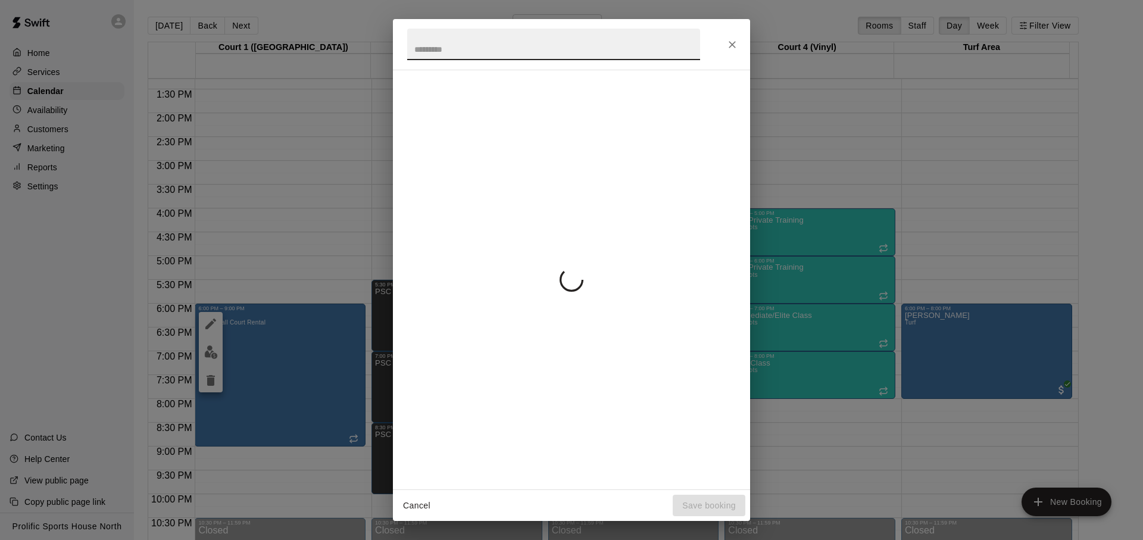
click at [728, 46] on icon "Close" at bounding box center [732, 45] width 12 height 12
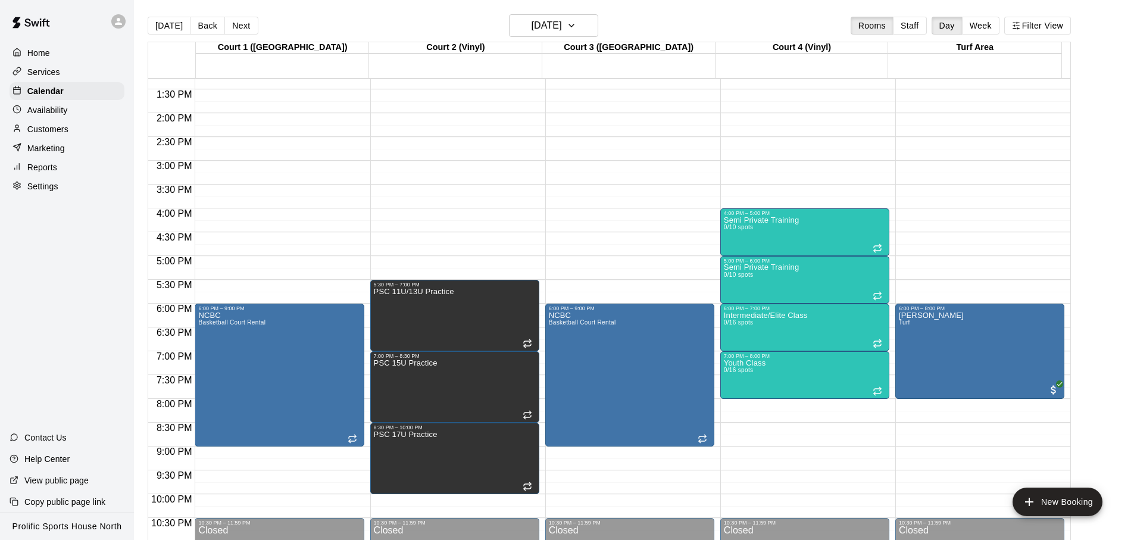
click at [118, 23] on icon at bounding box center [118, 21] width 7 height 7
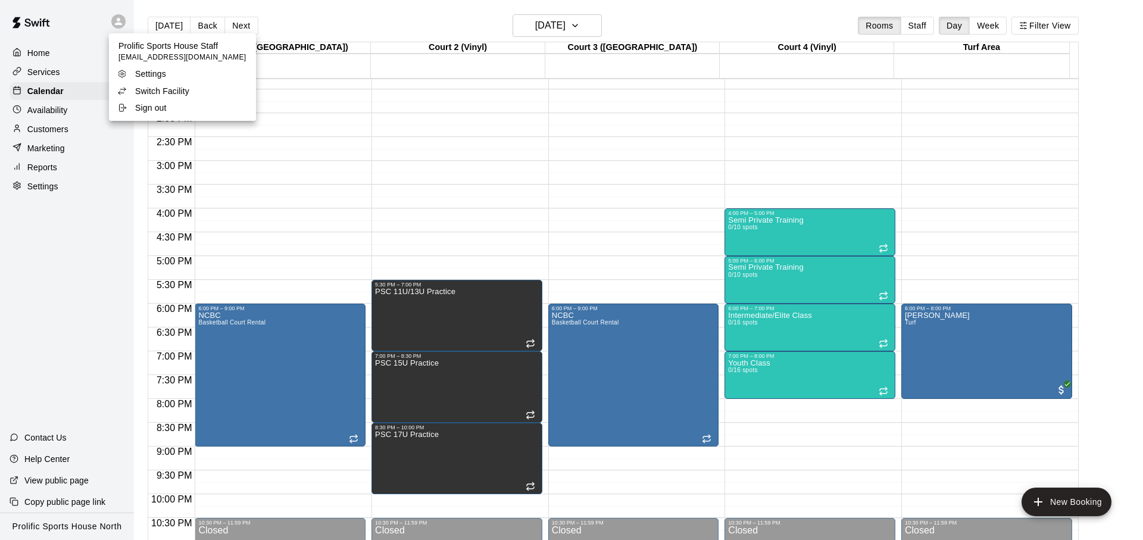
click at [179, 91] on p "Switch Facility" at bounding box center [162, 91] width 54 height 12
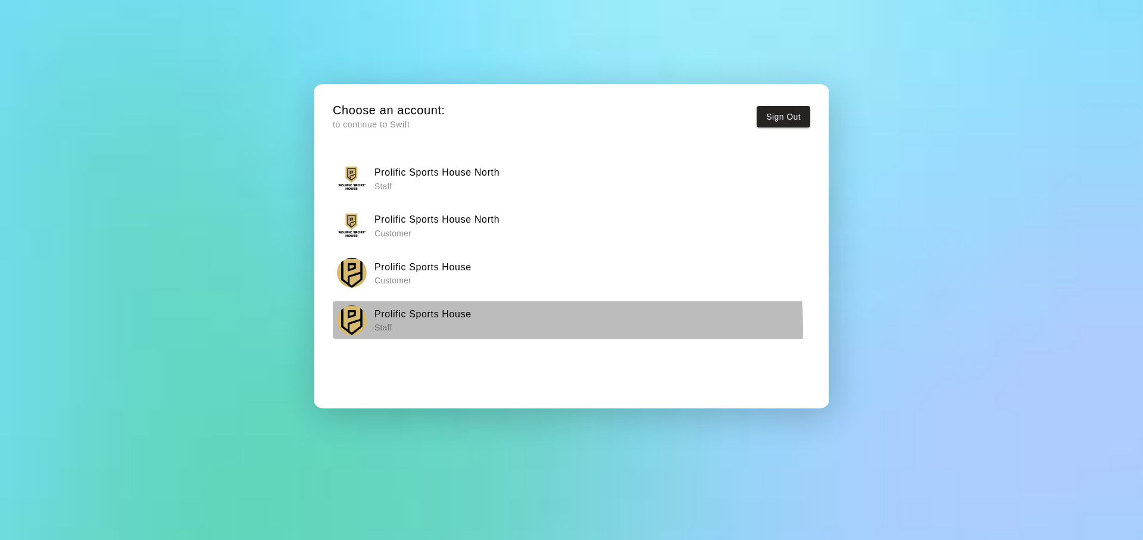
click at [419, 328] on p "Staff" at bounding box center [423, 328] width 97 height 12
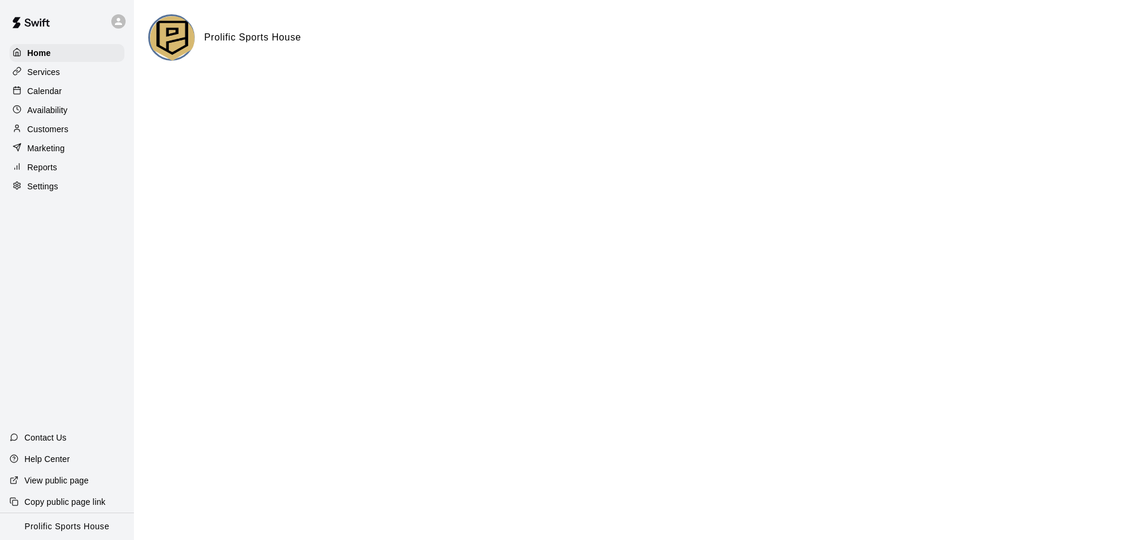
click at [98, 87] on div "Calendar" at bounding box center [67, 91] width 115 height 18
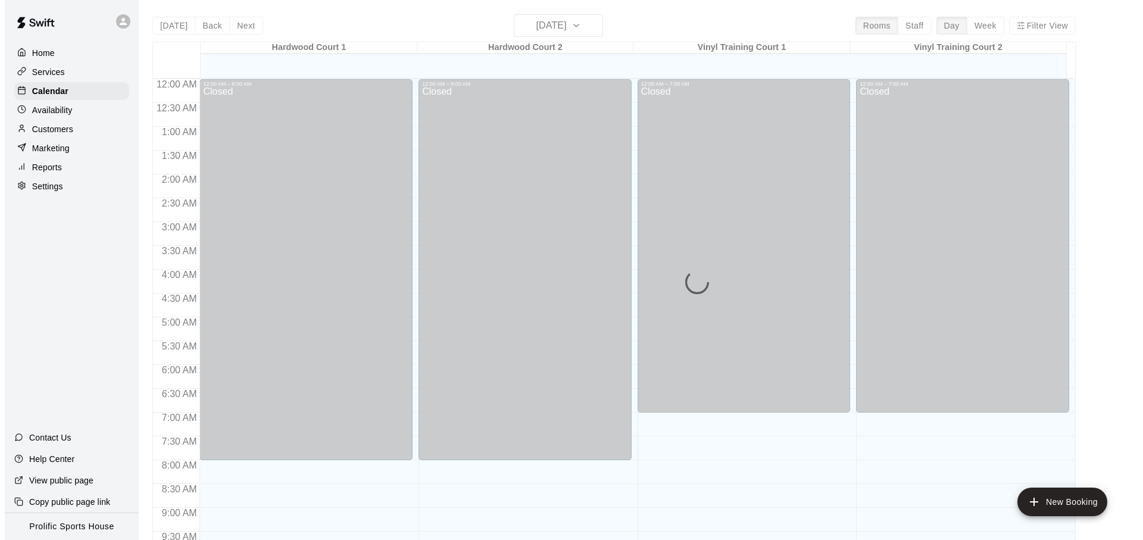
scroll to position [633, 0]
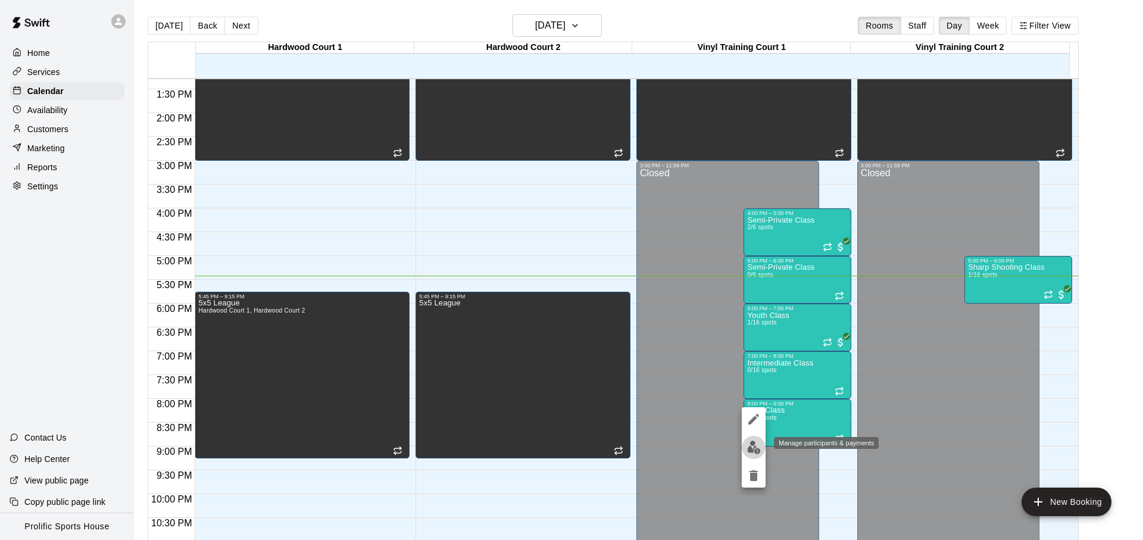
click at [755, 453] on img "edit" at bounding box center [754, 448] width 14 height 14
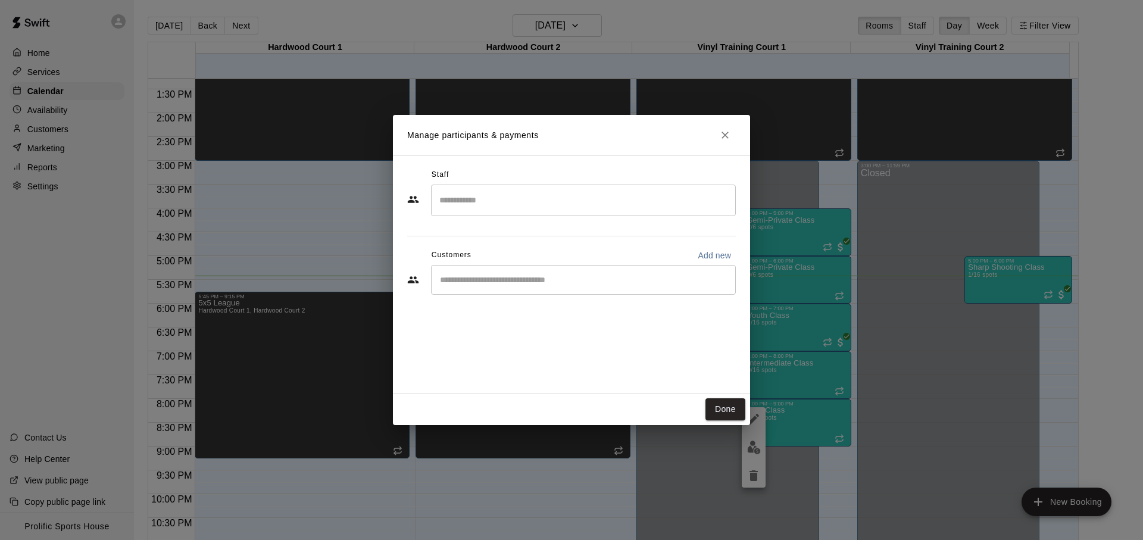
click at [535, 276] on input "Start typing to search customers..." at bounding box center [583, 280] width 294 height 12
type input "*"
type input "******"
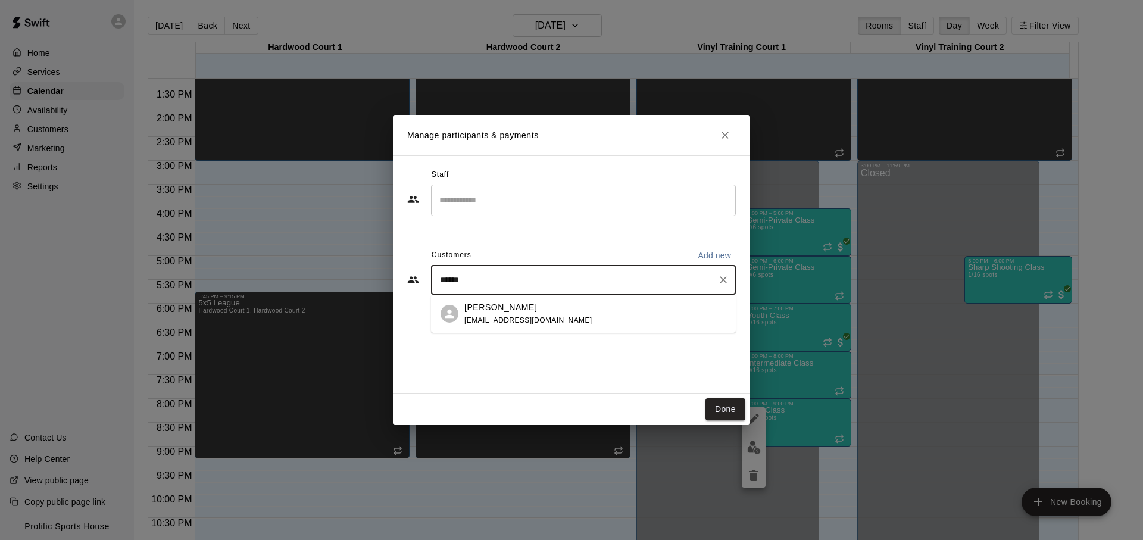
click at [565, 307] on div "Dareen Barnia dareen.barnia@gmail.com" at bounding box center [595, 314] width 262 height 26
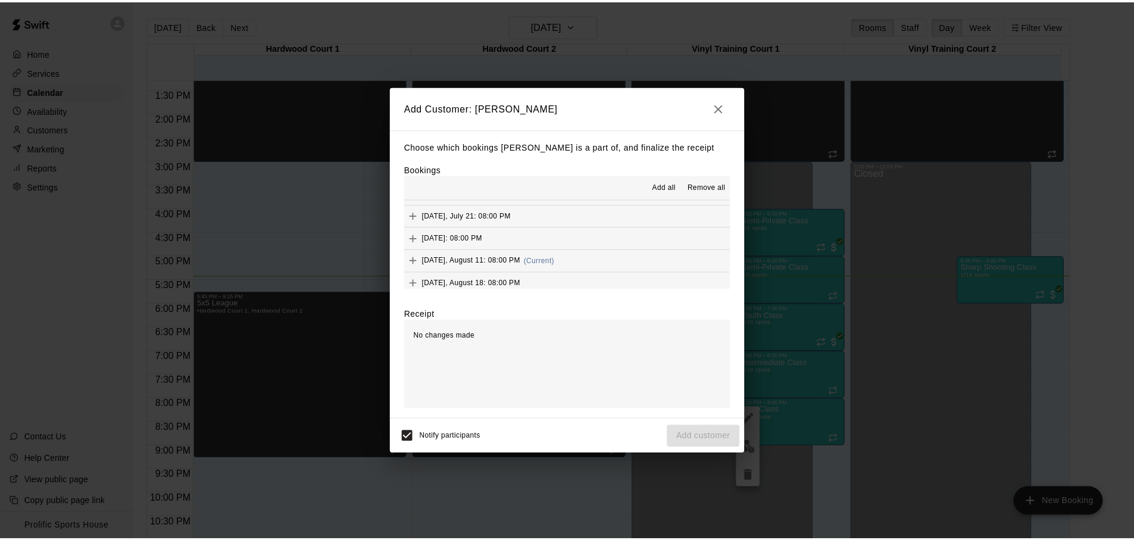
scroll to position [164, 0]
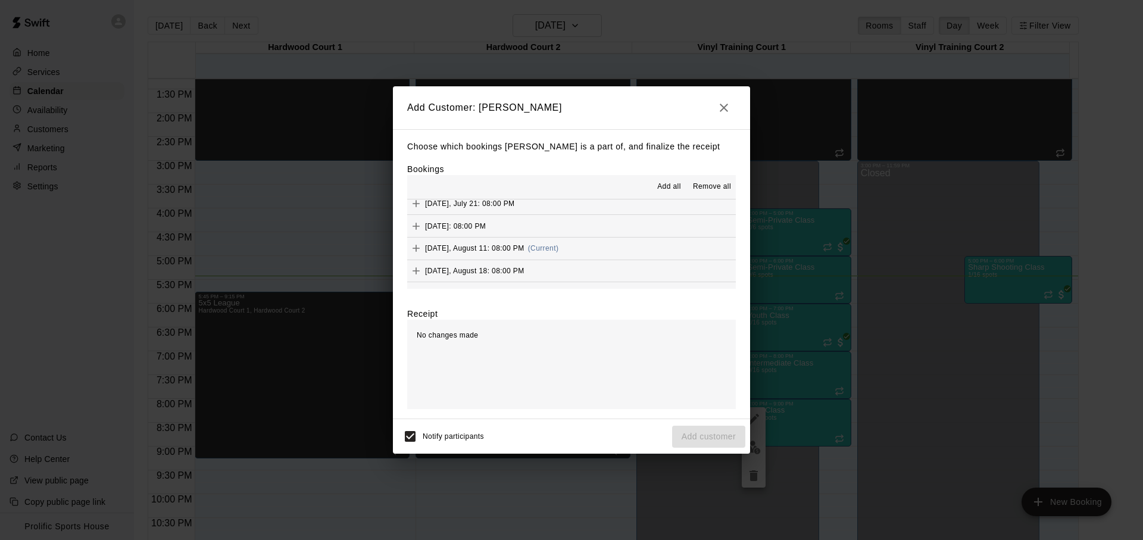
click at [572, 243] on button "Monday, August 11: 08:00 PM (Current)" at bounding box center [571, 249] width 329 height 22
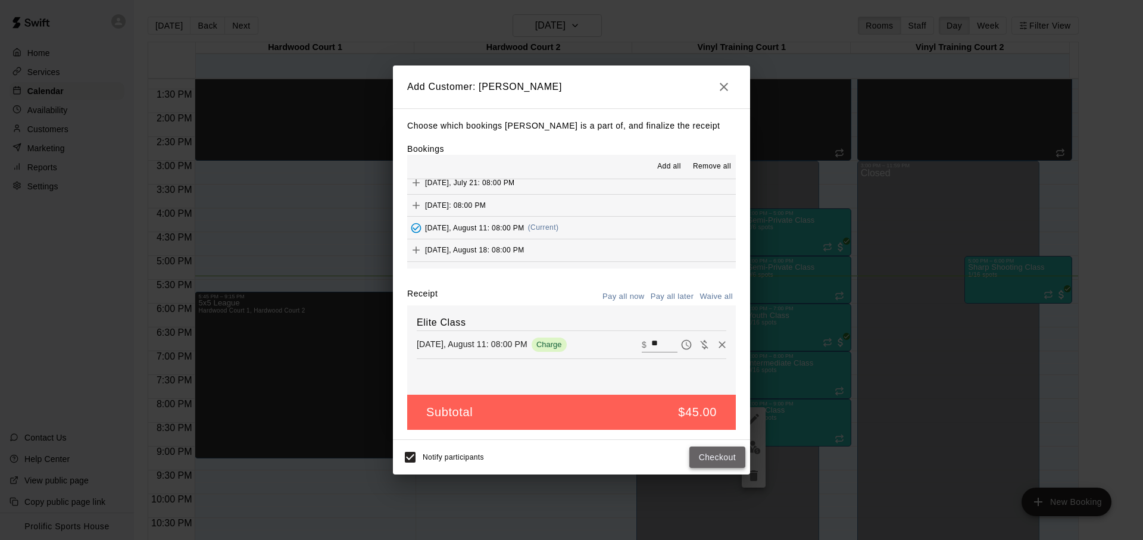
click at [732, 466] on button "Checkout" at bounding box center [717, 458] width 56 height 22
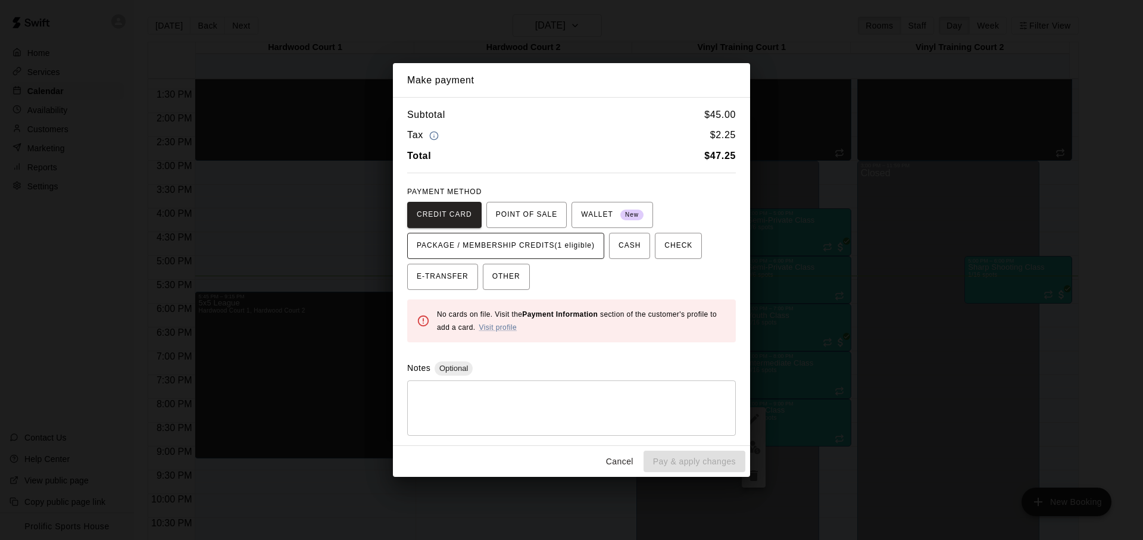
click at [546, 236] on span "PACKAGE / MEMBERSHIP CREDITS (1 eligible)" at bounding box center [506, 245] width 178 height 19
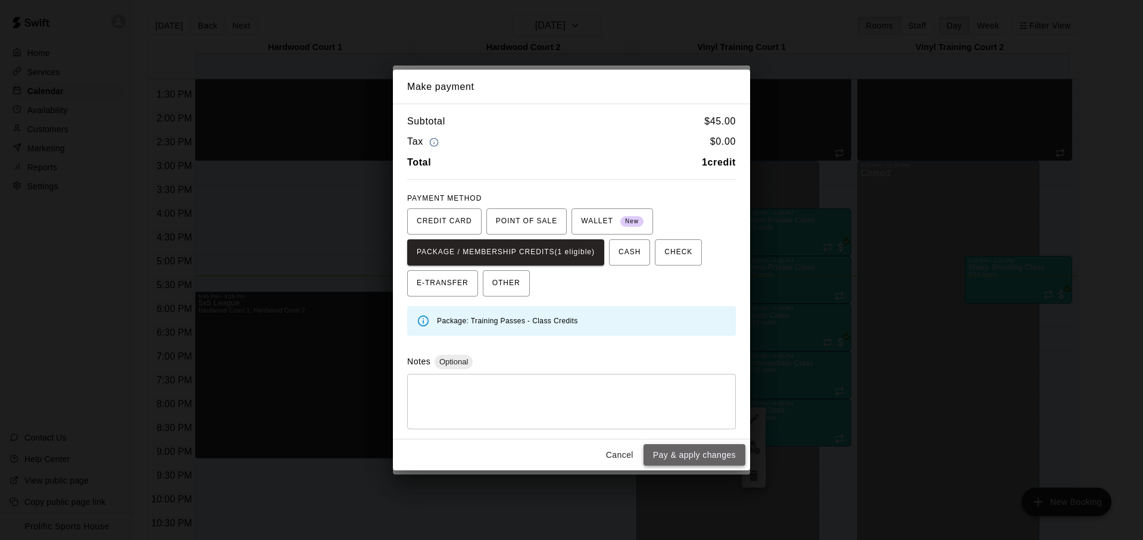
click at [707, 454] on button "Pay & apply changes" at bounding box center [695, 455] width 102 height 22
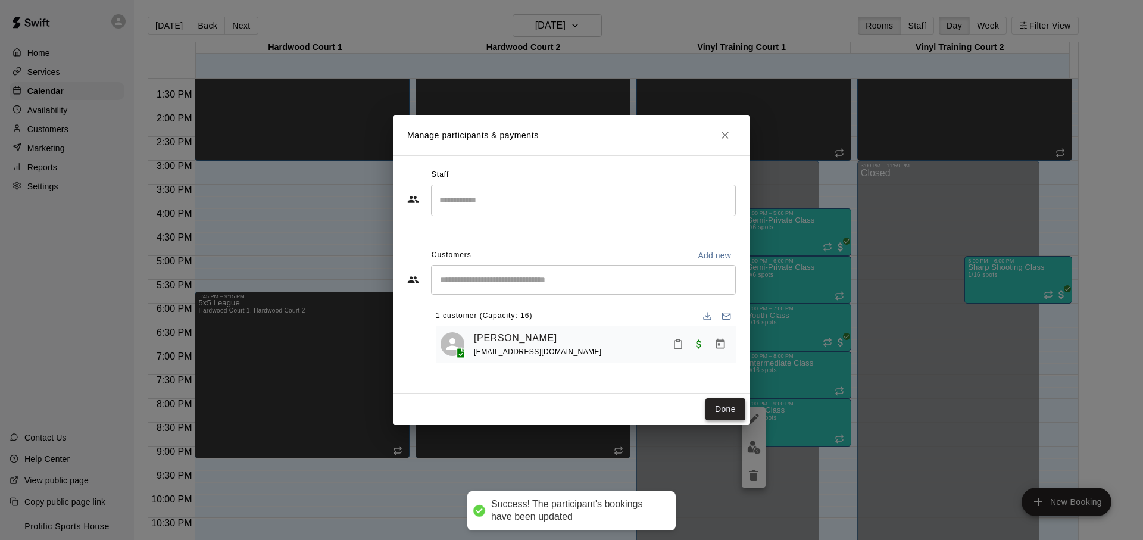
click at [720, 413] on button "Done" at bounding box center [726, 409] width 40 height 22
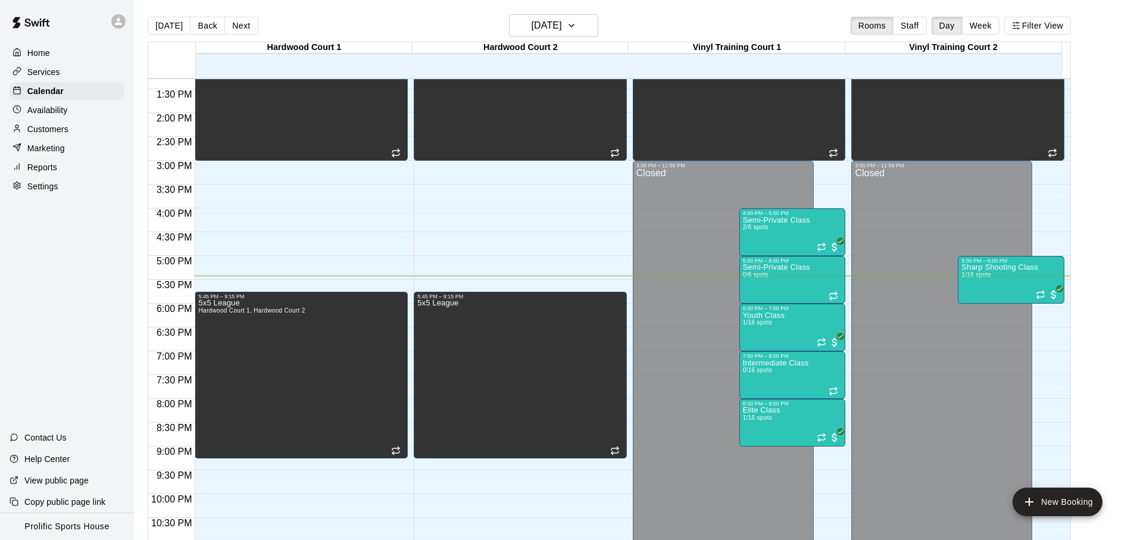
click at [439, 34] on div "Today Back Next Monday Aug 11 Rooms Staff Day Week Filter View" at bounding box center [609, 27] width 923 height 27
click at [694, 20] on div "Today Back Next Monday Aug 11 Rooms Staff Day Week Filter View" at bounding box center [609, 27] width 923 height 27
click at [681, 39] on div "Today Back Next Monday Aug 11 Rooms Staff Day Week Filter View" at bounding box center [609, 27] width 923 height 27
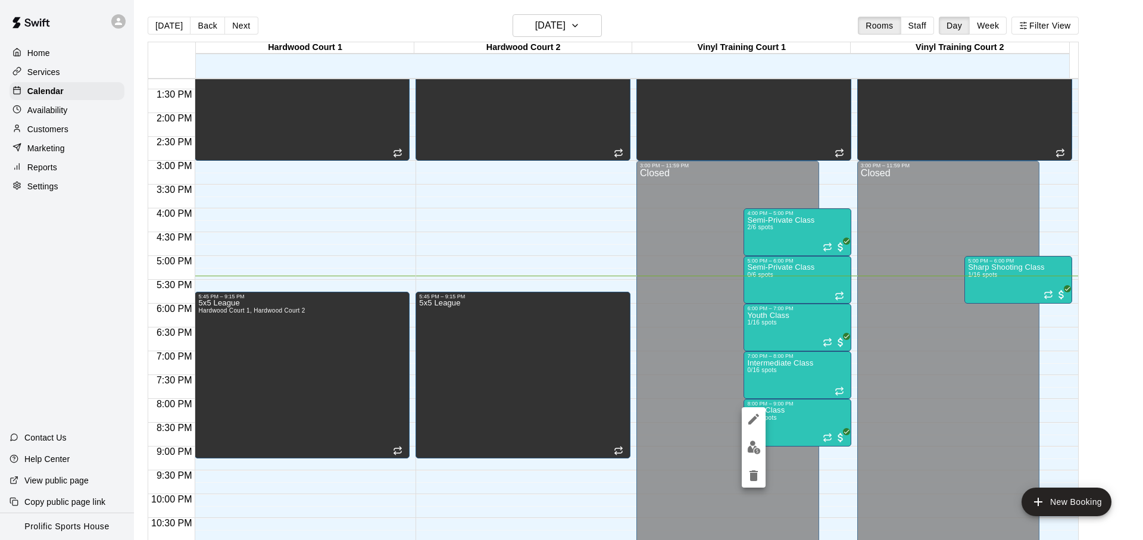
click at [766, 26] on div at bounding box center [571, 270] width 1143 height 540
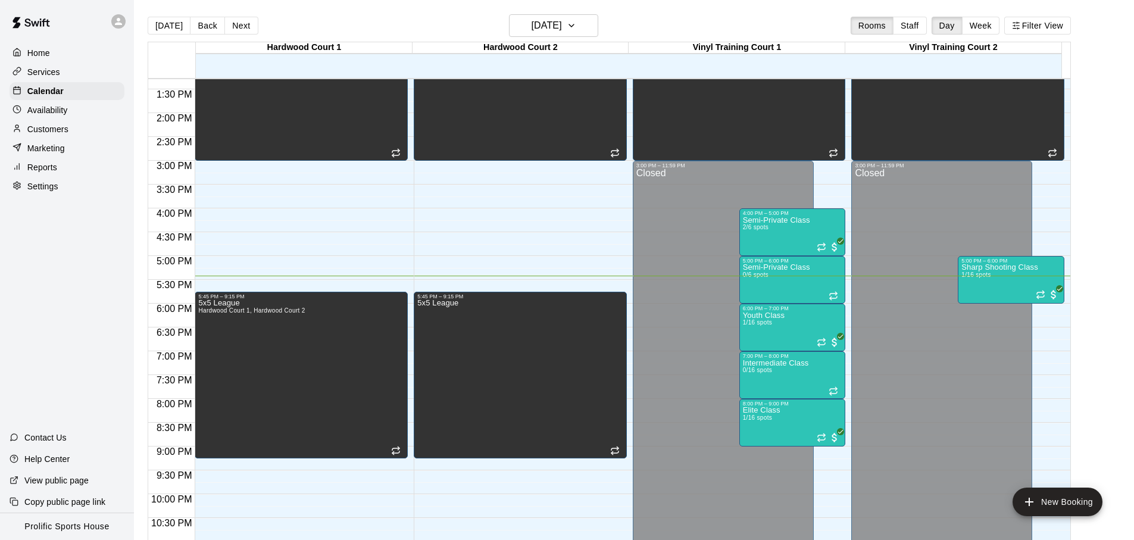
click at [766, 26] on div "Today Back Next Monday Aug 11 Rooms Staff Day Week Filter View" at bounding box center [609, 27] width 923 height 27
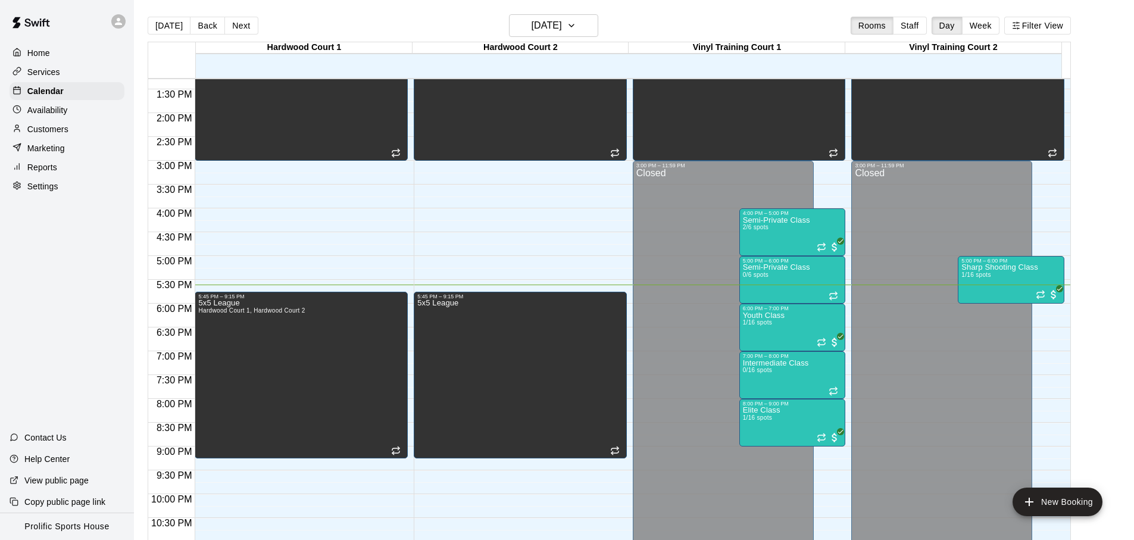
click at [359, 13] on main "Today Back Next Monday Aug 11 Rooms Staff Day Week Filter View Hardwood Court 1…" at bounding box center [634, 279] width 1000 height 559
click at [544, 38] on div "Today Back Next Monday Aug 11 Rooms Staff Day Week Filter View" at bounding box center [609, 27] width 923 height 27
click at [543, 34] on button "[DATE]" at bounding box center [553, 25] width 89 height 23
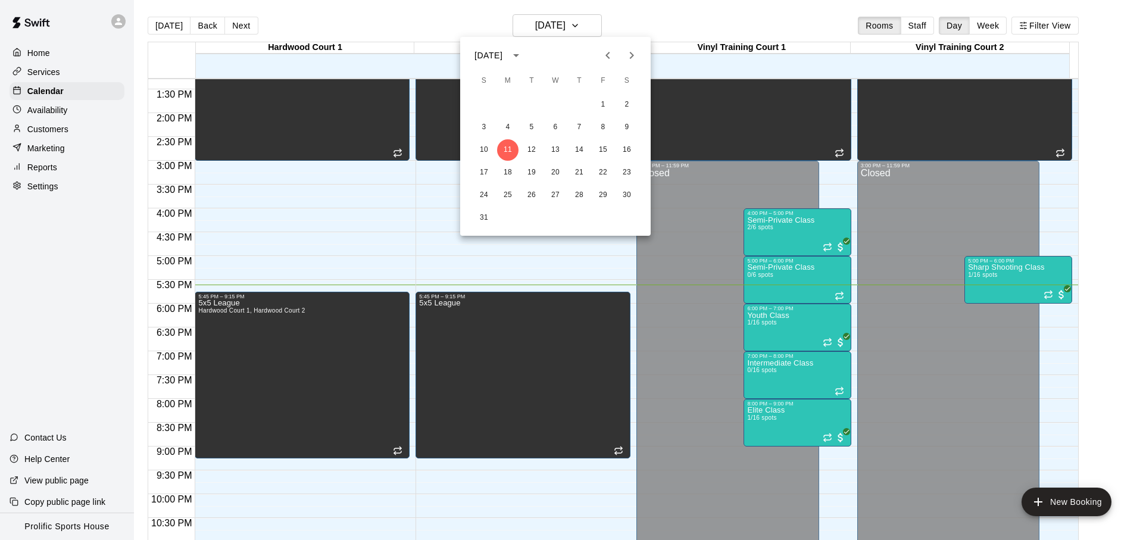
click at [436, 23] on div at bounding box center [571, 270] width 1143 height 540
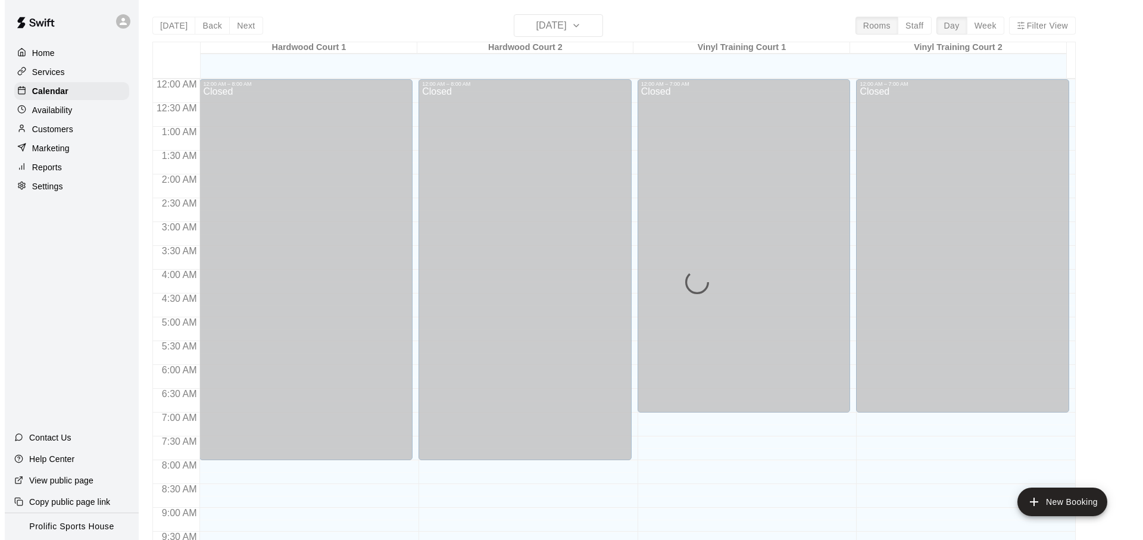
scroll to position [633, 0]
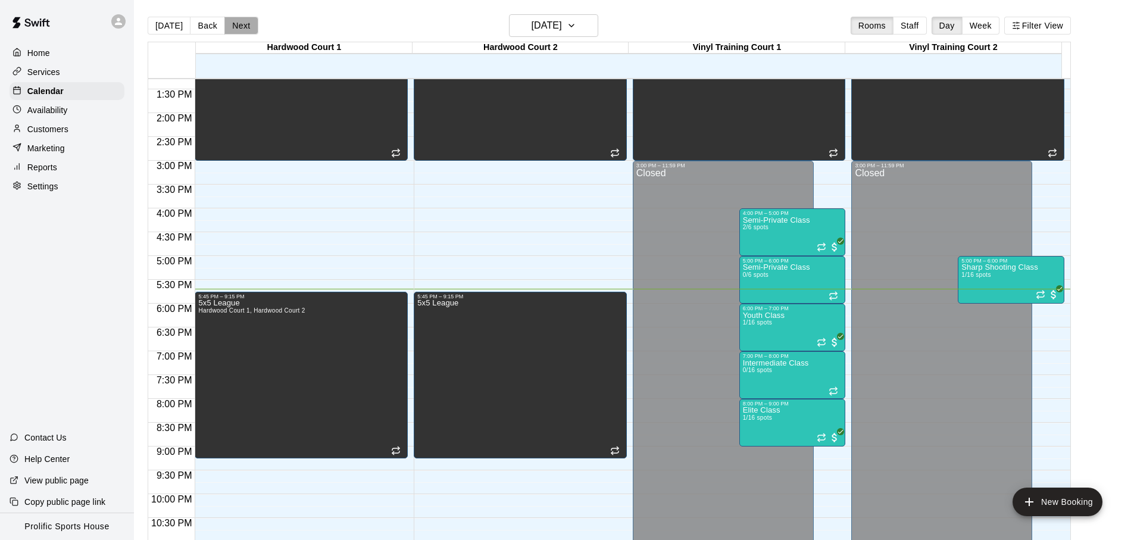
click at [241, 21] on button "Next" at bounding box center [240, 26] width 33 height 18
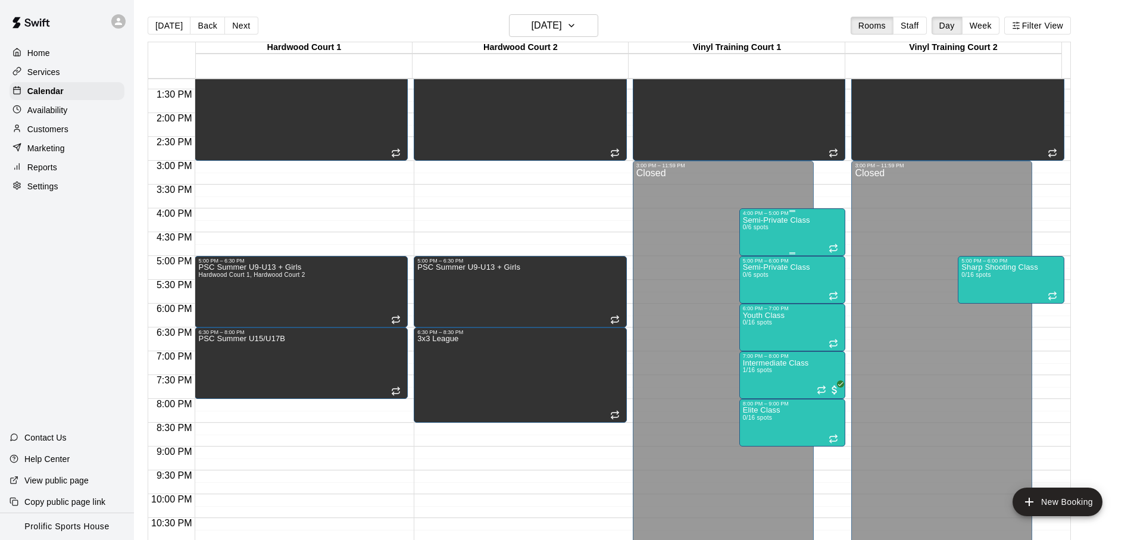
click at [771, 230] on div "Semi-Private Class 0/6 spots" at bounding box center [776, 486] width 67 height 540
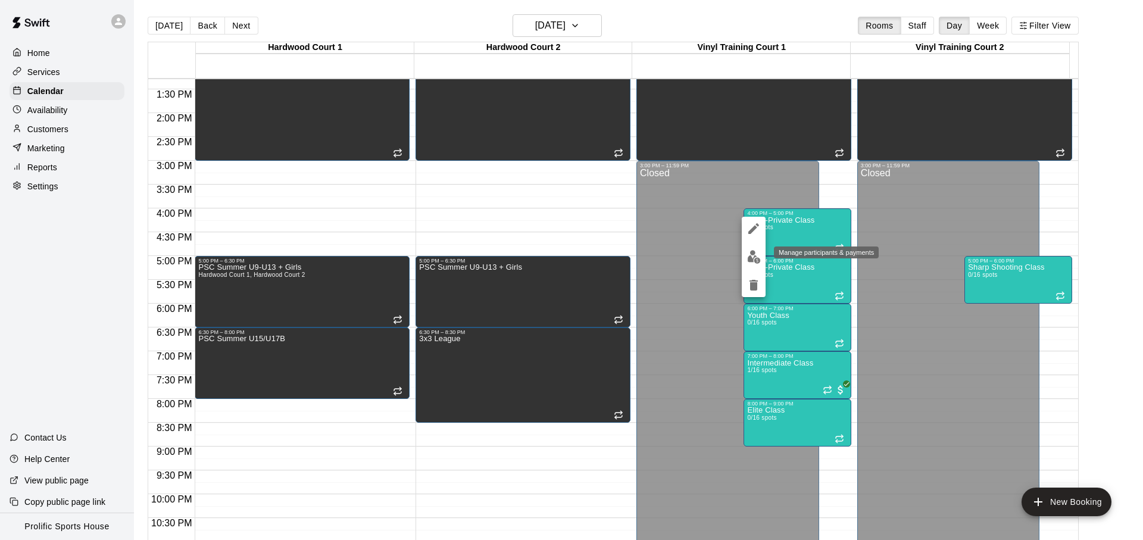
click at [746, 265] on button "edit" at bounding box center [754, 256] width 24 height 23
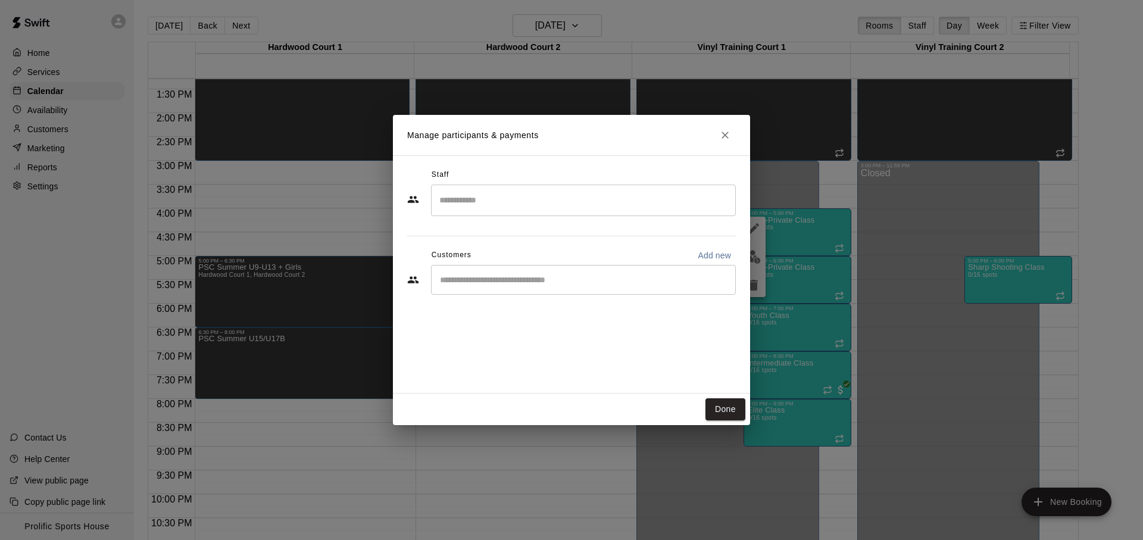
click at [527, 287] on div "​" at bounding box center [583, 280] width 305 height 30
type input "******"
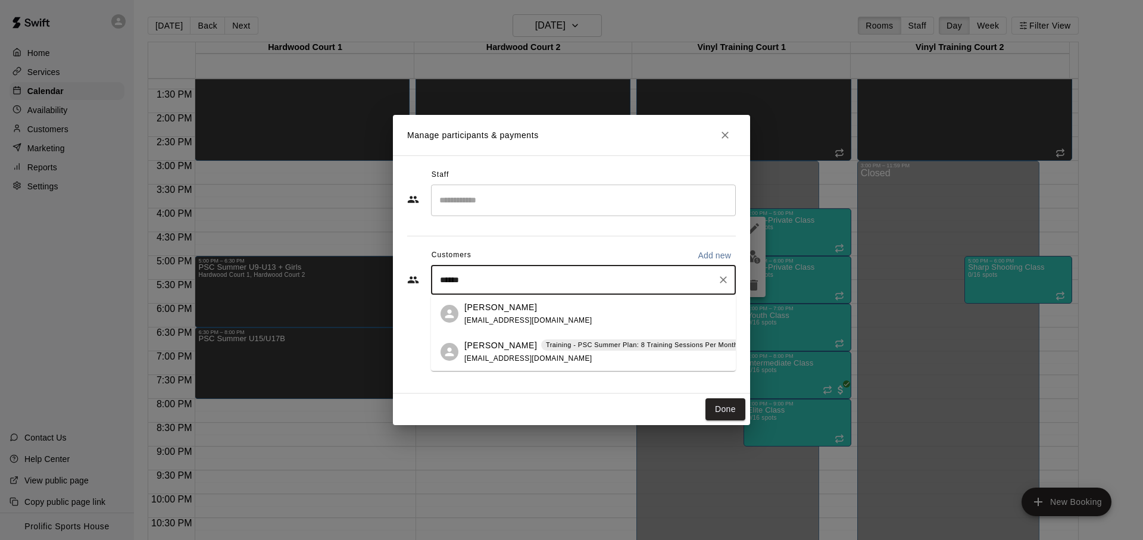
click at [529, 347] on p "Keegan Mercado" at bounding box center [500, 345] width 73 height 13
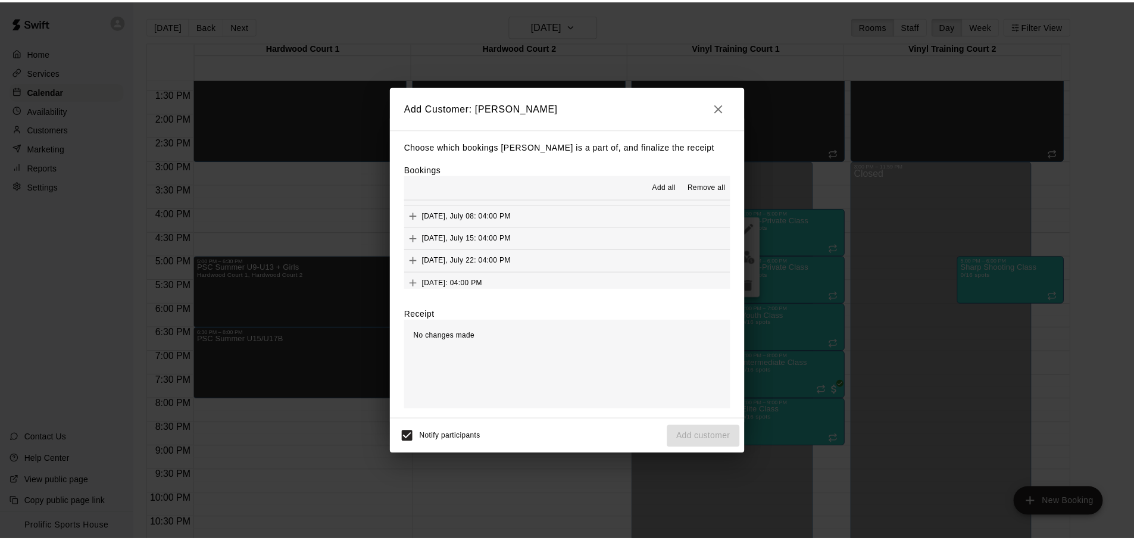
scroll to position [265, 0]
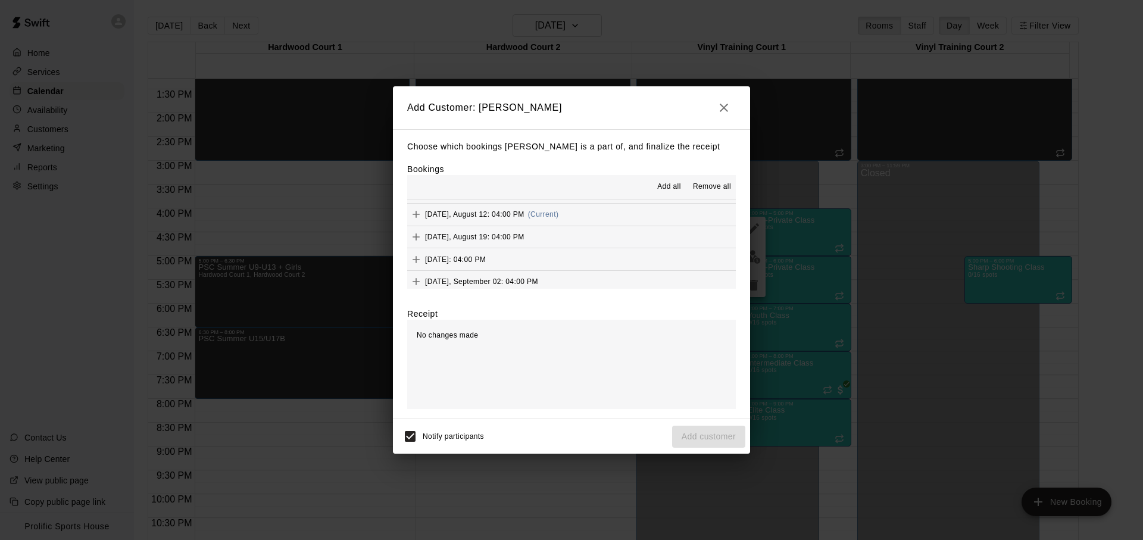
click at [593, 208] on button "Tuesday, August 12: 04:00 PM (Current)" at bounding box center [571, 215] width 329 height 22
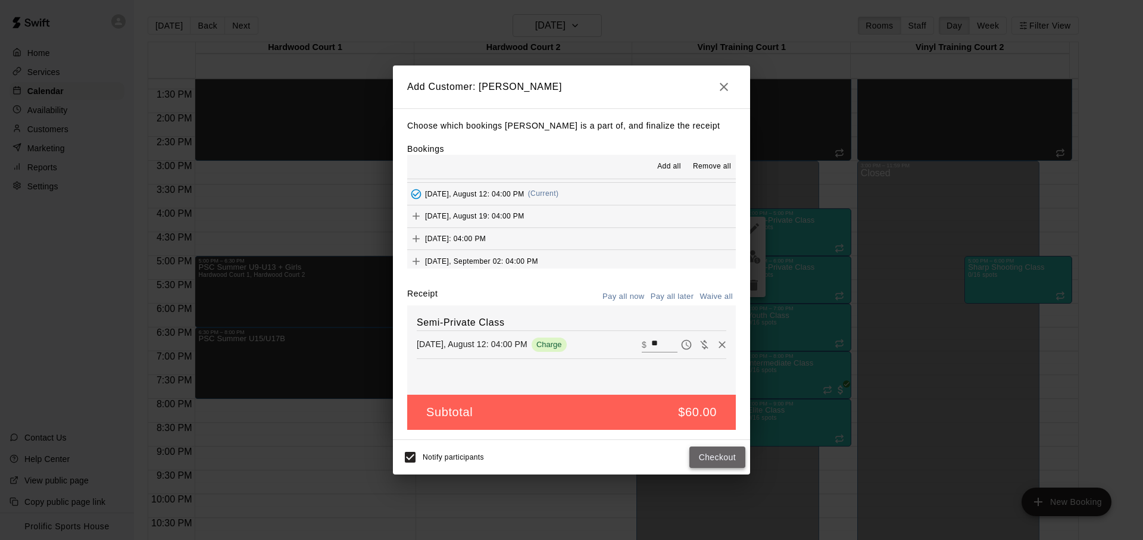
click at [721, 461] on button "Checkout" at bounding box center [717, 458] width 56 height 22
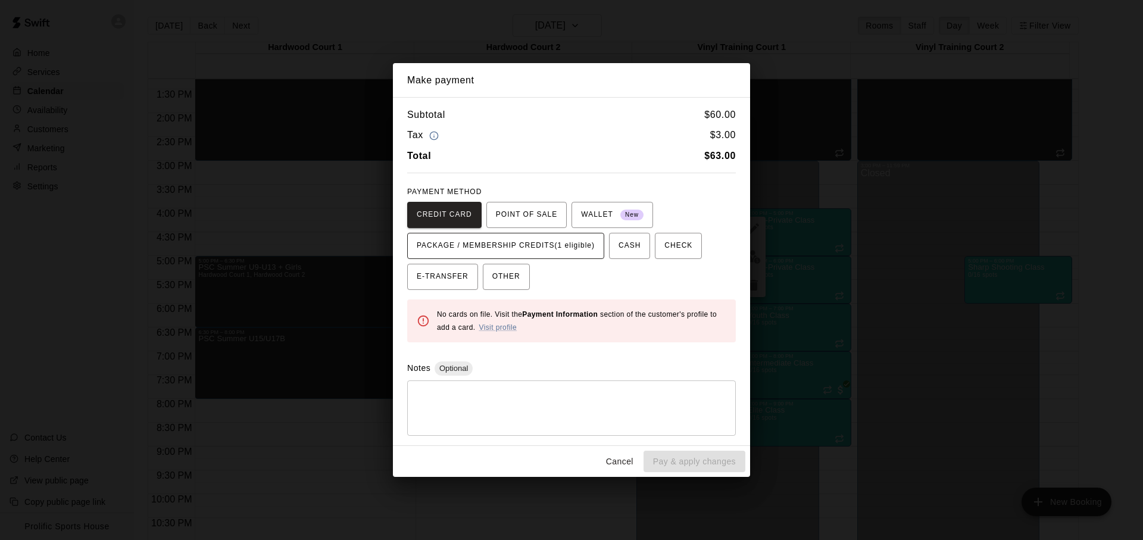
click at [541, 245] on span "PACKAGE / MEMBERSHIP CREDITS (1 eligible)" at bounding box center [506, 245] width 178 height 19
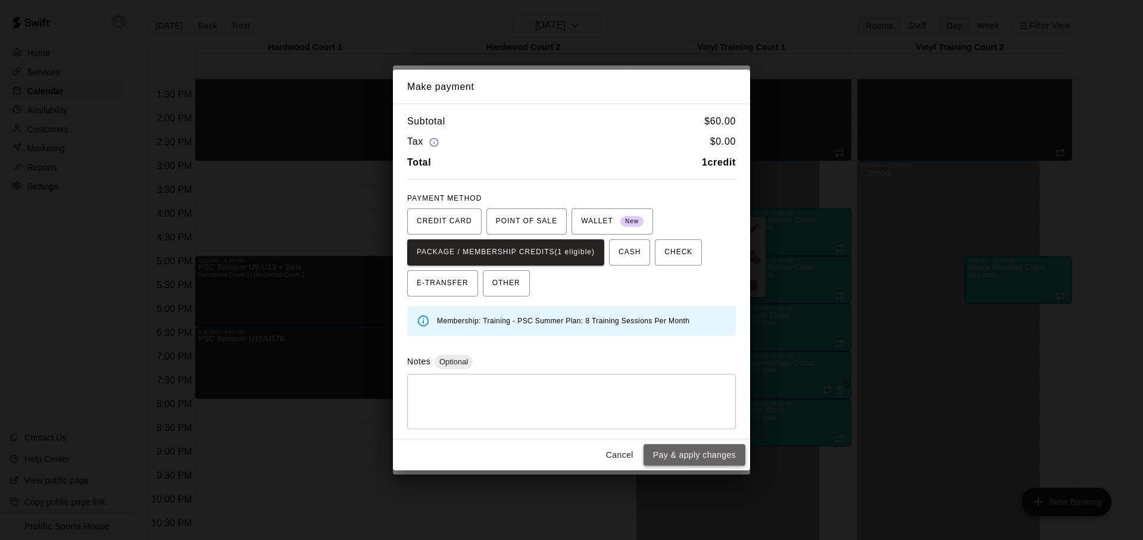
click at [669, 450] on button "Pay & apply changes" at bounding box center [695, 455] width 102 height 22
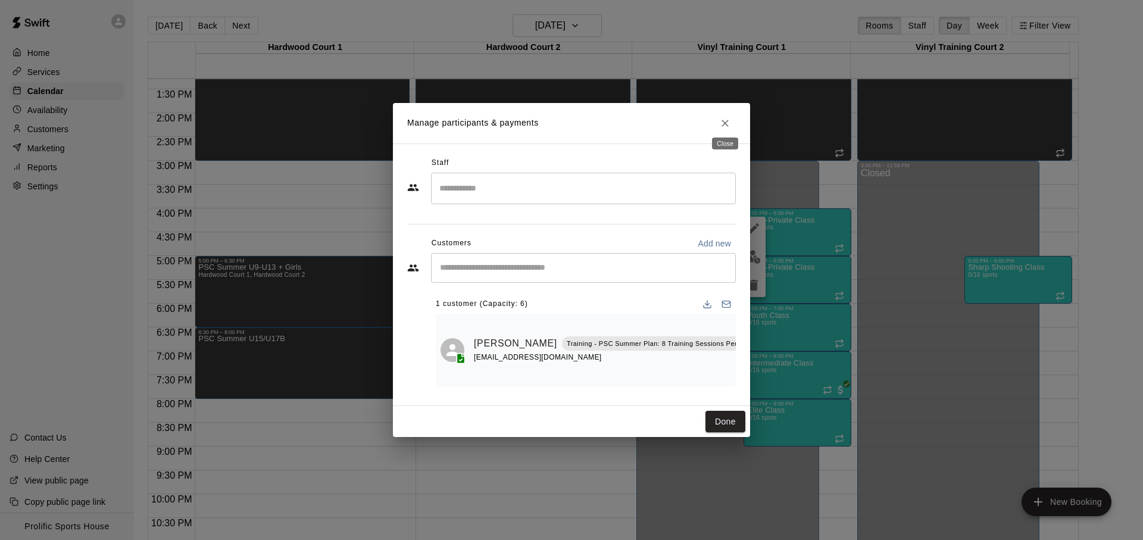
click at [718, 115] on button "Close" at bounding box center [724, 123] width 21 height 21
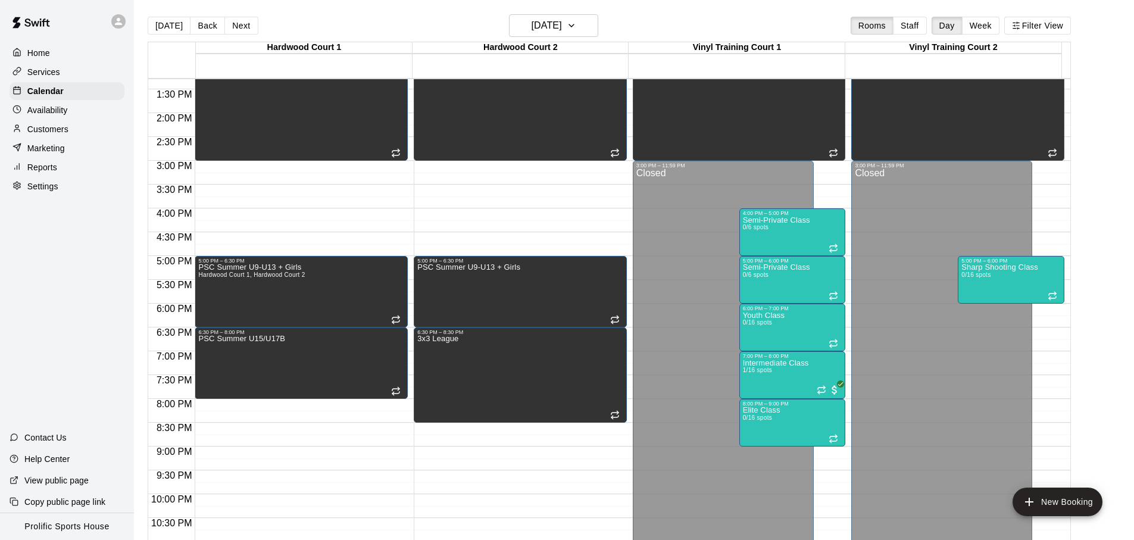
click at [320, 11] on main "Today Back Next Tuesday Aug 12 Rooms Staff Day Week Filter View Hardwood Court …" at bounding box center [634, 279] width 1000 height 559
click at [176, 26] on button "[DATE]" at bounding box center [169, 26] width 43 height 18
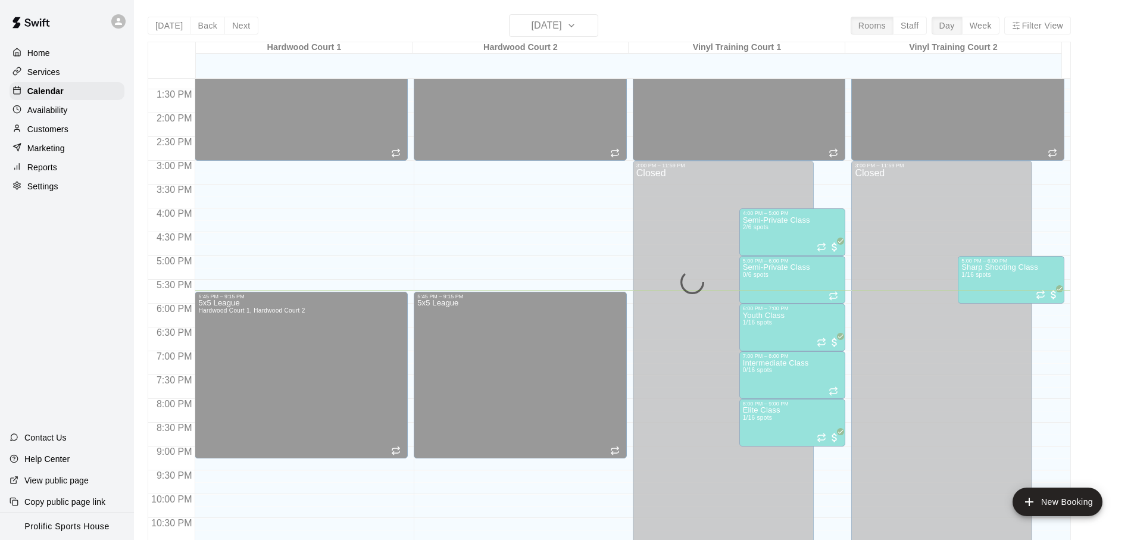
click at [462, 29] on div "Today Back Next Monday Aug 11 Rooms Staff Day Week Filter View Hardwood Court 1…" at bounding box center [609, 284] width 923 height 540
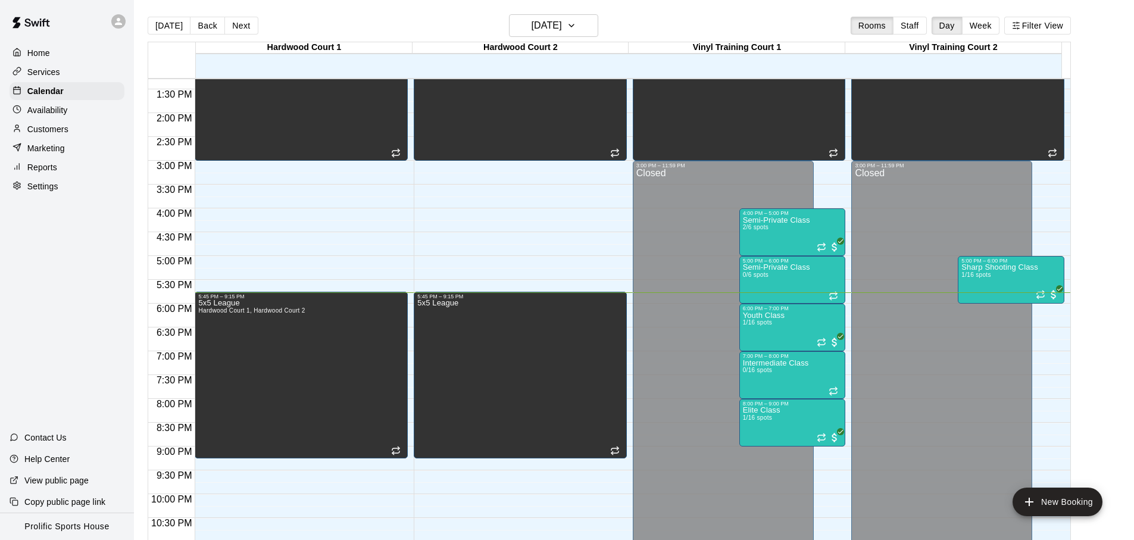
click at [669, 18] on div "Today Back Next Monday Aug 11 Rooms Staff Day Week Filter View" at bounding box center [609, 27] width 923 height 27
click at [655, 38] on div "Today Back Next Monday Aug 11 Rooms Staff Day Week Filter View" at bounding box center [609, 27] width 923 height 27
click at [778, 302] on div "Semi-Private Class 0/6 spots" at bounding box center [776, 534] width 67 height 540
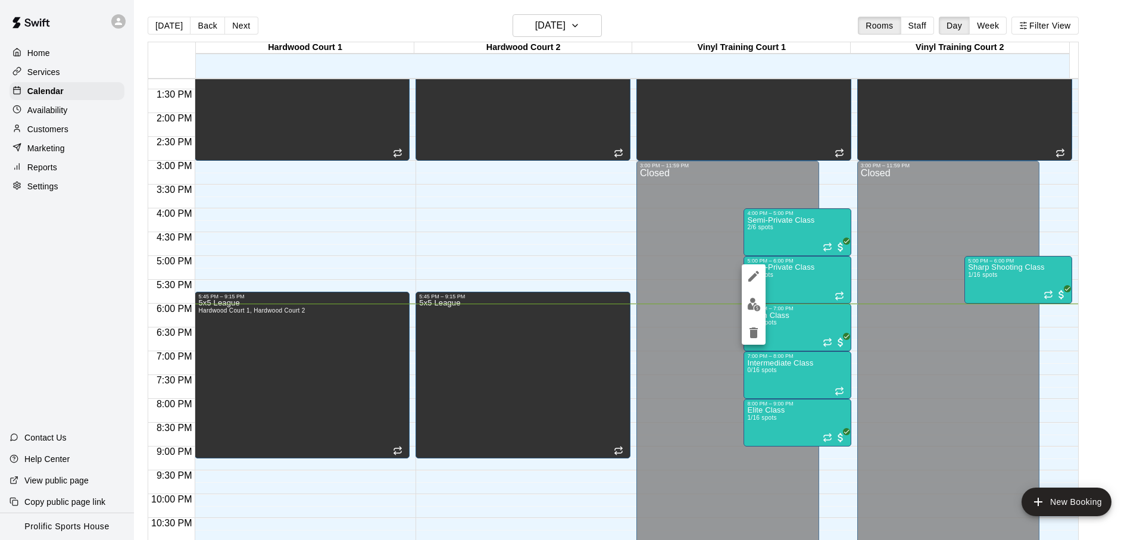
click at [750, 330] on icon "delete" at bounding box center [754, 332] width 8 height 11
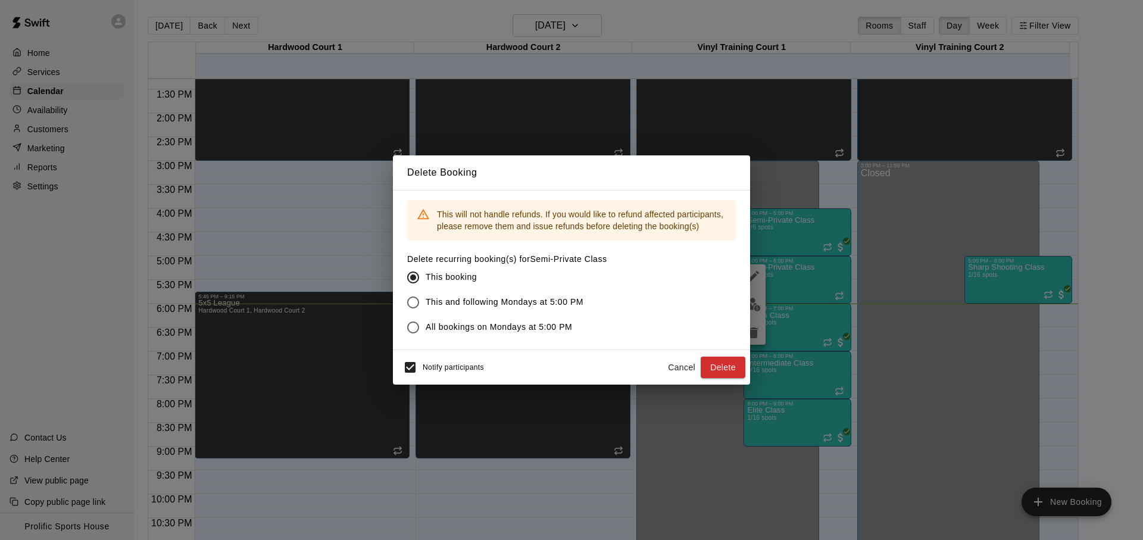
drag, startPoint x: 667, startPoint y: 371, endPoint x: 682, endPoint y: 364, distance: 16.5
click at [667, 371] on button "Cancel" at bounding box center [682, 368] width 38 height 22
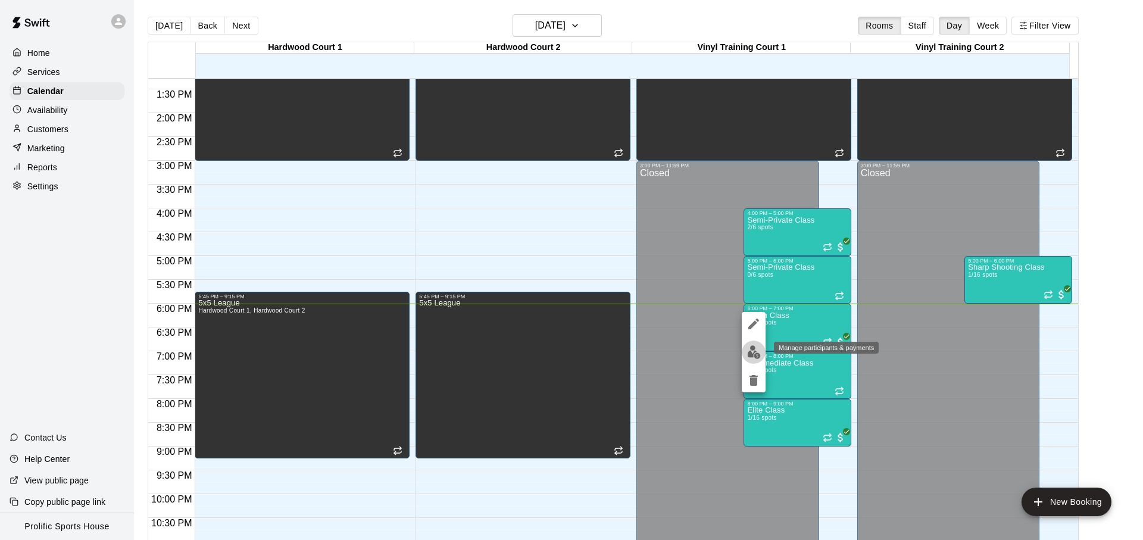
click at [742, 355] on button "edit" at bounding box center [754, 352] width 24 height 23
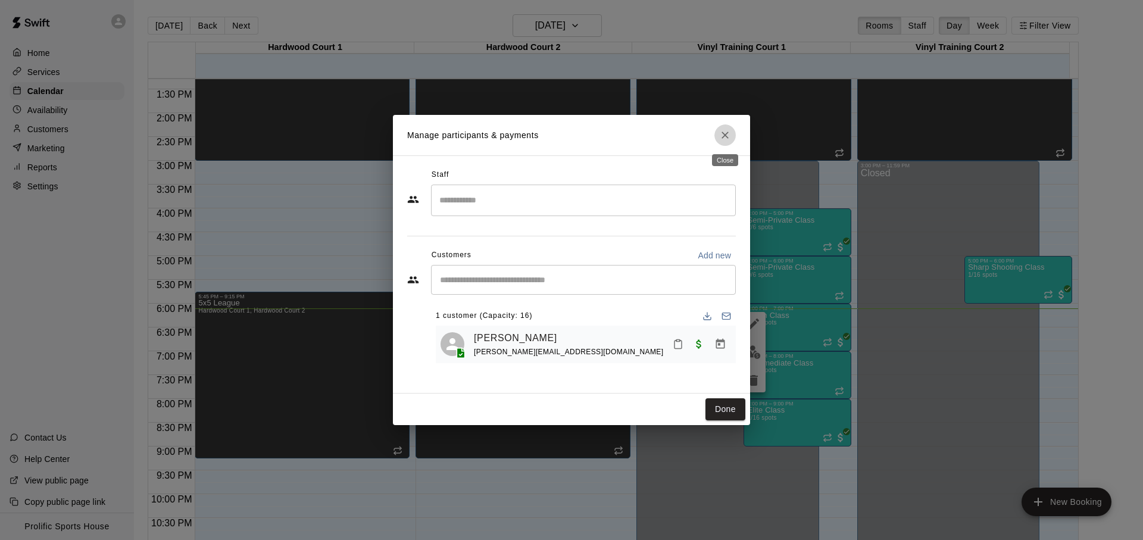
click at [723, 139] on icon "Close" at bounding box center [725, 135] width 12 height 12
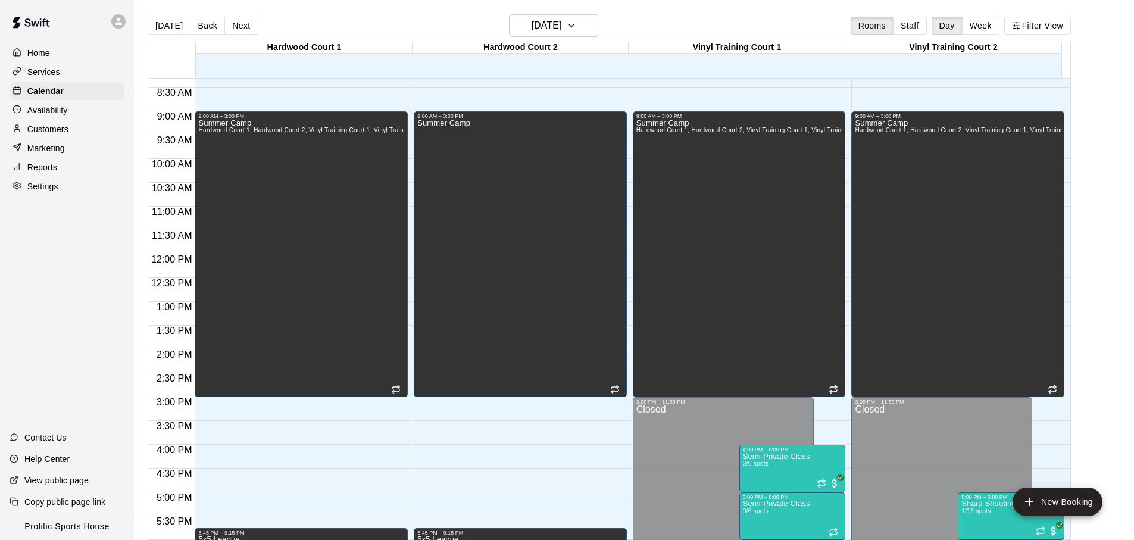
scroll to position [517, 0]
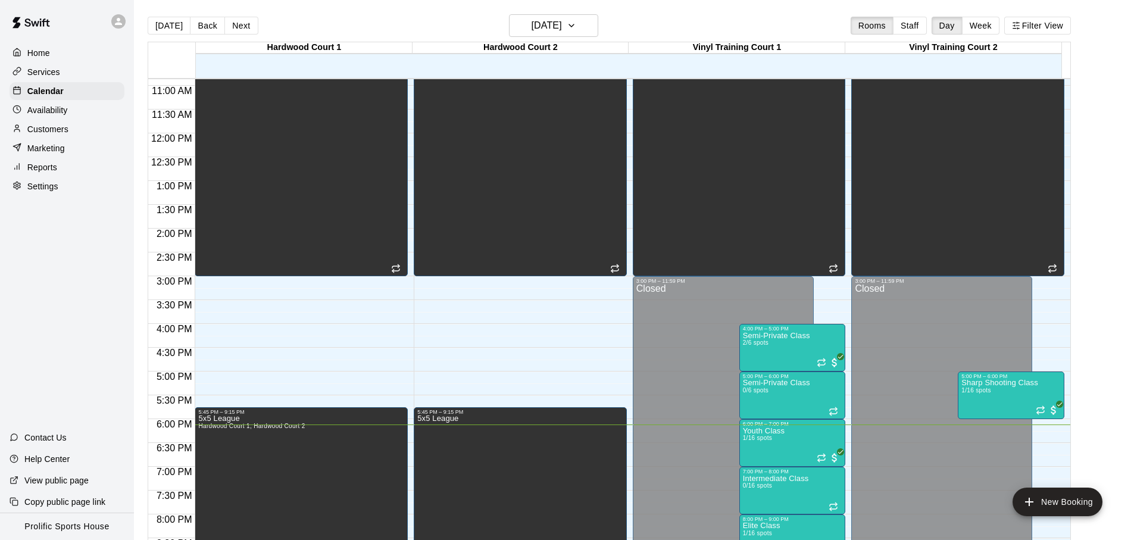
click at [113, 16] on icon at bounding box center [118, 21] width 11 height 11
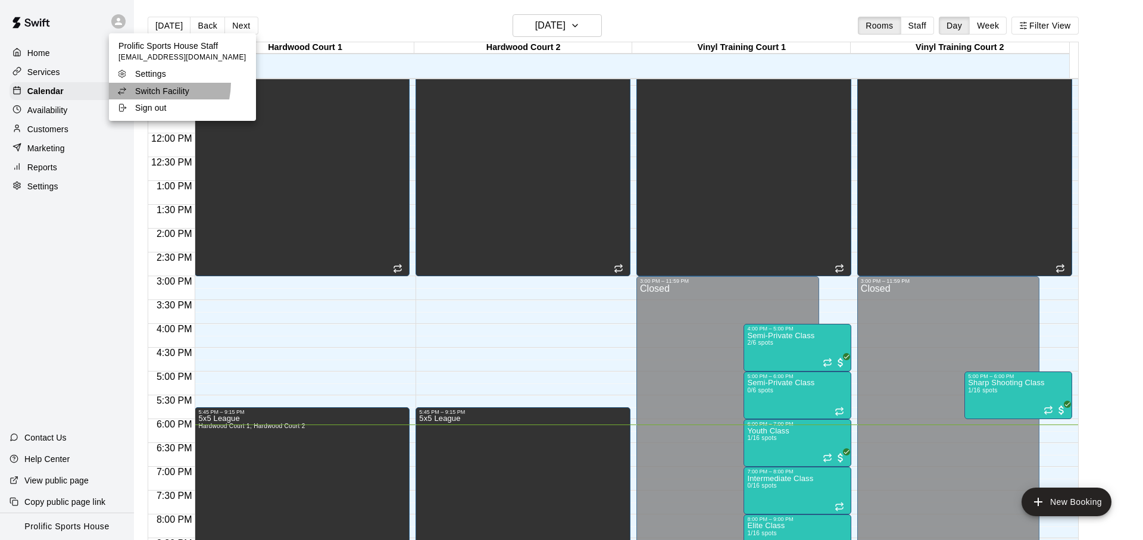
click at [143, 83] on li "Switch Facility" at bounding box center [182, 91] width 147 height 17
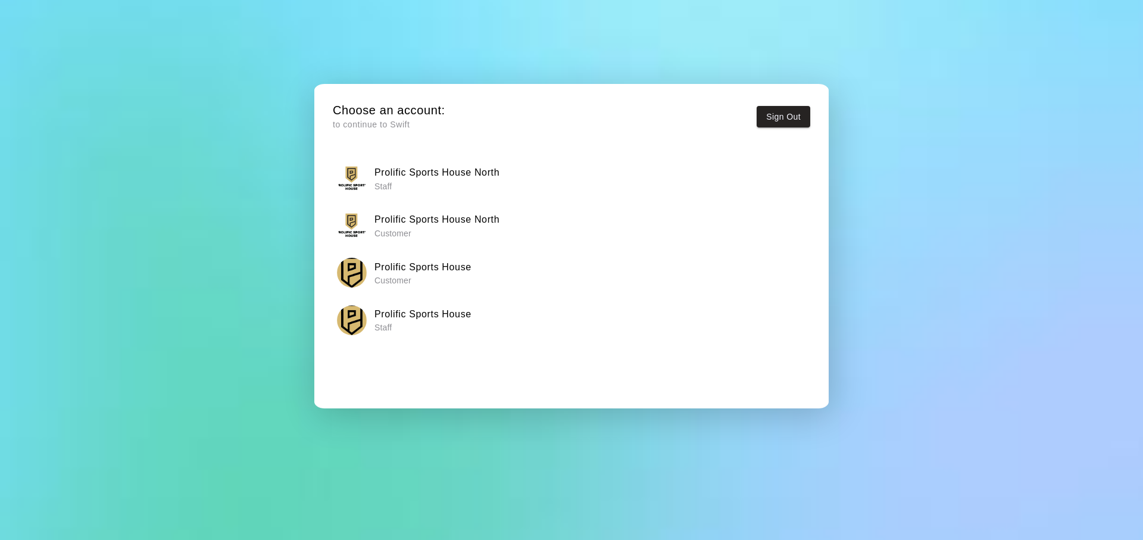
click at [429, 317] on h6 "Prolific Sports House" at bounding box center [423, 314] width 97 height 15
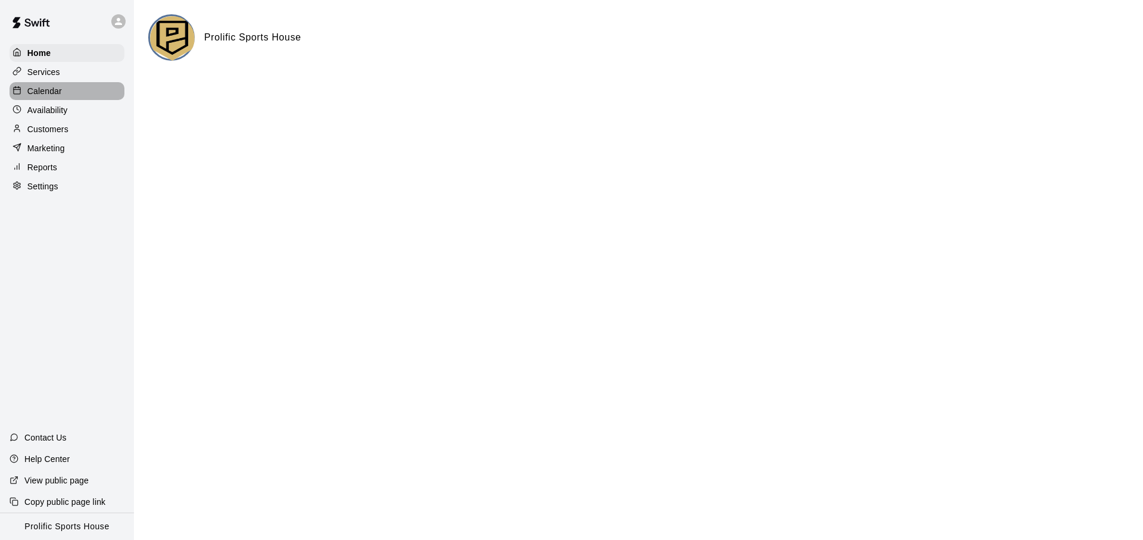
click at [70, 95] on div "Calendar" at bounding box center [67, 91] width 115 height 18
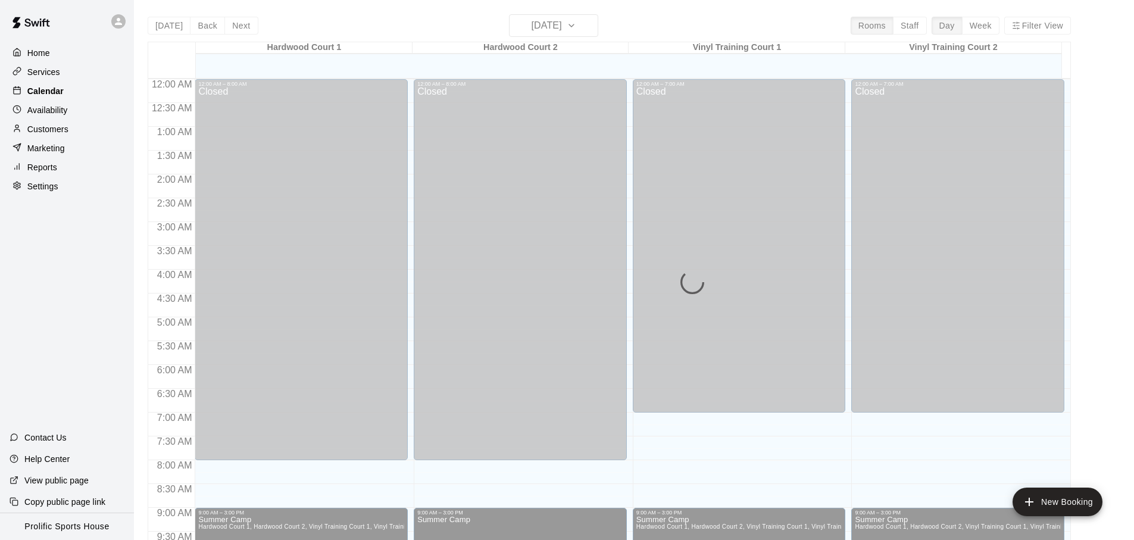
scroll to position [633, 0]
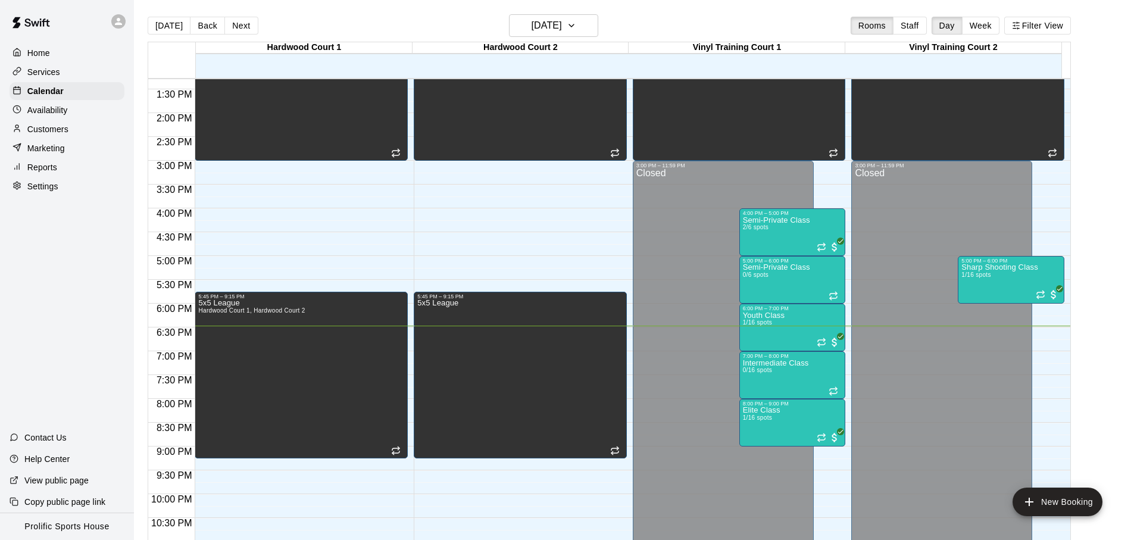
click at [417, 24] on div "Today Back Next Monday Aug 11 Rooms Staff Day Week Filter View" at bounding box center [609, 27] width 923 height 27
click at [334, 23] on div "Today Back Next Monday Aug 11 Rooms Staff Day Week Filter View" at bounding box center [609, 27] width 923 height 27
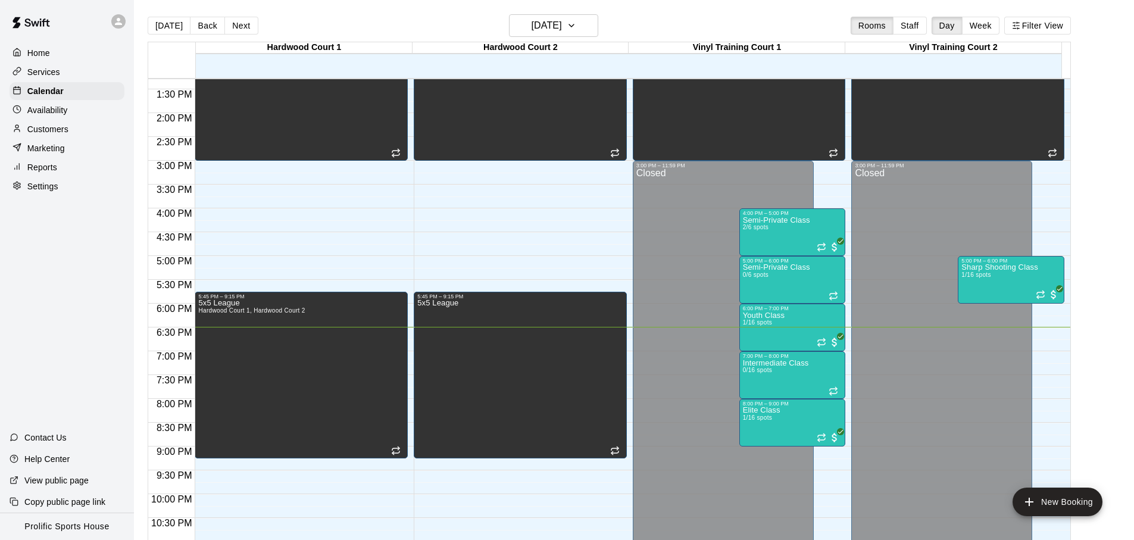
click at [334, 23] on div "Today Back Next Monday Aug 11 Rooms Staff Day Week Filter View" at bounding box center [609, 27] width 923 height 27
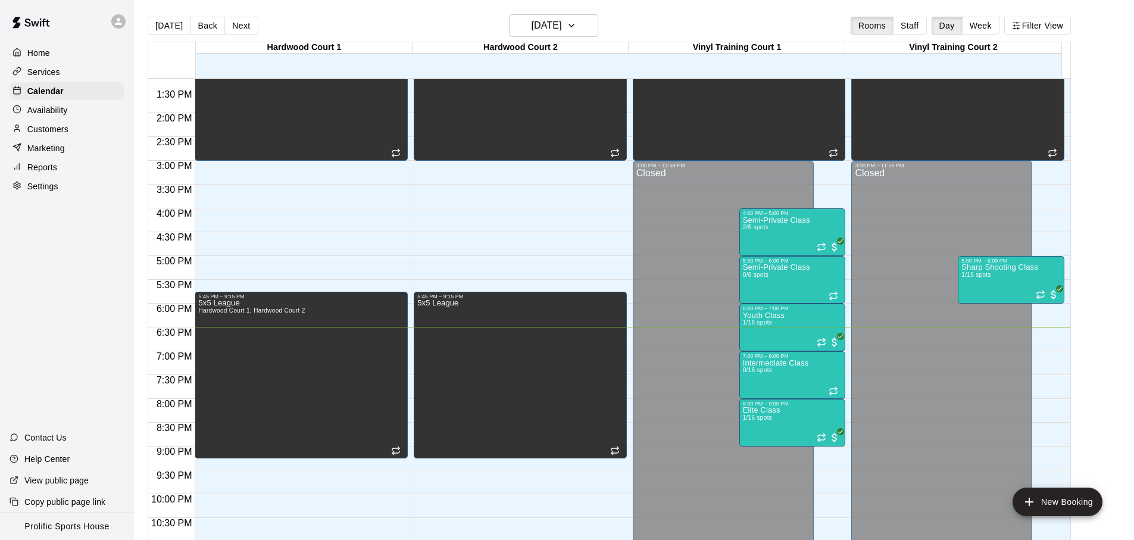
click at [377, 18] on div "Today Back Next Monday Aug 11 Rooms Staff Day Week Filter View" at bounding box center [609, 27] width 923 height 27
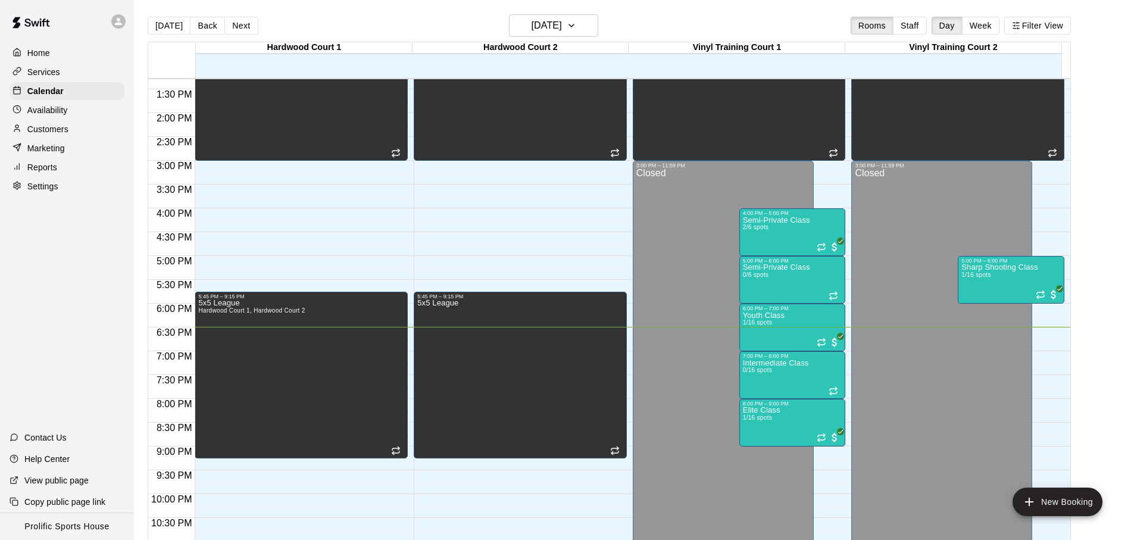
click at [377, 18] on div "Today Back Next Monday Aug 11 Rooms Staff Day Week Filter View" at bounding box center [609, 27] width 923 height 27
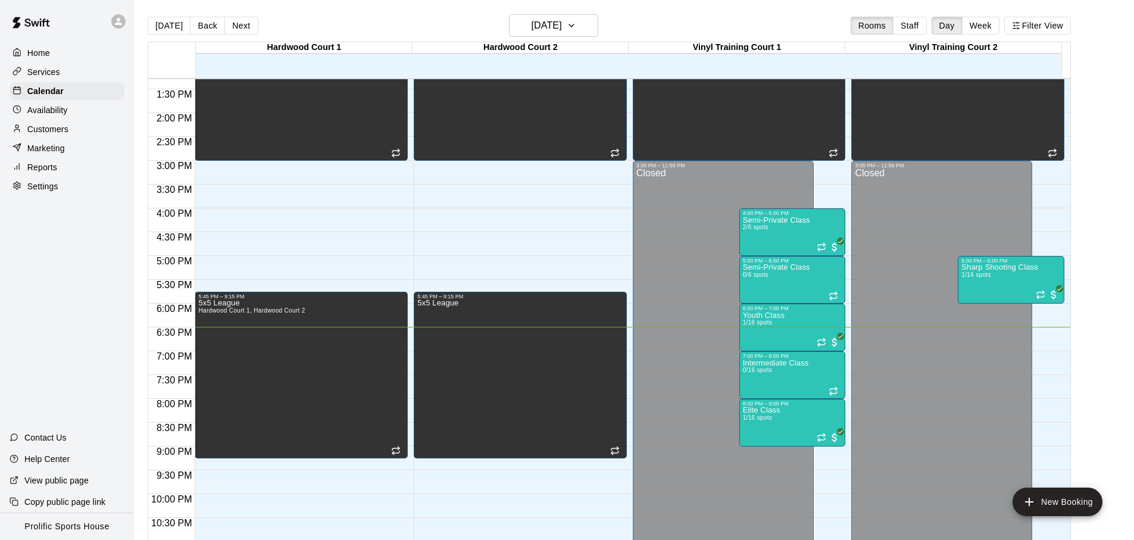
click at [377, 18] on div "Today Back Next Monday Aug 11 Rooms Staff Day Week Filter View" at bounding box center [609, 27] width 923 height 27
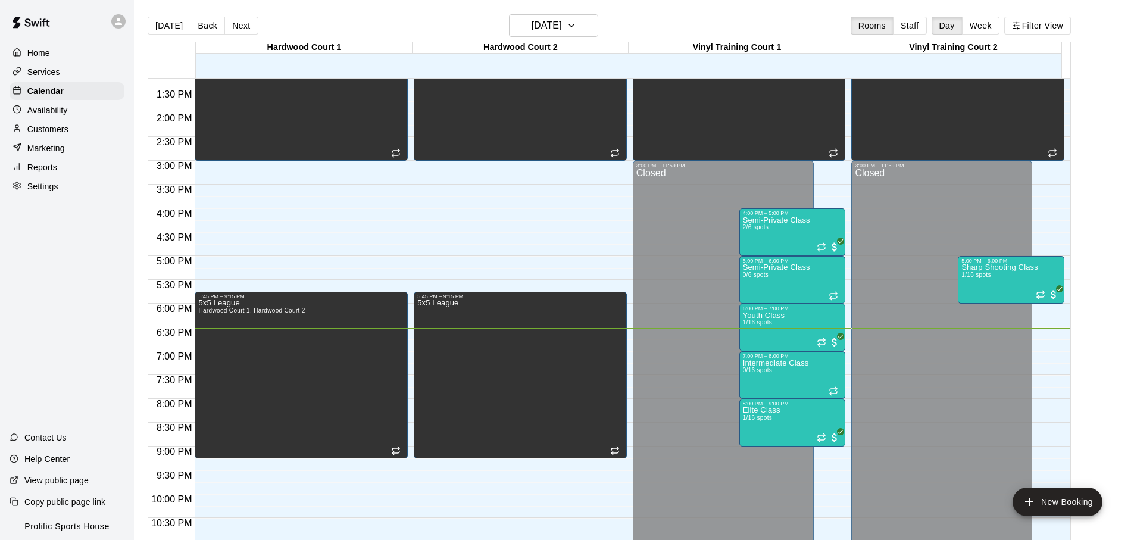
click at [416, 20] on div "Today Back Next Monday Aug 11 Rooms Staff Day Week Filter View" at bounding box center [609, 27] width 923 height 27
click at [366, 9] on main "Today Back Next Monday Aug 11 Rooms Staff Day Week Filter View Hardwood Court 1…" at bounding box center [634, 279] width 1000 height 559
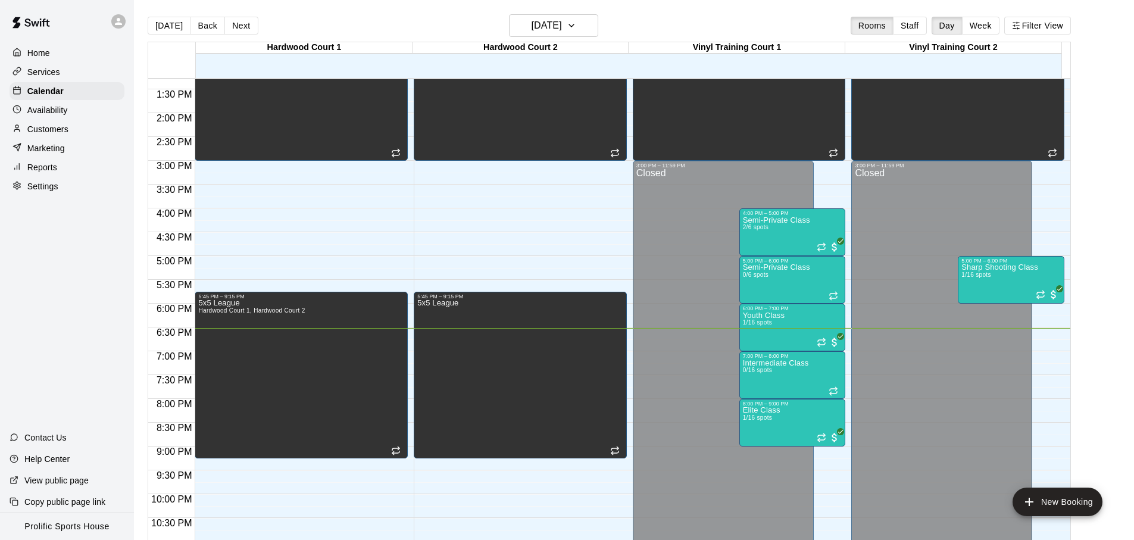
click at [366, 9] on main "Today Back Next Monday Aug 11 Rooms Staff Day Week Filter View Hardwood Court 1…" at bounding box center [634, 279] width 1000 height 559
click at [417, 11] on main "Today Back Next Monday Aug 11 Rooms Staff Day Week Filter View Hardwood Court 1…" at bounding box center [634, 279] width 1000 height 559
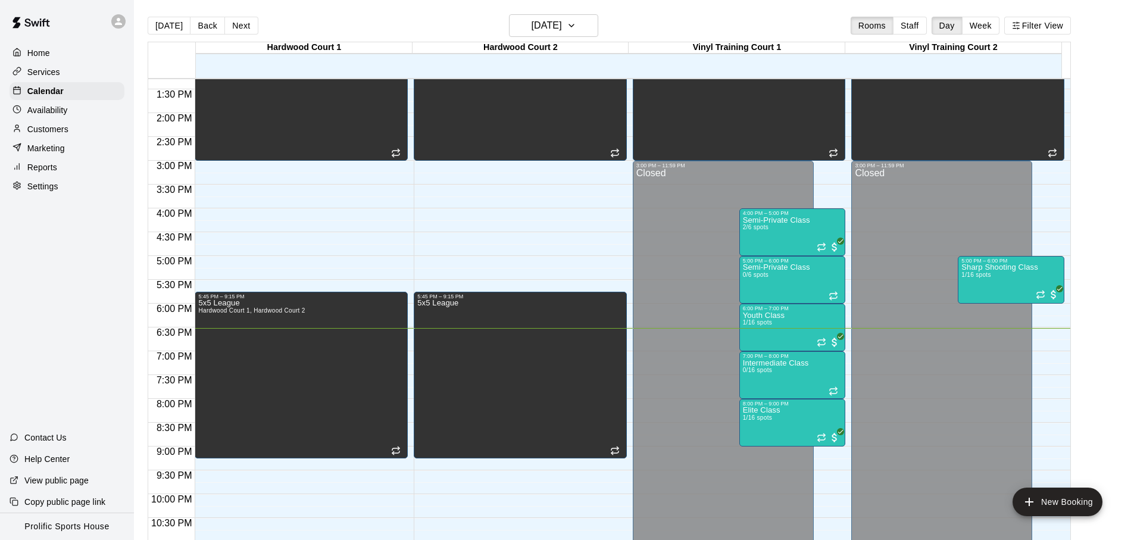
click at [417, 11] on main "Today Back Next Monday Aug 11 Rooms Staff Day Week Filter View Hardwood Court 1…" at bounding box center [634, 279] width 1000 height 559
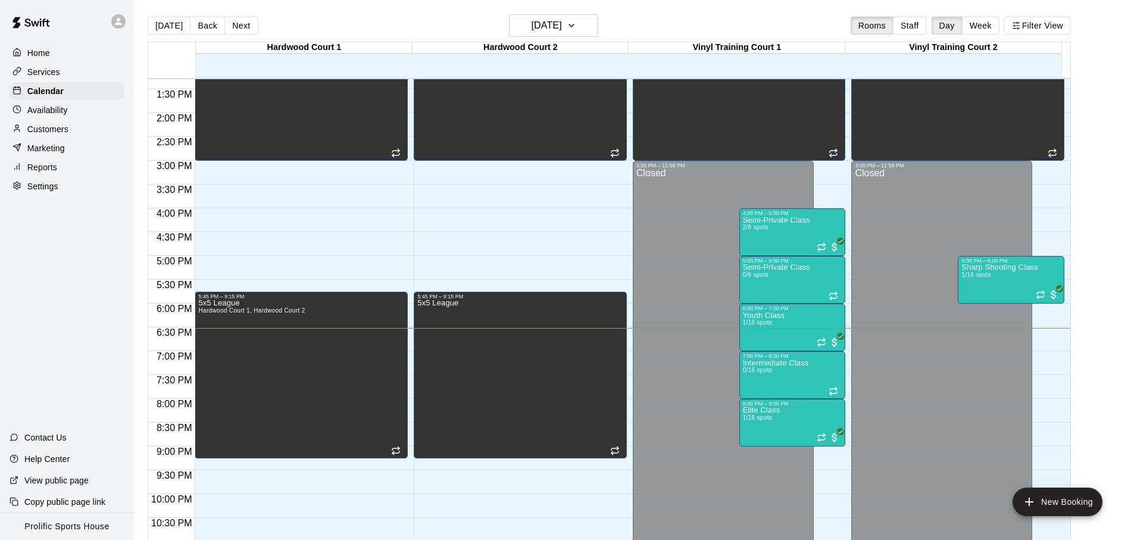
click at [738, 29] on div "Today Back Next Monday Aug 11 Rooms Staff Day Week Filter View" at bounding box center [609, 27] width 923 height 27
click at [776, 363] on p "Intermediate Class" at bounding box center [776, 363] width 66 height 0
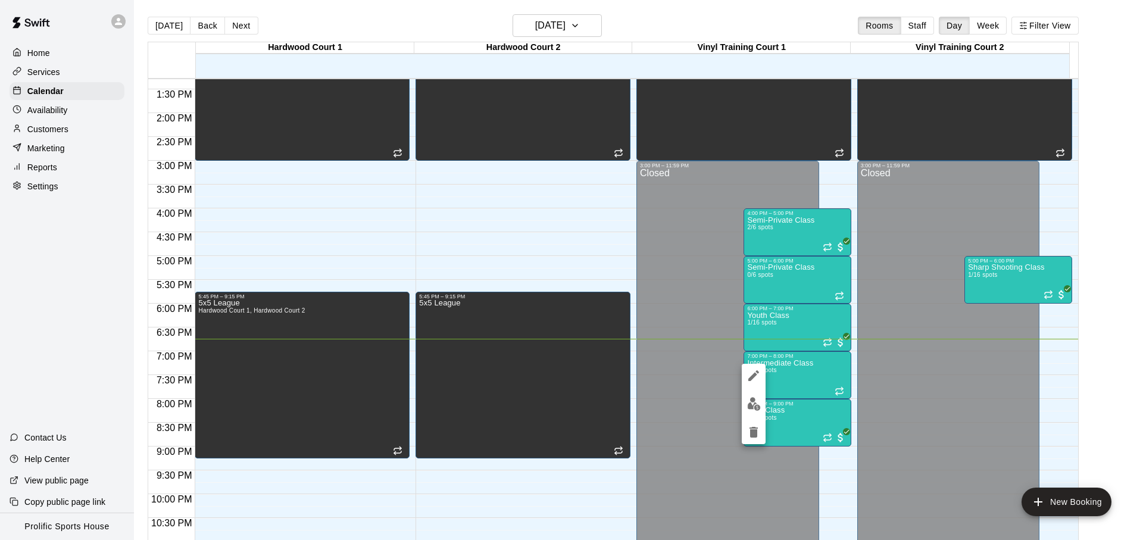
click at [815, 376] on div at bounding box center [571, 270] width 1143 height 540
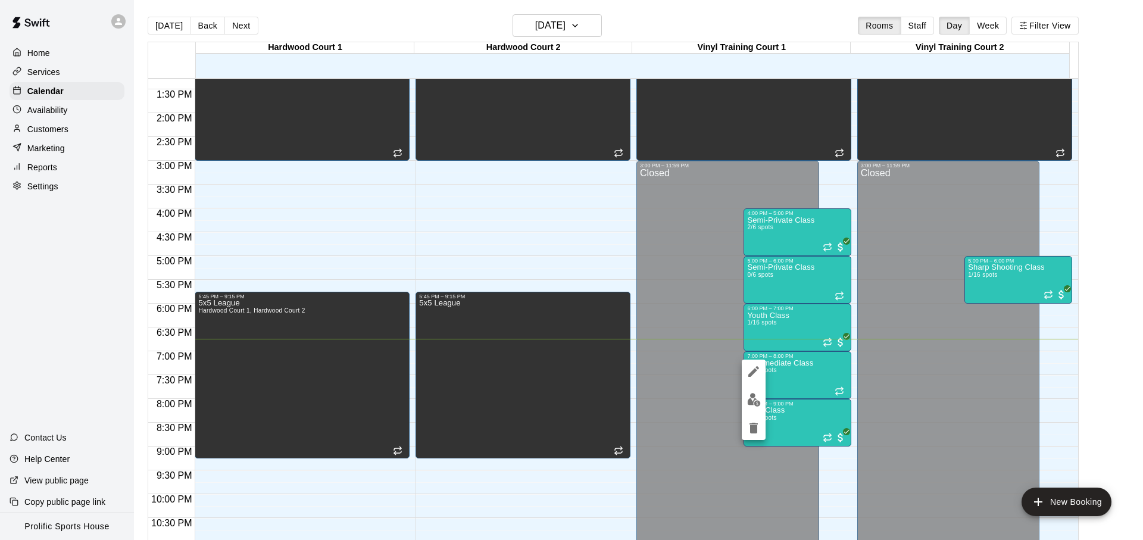
click at [809, 375] on div at bounding box center [571, 270] width 1143 height 540
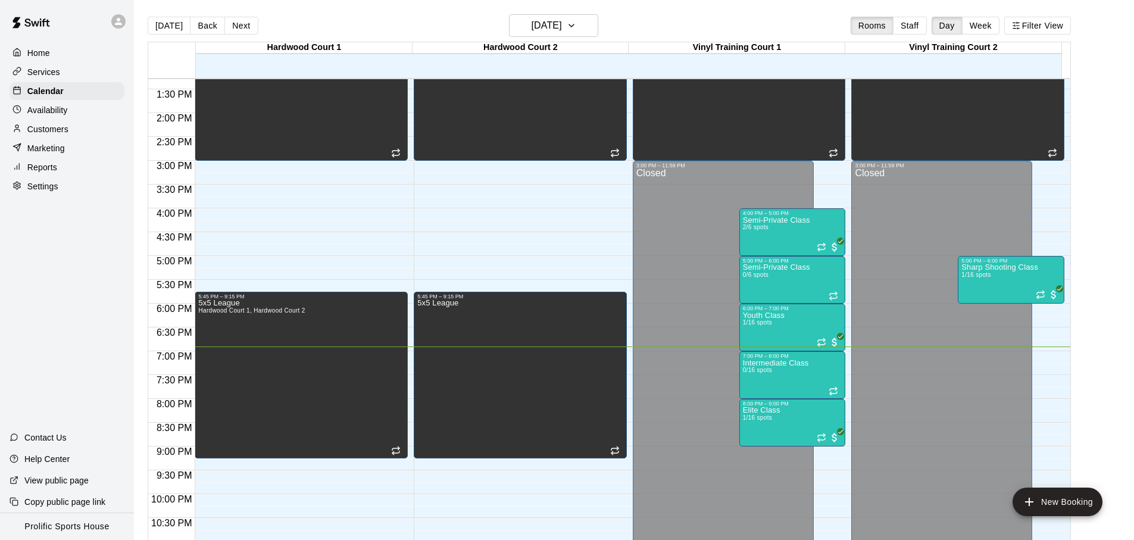
click at [1091, 164] on main "Today Back Next Monday Aug 11 Rooms Staff Day Week Filter View Hardwood Court 1…" at bounding box center [634, 284] width 991 height 540
click at [246, 30] on button "Next" at bounding box center [240, 26] width 33 height 18
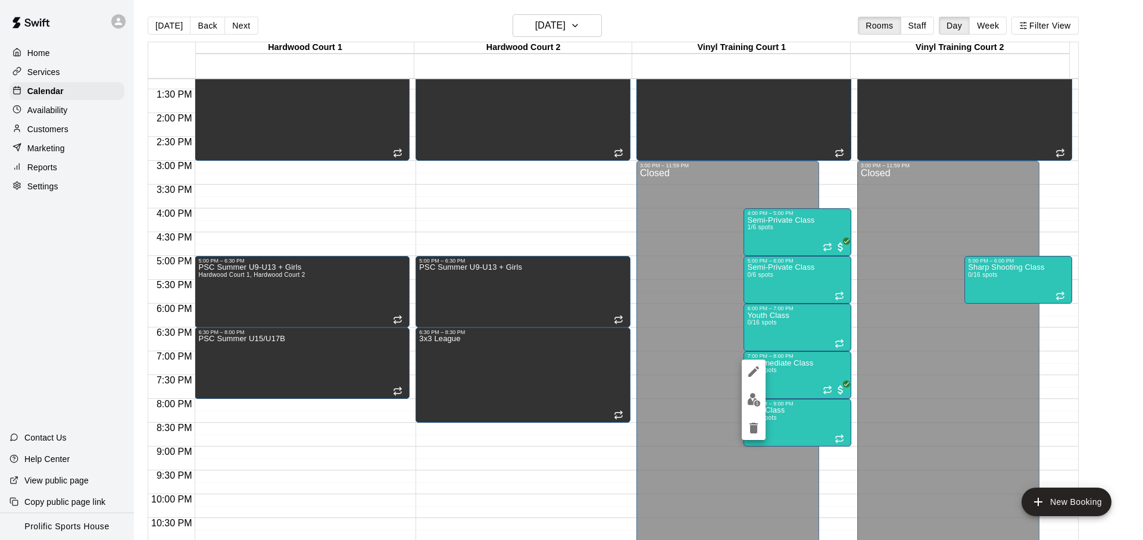
click at [270, 17] on div at bounding box center [571, 270] width 1143 height 540
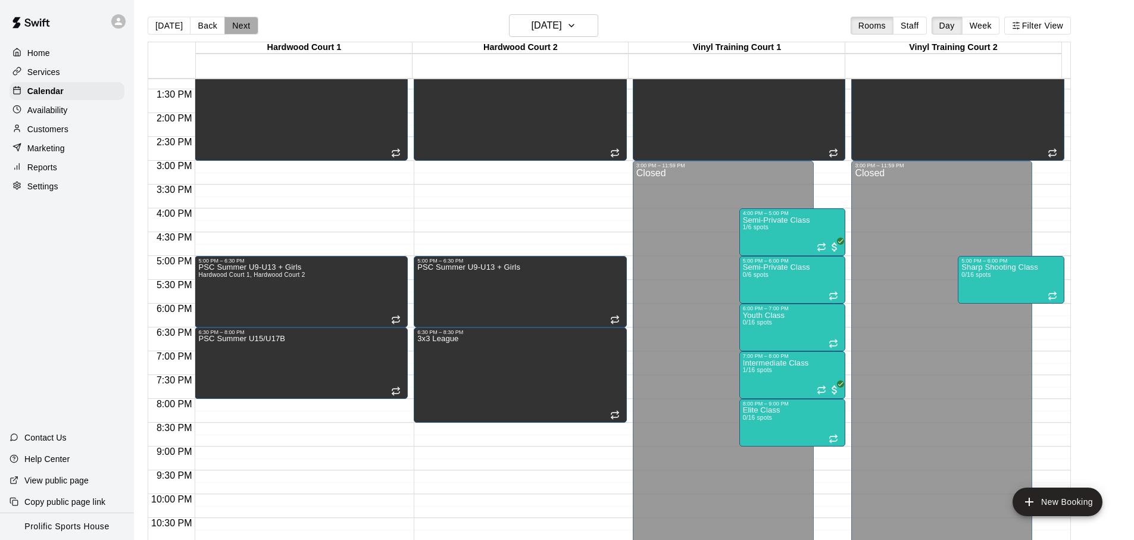
click at [230, 17] on button "Next" at bounding box center [240, 26] width 33 height 18
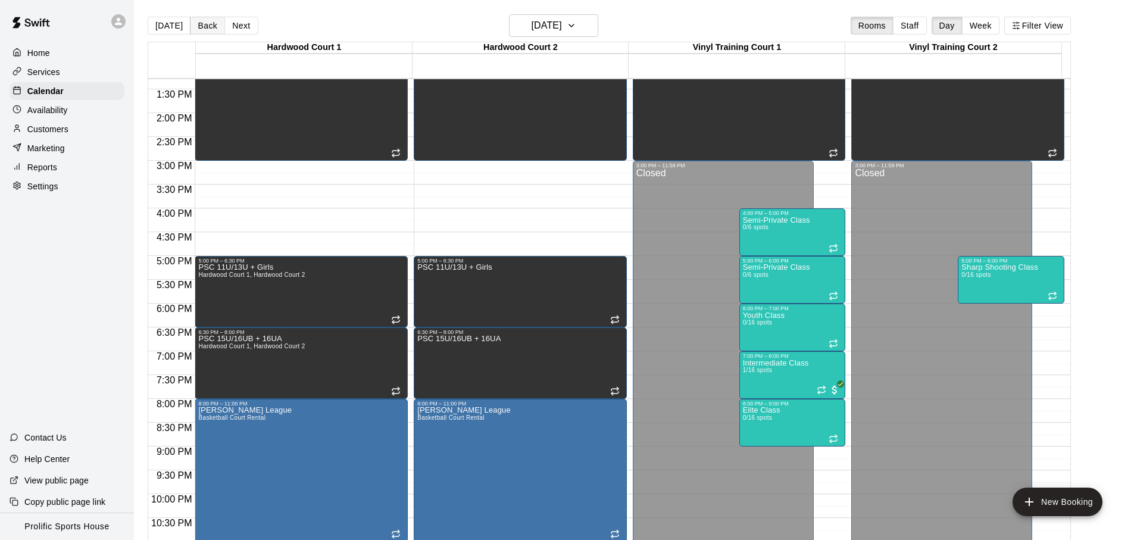
click at [196, 19] on button "Back" at bounding box center [207, 26] width 35 height 18
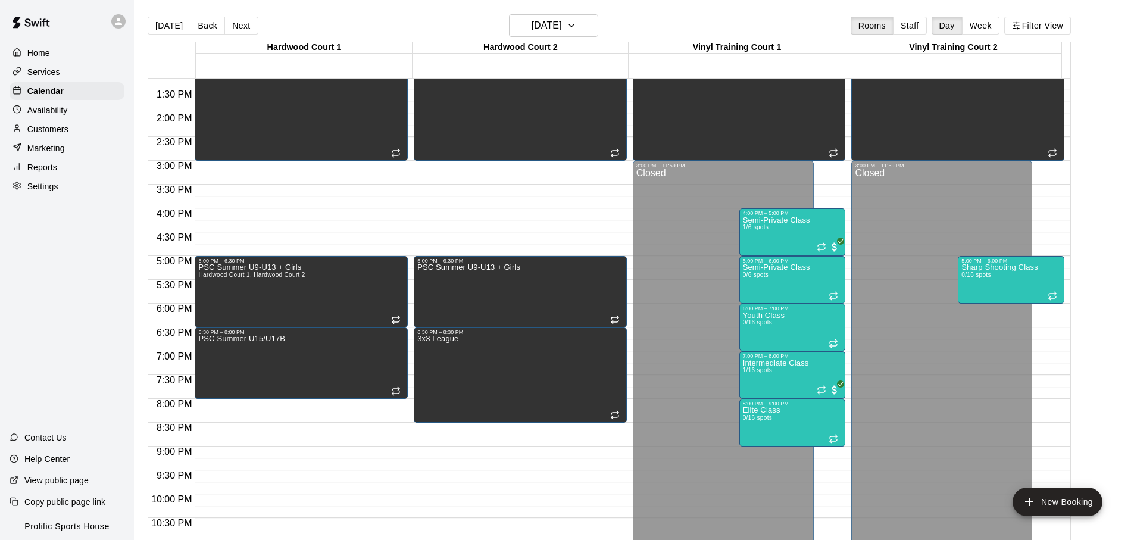
click at [307, 32] on div "Today Back Next Tuesday Aug 12 Rooms Staff Day Week Filter View" at bounding box center [609, 27] width 923 height 27
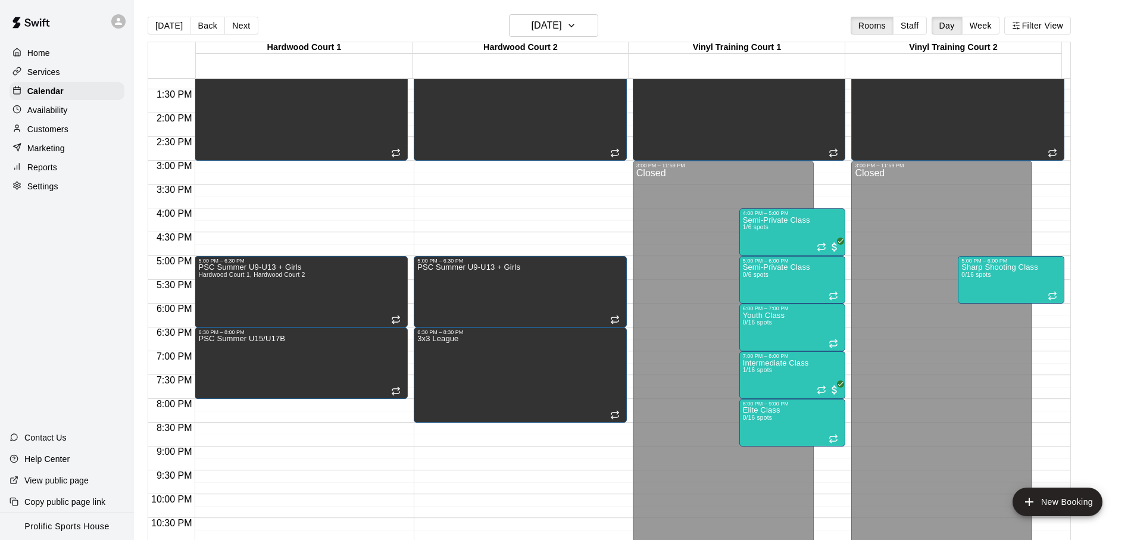
click at [307, 32] on div "Today Back Next Tuesday Aug 12 Rooms Staff Day Week Filter View" at bounding box center [609, 27] width 923 height 27
click at [266, 29] on div "Today Back Next Tuesday Aug 12 Rooms Staff Day Week Filter View" at bounding box center [609, 27] width 923 height 27
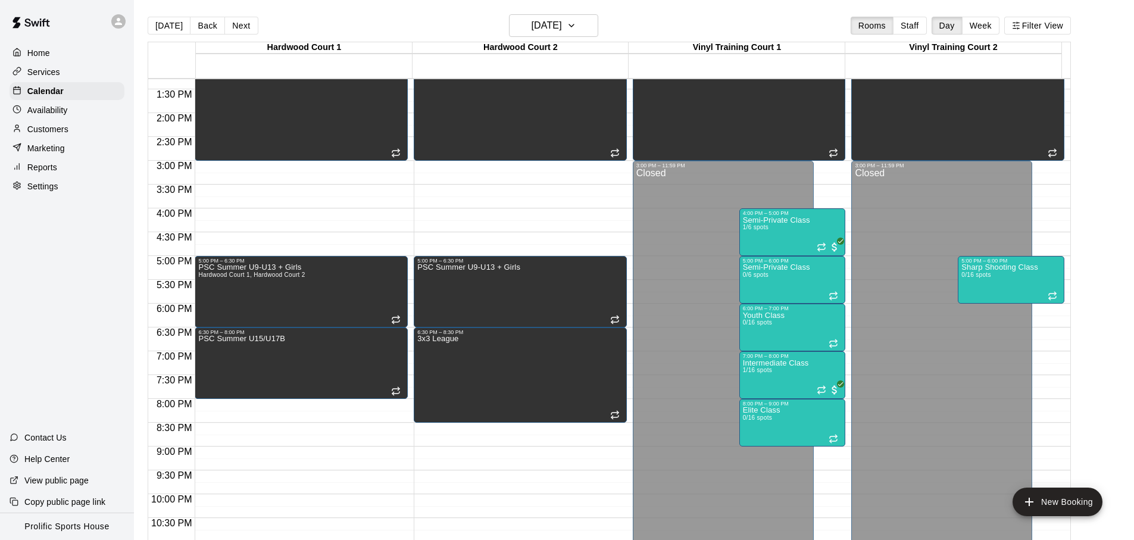
click at [266, 29] on div "Today Back Next Tuesday Aug 12 Rooms Staff Day Week Filter View" at bounding box center [609, 27] width 923 height 27
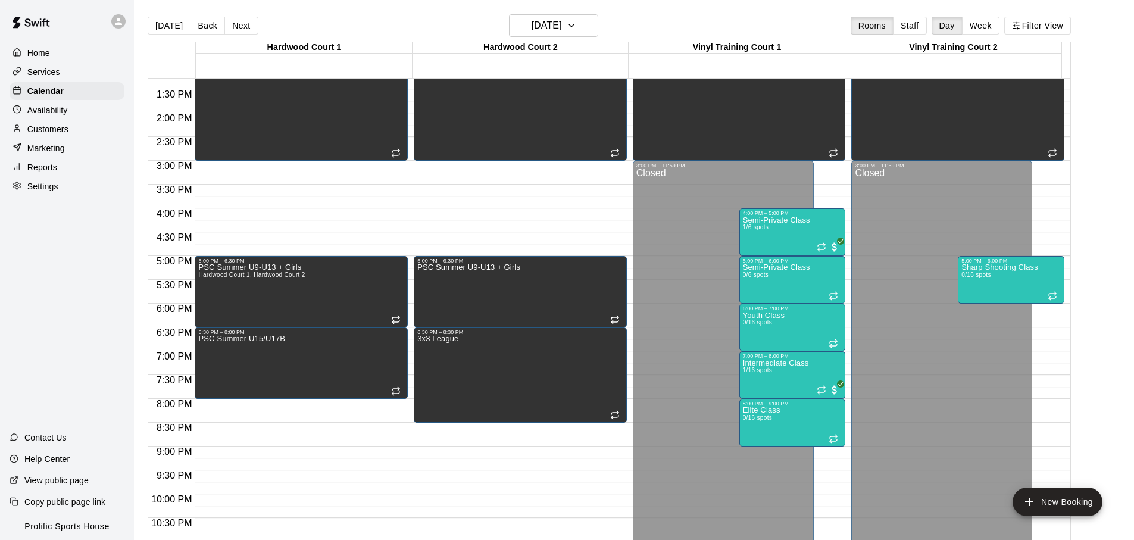
click at [266, 29] on div "Today Back Next Tuesday Aug 12 Rooms Staff Day Week Filter View" at bounding box center [609, 27] width 923 height 27
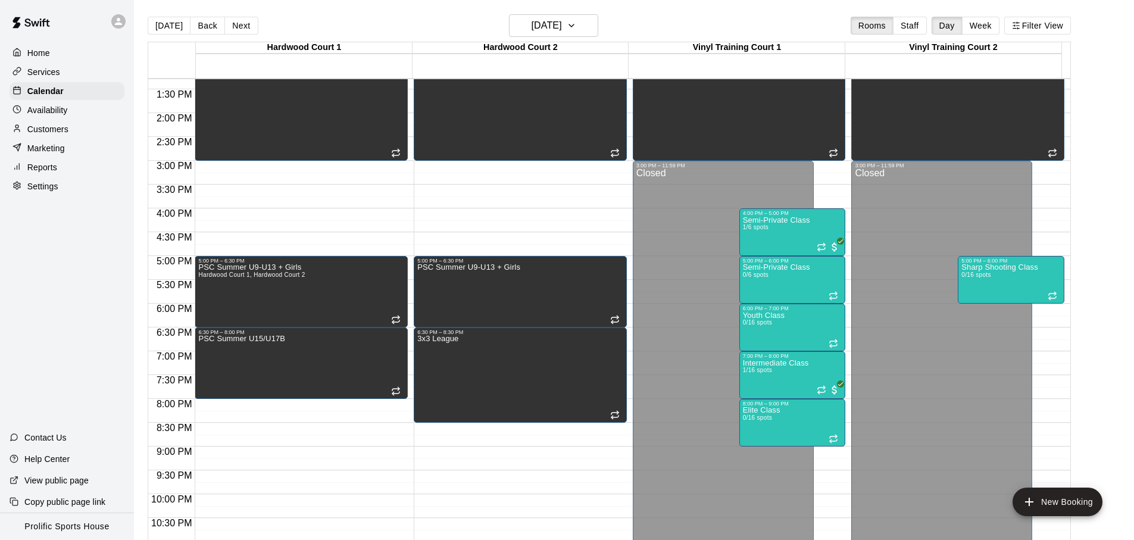
click at [266, 29] on div "Today Back Next Tuesday Aug 12 Rooms Staff Day Week Filter View" at bounding box center [609, 27] width 923 height 27
click at [409, 20] on div "Today Back Next Tuesday Aug 12 Rooms Staff Day Week Filter View" at bounding box center [609, 27] width 923 height 27
drag, startPoint x: 253, startPoint y: 31, endPoint x: 303, endPoint y: 23, distance: 50.6
click at [303, 23] on div "Today Back Next Tuesday Aug 12 Rooms Staff Day Week Filter View" at bounding box center [609, 27] width 923 height 27
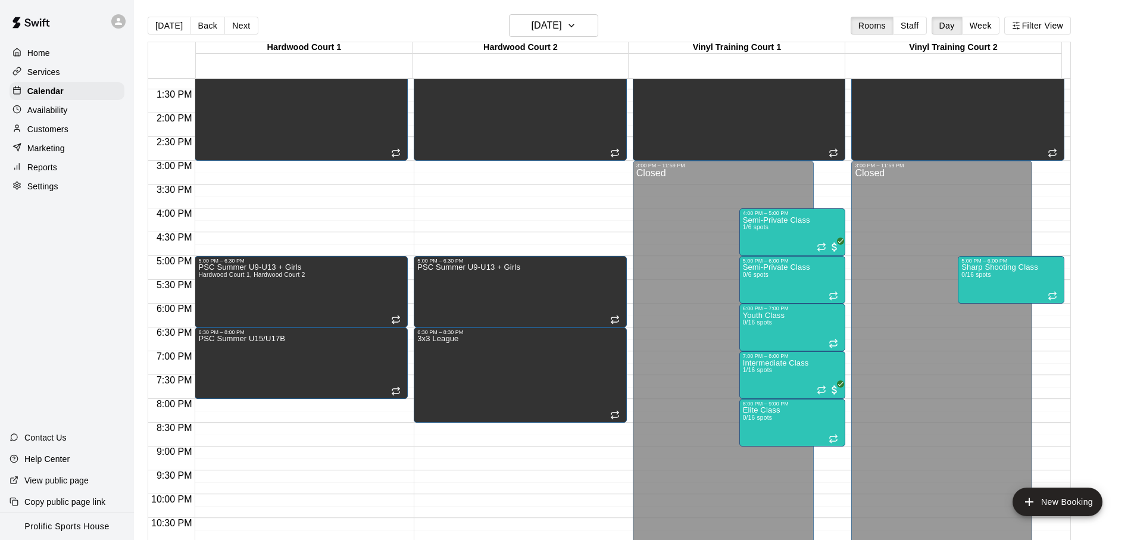
click at [303, 23] on div "Today Back Next Tuesday Aug 12 Rooms Staff Day Week Filter View" at bounding box center [609, 27] width 923 height 27
click at [669, 18] on div "Today Back Next Tuesday Aug 12 Rooms Staff Day Week Filter View" at bounding box center [609, 27] width 923 height 27
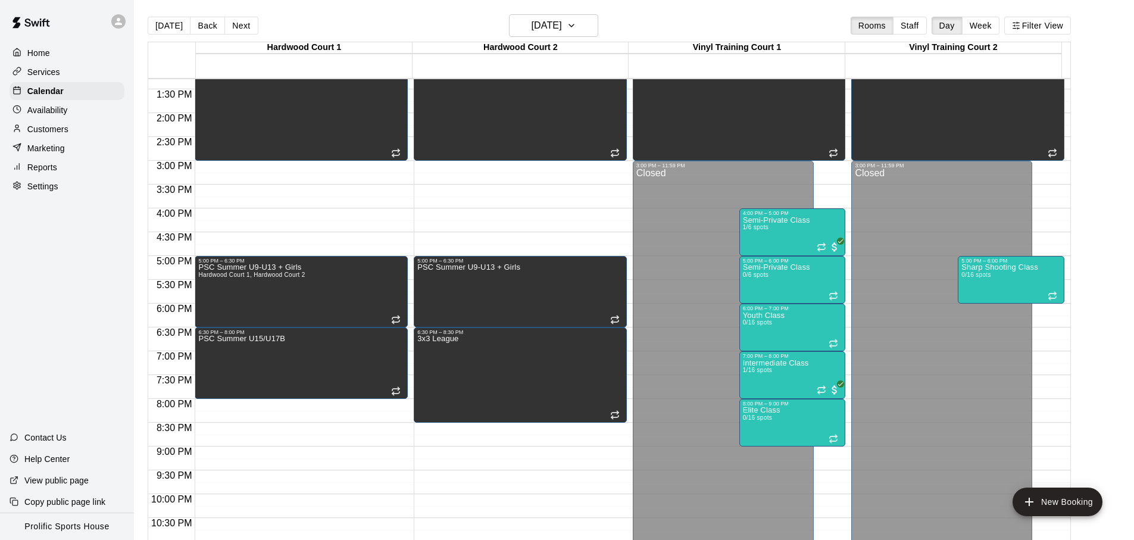
click at [652, 33] on div "Today Back Next Tuesday Aug 12 Rooms Staff Day Week Filter View" at bounding box center [609, 27] width 923 height 27
click at [307, 23] on div "Today Back Next Tuesday Aug 12 Rooms Staff Day Week Filter View" at bounding box center [609, 27] width 923 height 27
click at [285, 11] on main "Today Back Next Tuesday Aug 12 Rooms Staff Day Week Filter View Hardwood Court …" at bounding box center [634, 279] width 1000 height 559
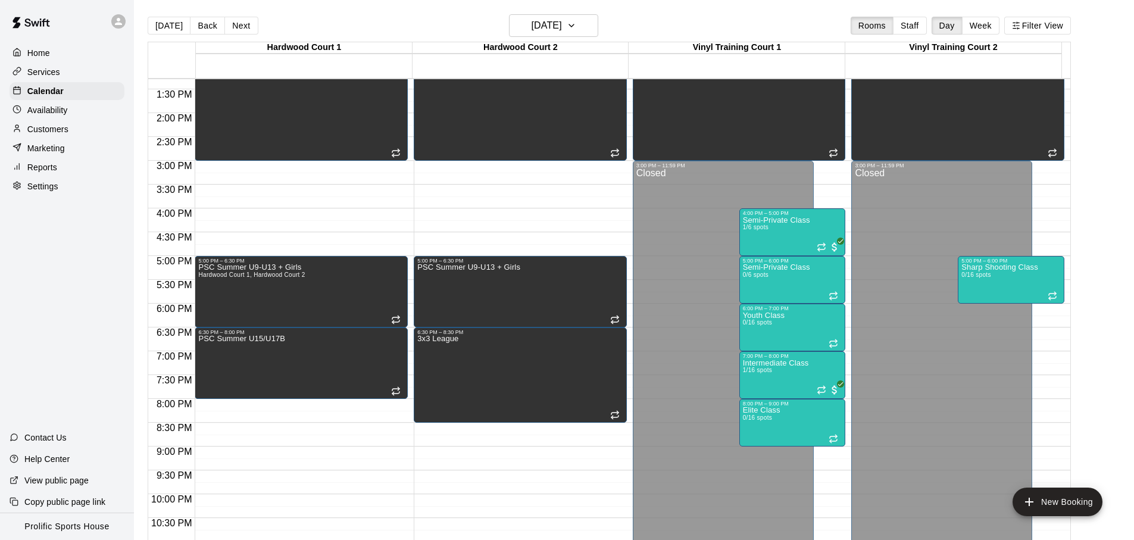
click at [285, 11] on main "Today Back Next Tuesday Aug 12 Rooms Staff Day Week Filter View Hardwood Court …" at bounding box center [634, 279] width 1000 height 559
click at [634, 10] on main "Today Back Next Tuesday Aug 12 Rooms Staff Day Week Filter View Hardwood Court …" at bounding box center [634, 279] width 1000 height 559
click at [633, 13] on main "Today Back Next Tuesday Aug 12 Rooms Staff Day Week Filter View Hardwood Court …" at bounding box center [634, 279] width 1000 height 559
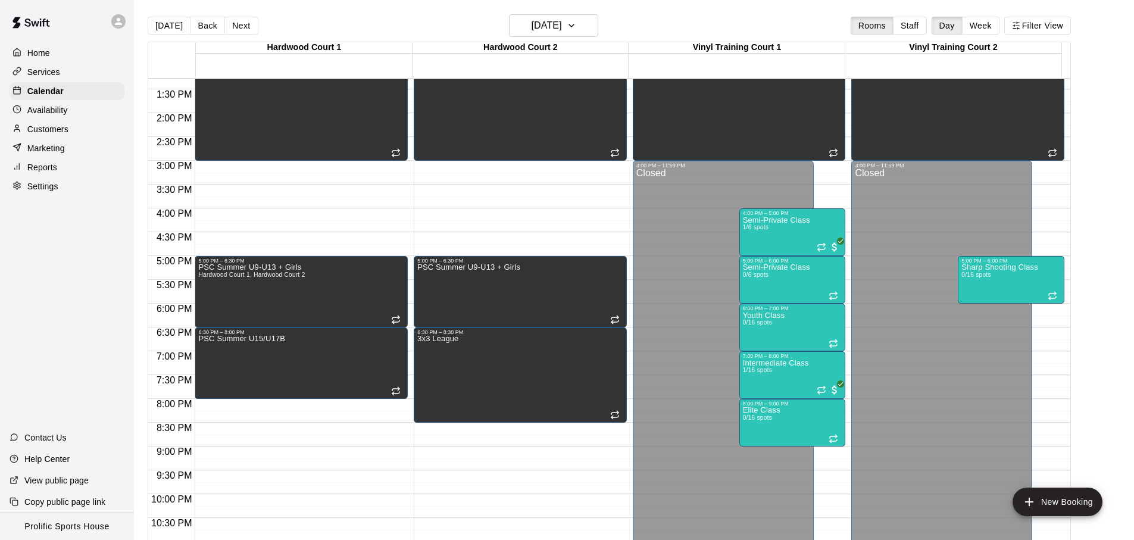
click at [633, 13] on main "Today Back Next Tuesday Aug 12 Rooms Staff Day Week Filter View Hardwood Court …" at bounding box center [634, 279] width 1000 height 559
click at [88, 74] on div "Services" at bounding box center [67, 72] width 115 height 18
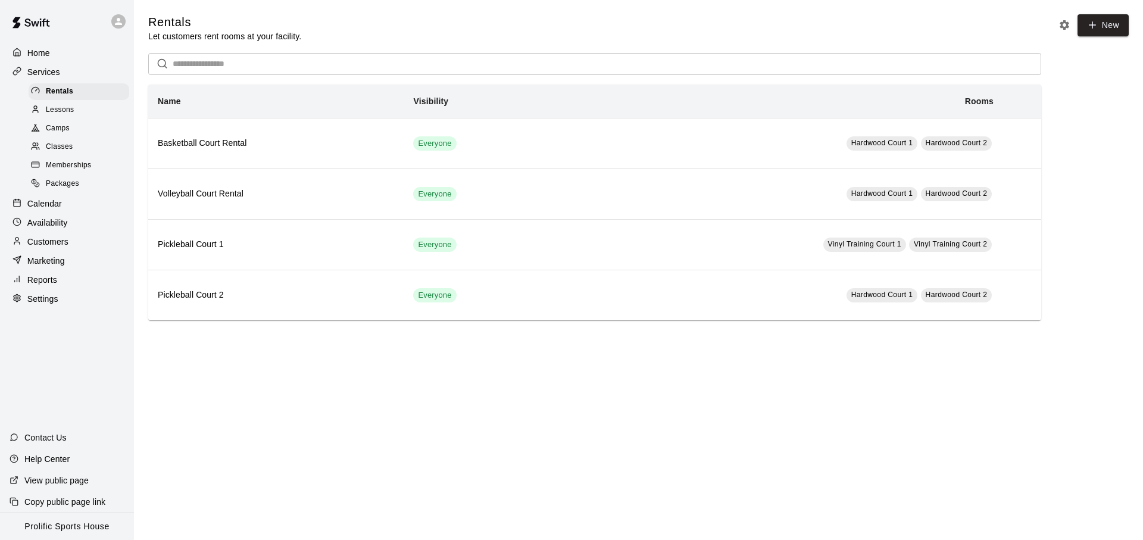
click at [68, 204] on div "Calendar" at bounding box center [67, 204] width 115 height 18
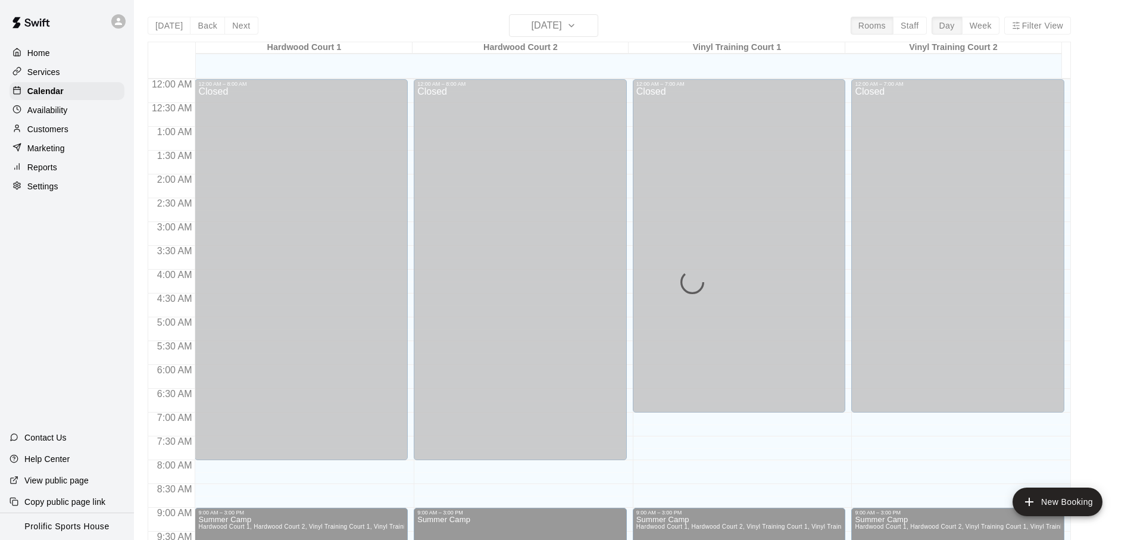
scroll to position [633, 0]
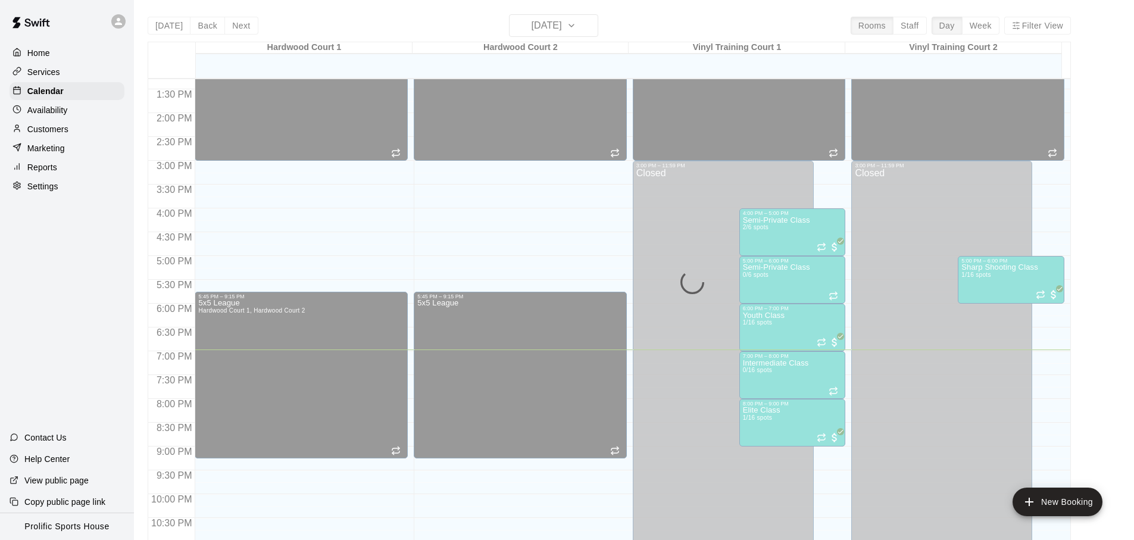
click at [71, 133] on div "Customers" at bounding box center [67, 129] width 115 height 18
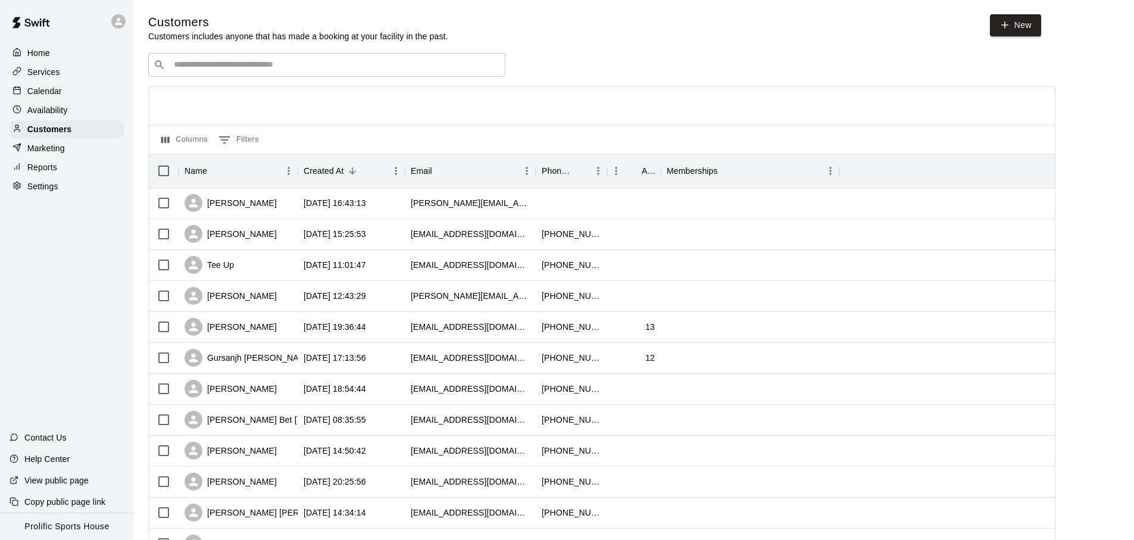
click at [313, 70] on div "​ ​" at bounding box center [326, 65] width 357 height 24
click at [361, 62] on input "Search customers by name or email" at bounding box center [335, 65] width 330 height 12
click at [1022, 35] on link "New" at bounding box center [1015, 25] width 51 height 22
select select "**"
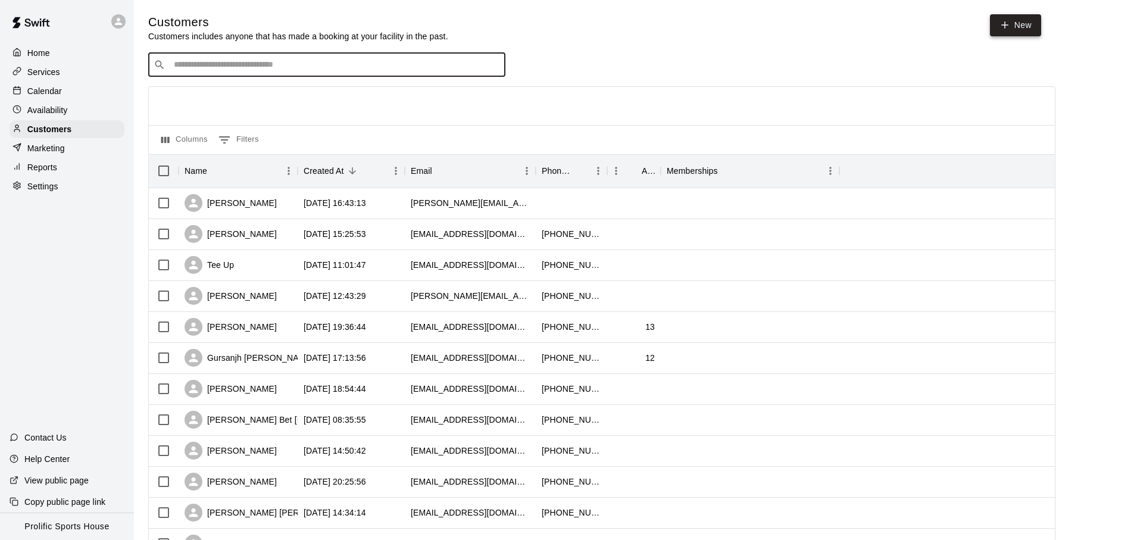
select select "**"
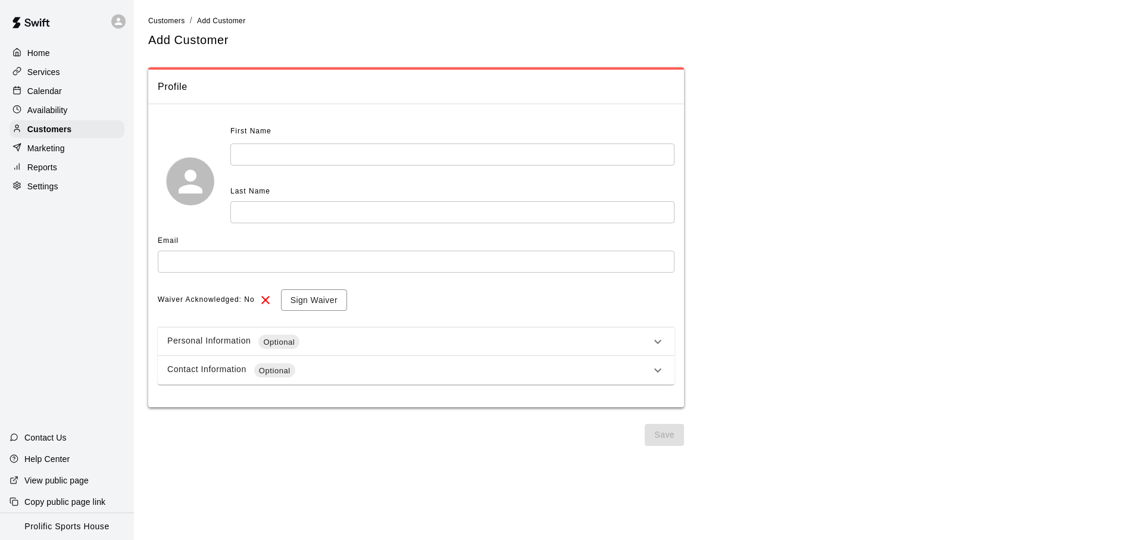
click at [380, 151] on input "text" at bounding box center [452, 154] width 444 height 22
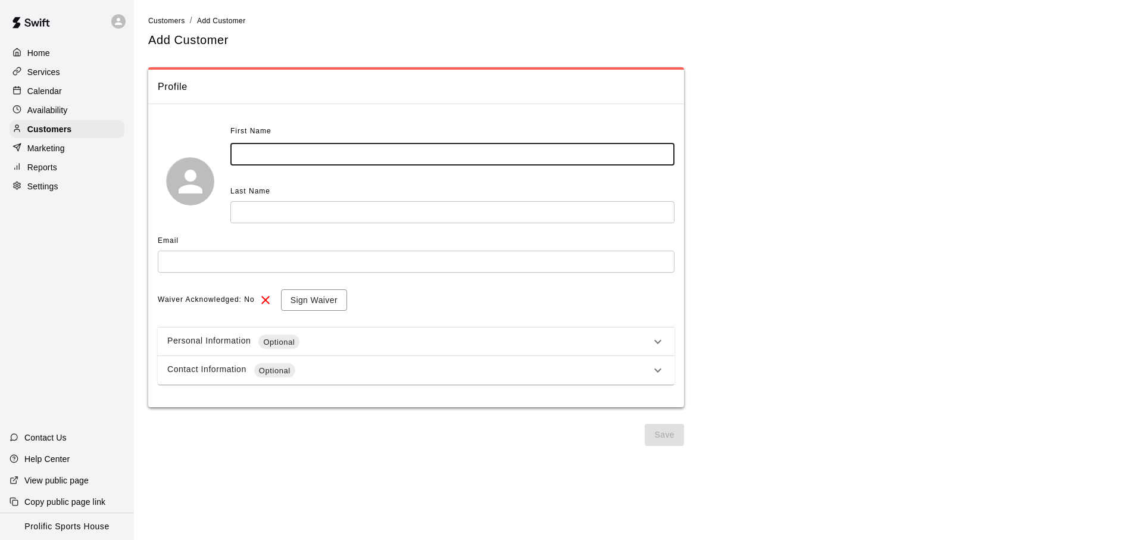
click at [380, 151] on input "text" at bounding box center [452, 154] width 444 height 22
type input "****"
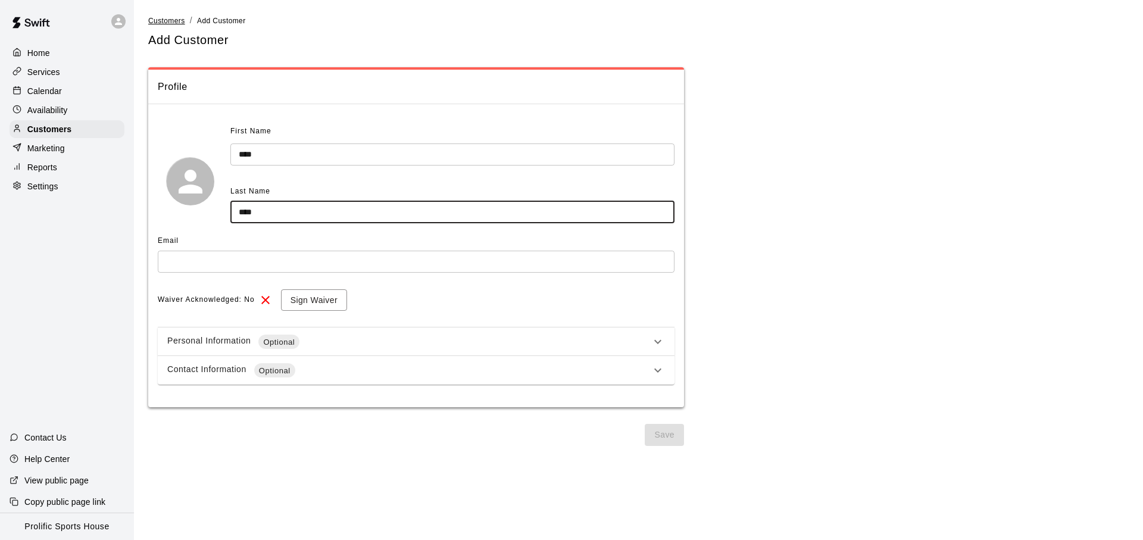
type input "****"
click at [170, 19] on span "Customers" at bounding box center [166, 21] width 37 height 8
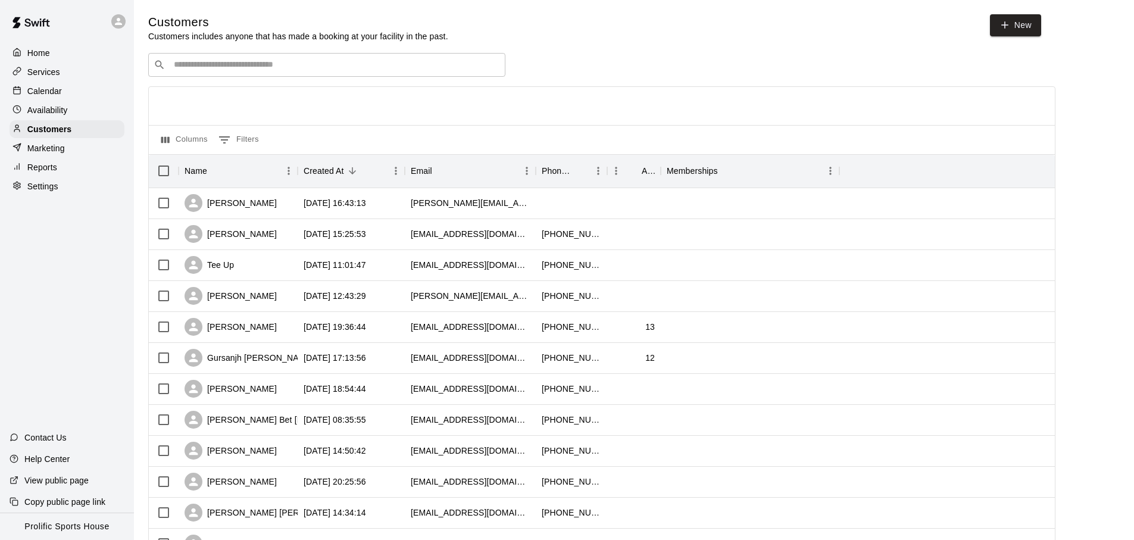
click at [251, 61] on input "Search customers by name or email" at bounding box center [335, 65] width 330 height 12
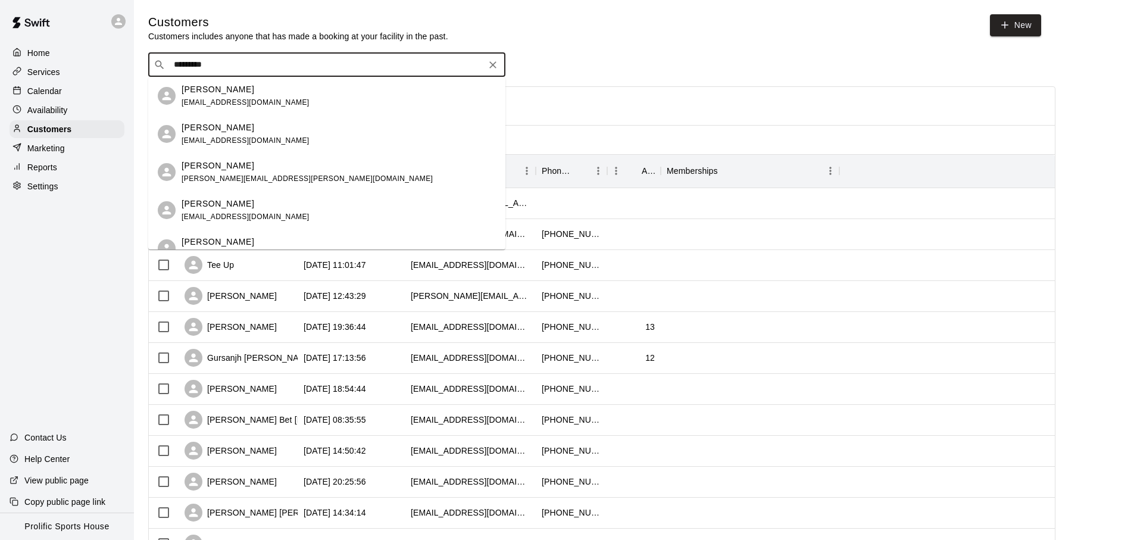
type input "********"
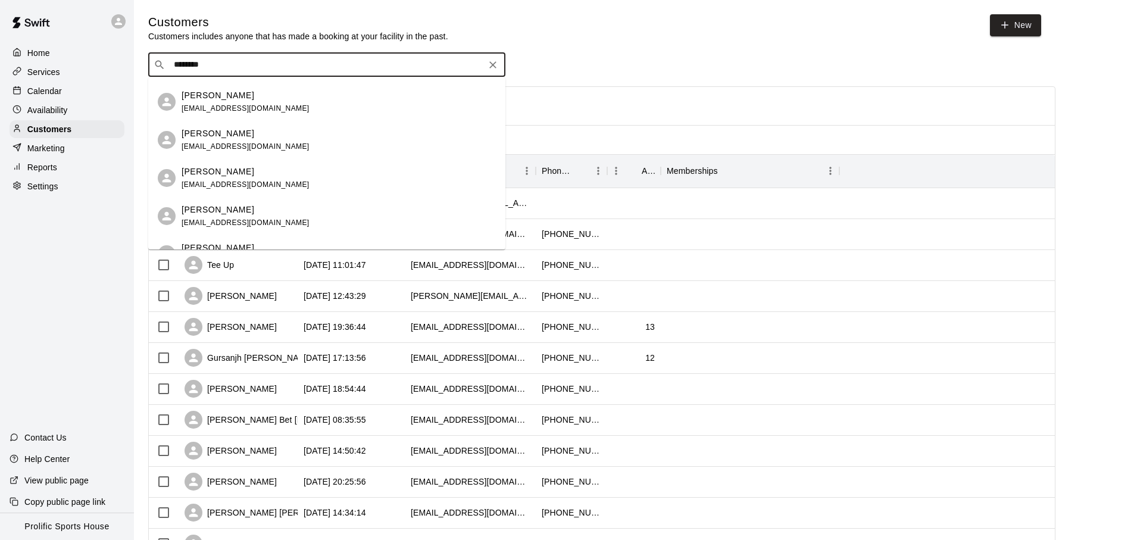
scroll to position [125, 0]
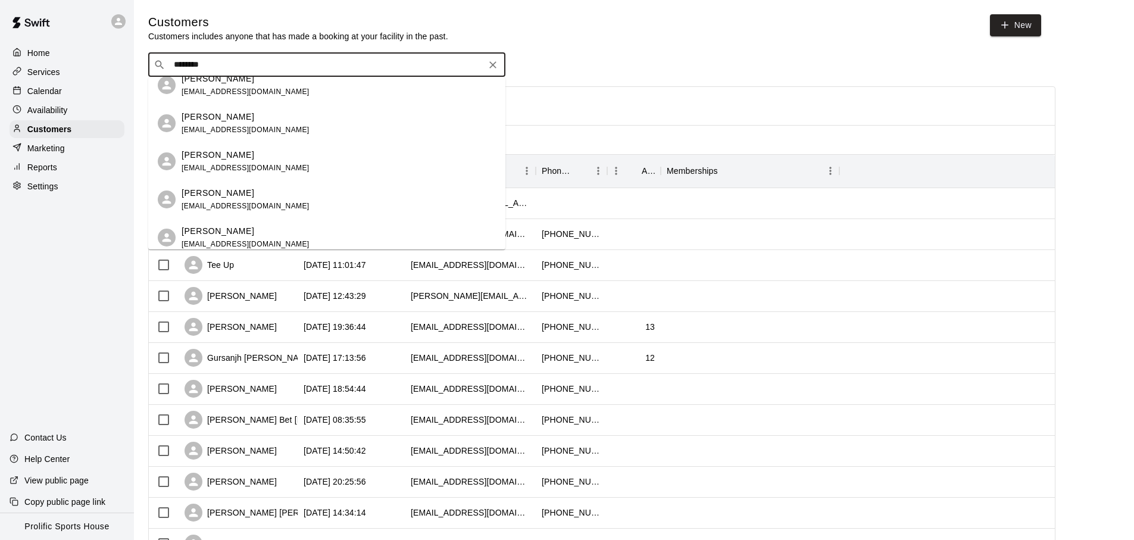
click at [317, 163] on div "Pal Randhawa mohanpalrandhawa@gmail.com" at bounding box center [339, 162] width 314 height 26
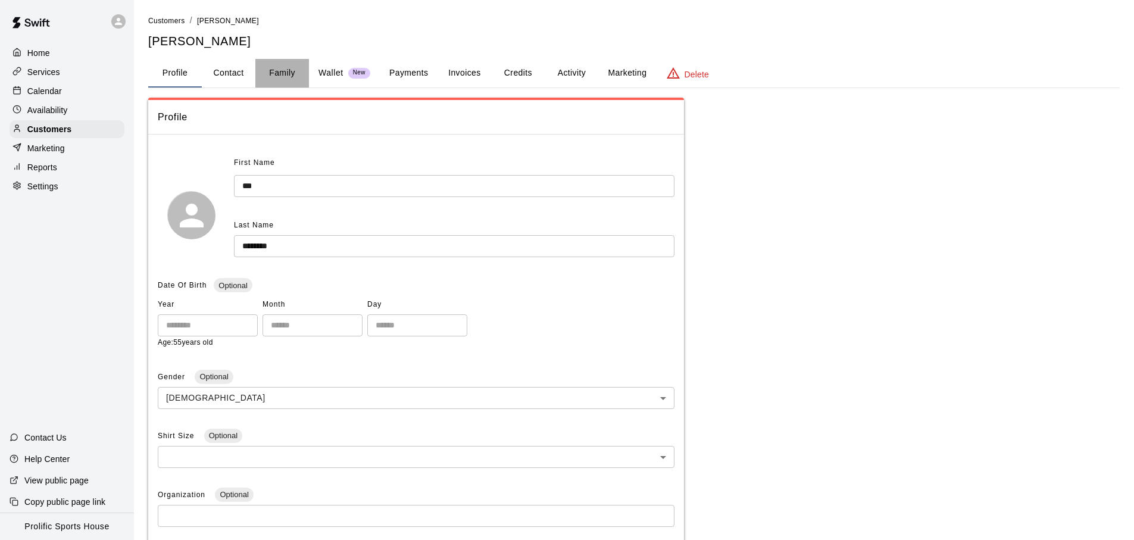
click at [266, 67] on button "Family" at bounding box center [282, 73] width 54 height 29
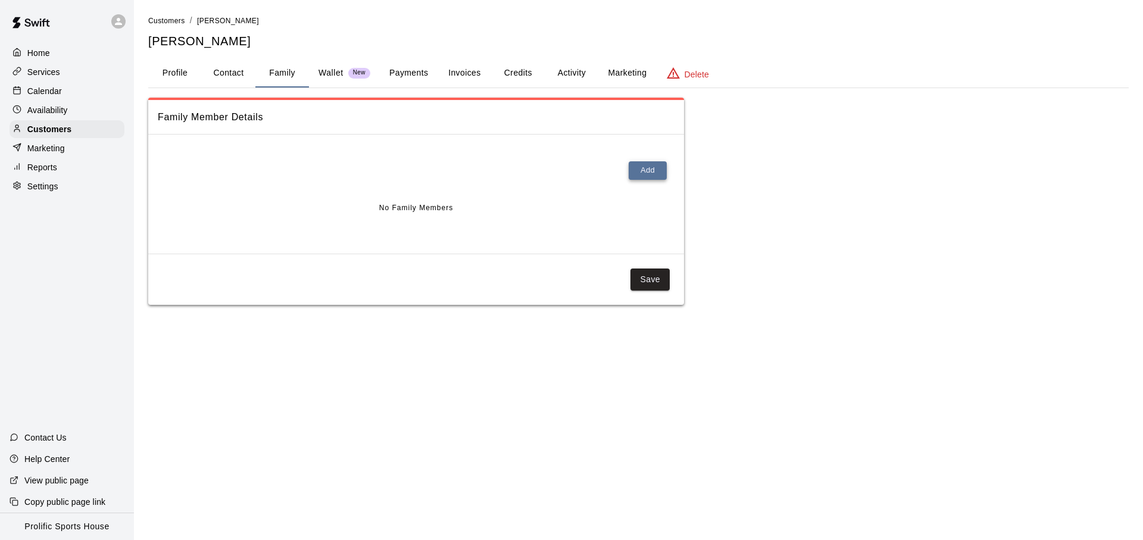
click at [630, 172] on button "Add" at bounding box center [648, 170] width 38 height 18
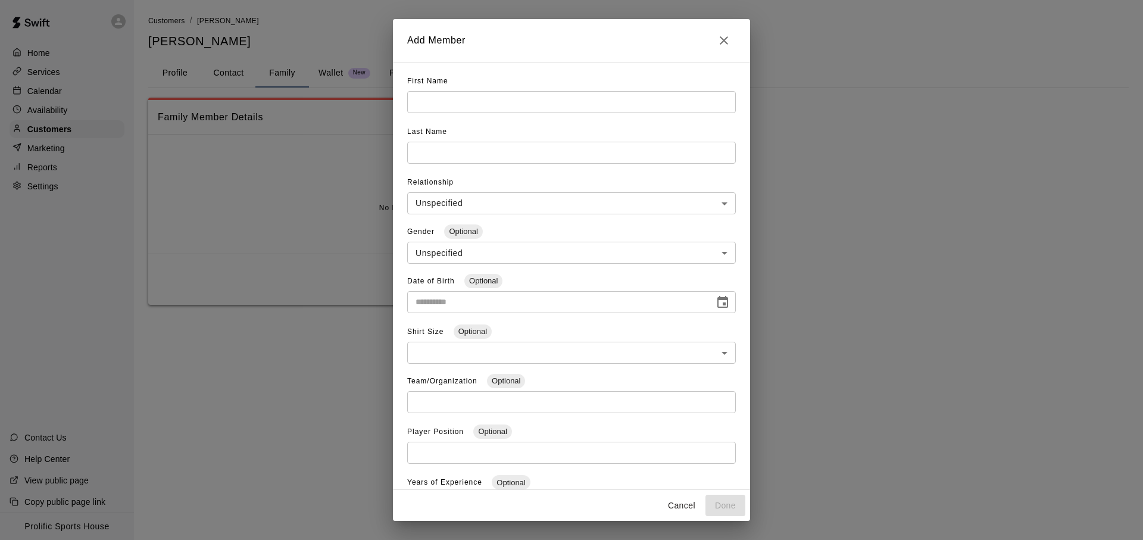
click at [485, 105] on input "text" at bounding box center [571, 102] width 329 height 22
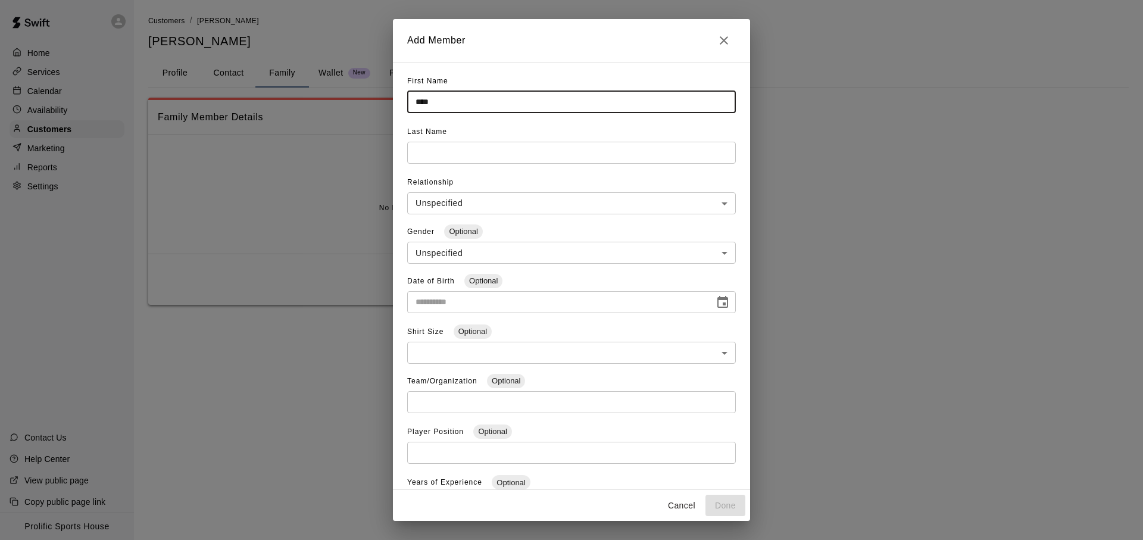
type input "****"
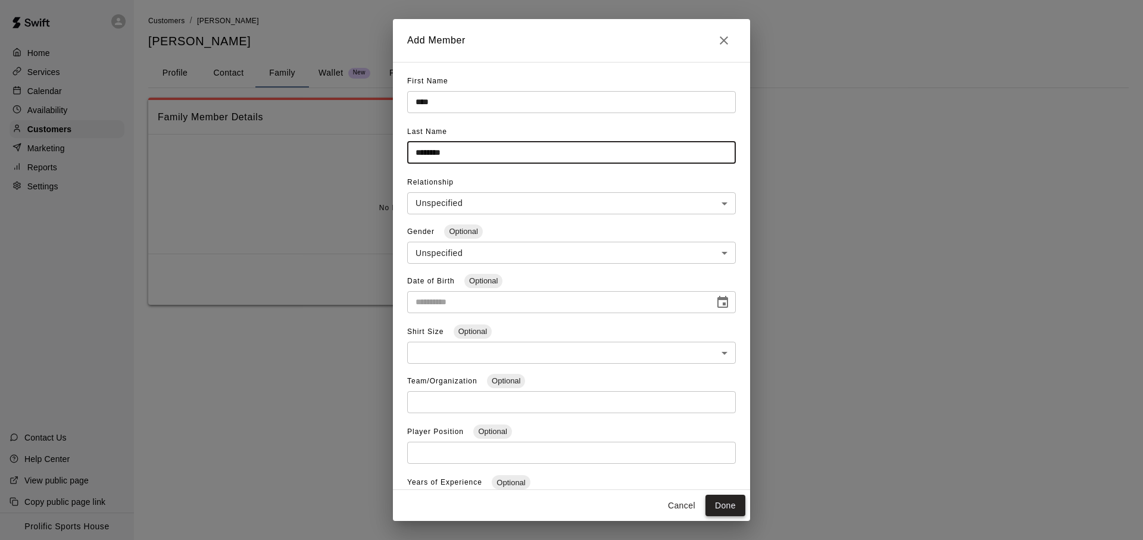
type input "********"
click at [738, 507] on button "Done" at bounding box center [726, 506] width 40 height 22
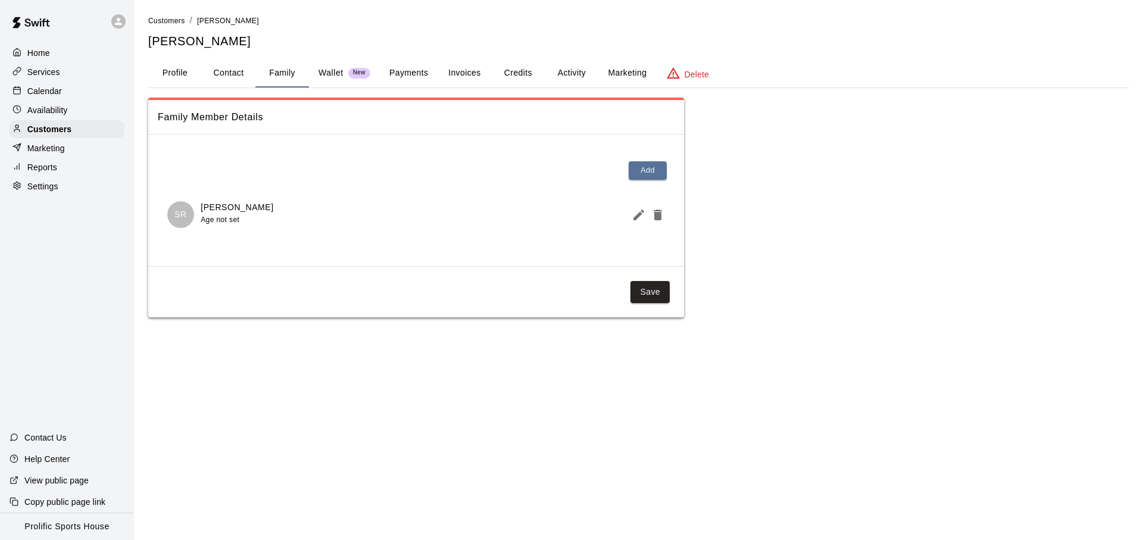
click at [562, 75] on button "Activity" at bounding box center [572, 73] width 54 height 29
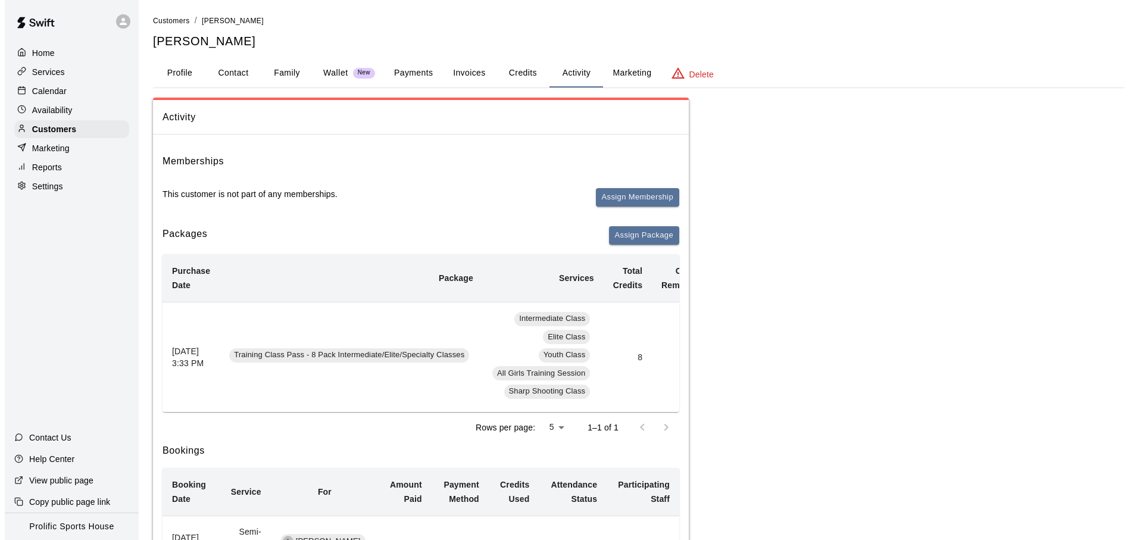
scroll to position [0, 160]
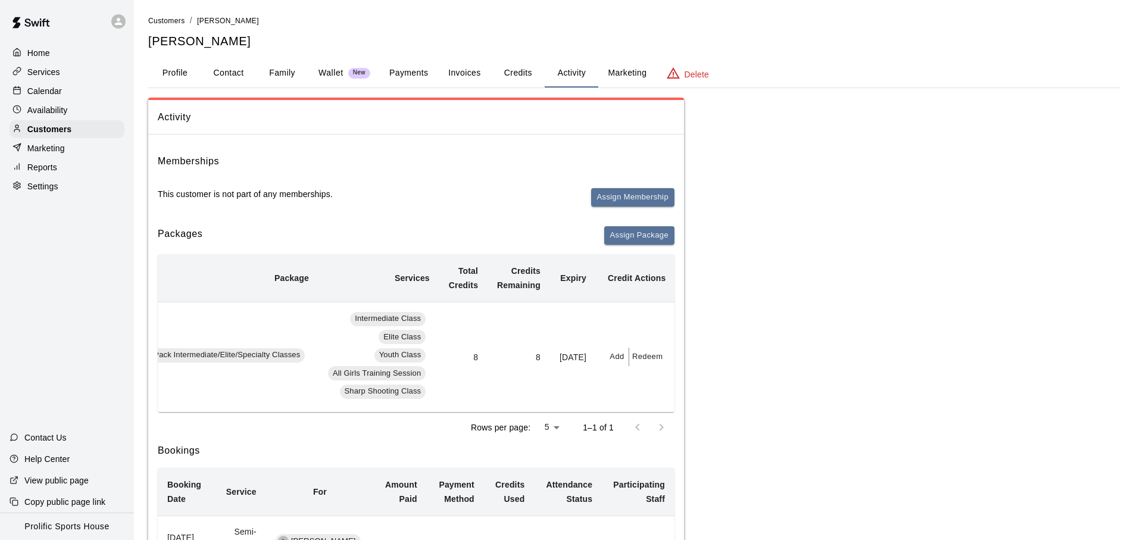
click at [648, 216] on span "Assign Membership" at bounding box center [632, 202] width 83 height 29
click at [644, 210] on span "Assign Membership" at bounding box center [632, 202] width 83 height 29
click at [638, 211] on span "Assign Membership" at bounding box center [632, 202] width 83 height 29
click at [640, 198] on button "Assign Membership" at bounding box center [632, 197] width 83 height 18
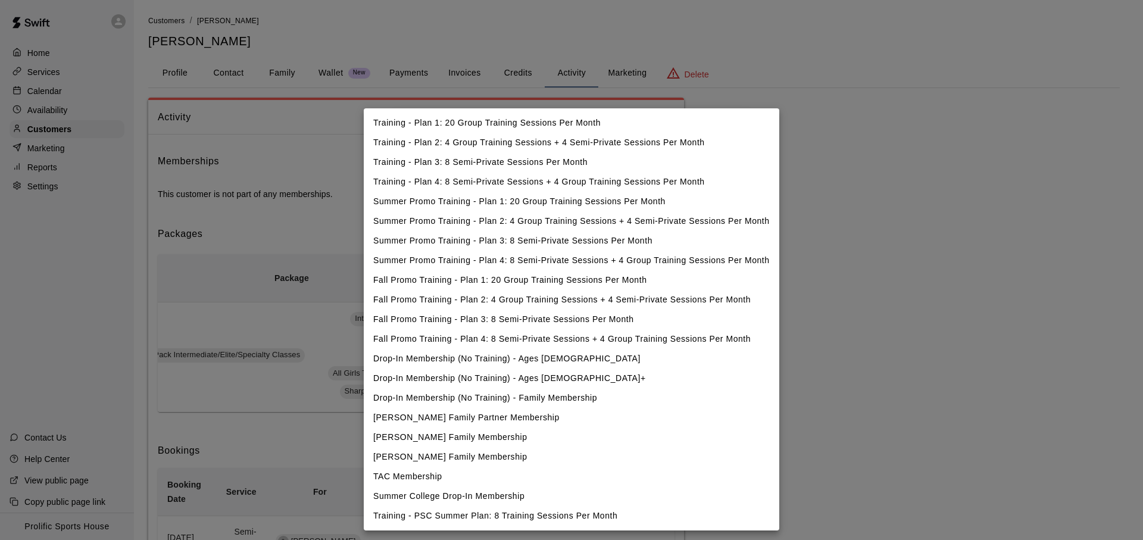
click at [548, 195] on body "Home Services Calendar Availability Customers Marketing Reports Settings Contac…" at bounding box center [571, 320] width 1143 height 640
click at [533, 204] on li "Summer Promo Training - Plan 1: 20 Group Training Sessions Per Month" at bounding box center [572, 202] width 416 height 20
type input "**********"
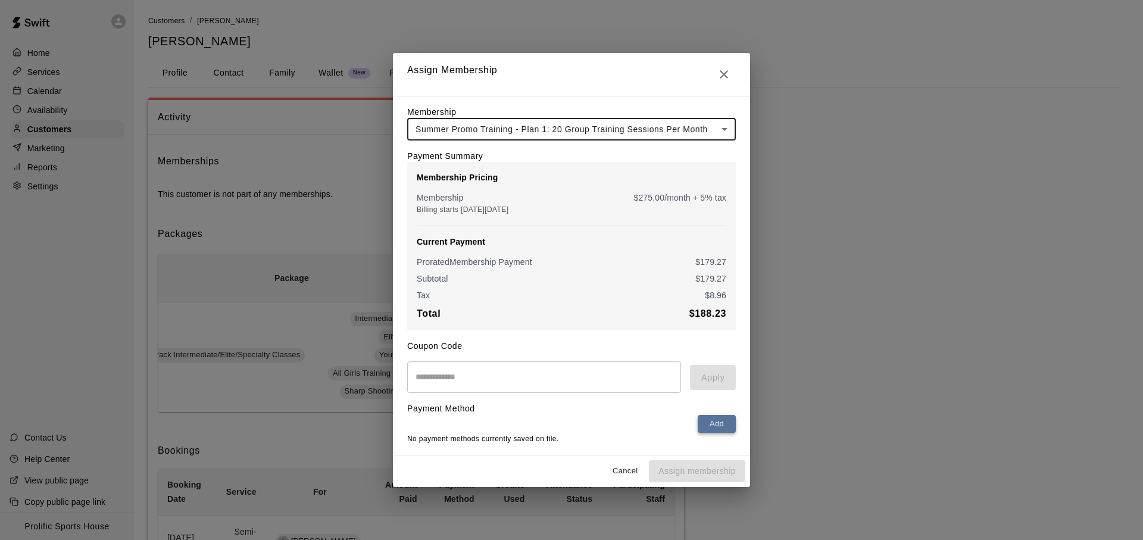
click at [711, 419] on button "Add" at bounding box center [717, 424] width 38 height 18
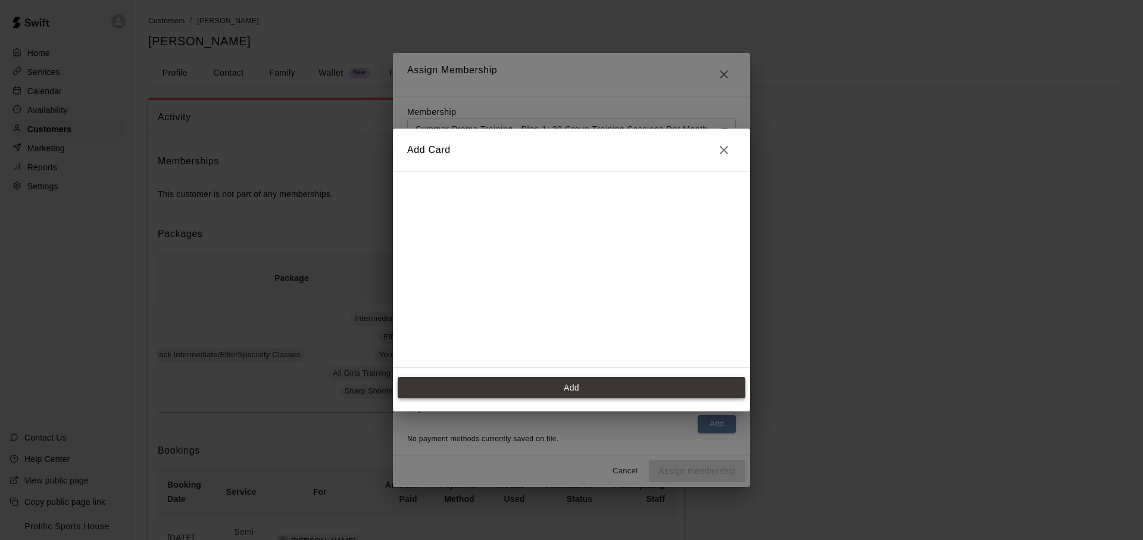
scroll to position [225, 0]
click at [599, 392] on button "Add" at bounding box center [572, 388] width 348 height 22
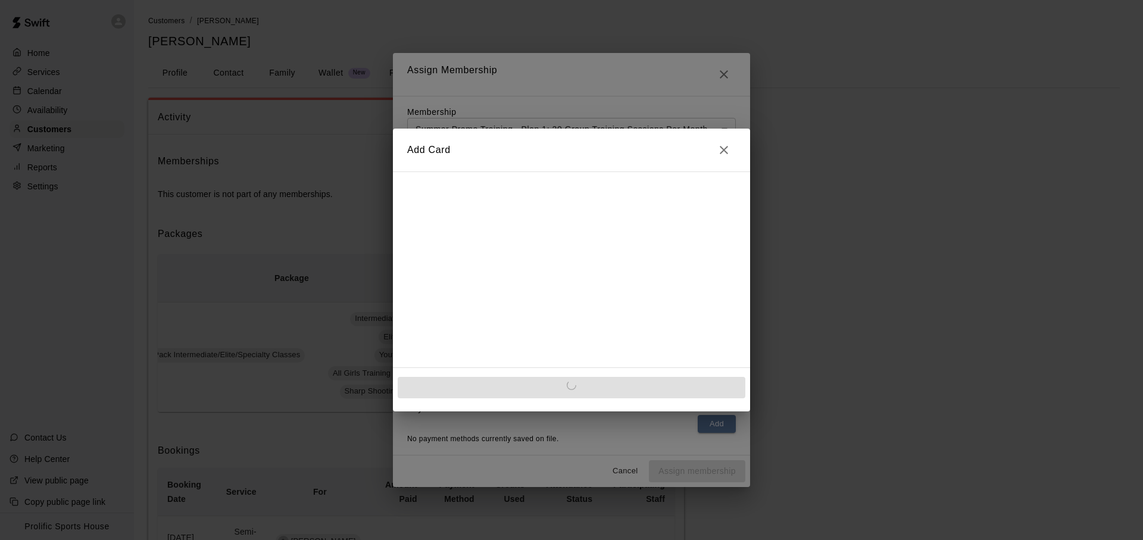
scroll to position [0, 0]
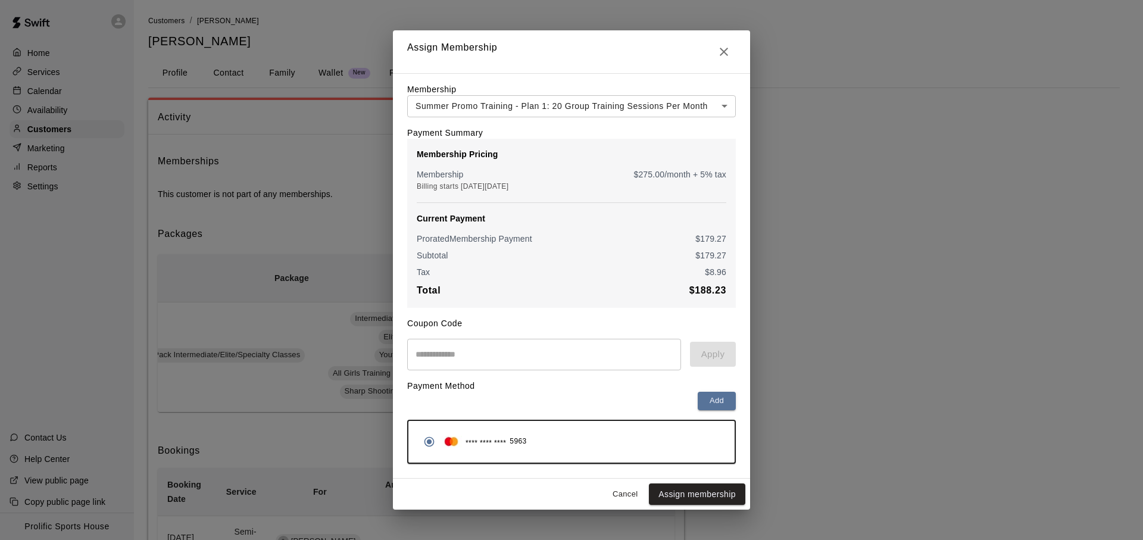
click at [612, 307] on div "Membership Pricing Membership $ 275.00 /month + 5% tax Billing starts on Monday…" at bounding box center [571, 223] width 329 height 169
click at [683, 491] on button "Assign membership" at bounding box center [697, 494] width 96 height 22
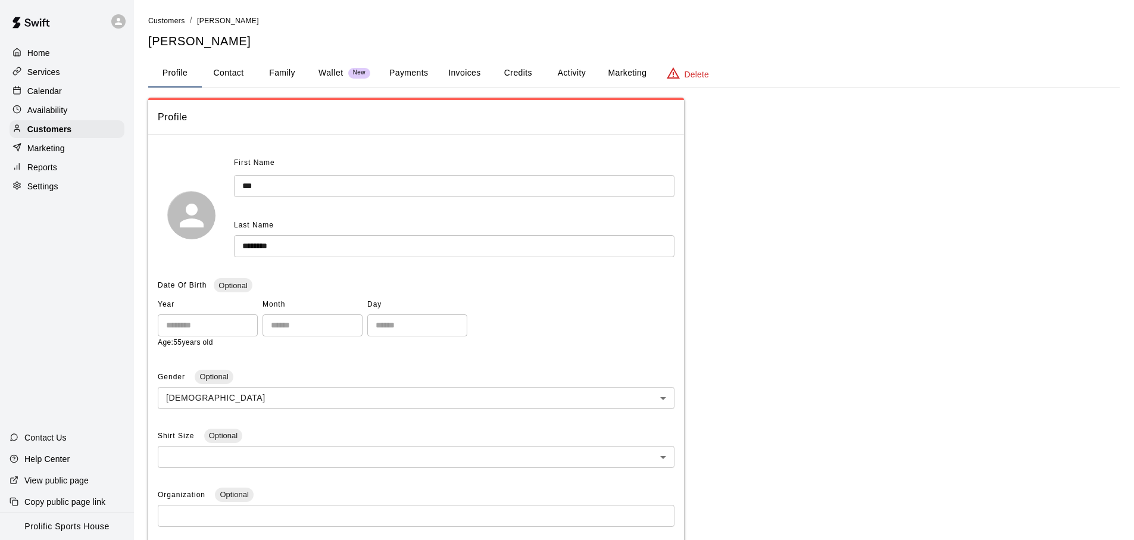
click at [557, 75] on button "Activity" at bounding box center [572, 73] width 54 height 29
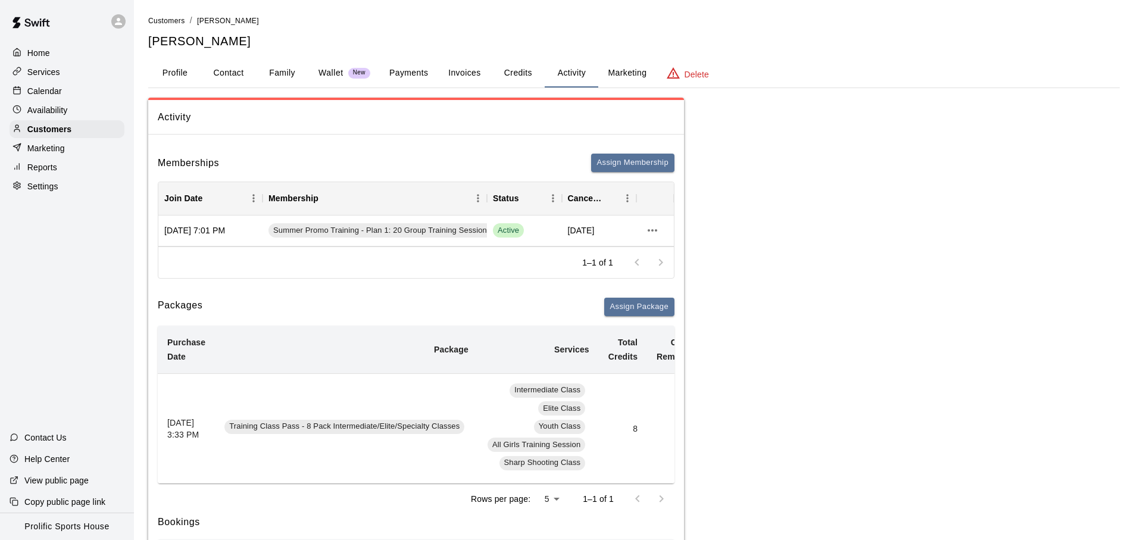
click at [754, 172] on div "Activity Memberships Assign Membership Join Date Membership Status Cancel Date …" at bounding box center [634, 393] width 972 height 590
click at [923, 54] on div "Customers / Pal Randhawa Pal Randhawa Profile Contact Family Wallet New Payment…" at bounding box center [634, 350] width 972 height 673
click at [175, 21] on span "Customers" at bounding box center [166, 21] width 37 height 8
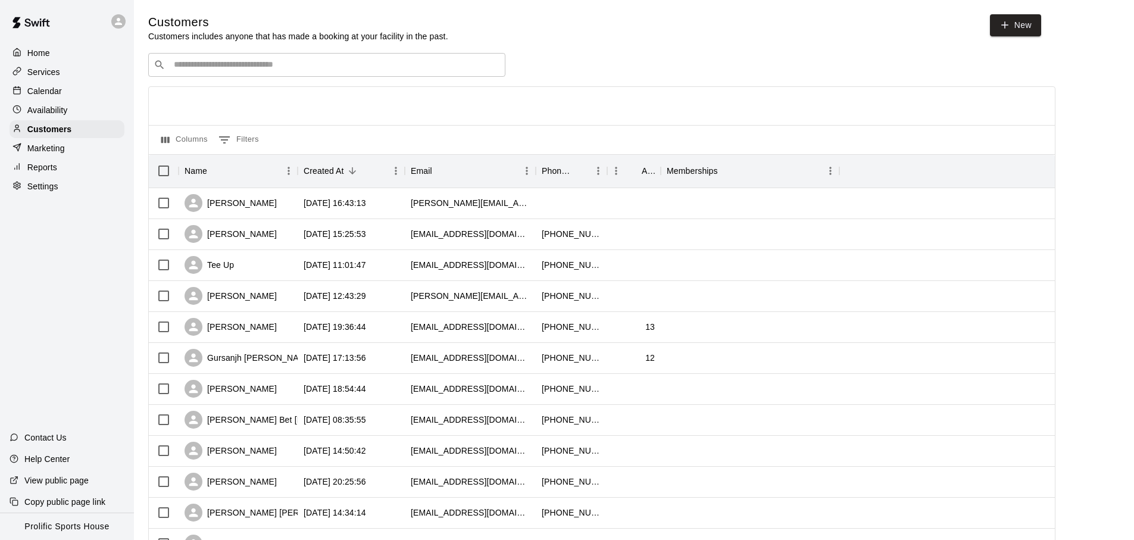
click at [224, 72] on div "​ ​" at bounding box center [326, 65] width 357 height 24
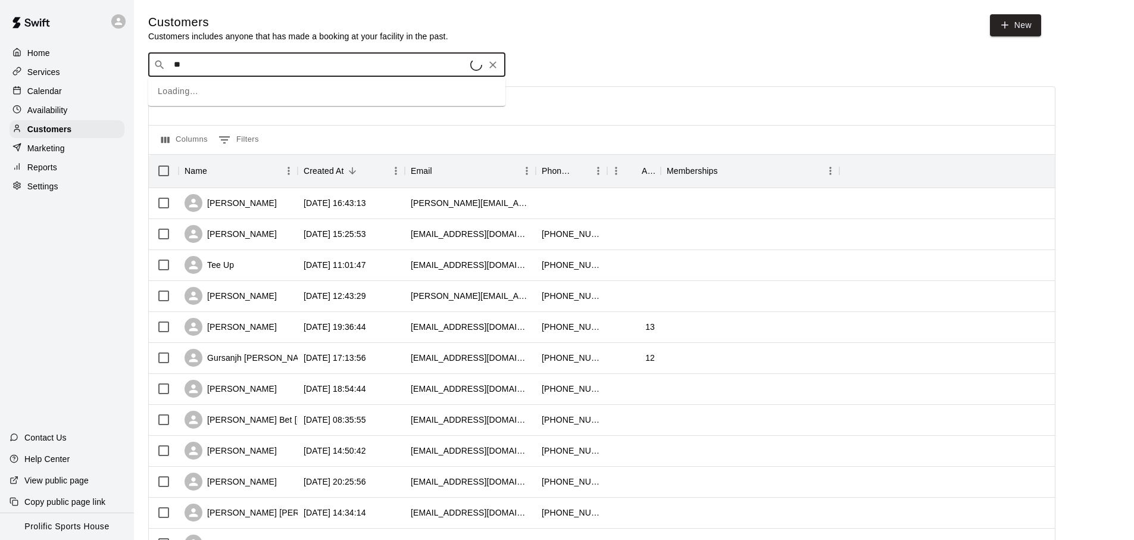
type input "*"
type input "******"
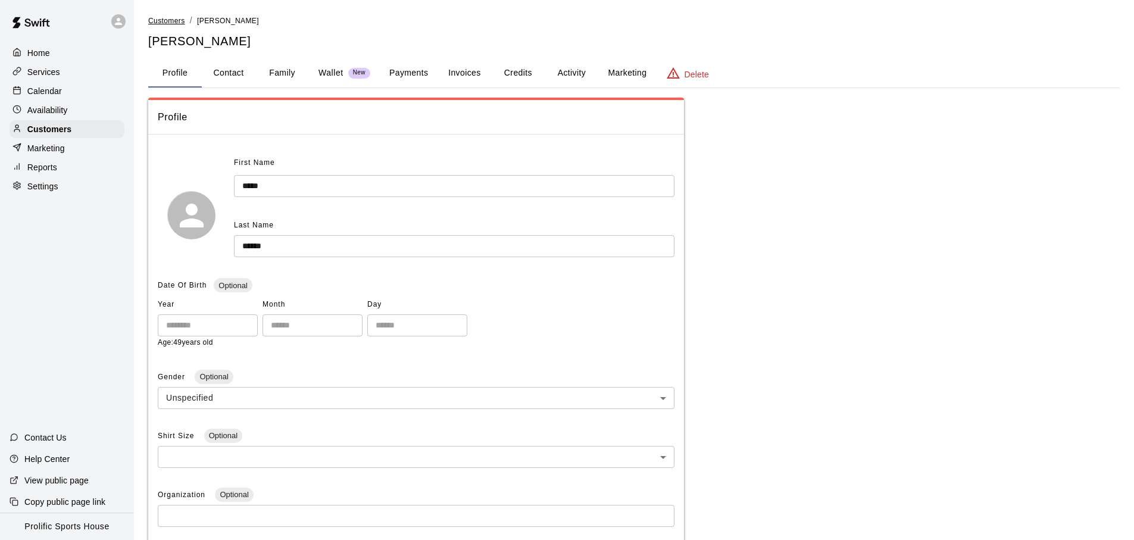
click at [172, 24] on span "Customers" at bounding box center [166, 21] width 37 height 8
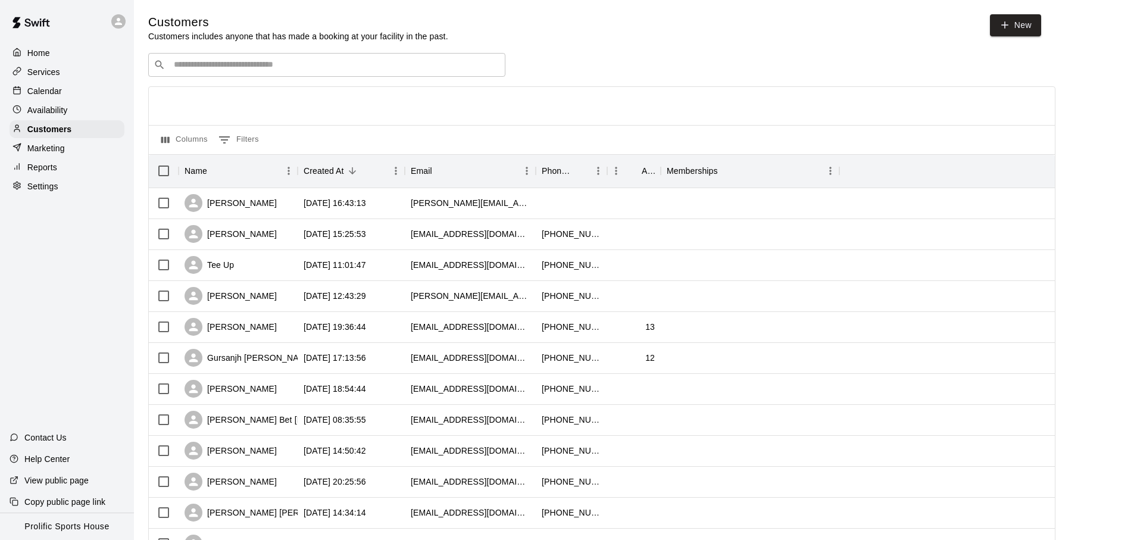
click at [323, 66] on input "Search customers by name or email" at bounding box center [335, 65] width 330 height 12
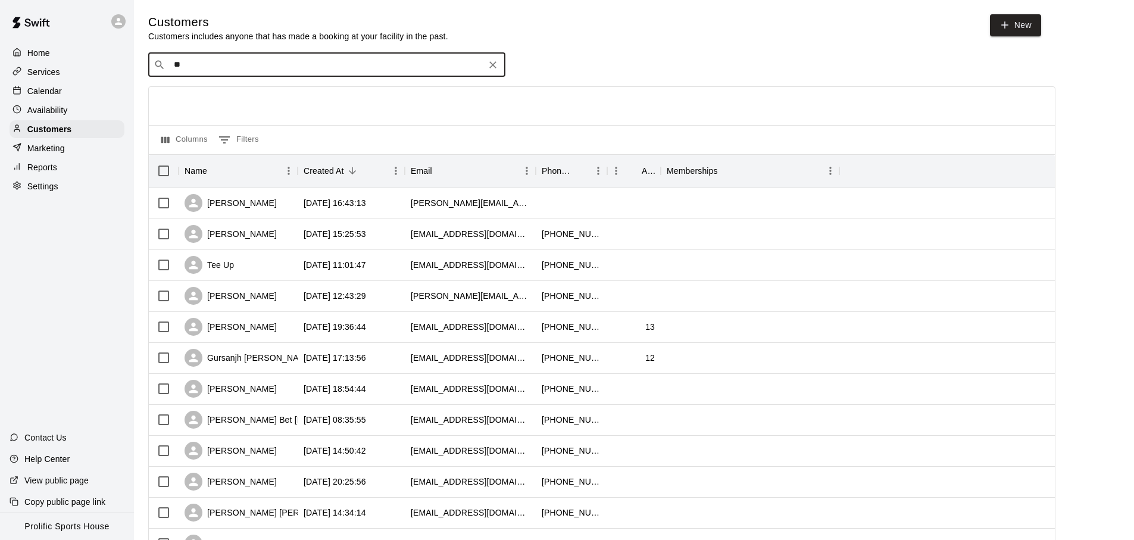
type input "*"
click at [322, 61] on input "****" at bounding box center [326, 65] width 312 height 12
type input "*"
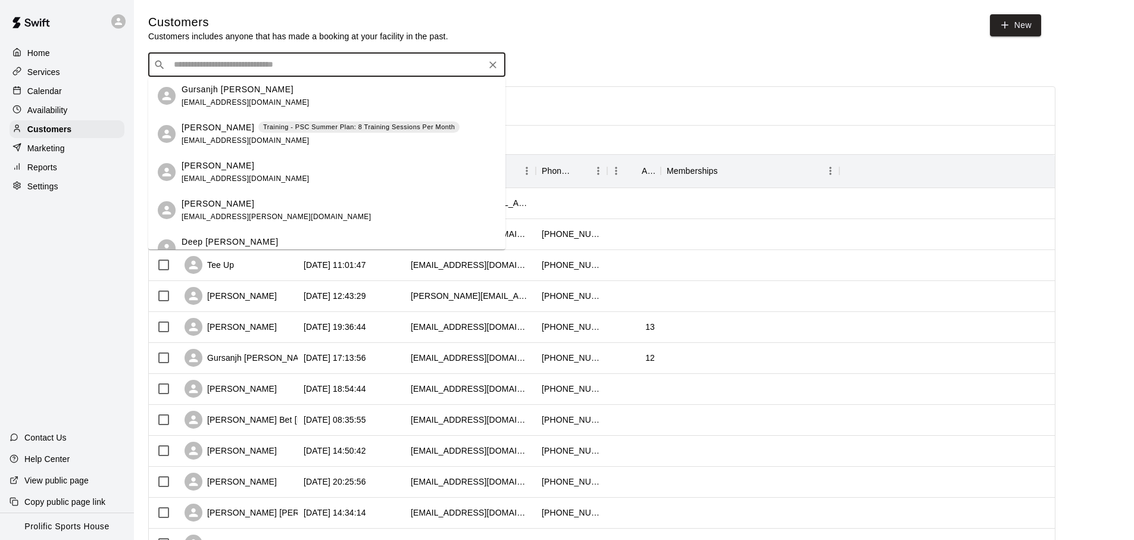
type input "*"
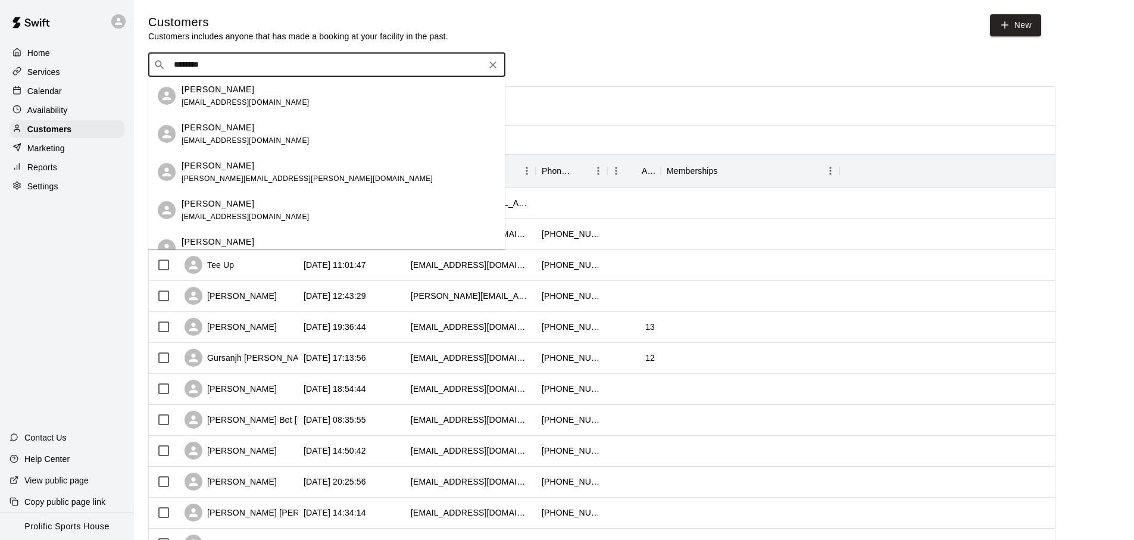
scroll to position [170, 0]
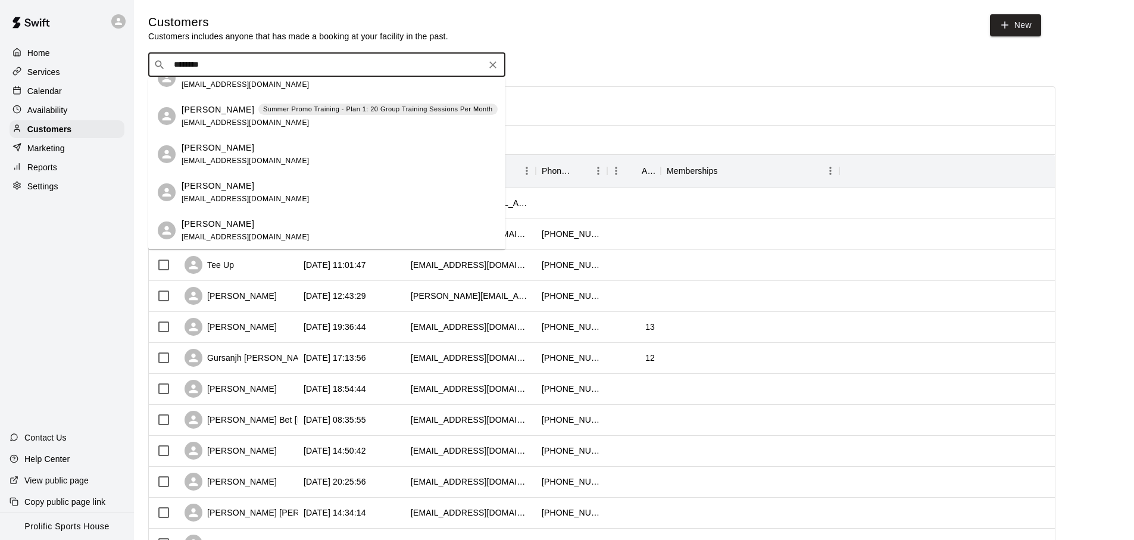
type input "********"
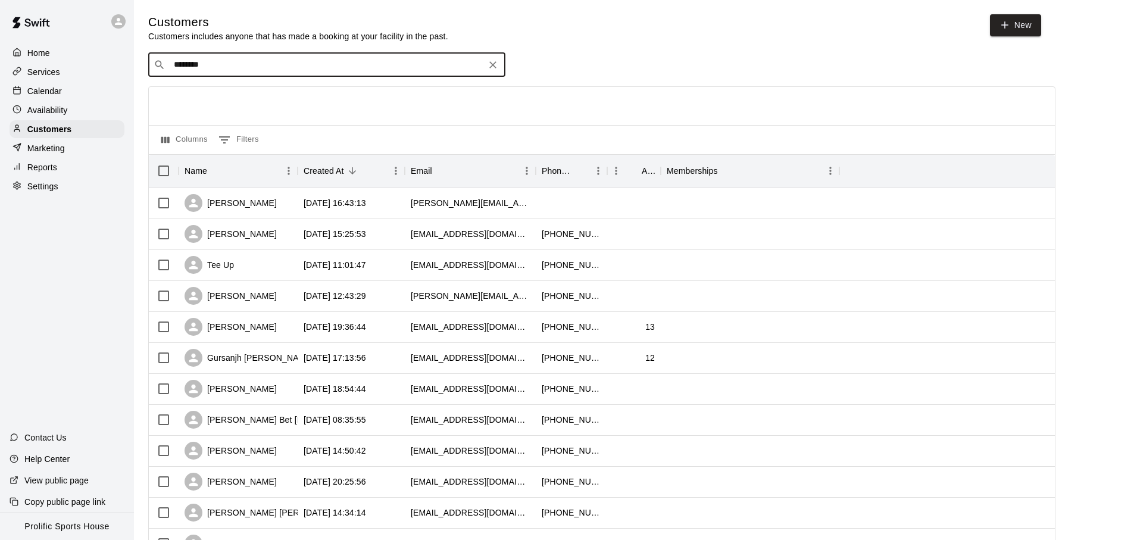
click at [63, 91] on div "Calendar" at bounding box center [67, 91] width 115 height 18
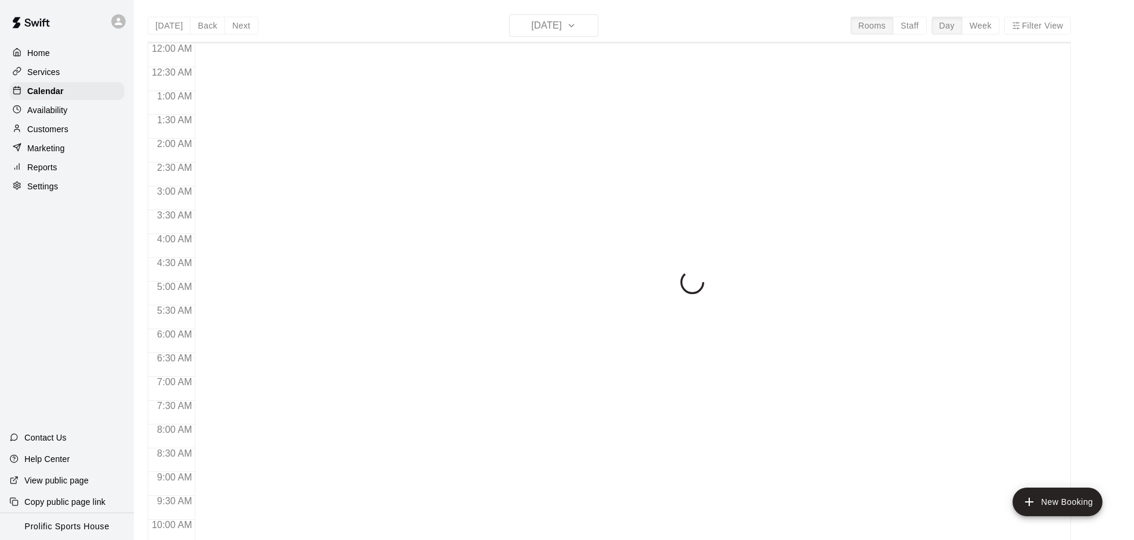
scroll to position [633, 0]
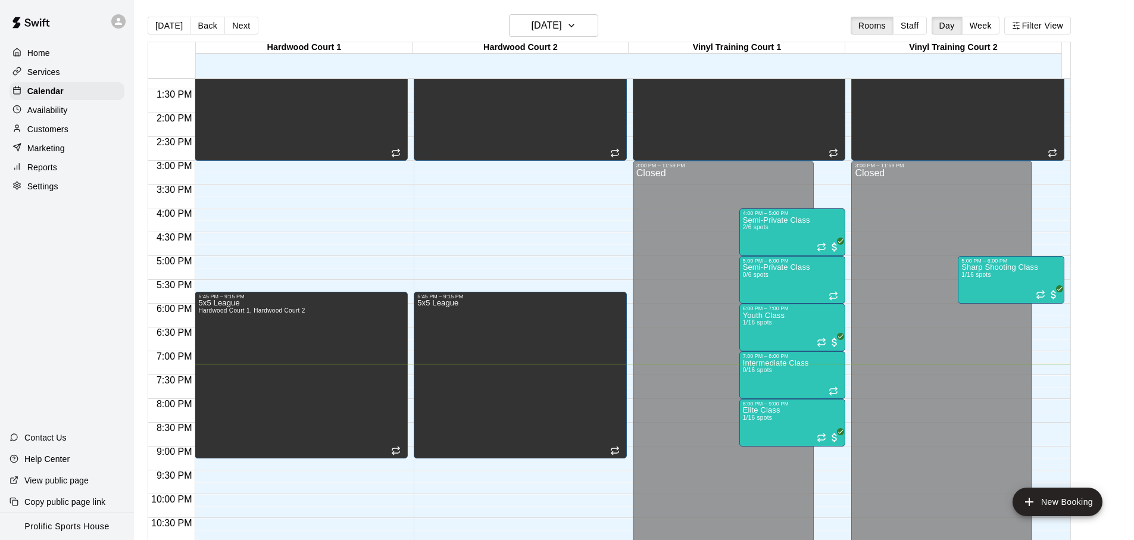
click at [109, 261] on div "Home Services Calendar Availability Customers Marketing Reports Settings Contac…" at bounding box center [67, 270] width 134 height 540
